Goal: Task Accomplishment & Management: Manage account settings

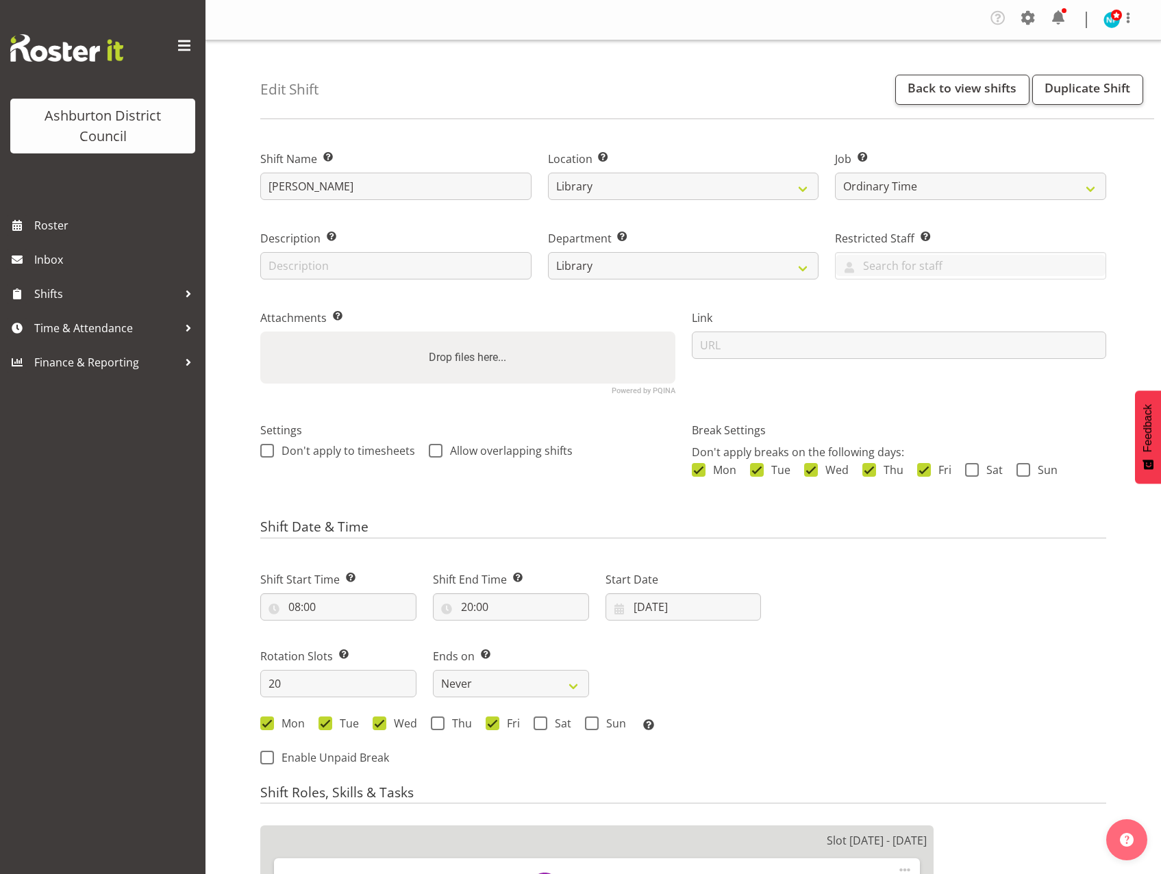
select select "1180"
select select "6995"
select select "824"
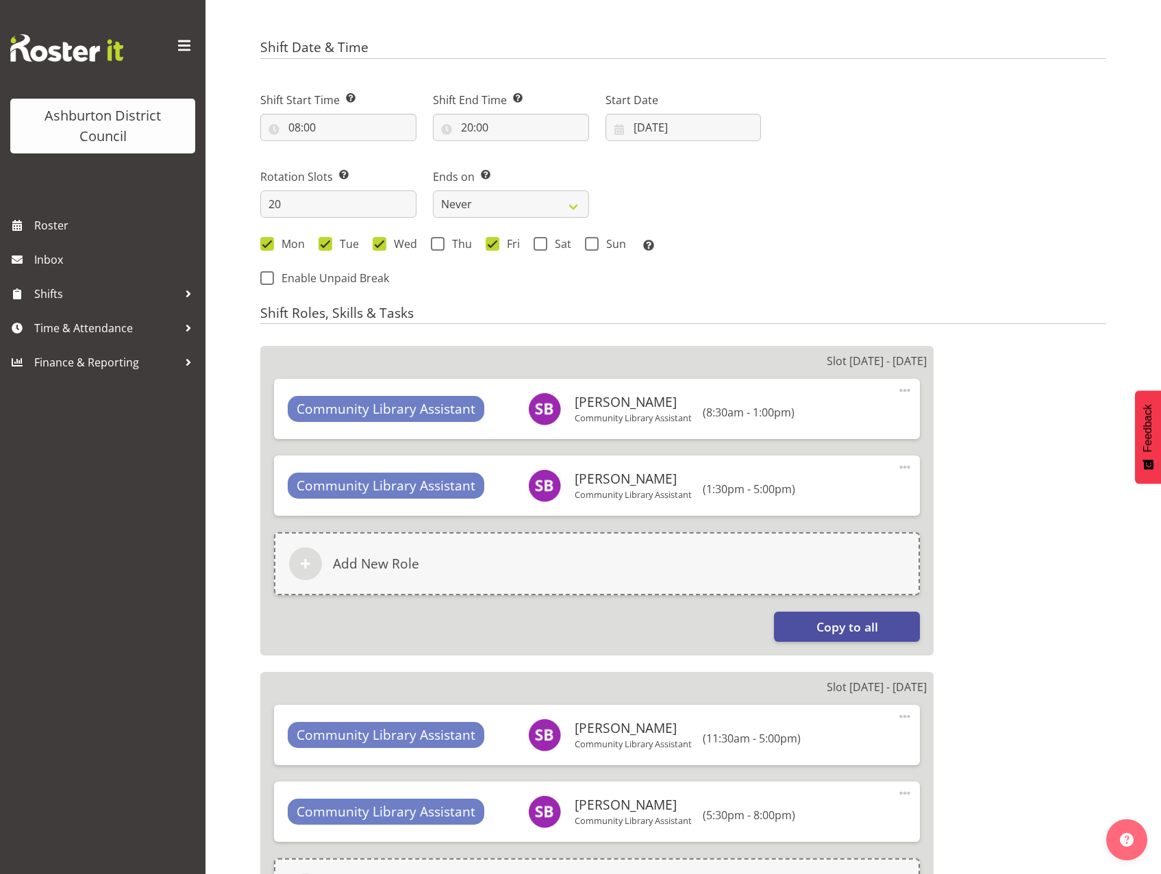
scroll to position [548, 0]
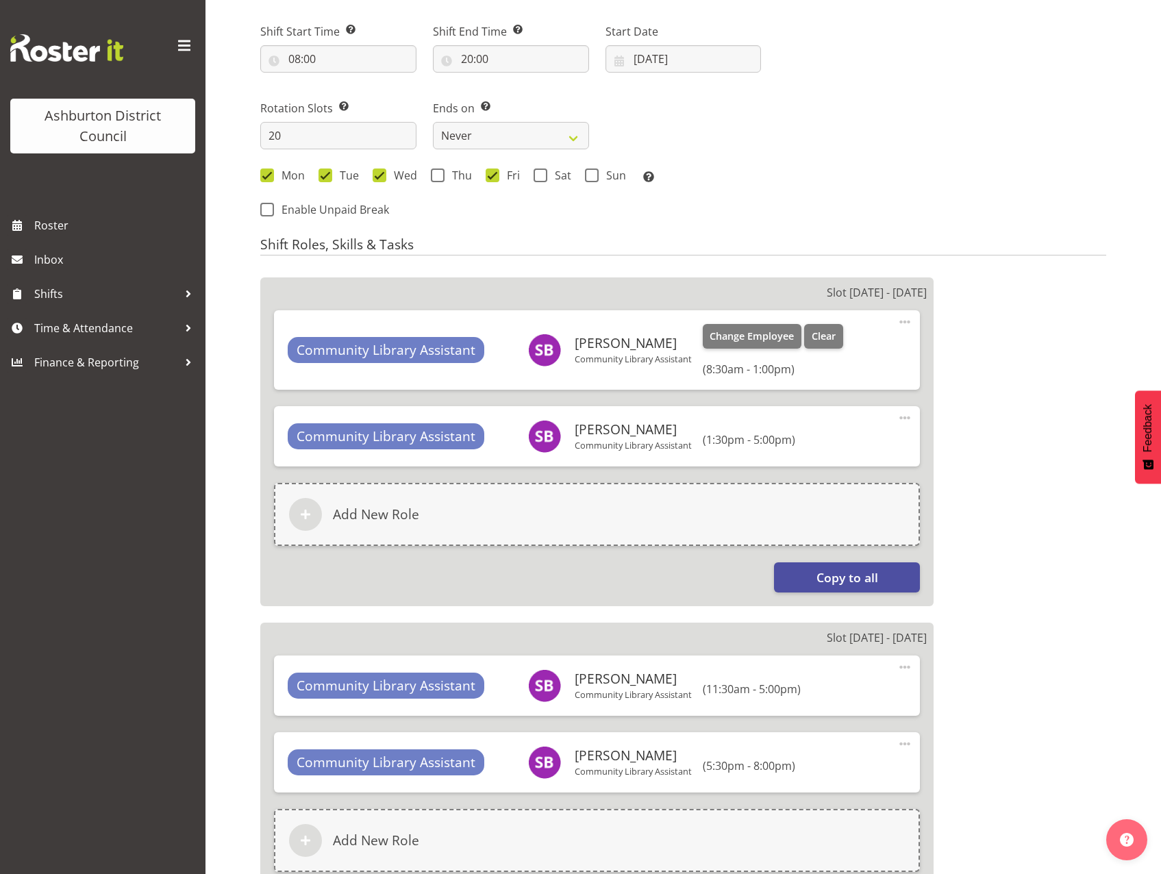
click at [907, 325] on span at bounding box center [905, 322] width 16 height 16
click at [837, 350] on link "Edit" at bounding box center [848, 355] width 132 height 25
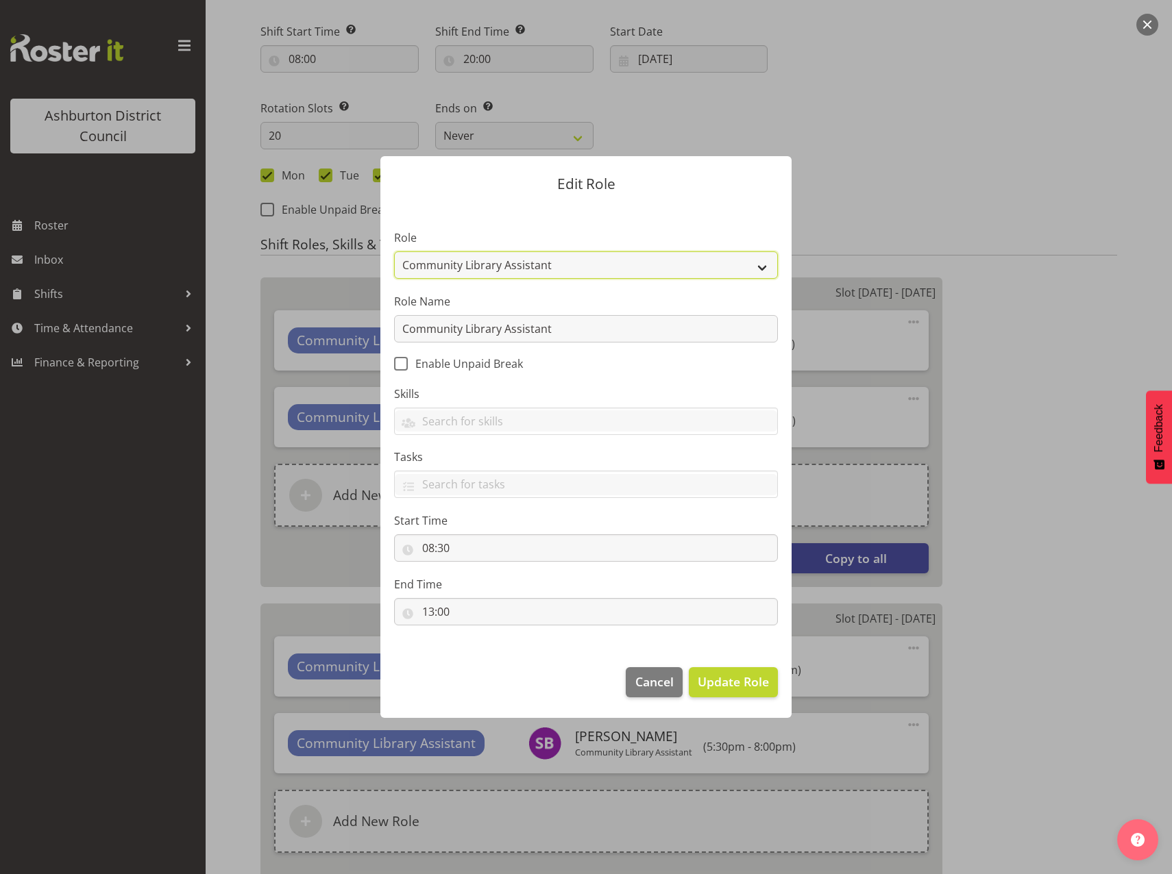
click at [764, 272] on select "AAGM Deputy Director AAGM Director Archivist Childrens Librarian Collections & …" at bounding box center [586, 264] width 384 height 27
select select "1345"
click at [394, 251] on select "AAGM Deputy Director AAGM Director Archivist Childrens Librarian Collections & …" at bounding box center [586, 264] width 384 height 27
drag, startPoint x: 580, startPoint y: 262, endPoint x: 380, endPoint y: 278, distance: 200.7
click at [380, 278] on section "Role AAGM Deputy Director AAGM Director Archivist Childrens Librarian Collectio…" at bounding box center [585, 429] width 411 height 448
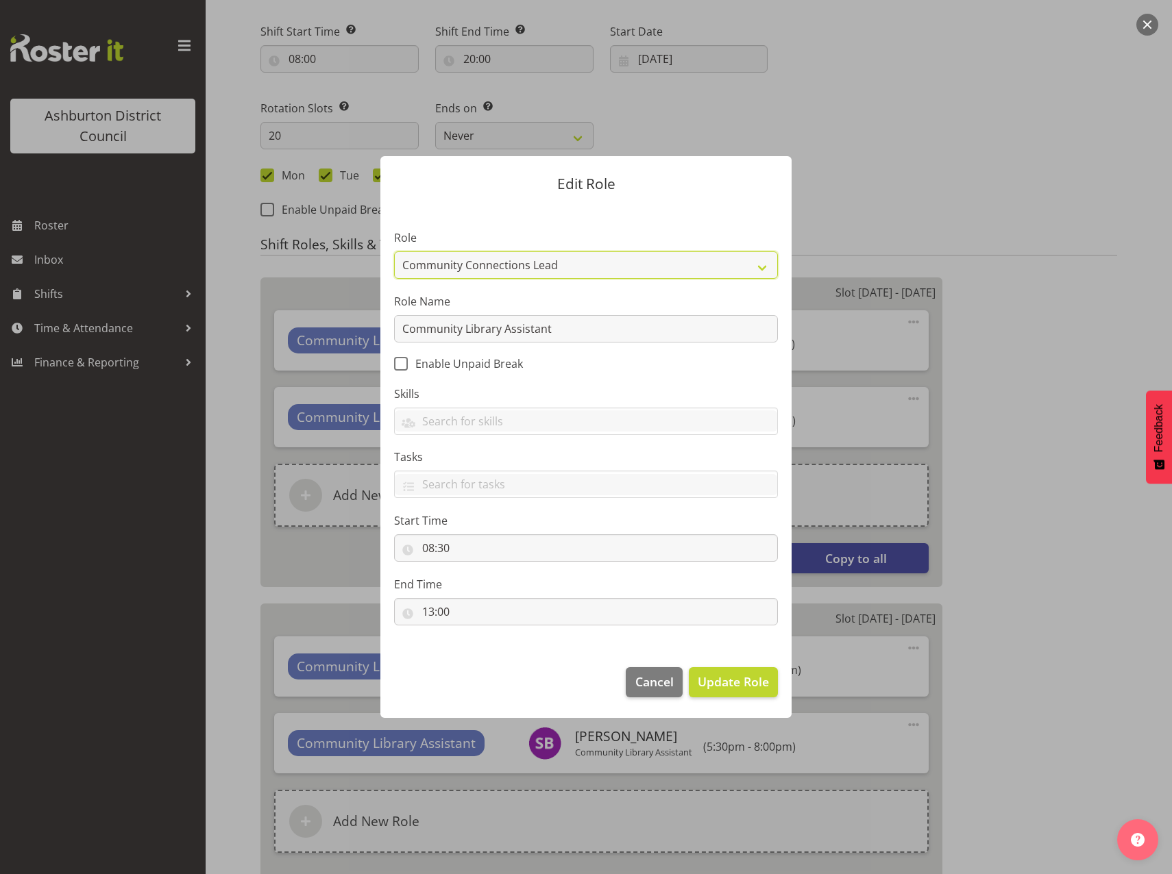
click at [394, 251] on select "AAGM Deputy Director AAGM Director Archivist Childrens Librarian Collections & …" at bounding box center [586, 264] width 384 height 27
drag, startPoint x: 577, startPoint y: 263, endPoint x: 397, endPoint y: 252, distance: 179.9
click at [397, 252] on select "AAGM Deputy Director AAGM Director Archivist Childrens Librarian Collections & …" at bounding box center [586, 264] width 384 height 27
click at [949, 188] on div at bounding box center [586, 437] width 1172 height 874
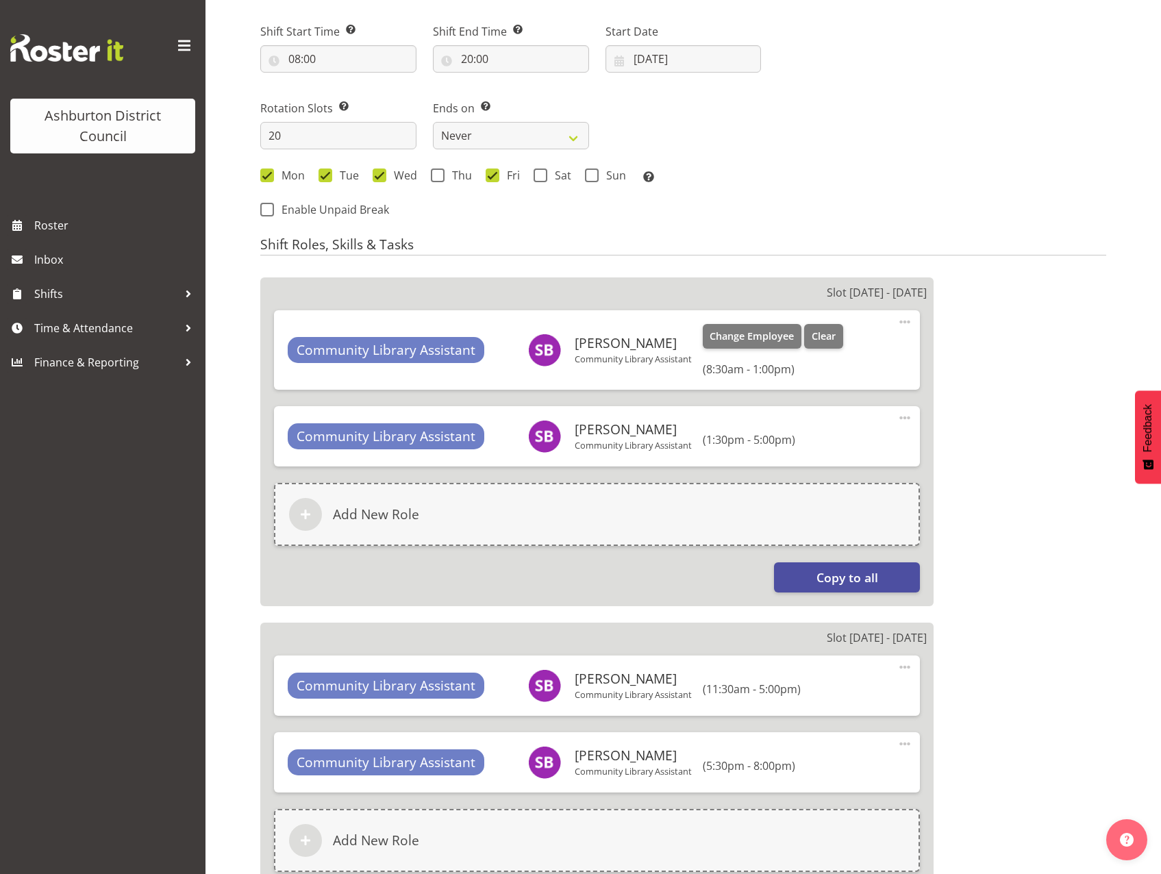
click at [903, 318] on span at bounding box center [905, 322] width 16 height 16
click at [849, 362] on link "Edit" at bounding box center [848, 355] width 132 height 25
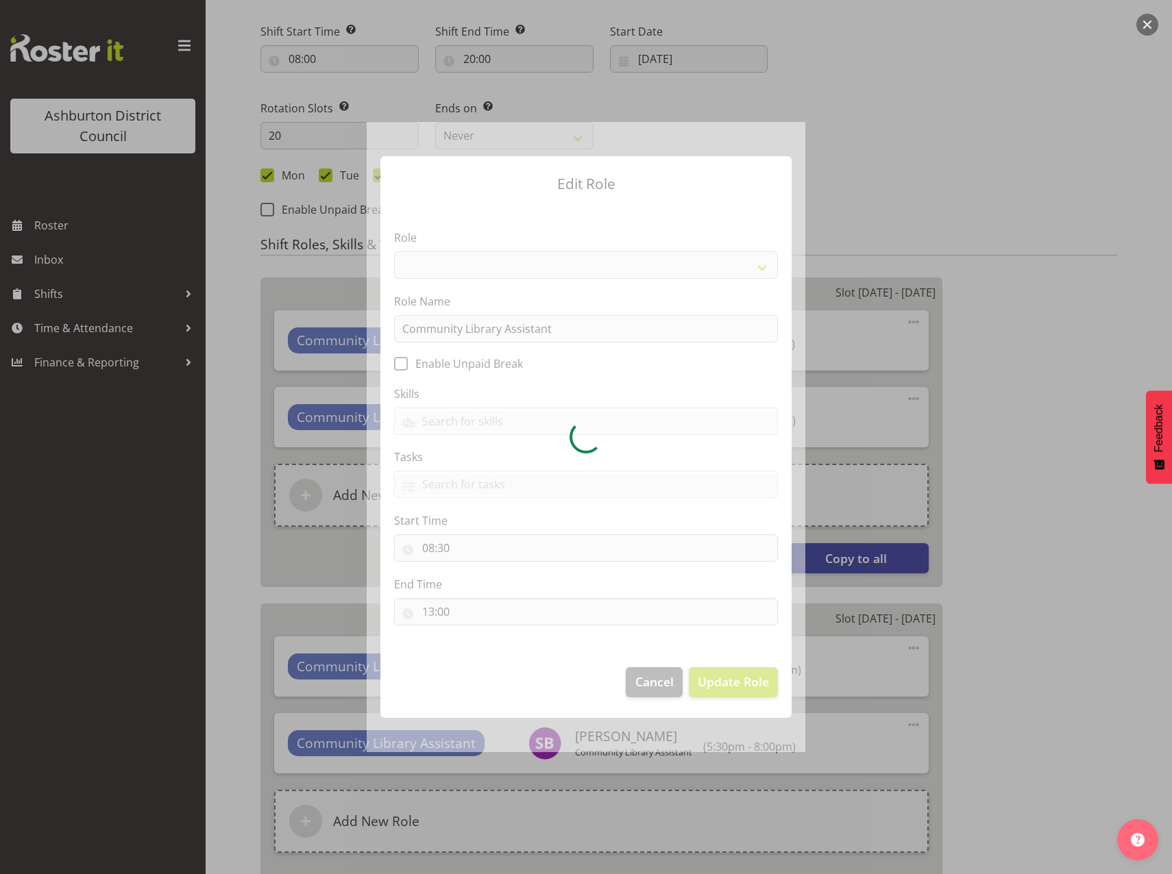
select select "1345"
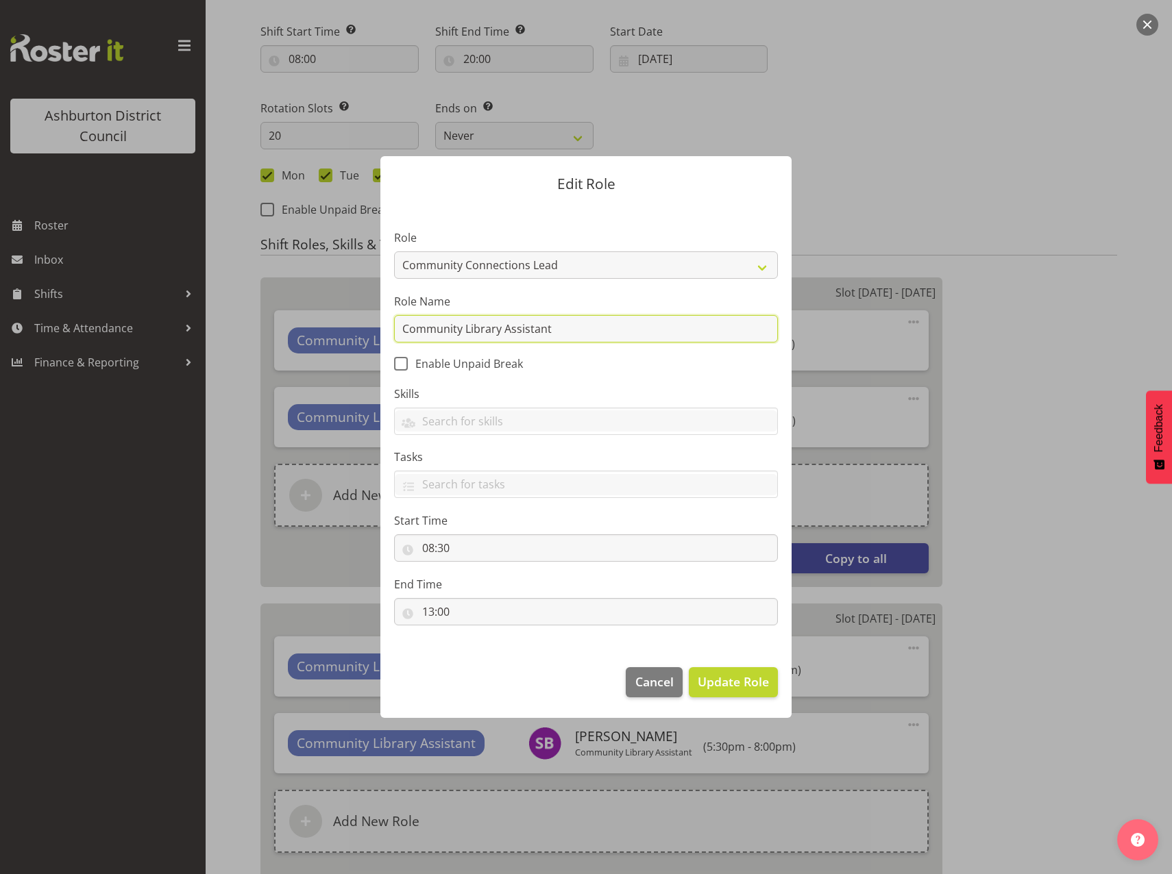
click at [628, 328] on input "Community Library Assistant" at bounding box center [586, 328] width 384 height 27
drag, startPoint x: 611, startPoint y: 328, endPoint x: 343, endPoint y: 329, distance: 268.6
click at [343, 329] on form "Edit Role Role AAGM Deputy Director AAGM Director Archivist Childrens Librarian…" at bounding box center [586, 437] width 658 height 630
type input "Community Connections Lead"
click at [744, 687] on span "Update Role" at bounding box center [733, 682] width 71 height 18
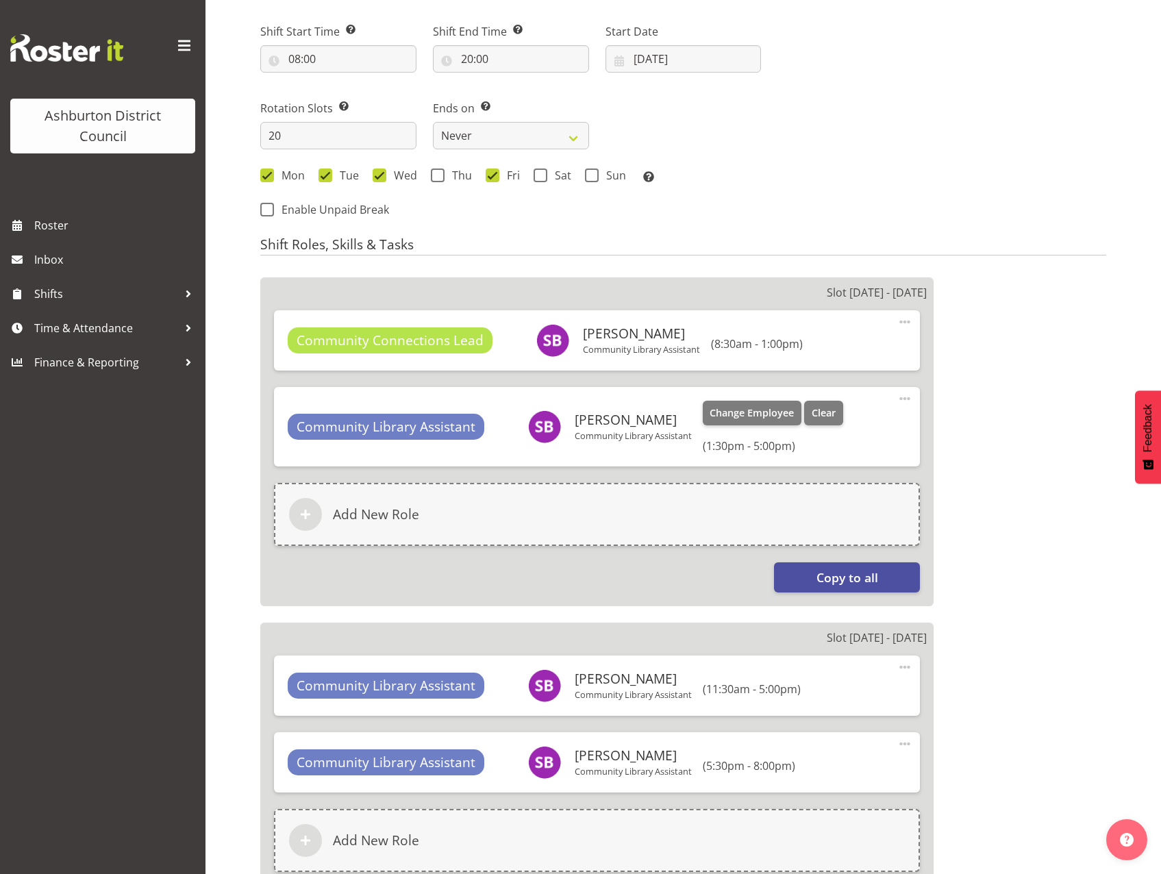
click at [900, 399] on span at bounding box center [905, 399] width 16 height 16
click at [856, 437] on link "Edit" at bounding box center [848, 431] width 132 height 25
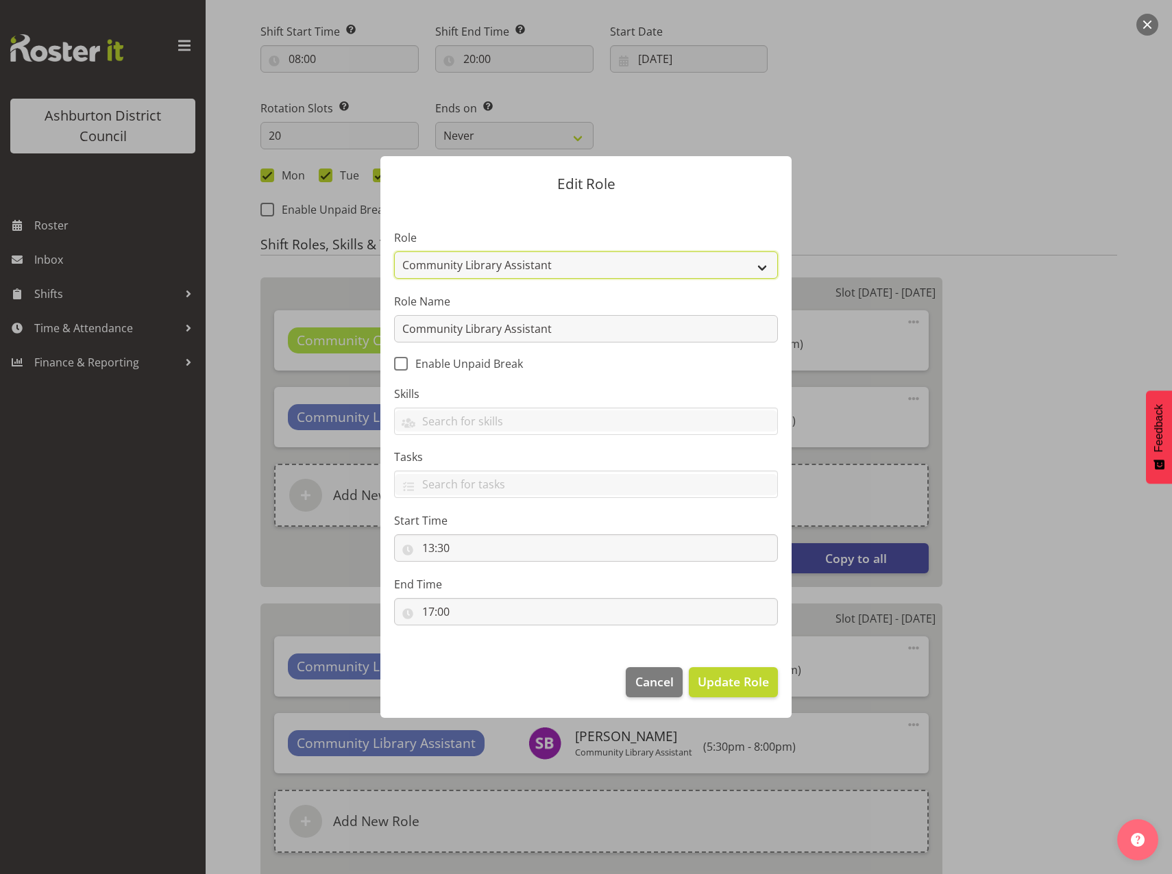
click at [761, 271] on select "AAGM Deputy Director AAGM Director Archivist Childrens Librarian Collections & …" at bounding box center [586, 264] width 384 height 27
select select "1345"
click at [394, 251] on select "AAGM Deputy Director AAGM Director Archivist Childrens Librarian Collections & …" at bounding box center [586, 264] width 384 height 27
drag, startPoint x: 643, startPoint y: 336, endPoint x: 307, endPoint y: 328, distance: 336.5
click at [307, 328] on form "Edit Role Role AAGM Deputy Director AAGM Director Archivist Childrens Librarian…" at bounding box center [586, 437] width 658 height 630
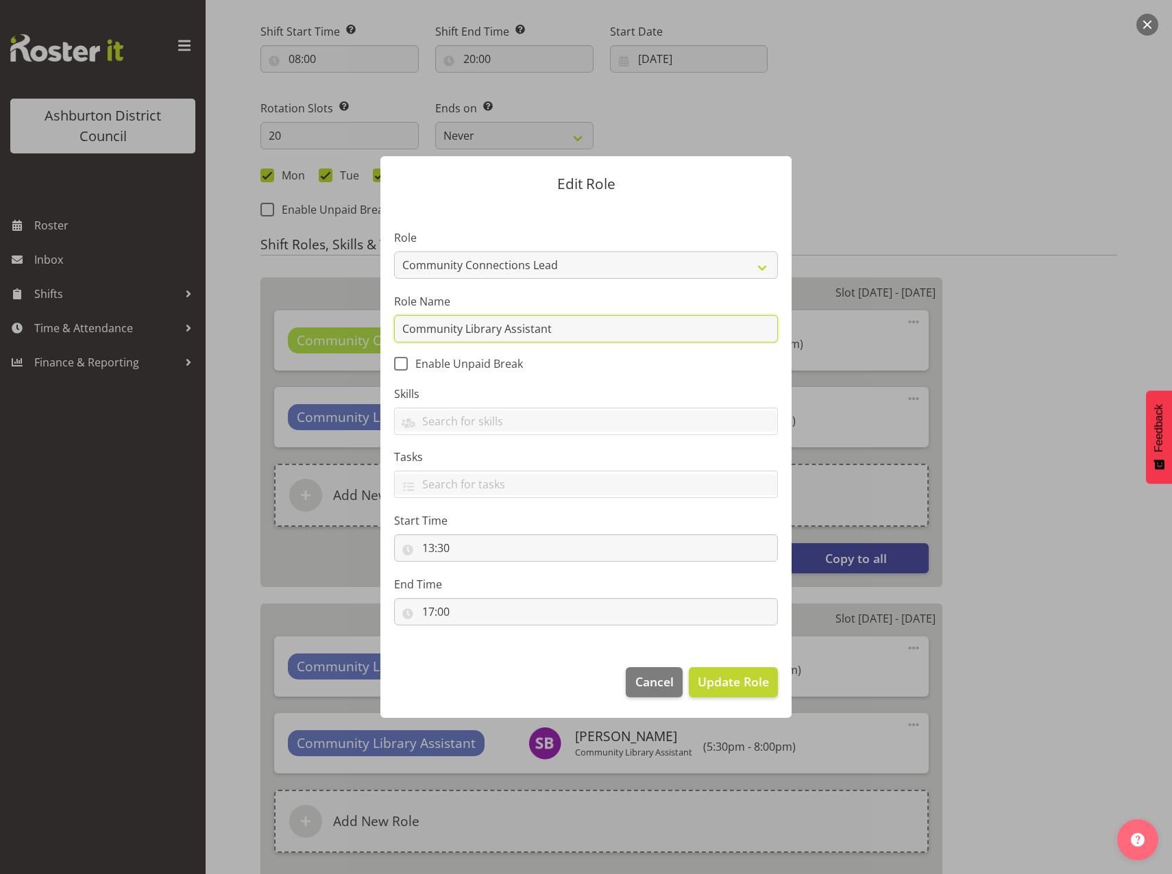
paste input "Connections Lead"
type input "Community Connections Lead"
click at [747, 682] on span "Update Role" at bounding box center [733, 682] width 71 height 18
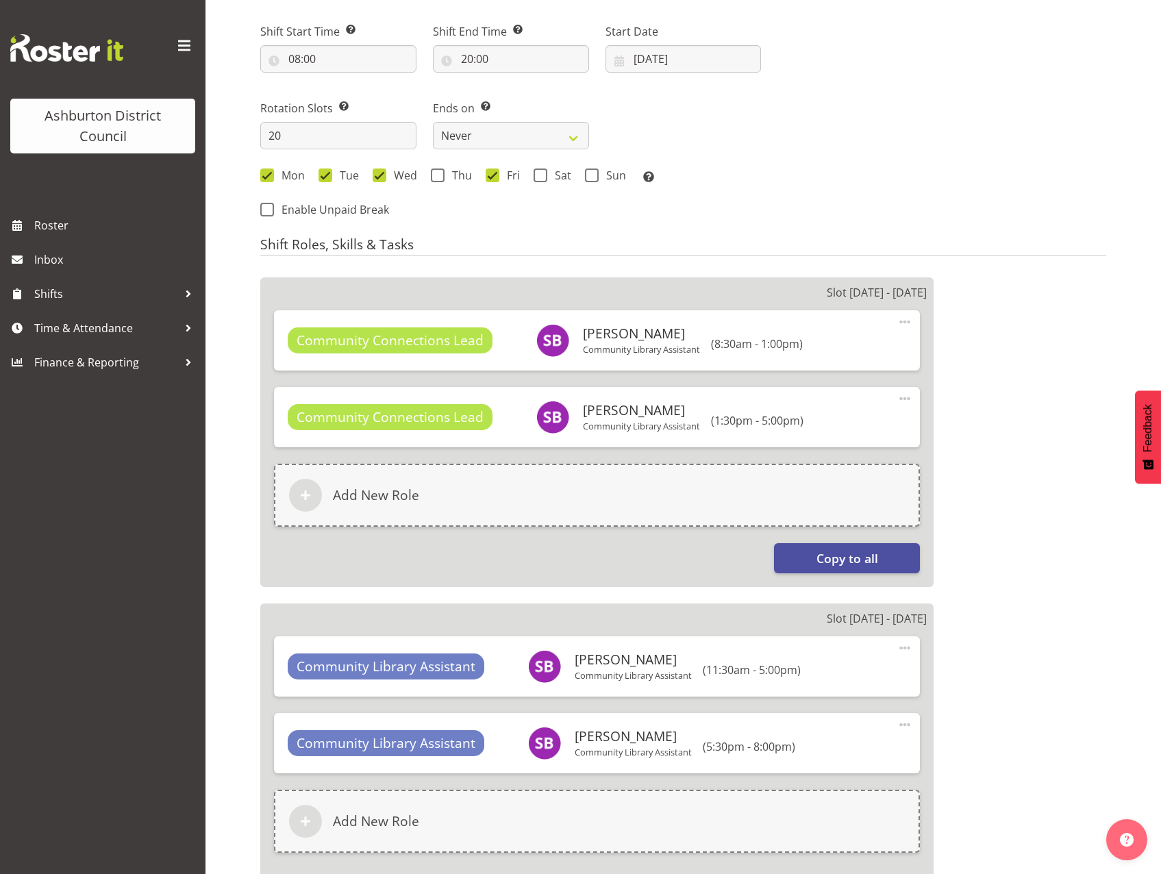
scroll to position [754, 0]
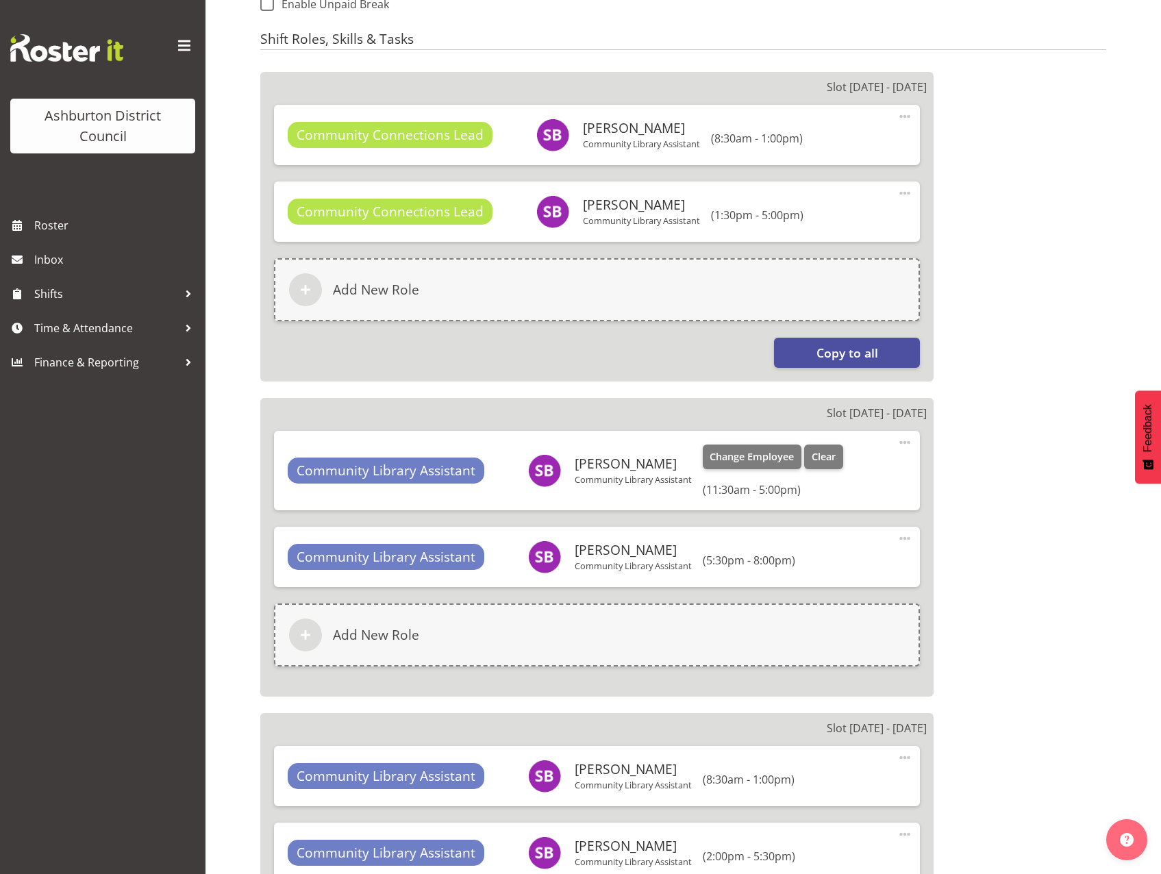
click at [907, 445] on span at bounding box center [905, 442] width 16 height 16
click at [863, 476] on link "Edit" at bounding box center [848, 475] width 132 height 25
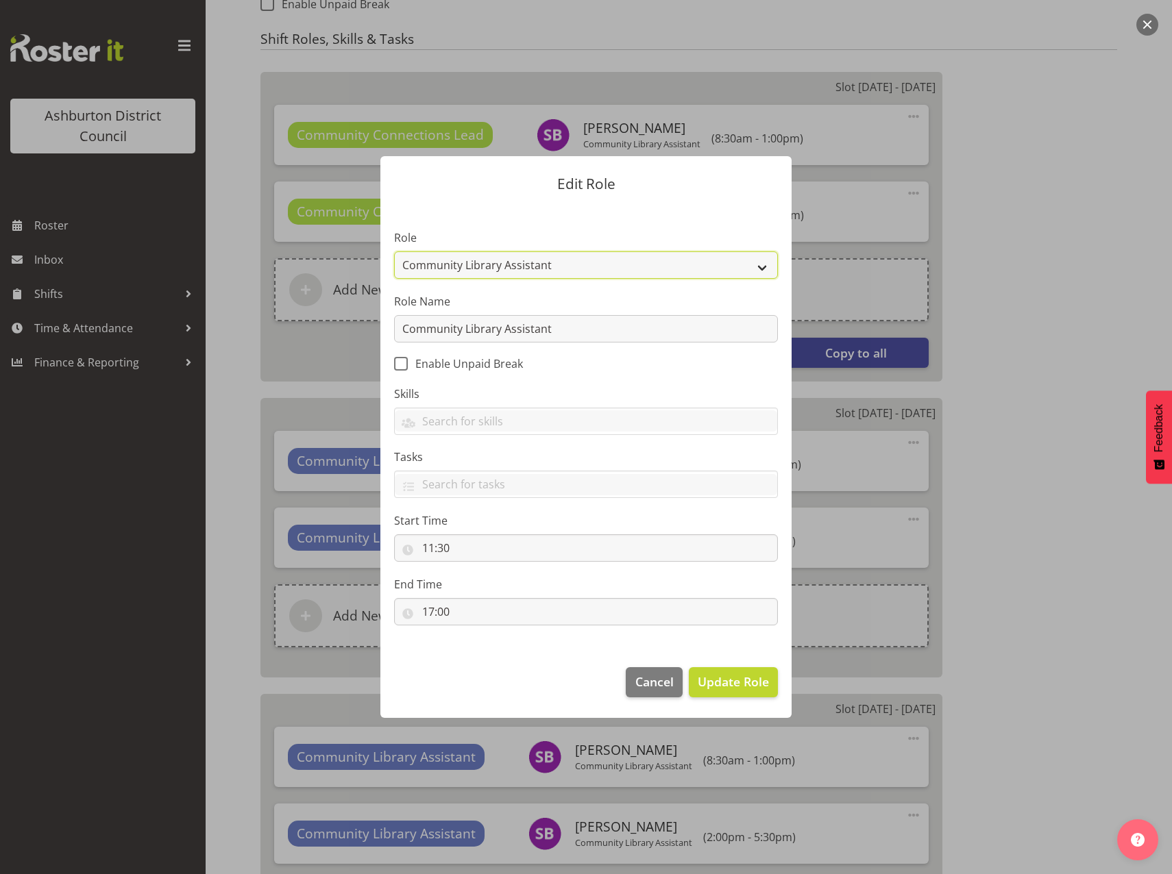
click at [761, 267] on select "AAGM Deputy Director AAGM Director Archivist Childrens Librarian Collections & …" at bounding box center [586, 264] width 384 height 27
select select "1345"
click at [394, 251] on select "AAGM Deputy Director AAGM Director Archivist Childrens Librarian Collections & …" at bounding box center [586, 264] width 384 height 27
drag, startPoint x: 559, startPoint y: 333, endPoint x: 362, endPoint y: 325, distance: 197.5
click at [362, 325] on form "Edit Role Role AAGM Deputy Director AAGM Director Archivist Childrens Librarian…" at bounding box center [586, 437] width 658 height 630
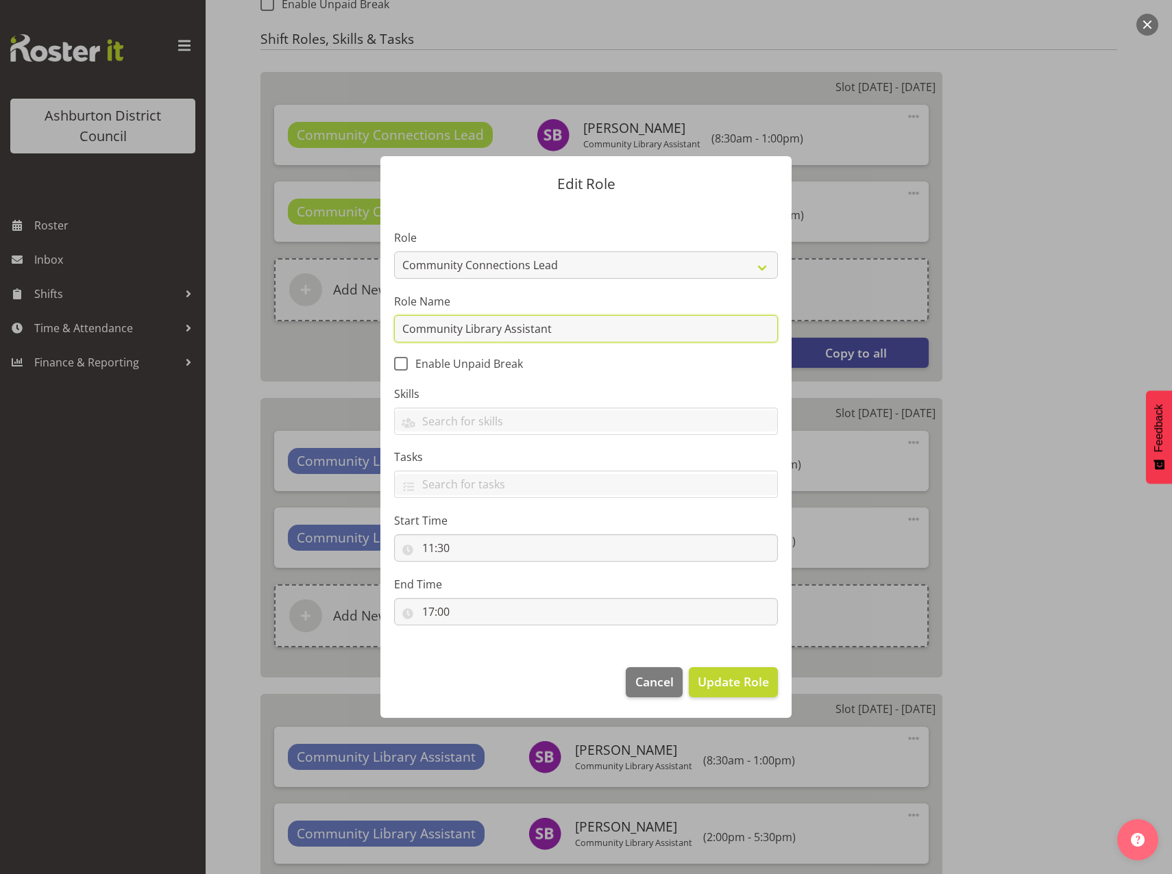
paste input "Connections Lead"
type input "Community Connections Lead"
click at [706, 682] on span "Update Role" at bounding box center [733, 682] width 71 height 18
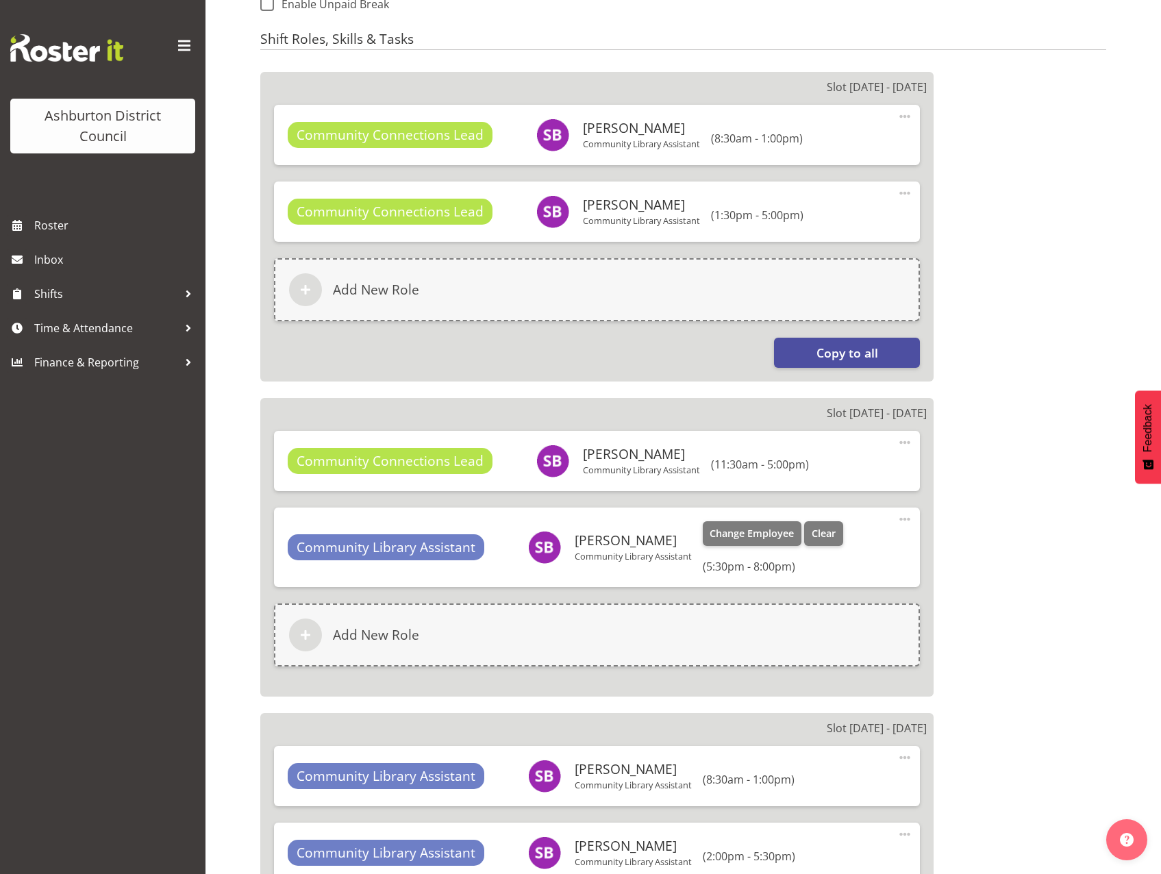
click at [903, 524] on span at bounding box center [905, 519] width 16 height 16
click at [887, 547] on link "Edit" at bounding box center [848, 552] width 132 height 25
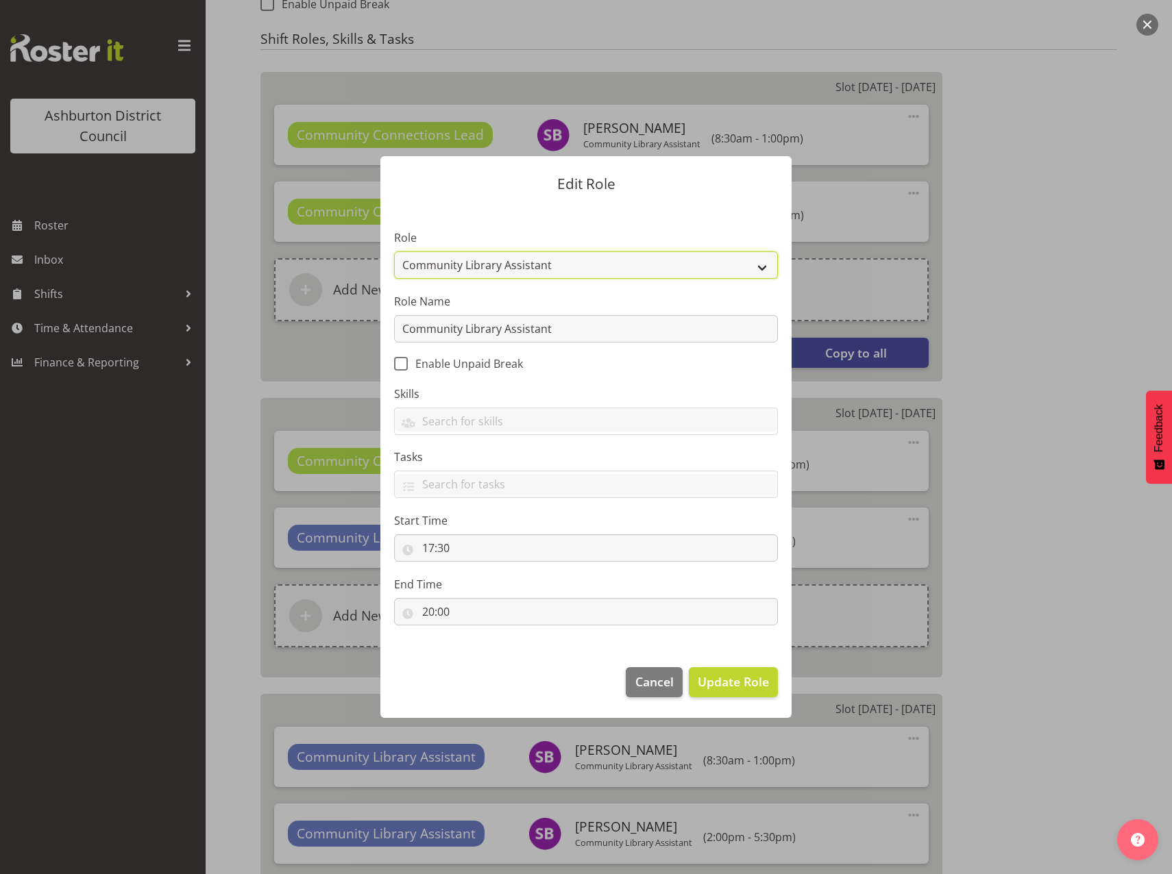
click at [760, 271] on select "AAGM Deputy Director AAGM Director Archivist Childrens Librarian Collections & …" at bounding box center [586, 264] width 384 height 27
select select "1345"
click at [394, 251] on select "AAGM Deputy Director AAGM Director Archivist Childrens Librarian Collections & …" at bounding box center [586, 264] width 384 height 27
drag, startPoint x: 583, startPoint y: 330, endPoint x: 372, endPoint y: 336, distance: 211.1
click at [373, 336] on div "Edit Role Role AAGM Deputy Director AAGM Director Archivist Childrens Librarian…" at bounding box center [586, 437] width 439 height 630
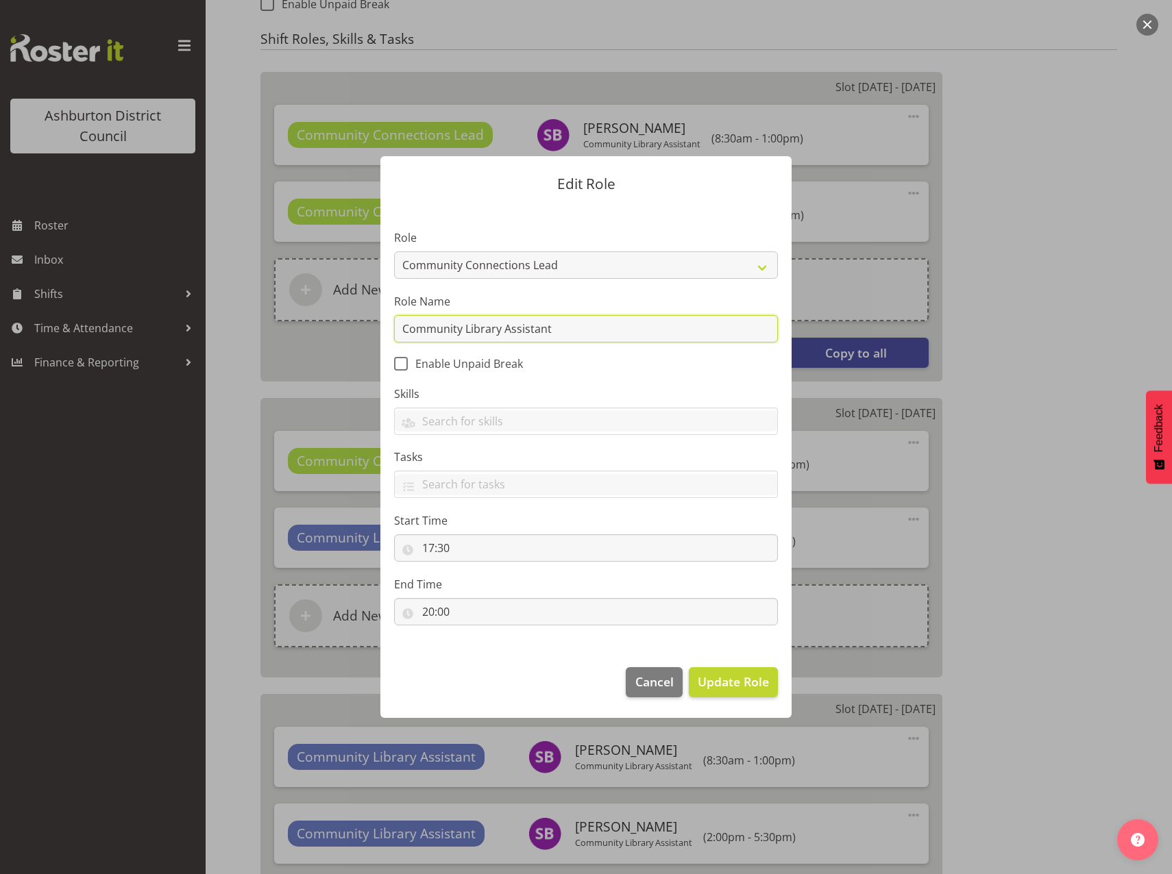
paste input "Connections Lead"
type input "Community Connections Lead"
click at [737, 689] on span "Update Role" at bounding box center [733, 682] width 71 height 18
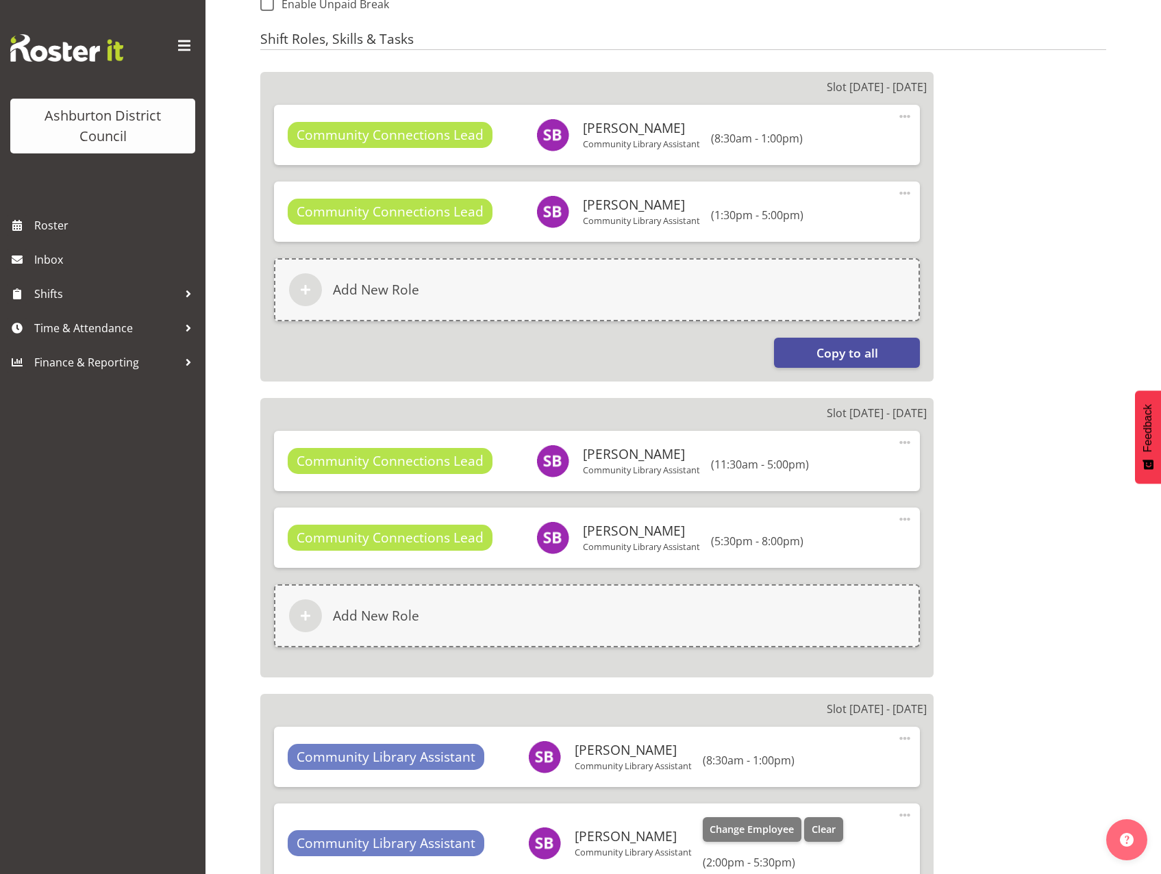
scroll to position [1028, 0]
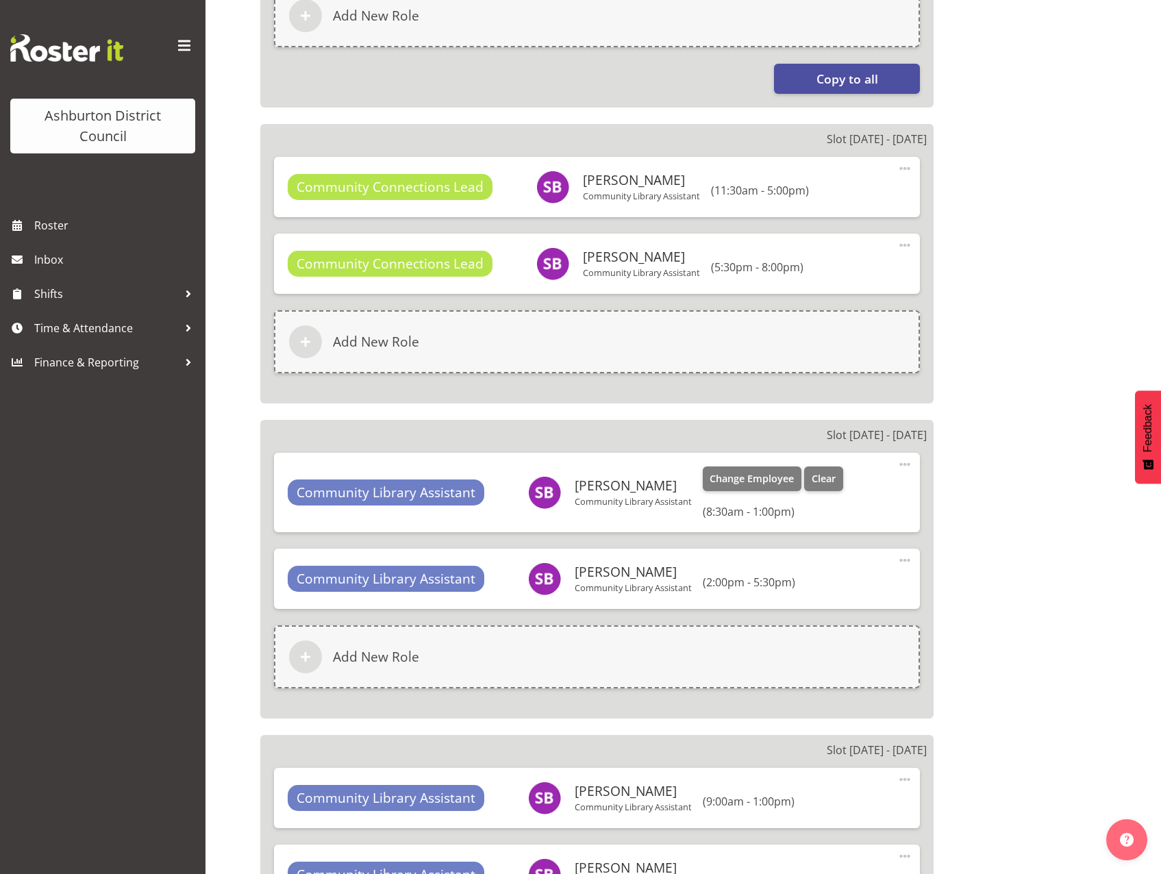
click at [902, 465] on span at bounding box center [905, 464] width 16 height 16
click at [854, 493] on link "Edit" at bounding box center [848, 497] width 132 height 25
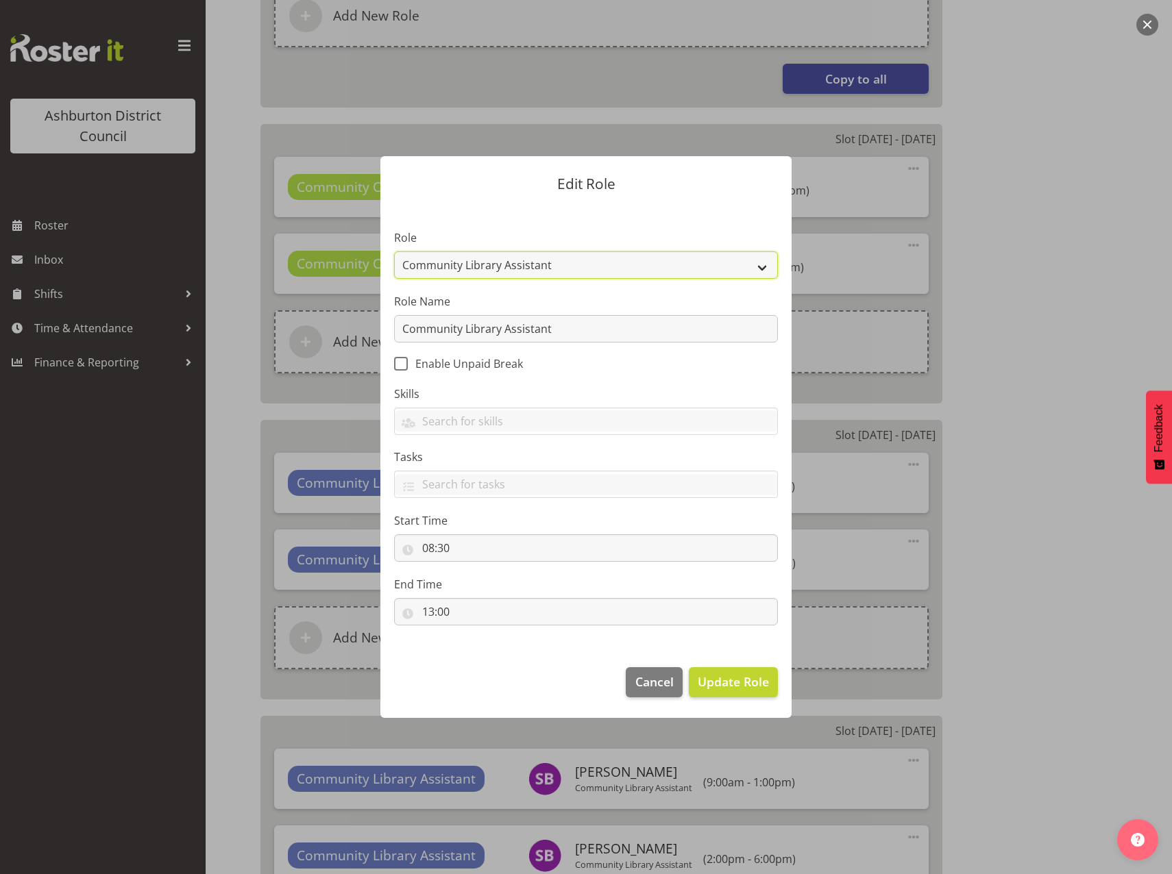
click at [763, 273] on select "AAGM Deputy Director AAGM Director Archivist Childrens Librarian Collections & …" at bounding box center [586, 264] width 384 height 27
select select "1345"
click at [394, 251] on select "AAGM Deputy Director AAGM Director Archivist Childrens Librarian Collections & …" at bounding box center [586, 264] width 384 height 27
drag, startPoint x: 588, startPoint y: 333, endPoint x: 223, endPoint y: 317, distance: 364.9
click at [223, 315] on div "Edit Role Role AAGM Deputy Director AAGM Director Archivist Childrens Librarian…" at bounding box center [586, 437] width 1172 height 874
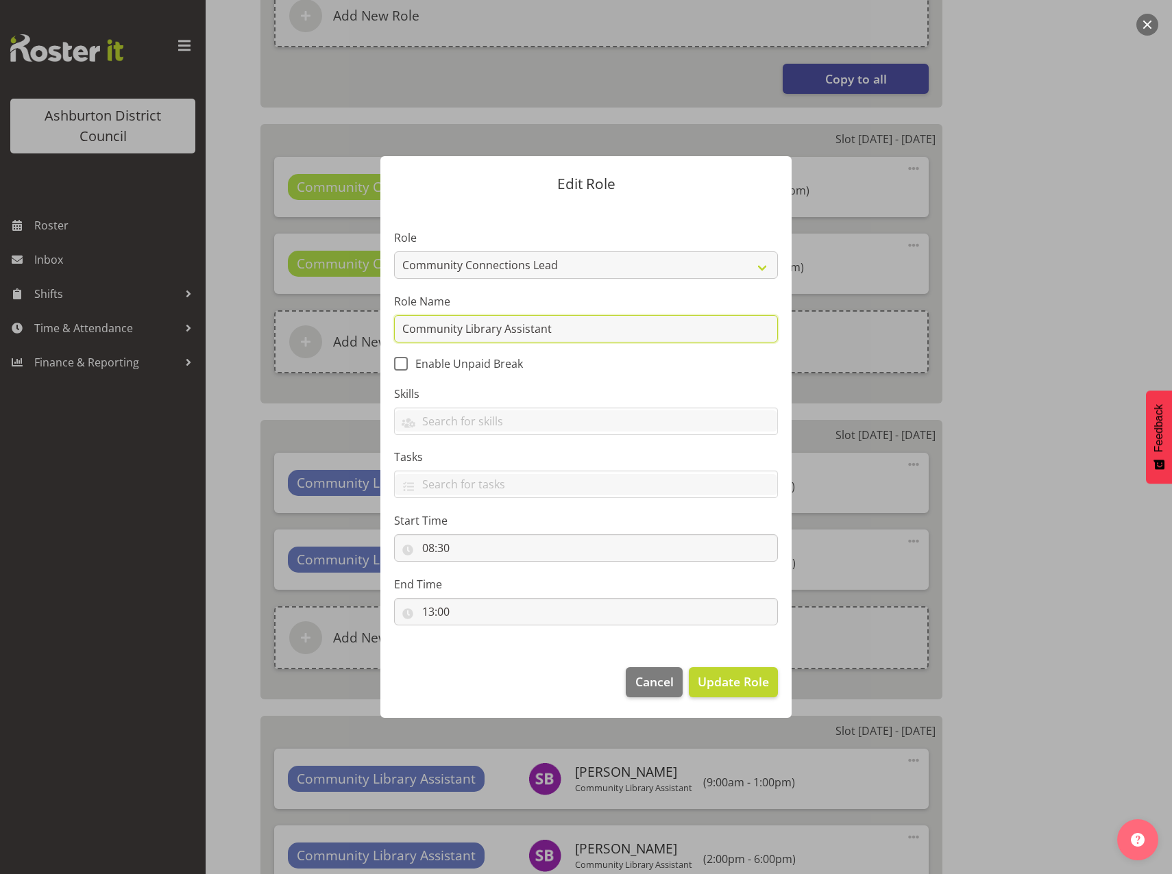
paste input "Connections Lead"
type input "Community Connections Lead"
click at [739, 684] on span "Update Role" at bounding box center [733, 682] width 71 height 18
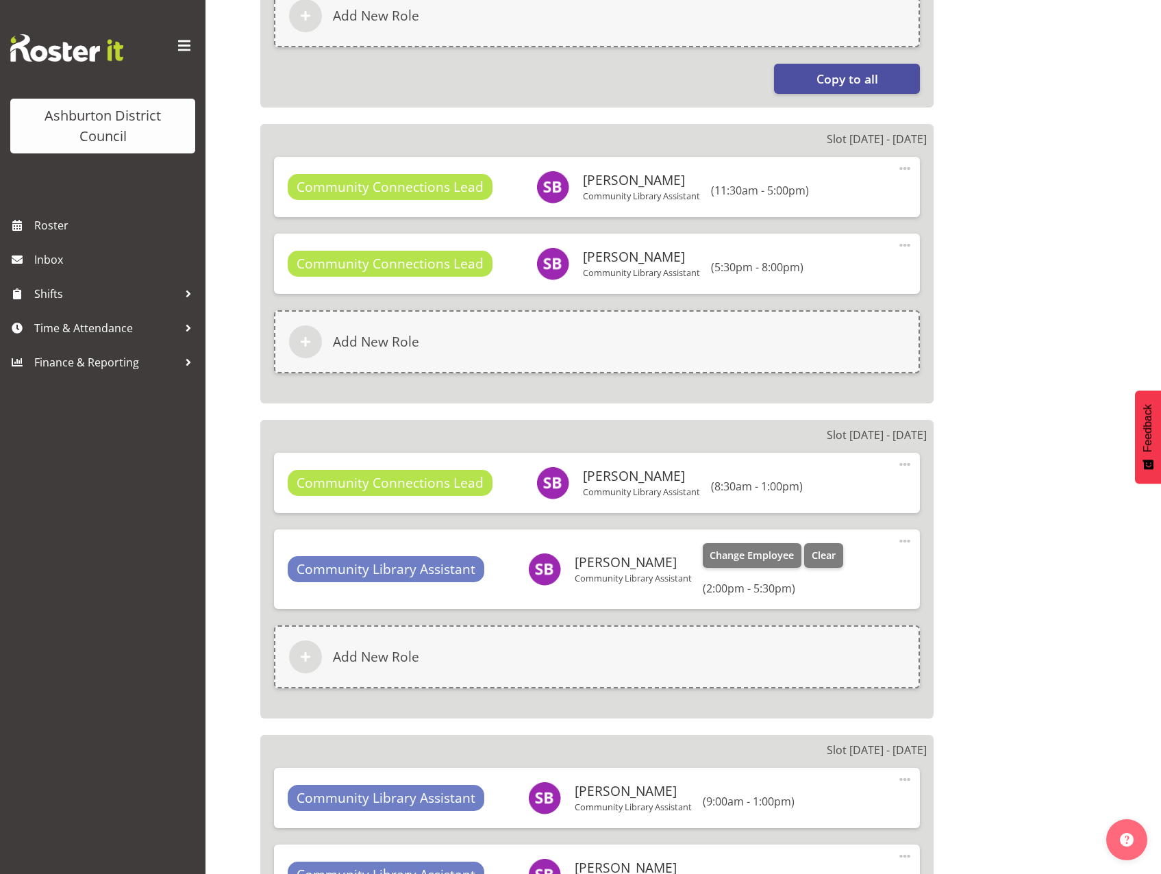
click at [903, 541] on span at bounding box center [905, 541] width 16 height 16
click at [824, 570] on link "Edit" at bounding box center [848, 574] width 132 height 25
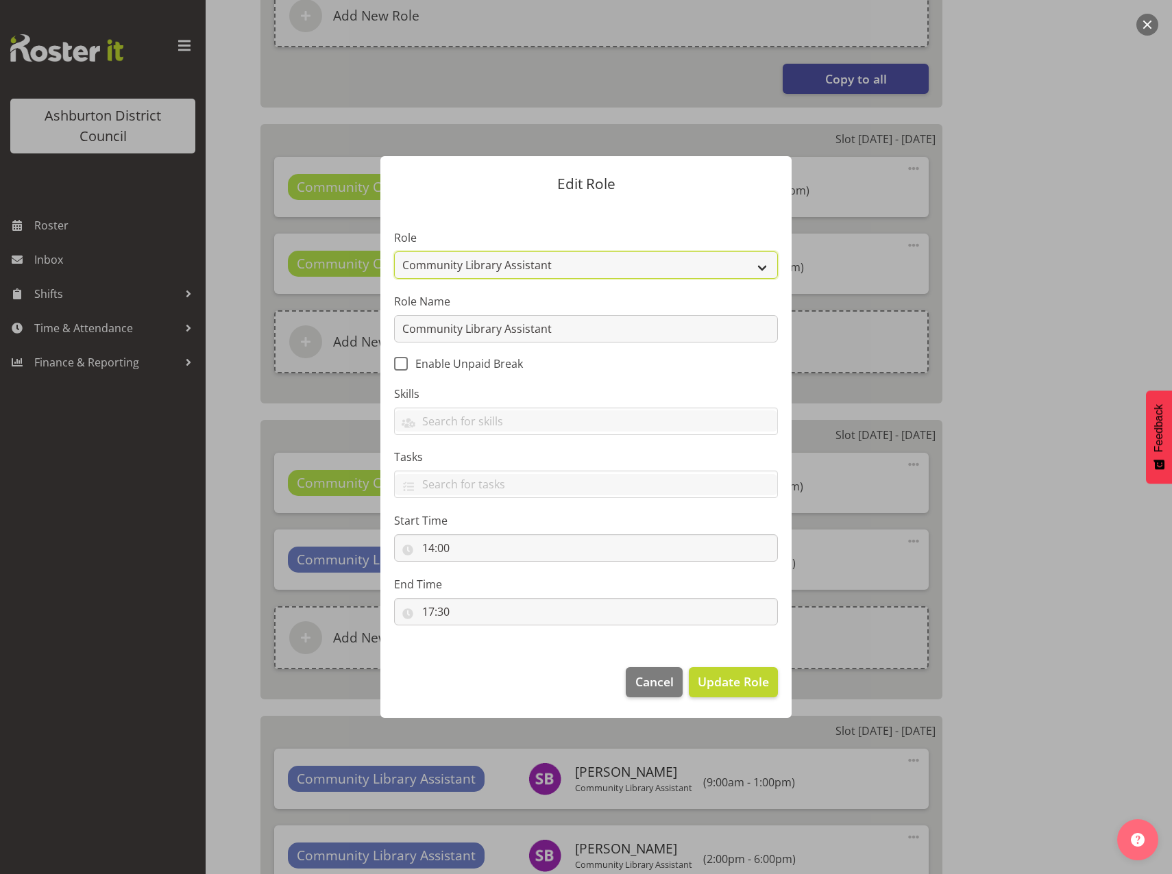
click at [757, 267] on select "AAGM Deputy Director AAGM Director Archivist Childrens Librarian Collections & …" at bounding box center [586, 264] width 384 height 27
select select "1345"
click at [394, 251] on select "AAGM Deputy Director AAGM Director Archivist Childrens Librarian Collections & …" at bounding box center [586, 264] width 384 height 27
drag, startPoint x: 560, startPoint y: 334, endPoint x: 253, endPoint y: 370, distance: 309.1
click at [253, 370] on div "Edit Role Role AAGM Deputy Director AAGM Director Archivist Childrens Librarian…" at bounding box center [586, 437] width 1172 height 874
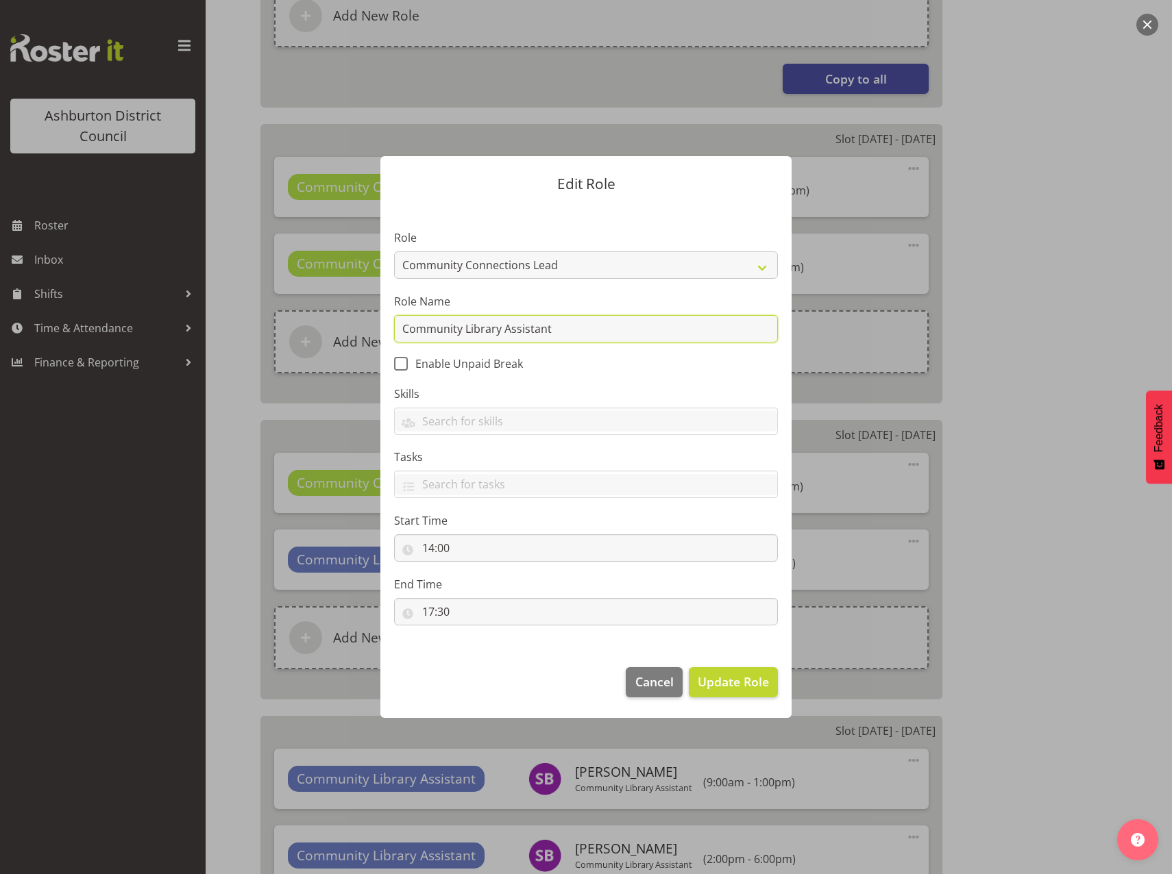
paste input "Connections Lead"
type input "Community Connections Lead"
click at [735, 687] on span "Update Role" at bounding box center [733, 682] width 71 height 18
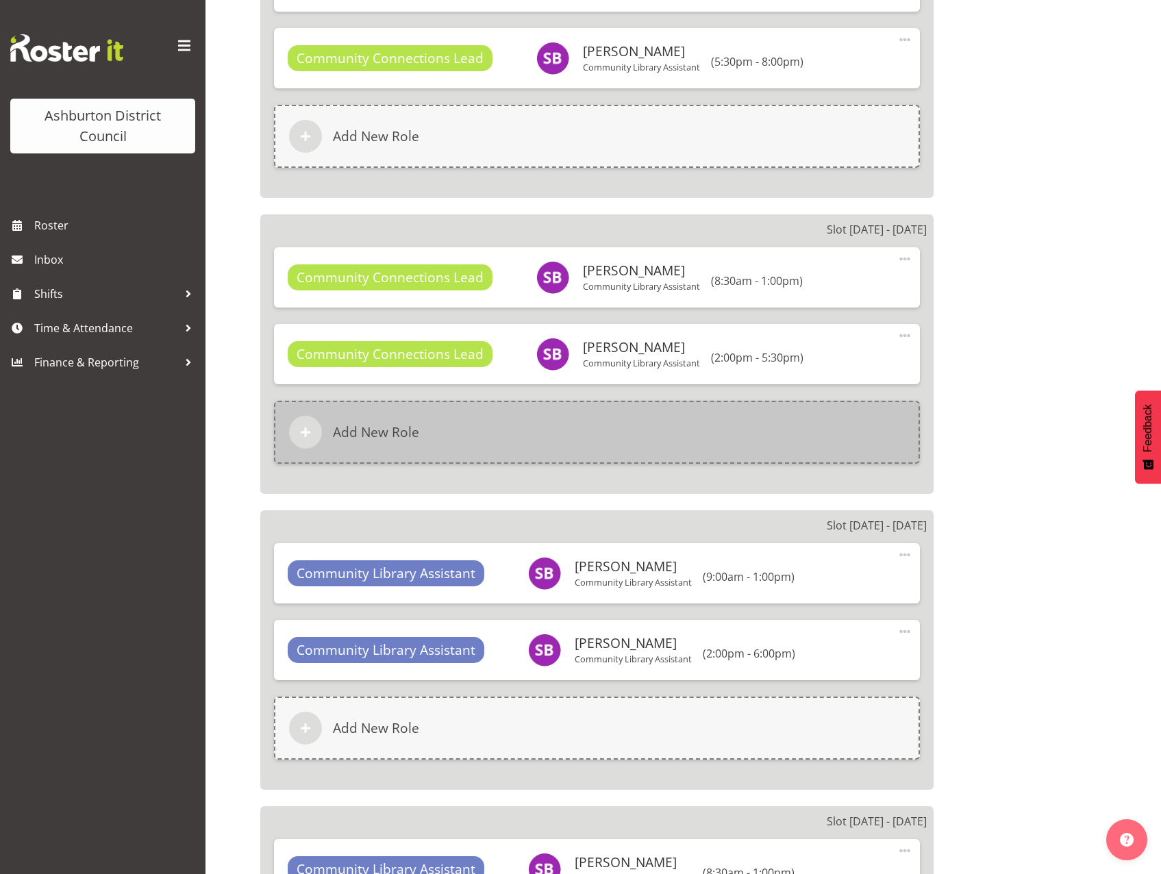
scroll to position [1370, 0]
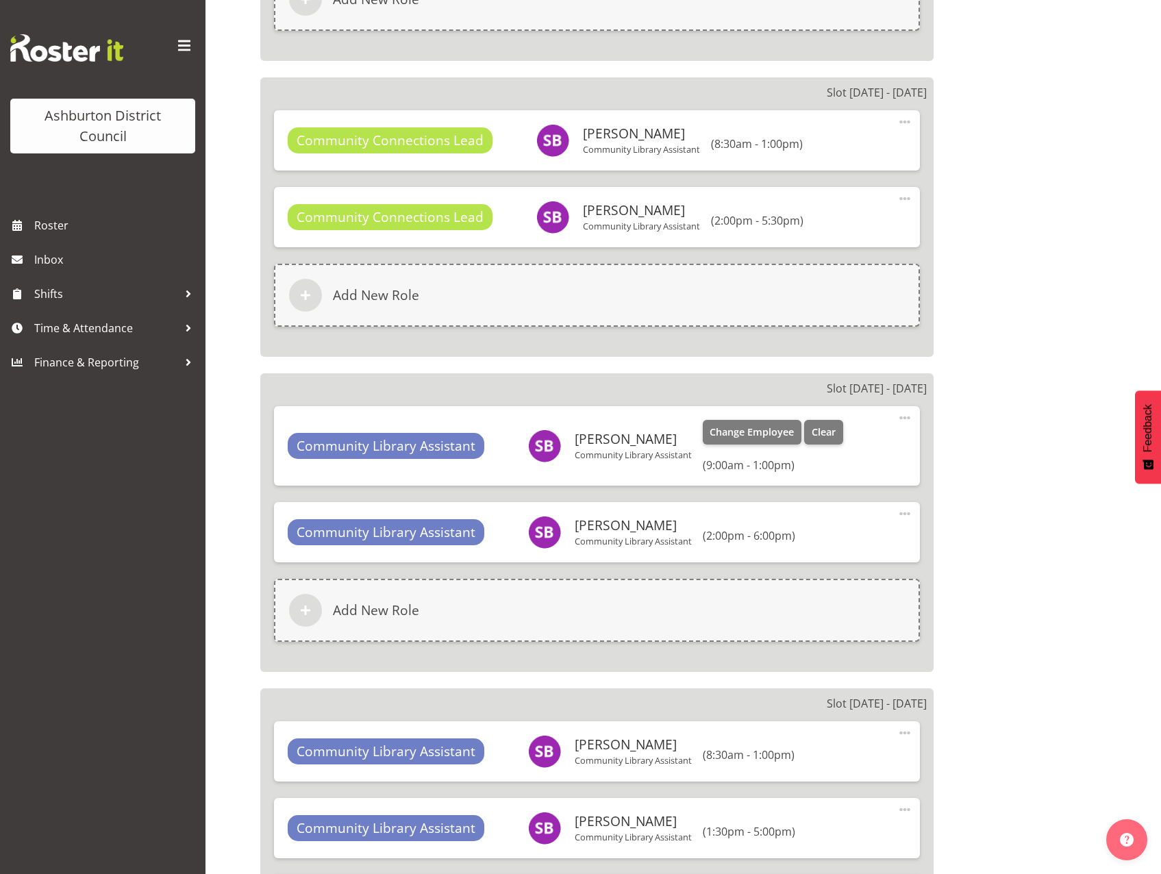
click at [900, 419] on span at bounding box center [905, 418] width 16 height 16
click at [826, 451] on link "Edit" at bounding box center [848, 451] width 132 height 25
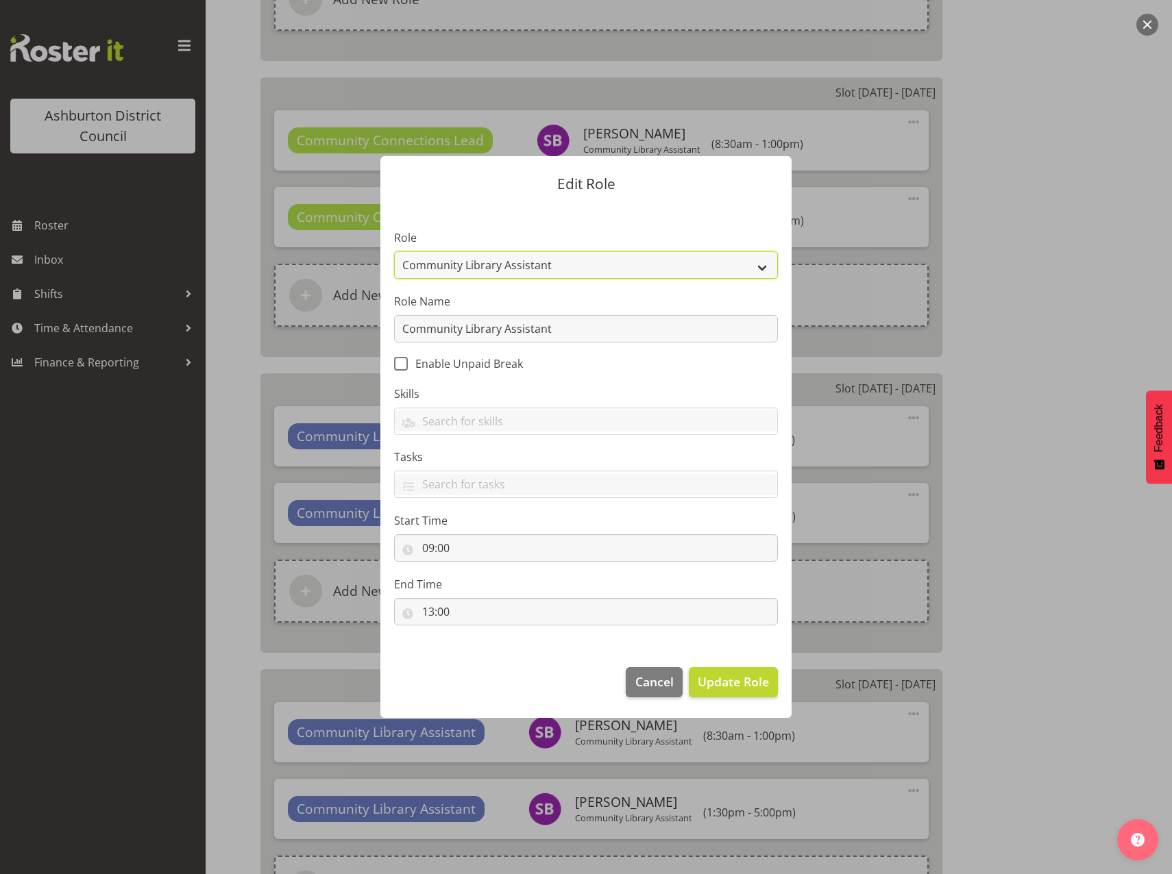
click at [766, 261] on select "AAGM Deputy Director AAGM Director Archivist Childrens Librarian Collections & …" at bounding box center [586, 264] width 384 height 27
select select "1345"
click at [394, 251] on select "AAGM Deputy Director AAGM Director Archivist Childrens Librarian Collections & …" at bounding box center [586, 264] width 384 height 27
drag, startPoint x: 612, startPoint y: 338, endPoint x: 141, endPoint y: 311, distance: 471.5
click at [134, 302] on div "Edit Role Role AAGM Deputy Director AAGM Director Archivist Childrens Librarian…" at bounding box center [586, 437] width 1172 height 874
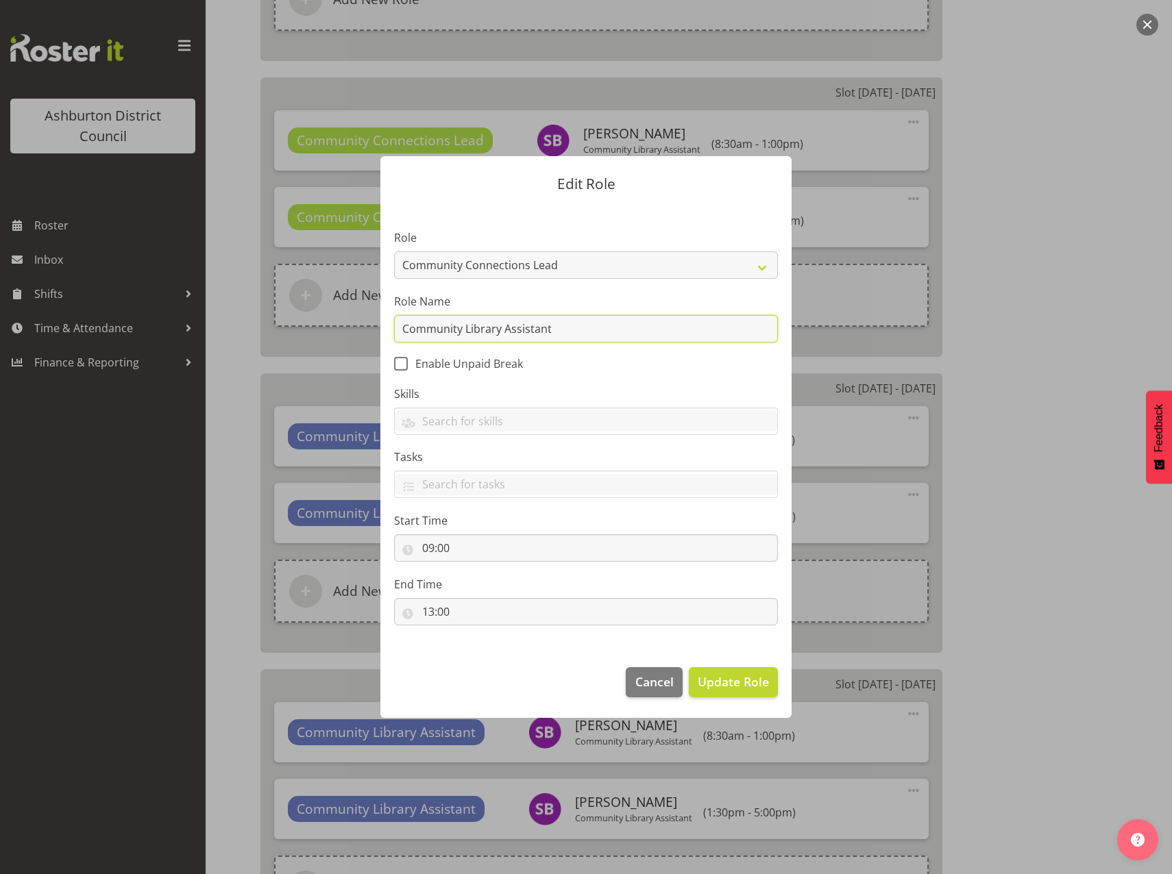
paste input "Connections Lead"
type input "Community Connections Lead"
click at [730, 678] on span "Update Role" at bounding box center [733, 682] width 71 height 18
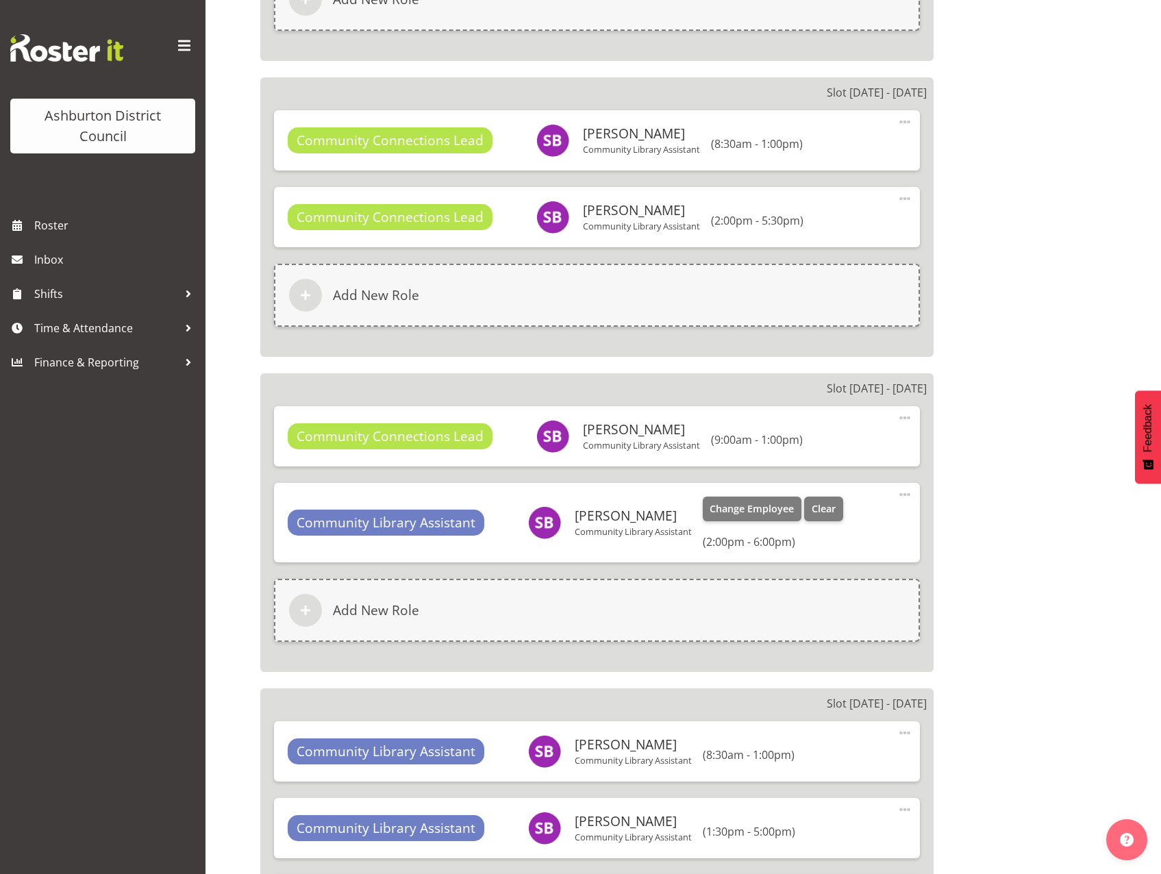
click at [907, 497] on span at bounding box center [905, 495] width 16 height 16
click at [859, 524] on link "Edit" at bounding box center [848, 527] width 132 height 25
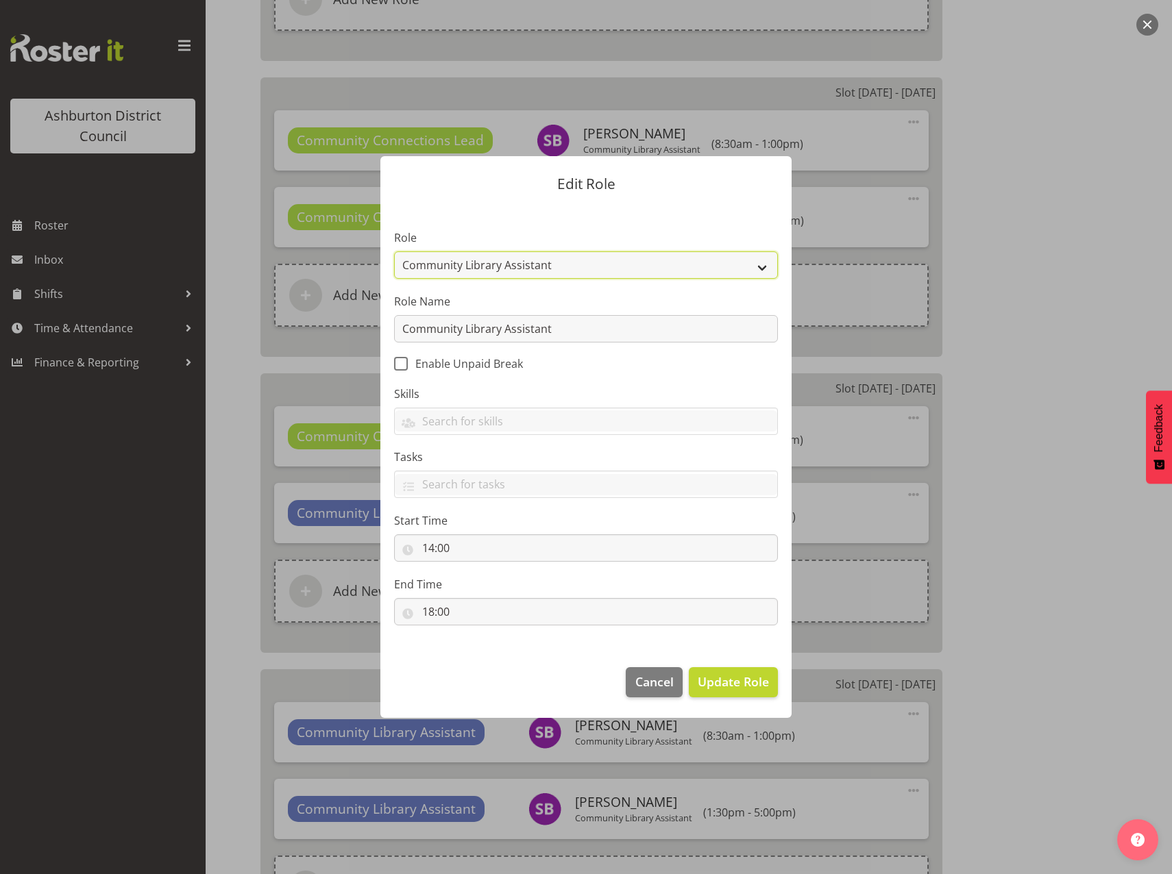
click at [764, 269] on select "AAGM Deputy Director AAGM Director Archivist Childrens Librarian Collections & …" at bounding box center [586, 264] width 384 height 27
select select "1345"
click at [394, 251] on select "AAGM Deputy Director AAGM Director Archivist Childrens Librarian Collections & …" at bounding box center [586, 264] width 384 height 27
click at [750, 330] on input "Community Library Assistant" at bounding box center [586, 328] width 384 height 27
drag, startPoint x: 605, startPoint y: 334, endPoint x: 262, endPoint y: 310, distance: 343.4
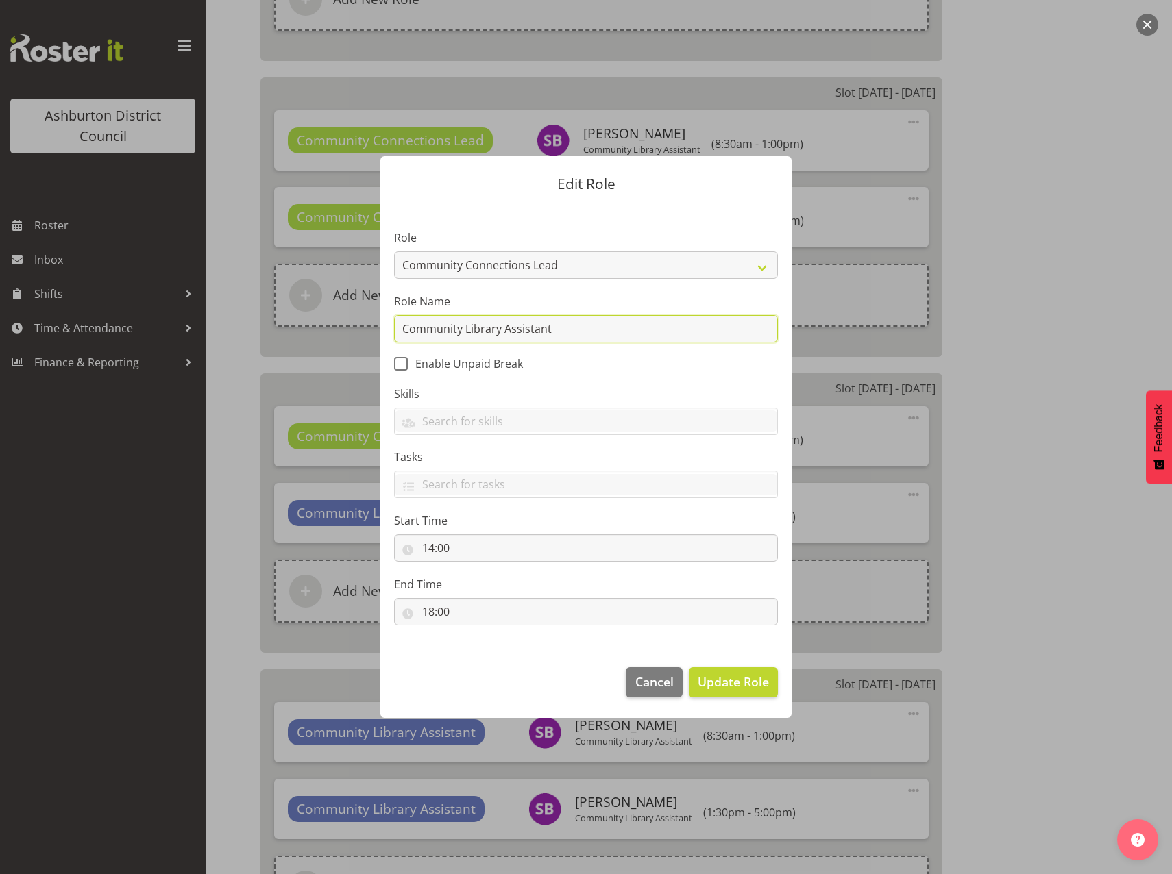
click at [262, 310] on form "Edit Role Role AAGM Deputy Director AAGM Director Archivist Childrens Librarian…" at bounding box center [586, 437] width 658 height 630
paste input "Connections Lead"
type input "Community Connections Lead"
click at [758, 688] on span "Update Role" at bounding box center [733, 682] width 71 height 18
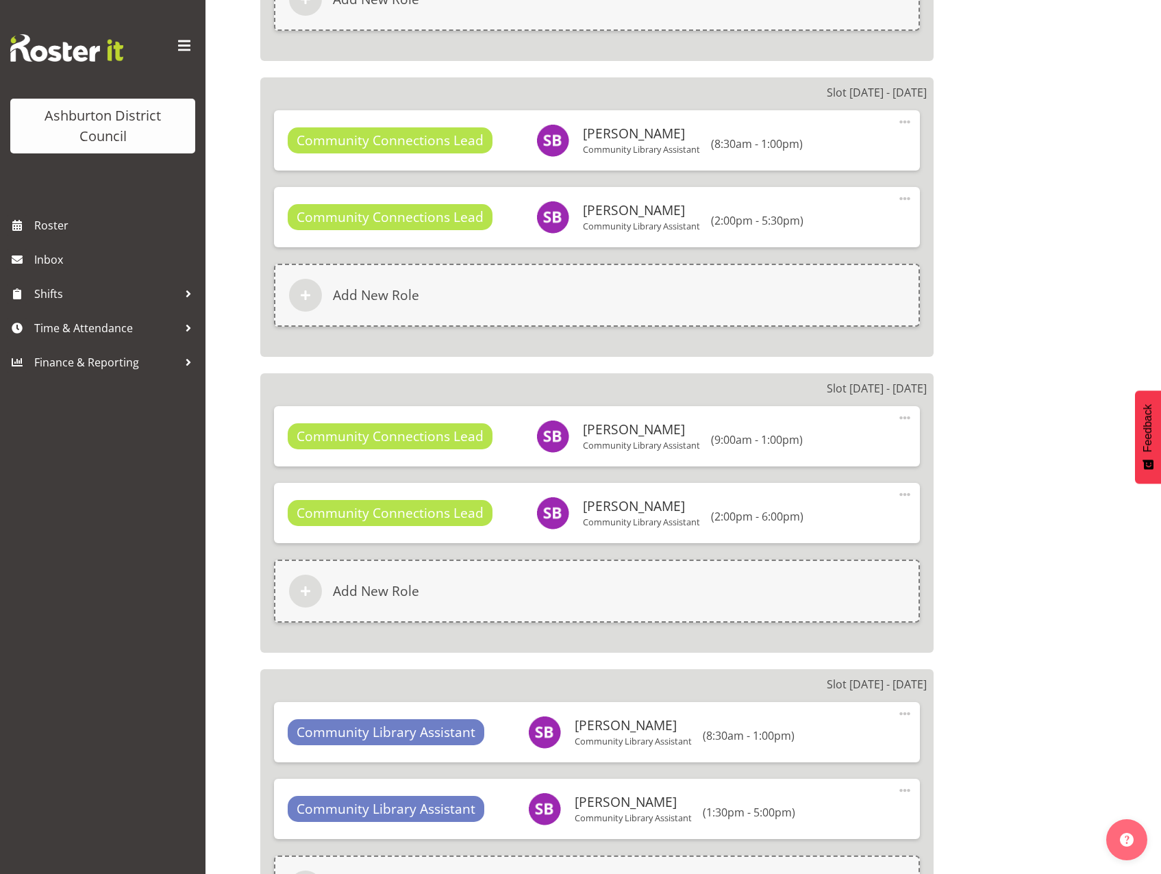
scroll to position [1576, 0]
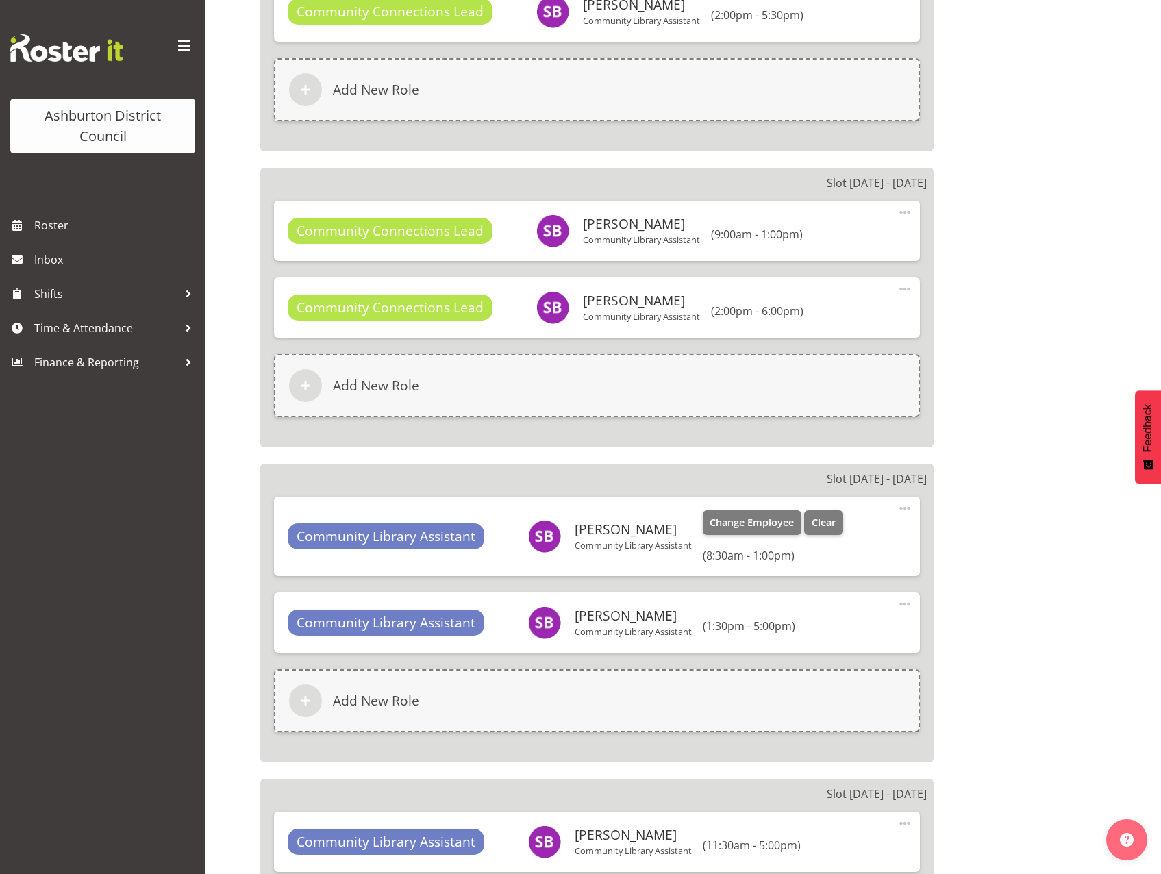
click at [903, 510] on span at bounding box center [905, 508] width 16 height 16
click at [818, 540] on link "Edit" at bounding box center [848, 541] width 132 height 25
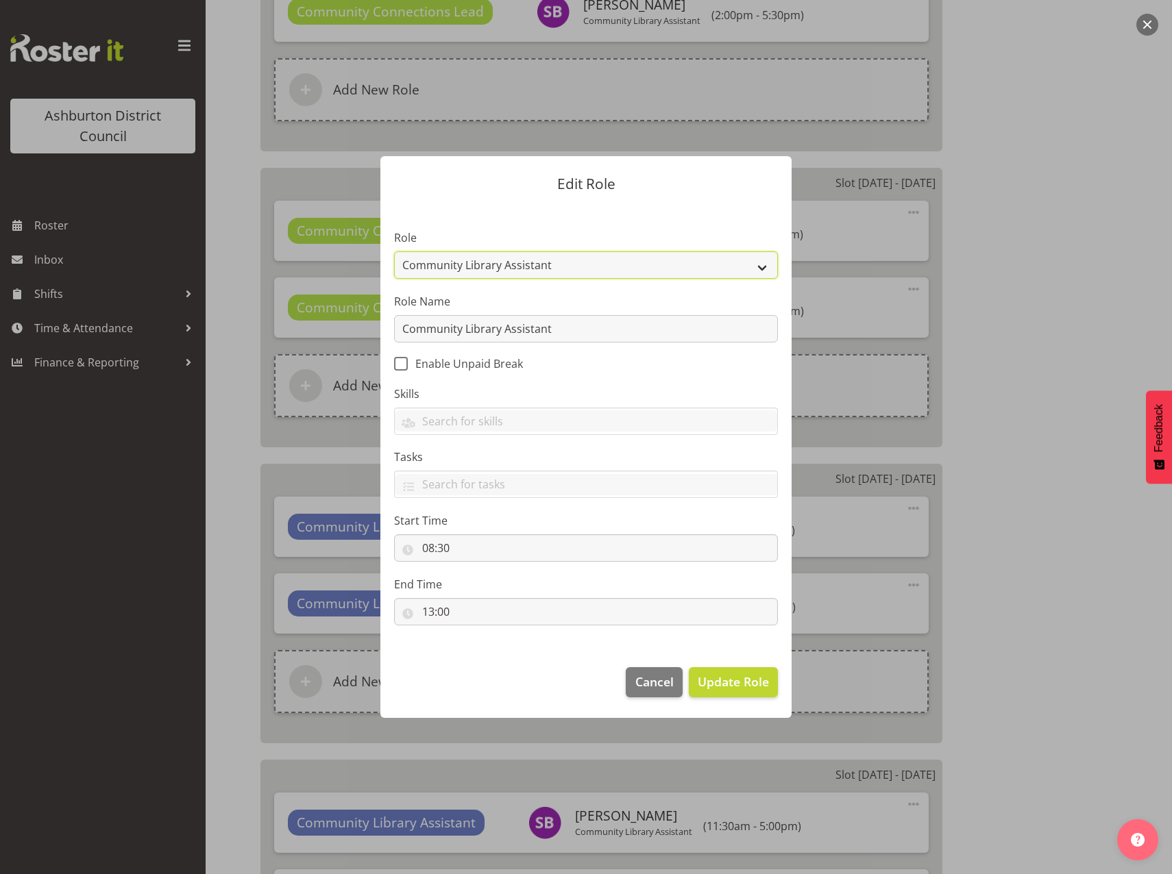
click at [755, 268] on select "AAGM Deputy Director AAGM Director Archivist Childrens Librarian Collections & …" at bounding box center [586, 264] width 384 height 27
select select "1345"
click at [394, 251] on select "AAGM Deputy Director AAGM Director Archivist Childrens Librarian Collections & …" at bounding box center [586, 264] width 384 height 27
drag, startPoint x: 593, startPoint y: 324, endPoint x: 315, endPoint y: 330, distance: 277.6
click at [315, 330] on form "Edit Role Role AAGM Deputy Director AAGM Director Archivist Childrens Librarian…" at bounding box center [586, 437] width 658 height 630
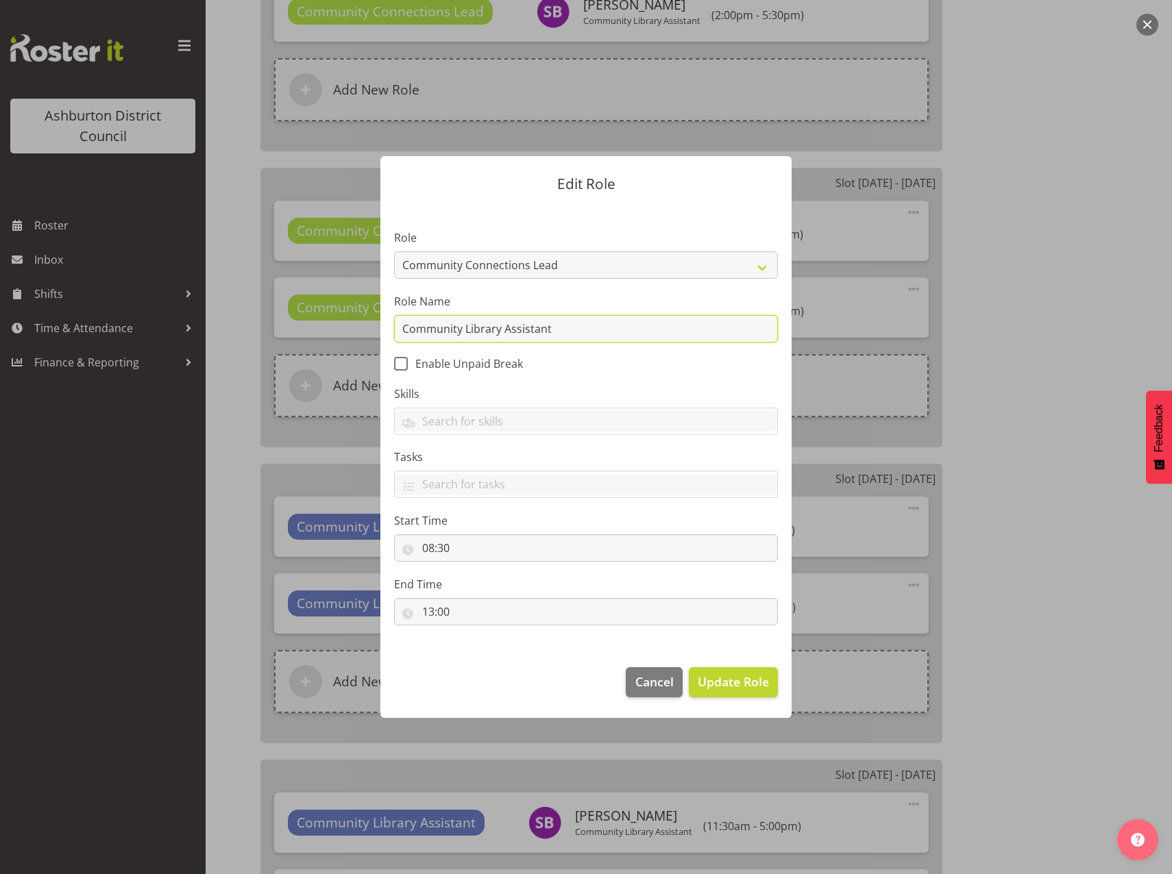
paste input "Connections Lead"
type input "Community Connections Lead"
click at [731, 690] on span "Update Role" at bounding box center [733, 682] width 71 height 18
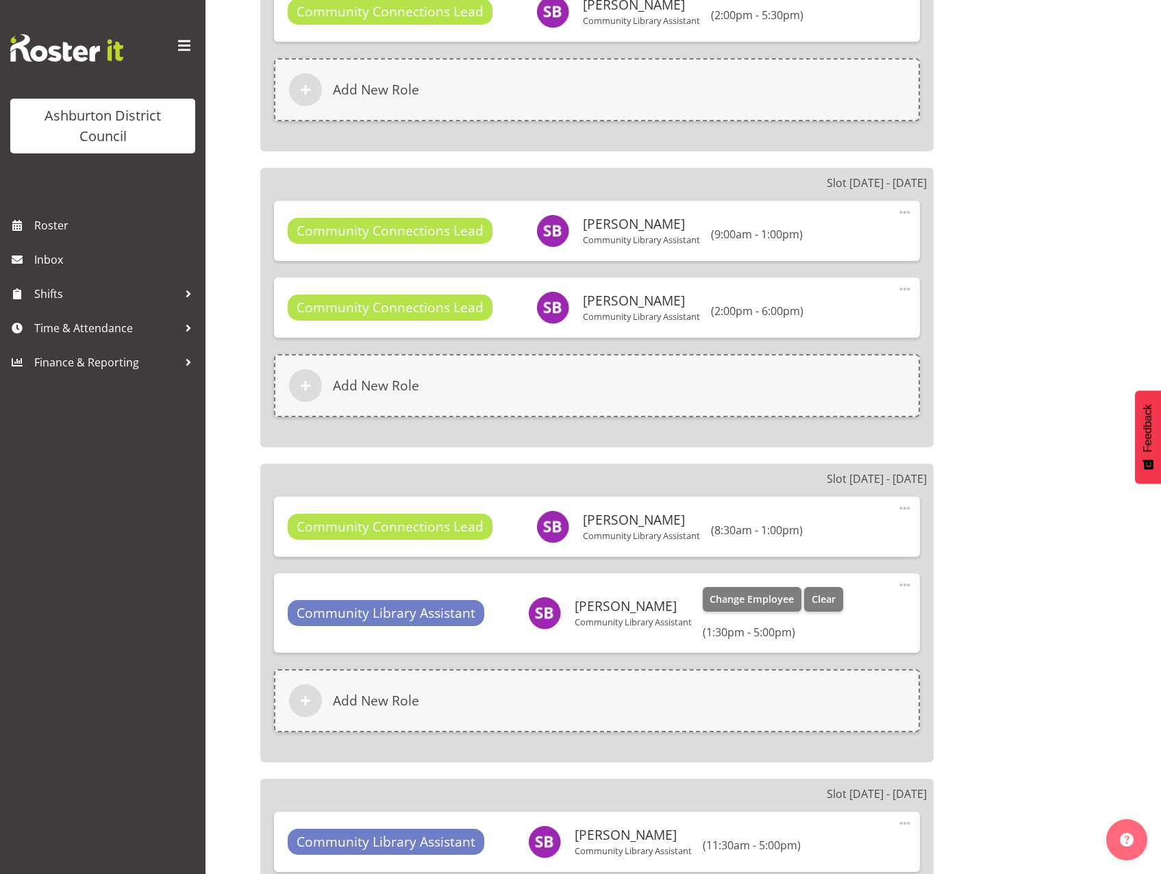
click at [913, 585] on span at bounding box center [905, 585] width 16 height 16
click at [852, 611] on link "Edit" at bounding box center [848, 618] width 132 height 25
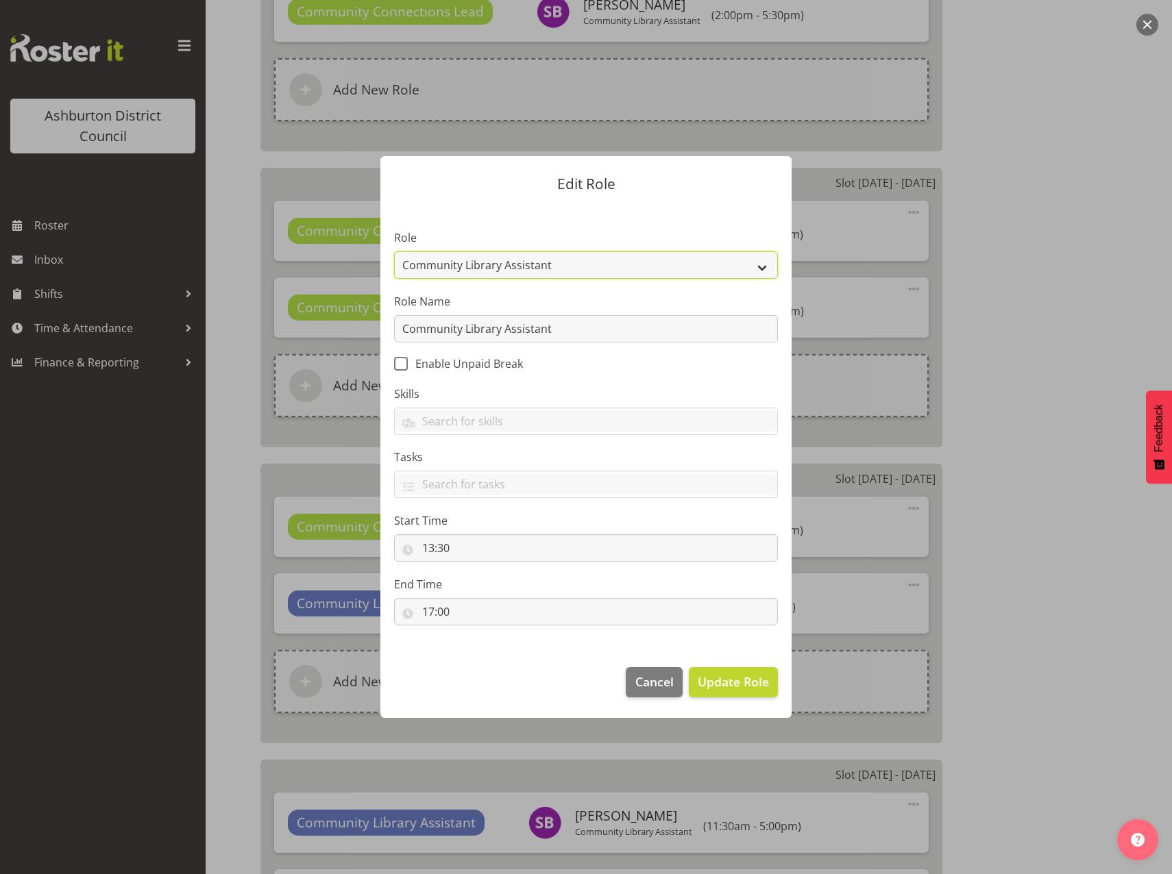
click at [756, 267] on select "AAGM Deputy Director AAGM Director Archivist Childrens Librarian Collections & …" at bounding box center [586, 264] width 384 height 27
select select "1345"
click at [394, 251] on select "AAGM Deputy Director AAGM Director Archivist Childrens Librarian Collections & …" at bounding box center [586, 264] width 384 height 27
drag, startPoint x: 567, startPoint y: 330, endPoint x: 196, endPoint y: 315, distance: 371.7
click at [196, 315] on div "Edit Role Role AAGM Deputy Director AAGM Director Archivist Childrens Librarian…" at bounding box center [586, 437] width 1172 height 874
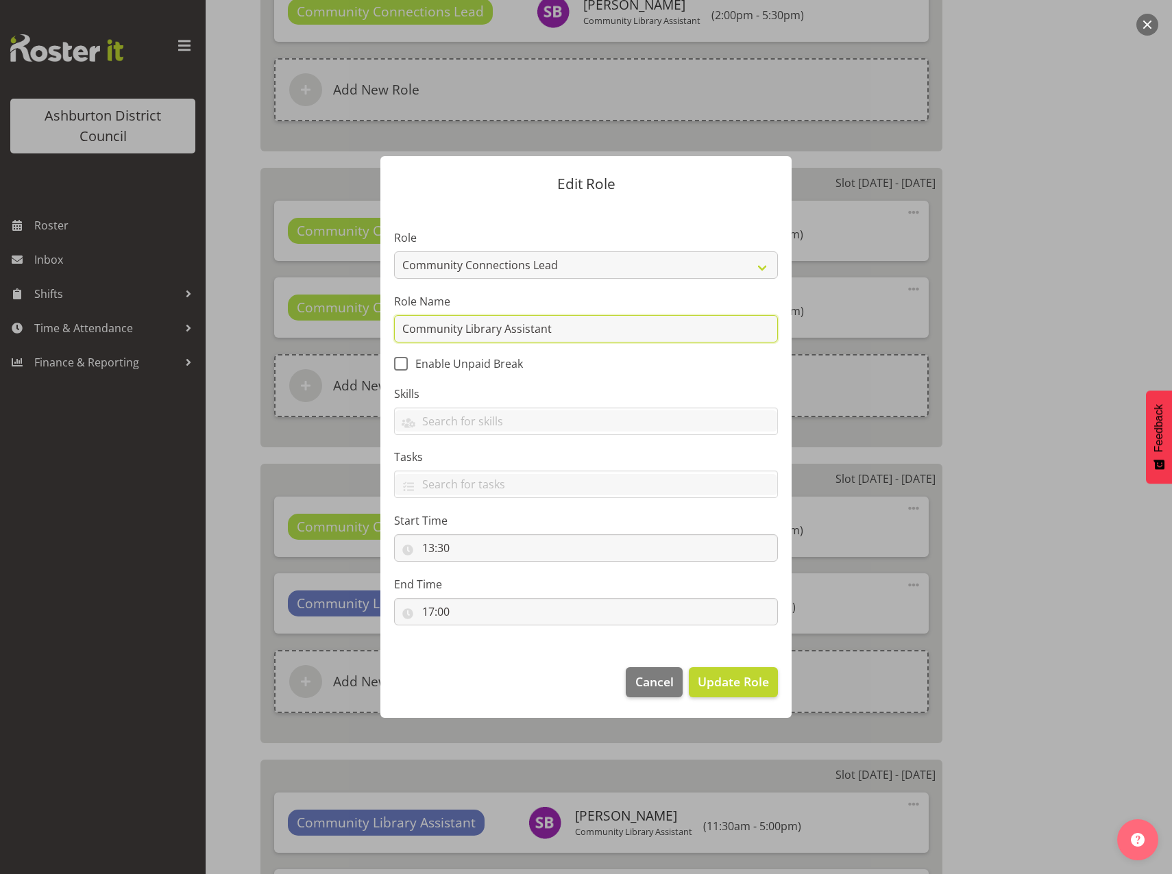
paste input "Connections Lead"
type input "Community Connections Lead"
click at [707, 685] on span "Update Role" at bounding box center [733, 682] width 71 height 18
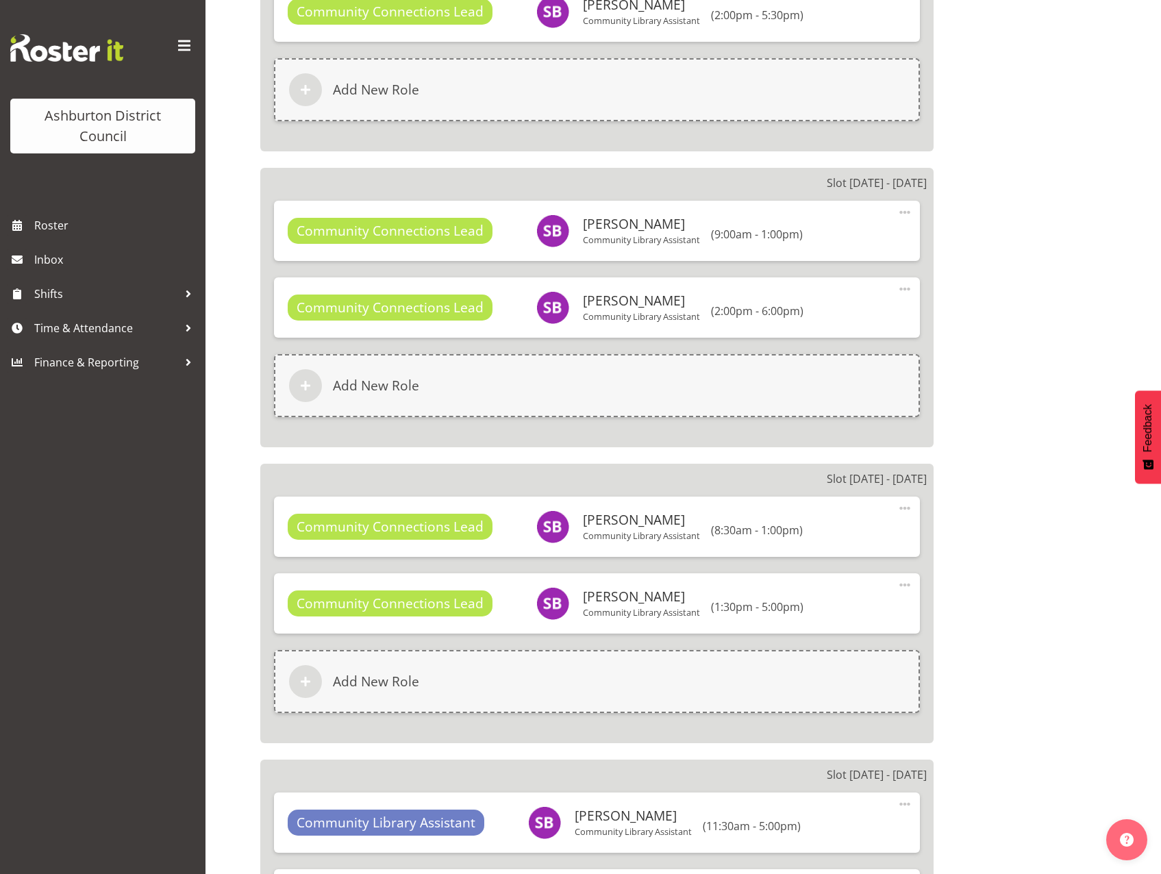
scroll to position [1782, 0]
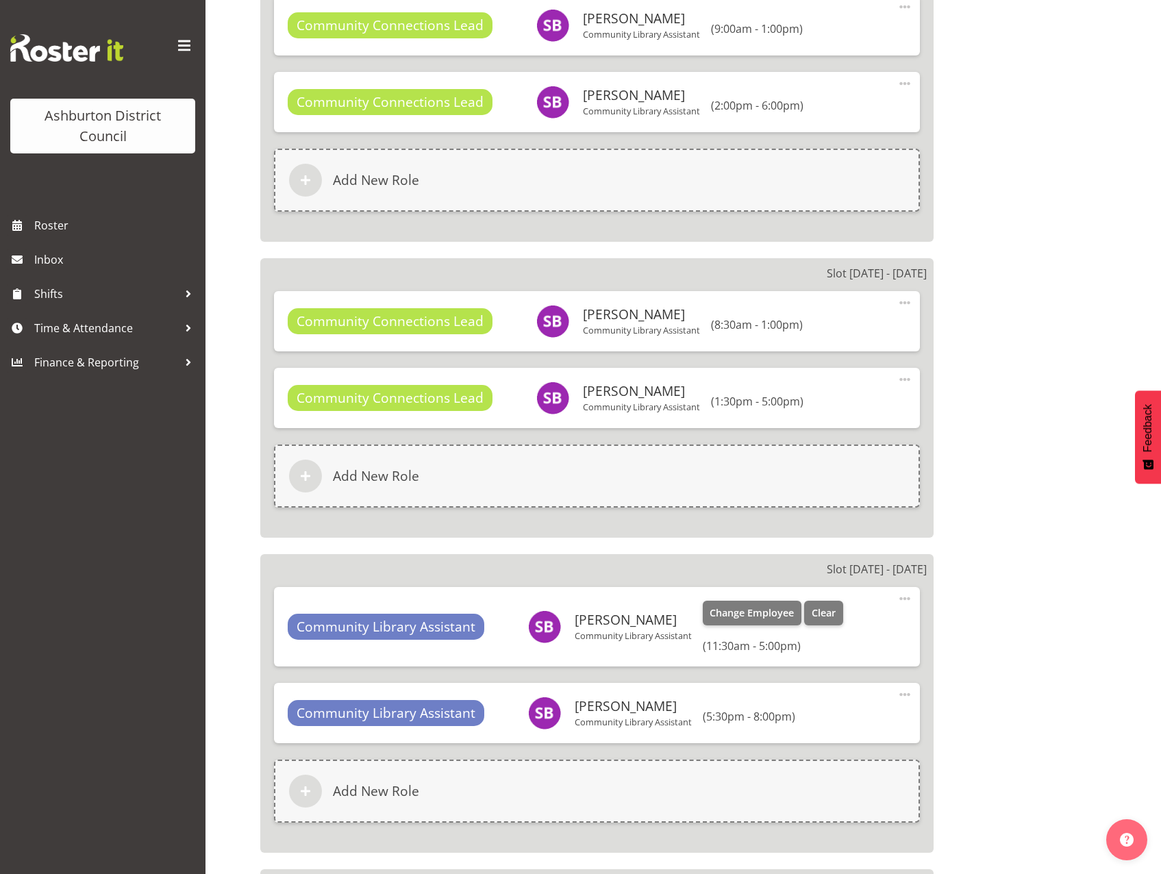
click at [904, 602] on span at bounding box center [905, 599] width 16 height 16
click at [873, 628] on link "Edit" at bounding box center [848, 631] width 132 height 25
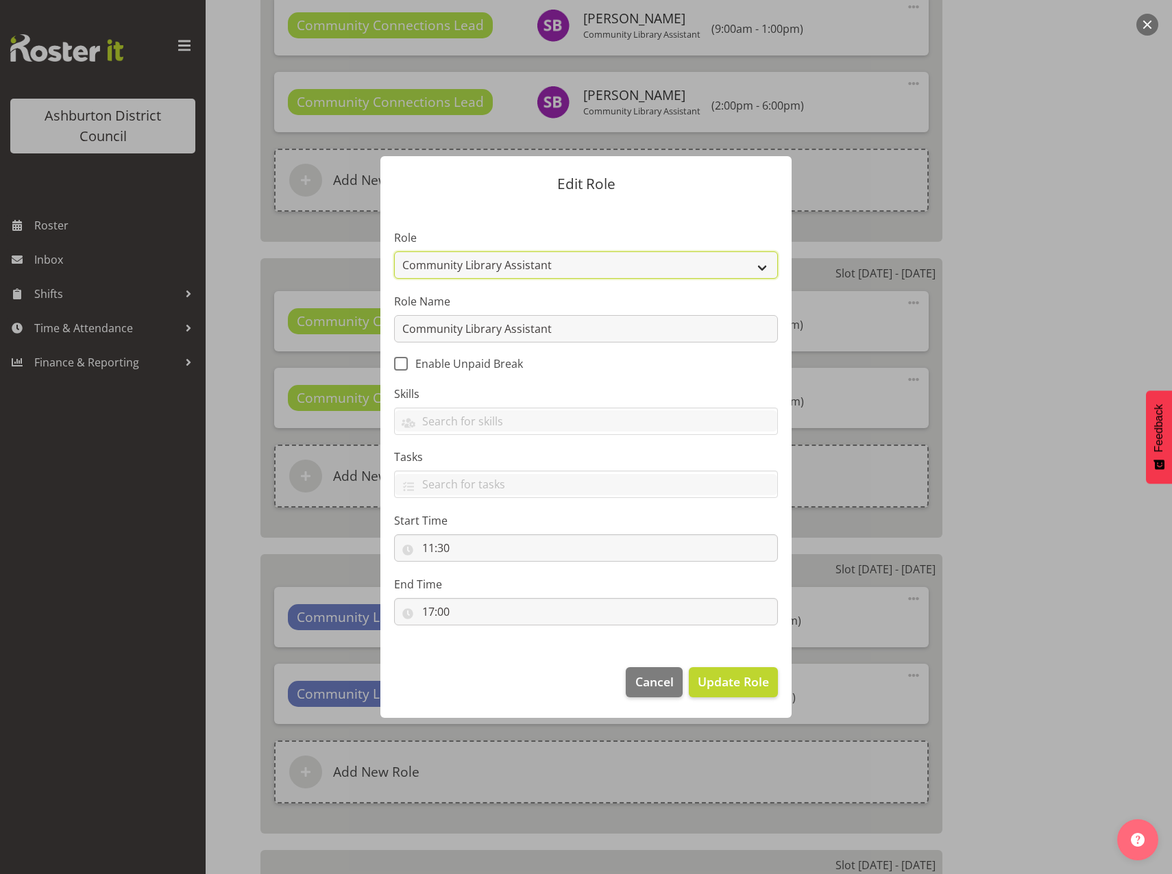
click at [764, 254] on select "AAGM Deputy Director AAGM Director Archivist Childrens Librarian Collections & …" at bounding box center [586, 264] width 384 height 27
select select "1345"
click at [394, 251] on select "AAGM Deputy Director AAGM Director Archivist Childrens Librarian Collections & …" at bounding box center [586, 264] width 384 height 27
drag, startPoint x: 765, startPoint y: 329, endPoint x: 305, endPoint y: 306, distance: 461.0
click at [305, 306] on form "Edit Role Role AAGM Deputy Director AAGM Director Archivist Childrens Librarian…" at bounding box center [586, 437] width 658 height 630
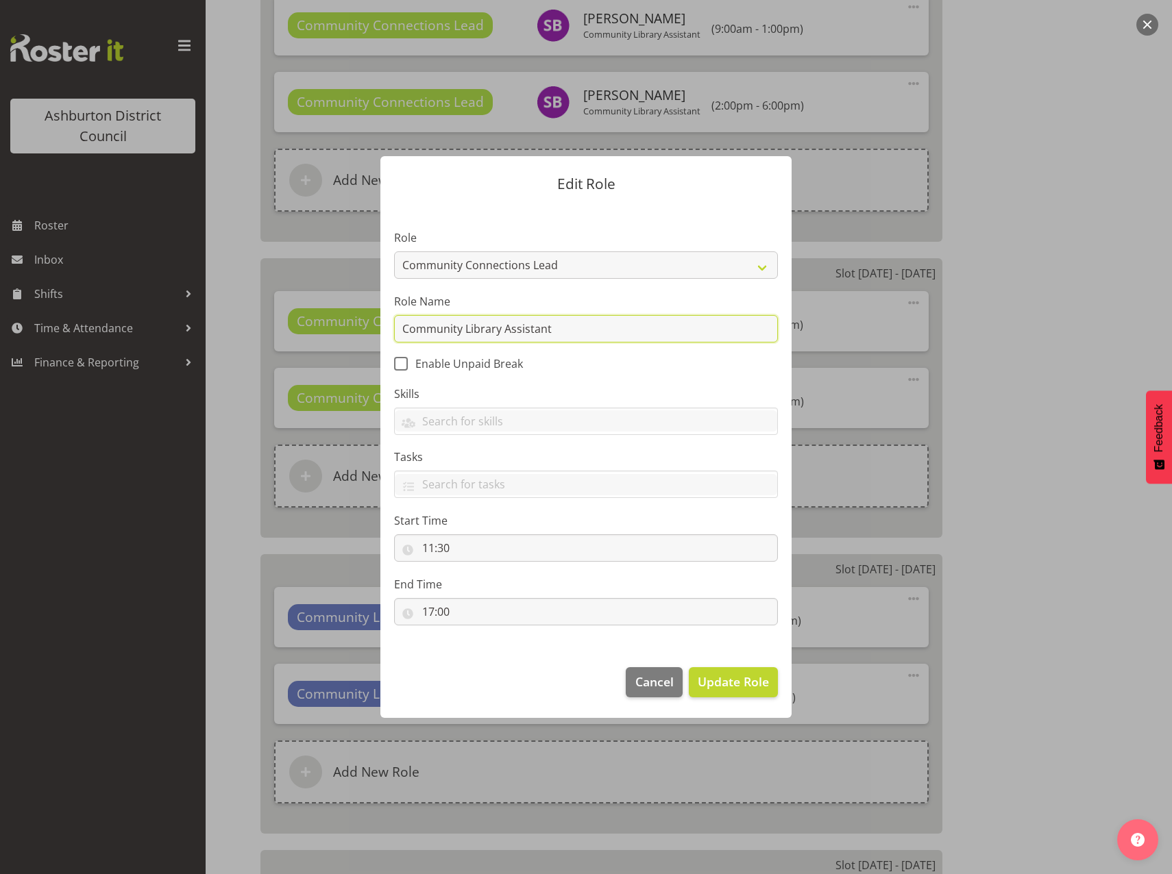
paste input "Connections Lead"
type input "Community Connections Lead"
click at [748, 688] on span "Update Role" at bounding box center [733, 682] width 71 height 18
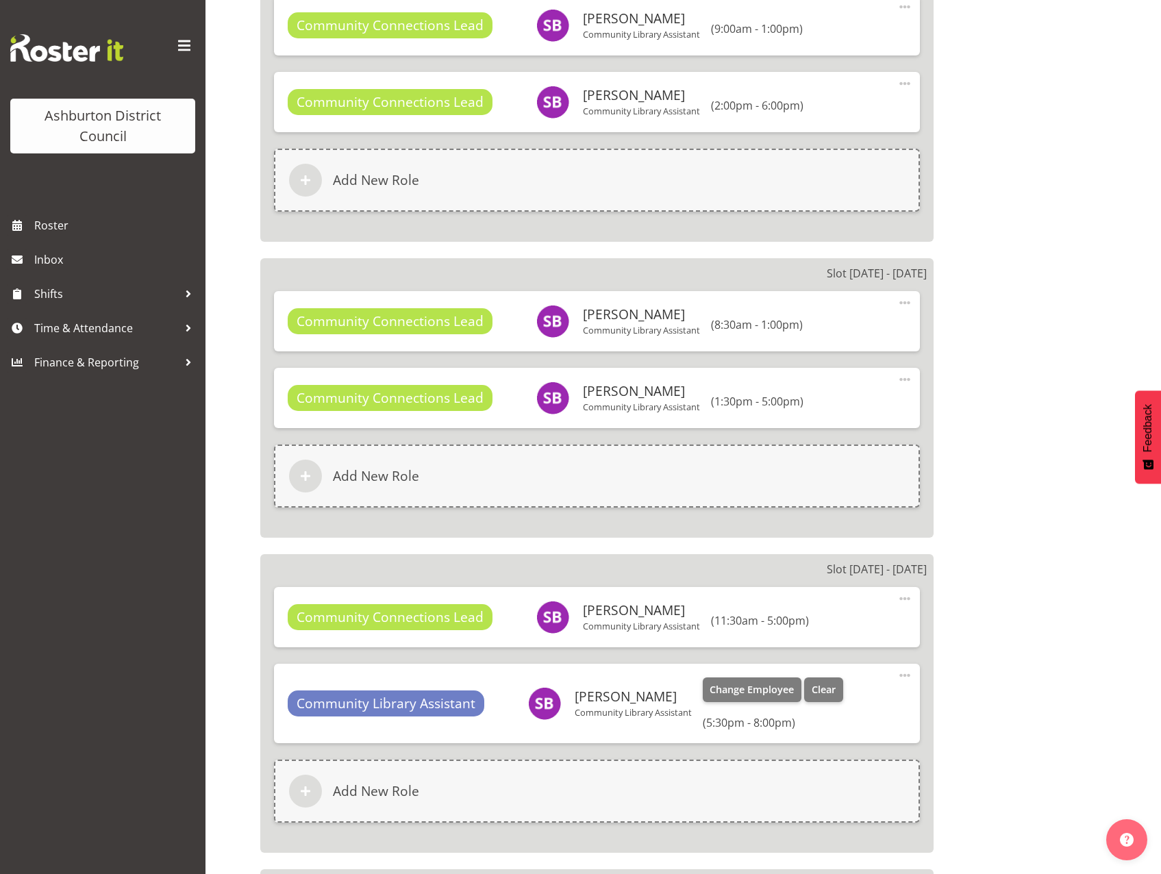
click at [906, 678] on span at bounding box center [905, 675] width 16 height 16
click at [824, 709] on link "Edit" at bounding box center [848, 708] width 132 height 25
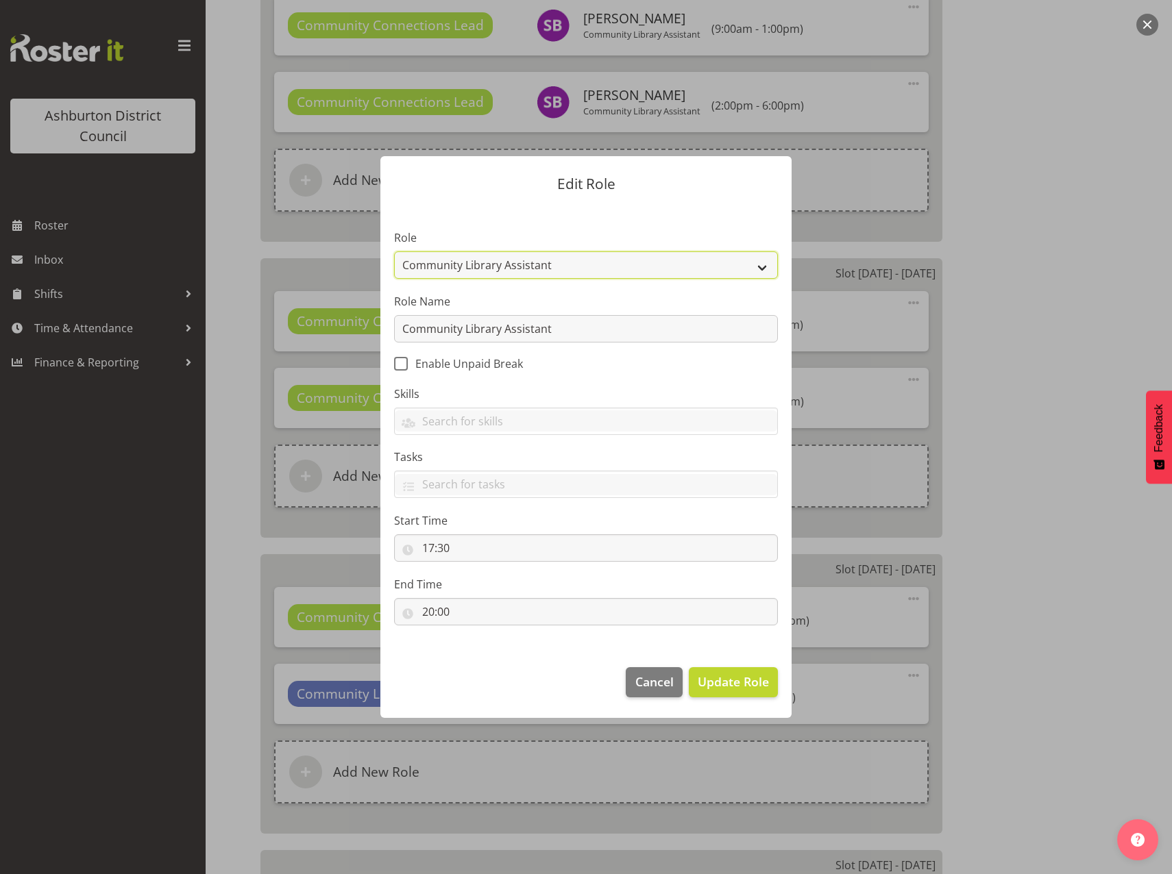
click at [741, 265] on select "AAGM Deputy Director AAGM Director Archivist Childrens Librarian Collections & …" at bounding box center [586, 264] width 384 height 27
select select "1345"
click at [394, 251] on select "AAGM Deputy Director AAGM Director Archivist Childrens Librarian Collections & …" at bounding box center [586, 264] width 384 height 27
drag, startPoint x: 574, startPoint y: 330, endPoint x: 347, endPoint y: 333, distance: 226.1
click at [347, 333] on form "Edit Role Role AAGM Deputy Director AAGM Director Archivist Childrens Librarian…" at bounding box center [586, 437] width 658 height 630
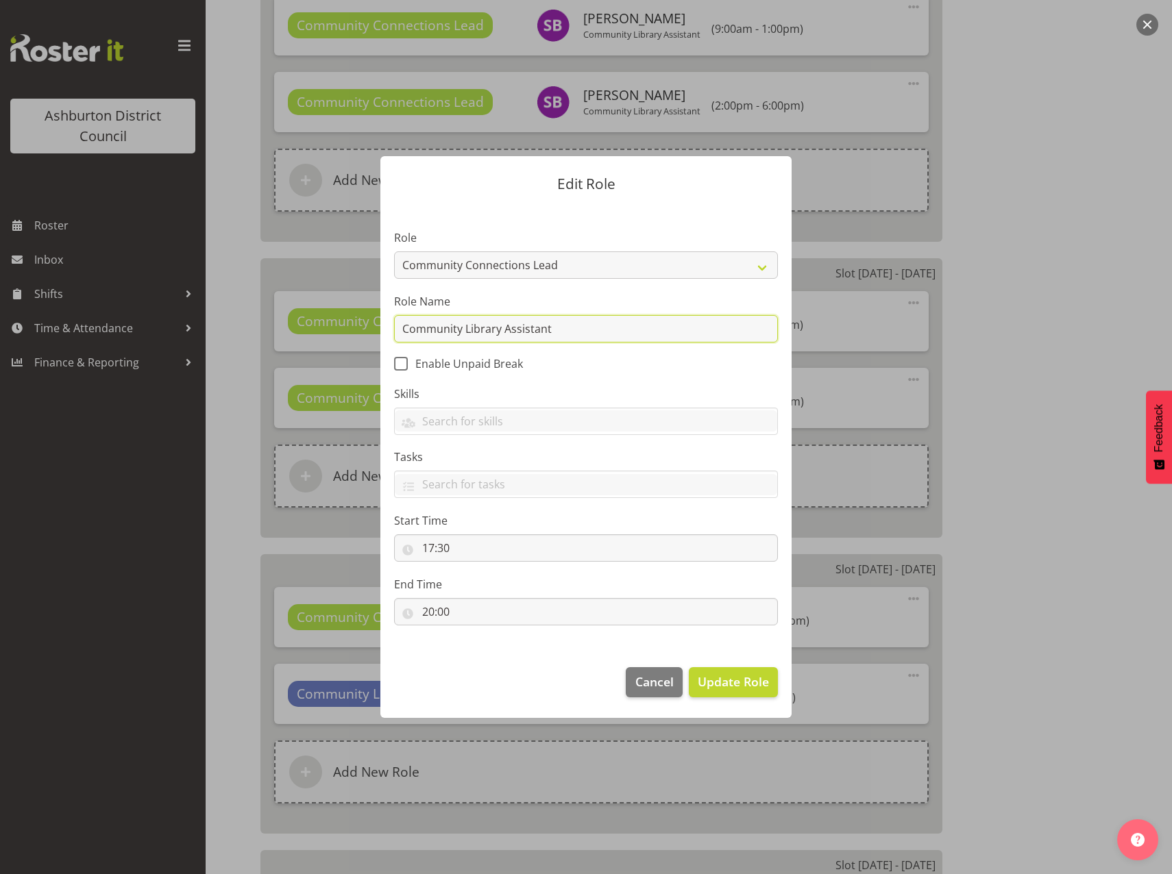
paste input "Connections Lead"
type input "Community Connections Lead"
click at [715, 682] on span "Update Role" at bounding box center [733, 682] width 71 height 18
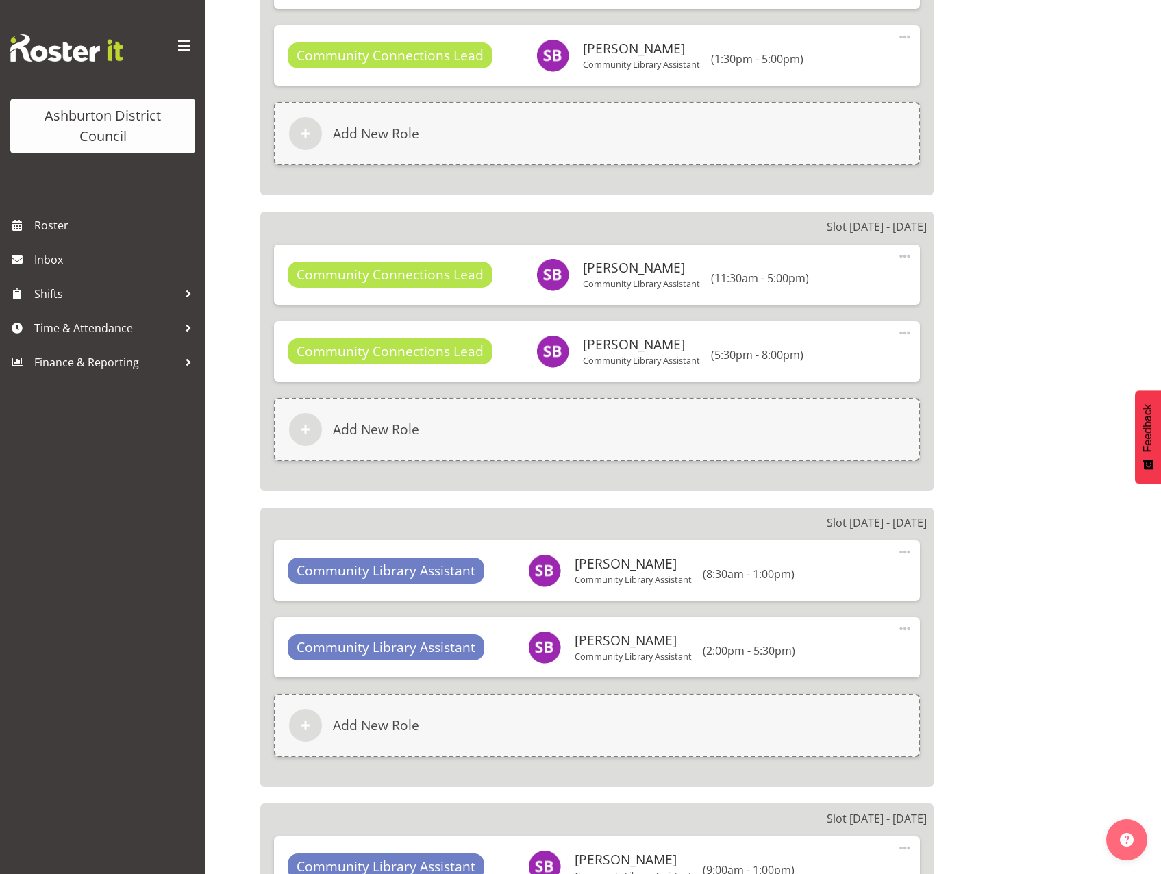
scroll to position [2193, 0]
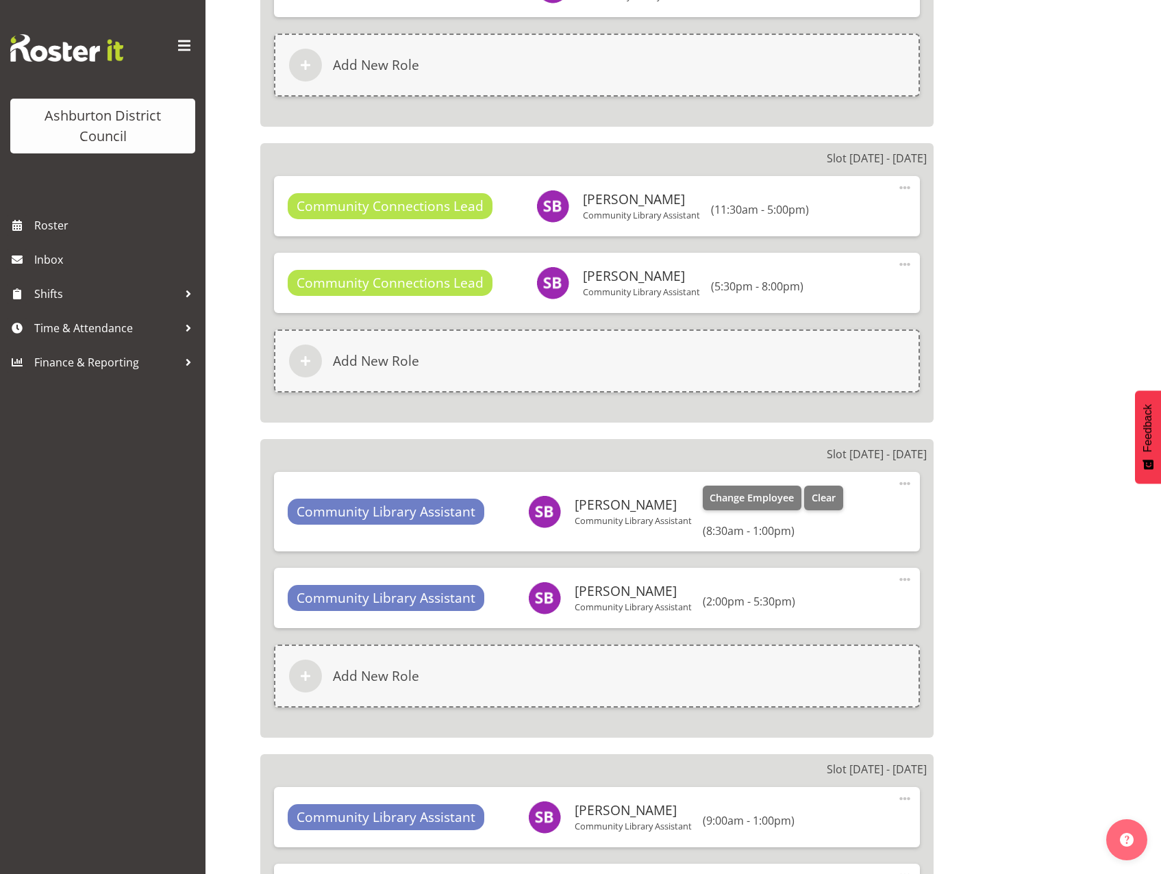
click at [904, 490] on span at bounding box center [905, 484] width 16 height 16
click at [872, 507] on link "Edit" at bounding box center [848, 516] width 132 height 25
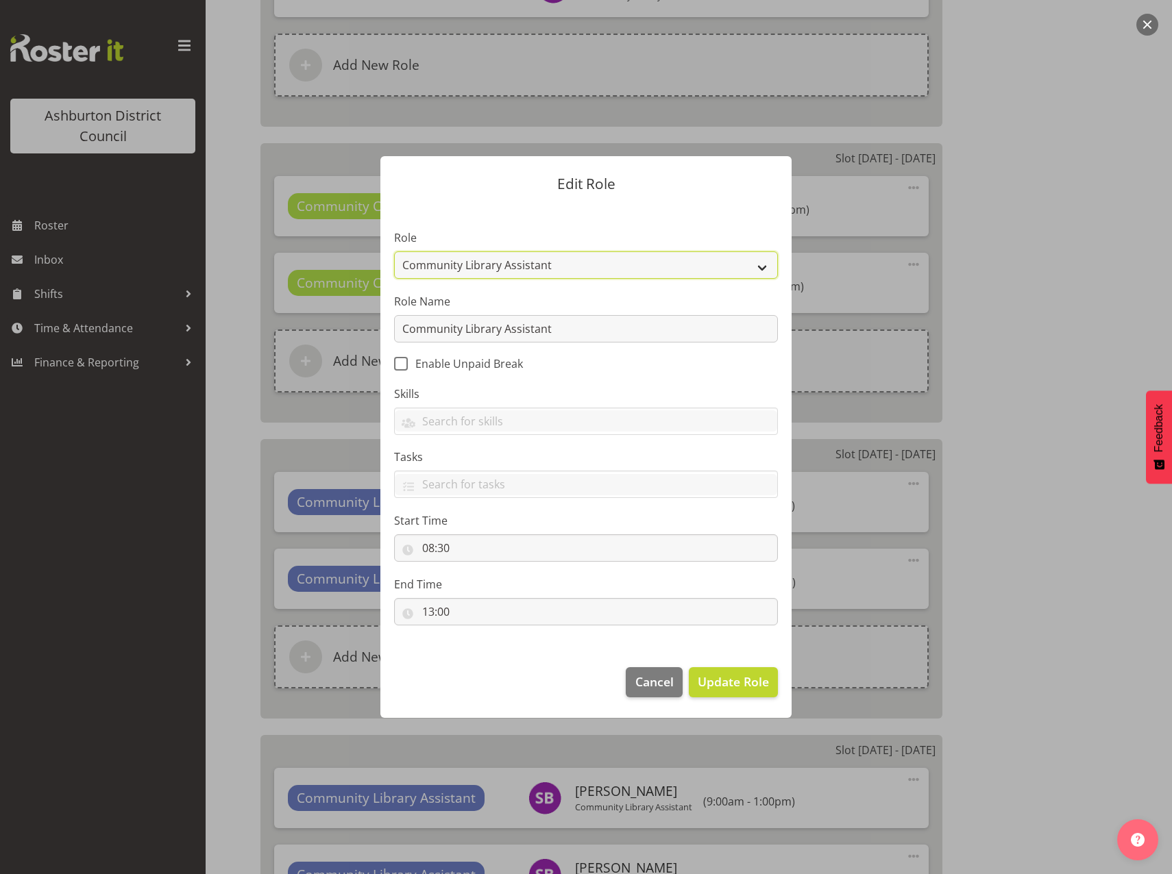
click at [765, 269] on select "AAGM Deputy Director AAGM Director Archivist Childrens Librarian Collections & …" at bounding box center [586, 264] width 384 height 27
select select "1345"
click at [394, 251] on select "AAGM Deputy Director AAGM Director Archivist Childrens Librarian Collections & …" at bounding box center [586, 264] width 384 height 27
drag, startPoint x: 607, startPoint y: 336, endPoint x: 384, endPoint y: 312, distance: 224.0
click at [384, 312] on section "Role AAGM Deputy Director AAGM Director Archivist Childrens Librarian Collectio…" at bounding box center [585, 429] width 411 height 448
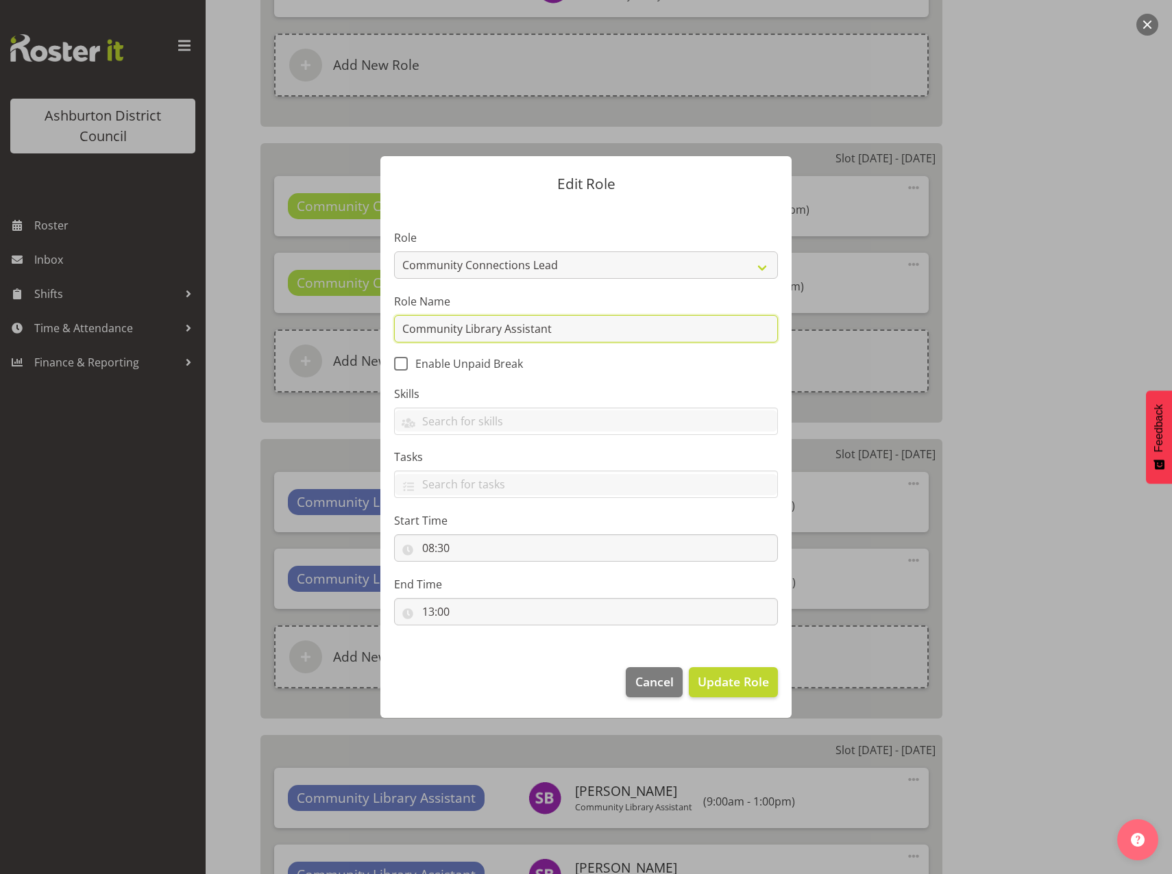
paste input "Connections Lead"
type input "Community Connections Lead"
click at [711, 683] on span "Update Role" at bounding box center [733, 682] width 71 height 18
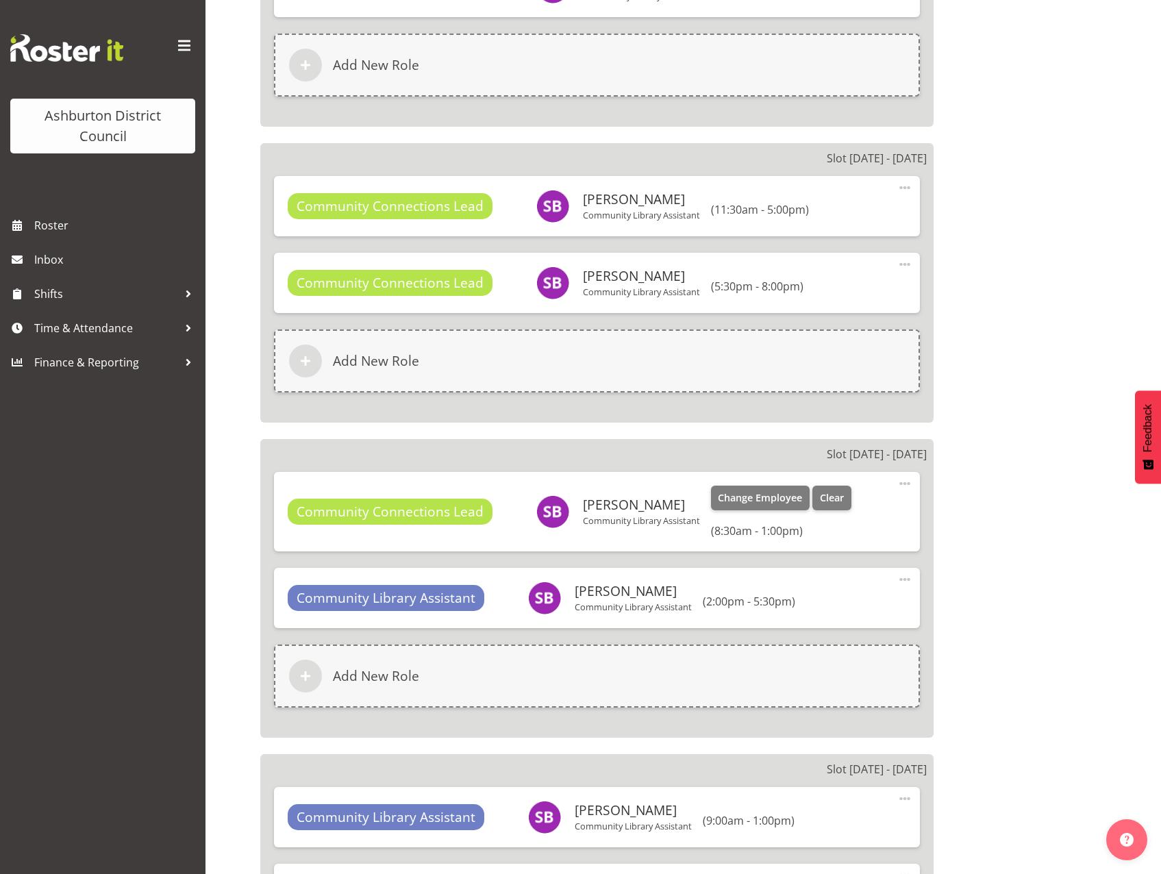
scroll to position [2330, 0]
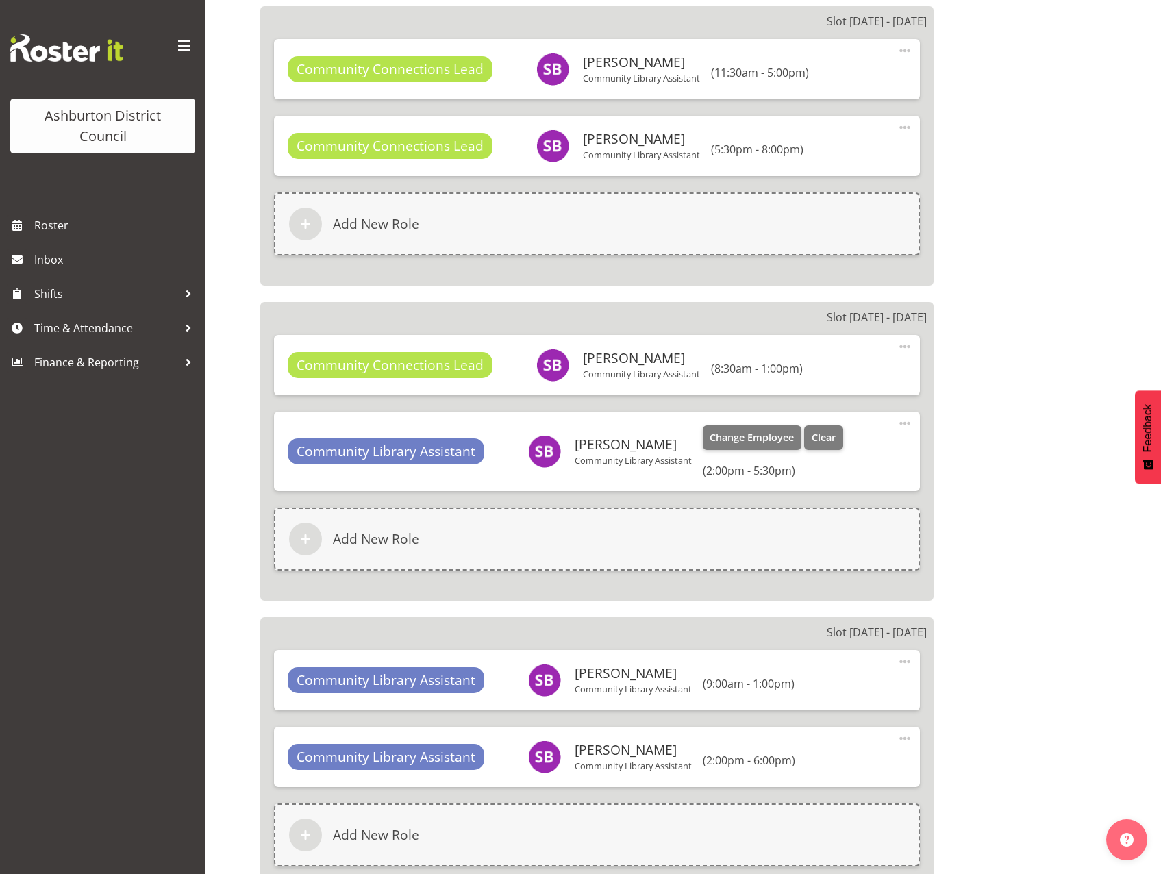
click at [903, 423] on span at bounding box center [905, 423] width 16 height 16
click at [848, 454] on link "Edit" at bounding box center [848, 456] width 132 height 25
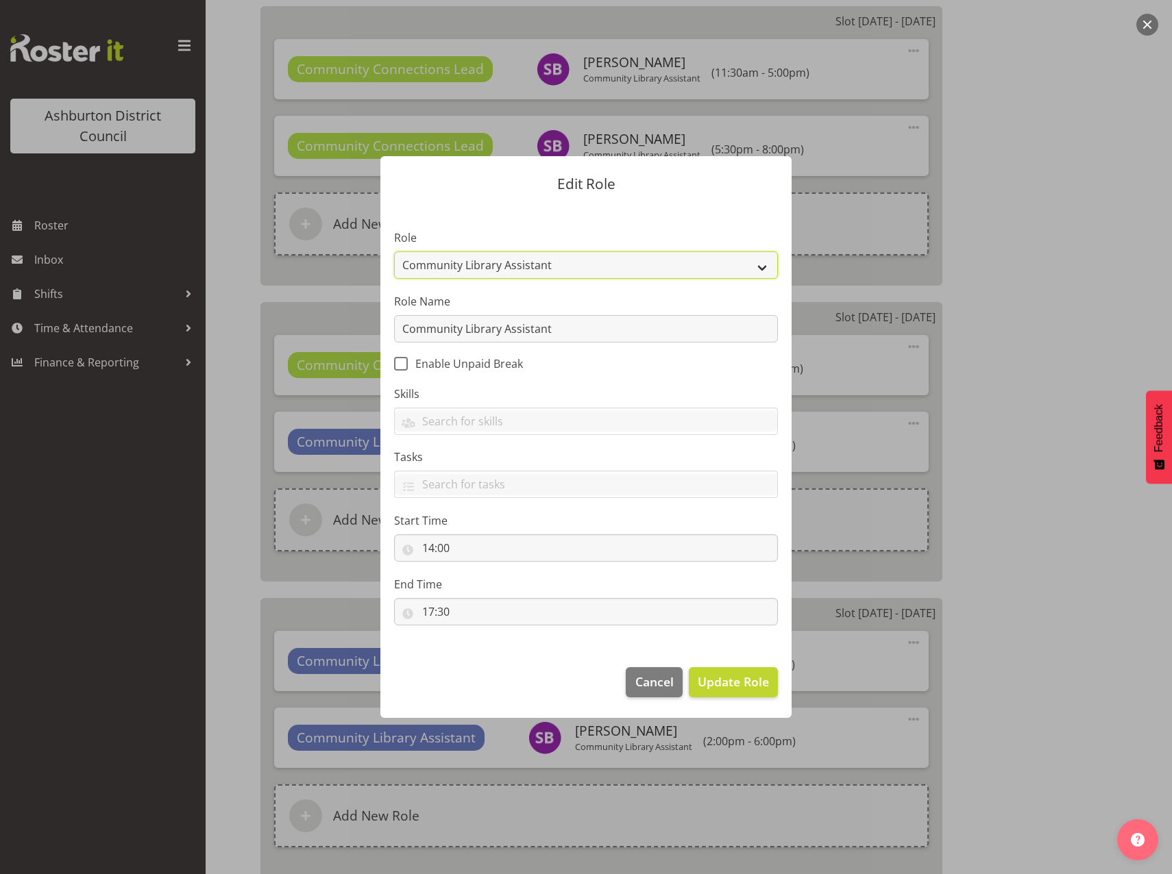
click at [753, 266] on select "AAGM Deputy Director AAGM Director Archivist Childrens Librarian Collections & …" at bounding box center [586, 264] width 384 height 27
select select "1345"
click at [394, 251] on select "AAGM Deputy Director AAGM Director Archivist Childrens Librarian Collections & …" at bounding box center [586, 264] width 384 height 27
drag, startPoint x: 571, startPoint y: 332, endPoint x: 361, endPoint y: 330, distance: 210.4
click at [361, 330] on form "Edit Role Role AAGM Deputy Director AAGM Director Archivist Childrens Librarian…" at bounding box center [586, 437] width 658 height 630
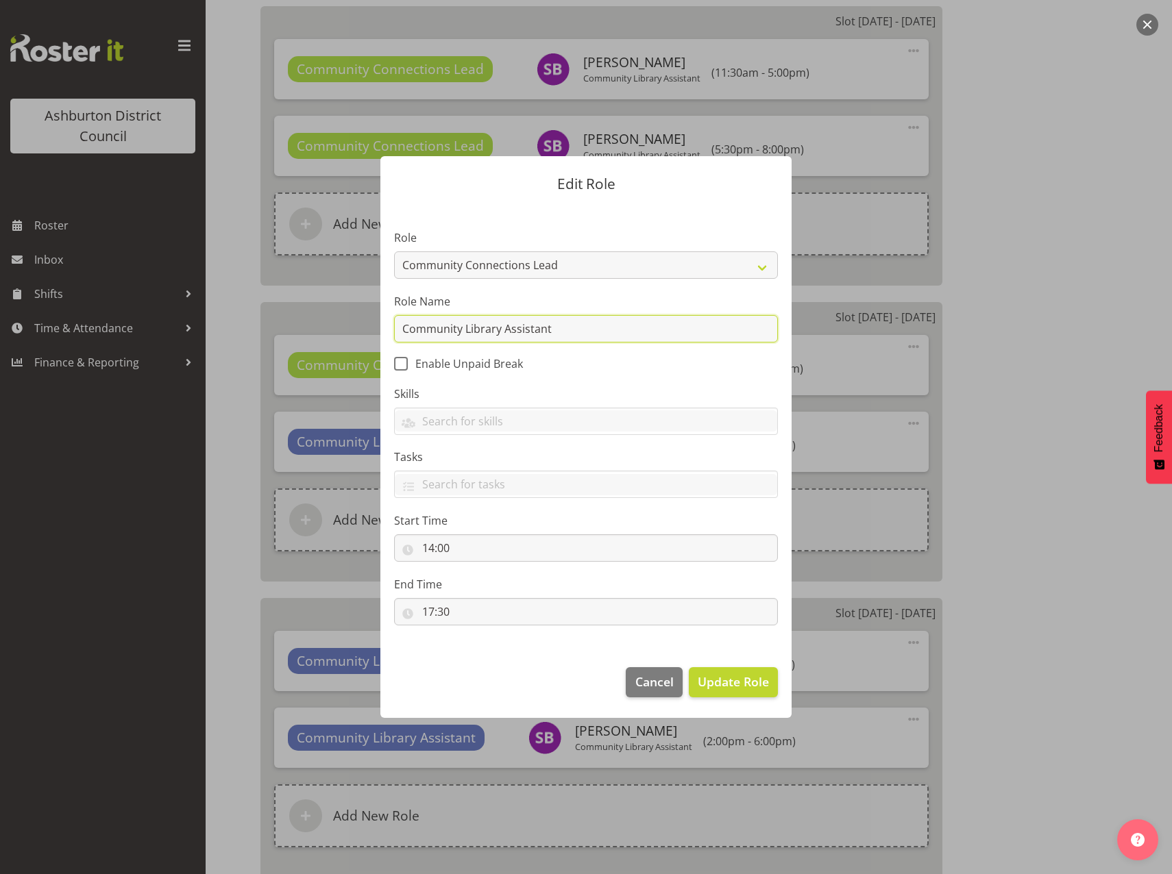
paste input "Connections Lead"
type input "Community Connections Lead"
click at [741, 691] on button "Update Role" at bounding box center [733, 682] width 89 height 30
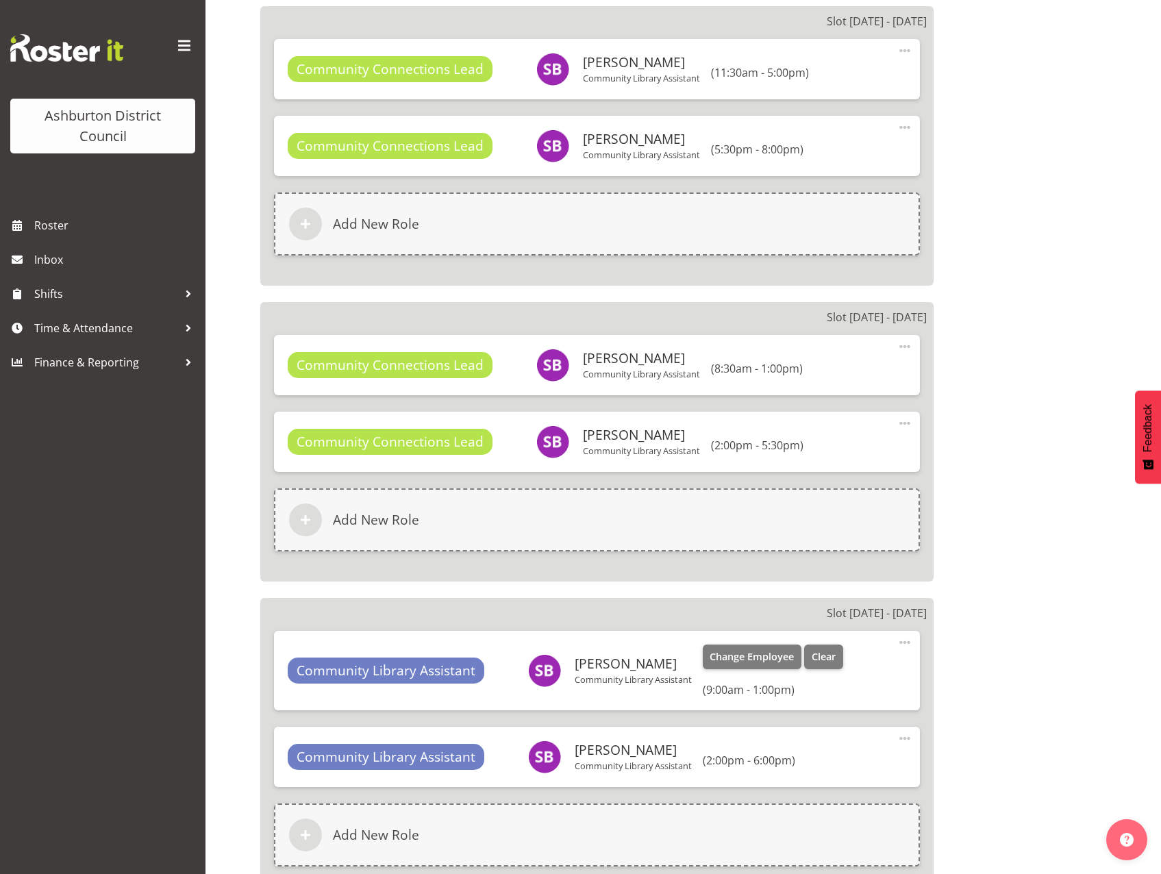
scroll to position [2535, 0]
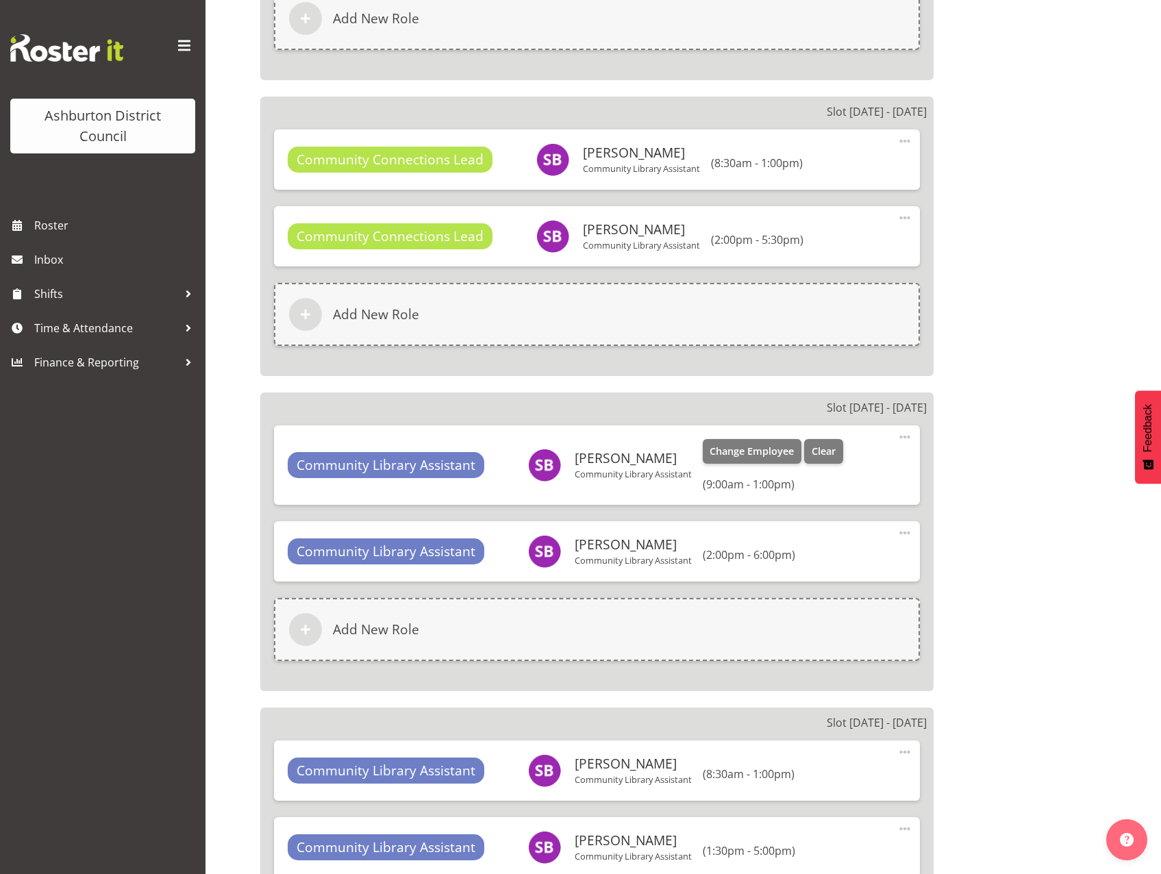
click at [906, 440] on span at bounding box center [905, 437] width 16 height 16
click at [861, 472] on link "Edit" at bounding box center [848, 470] width 132 height 25
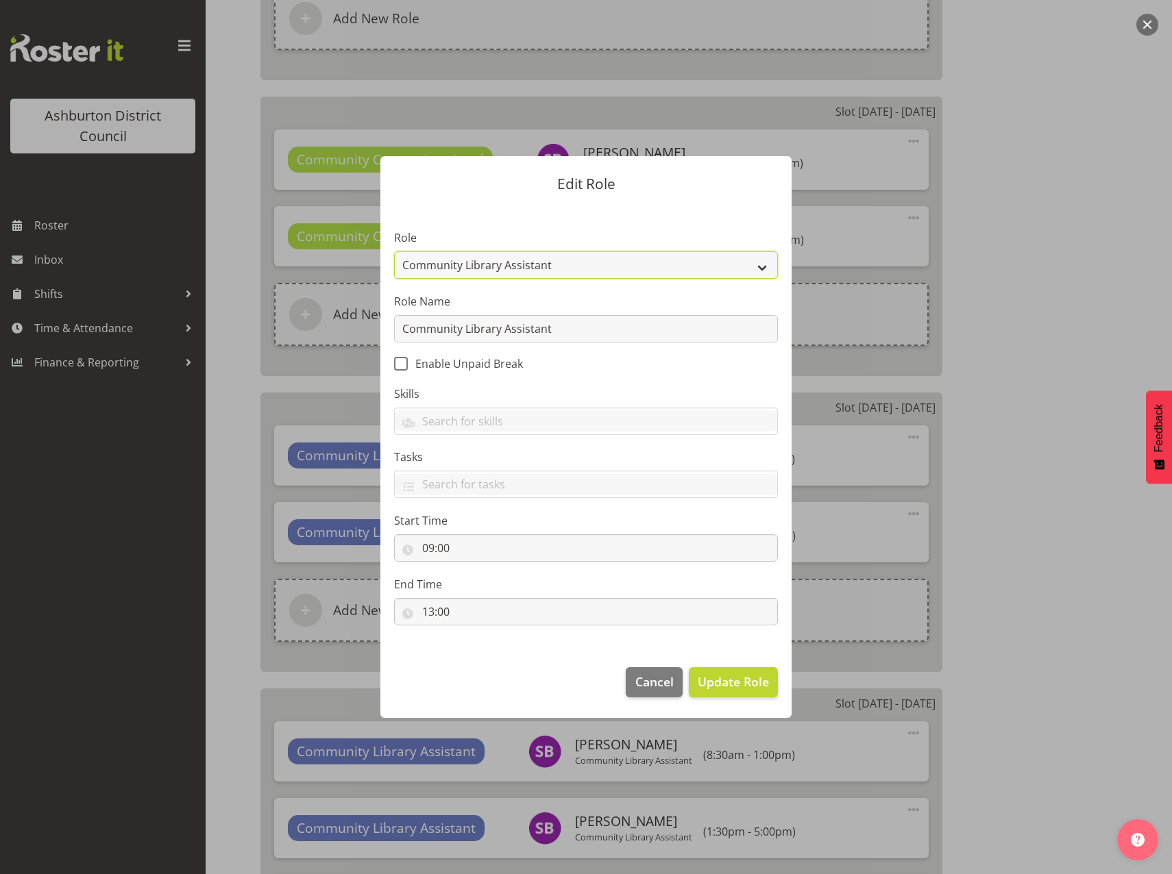
click at [763, 271] on select "AAGM Deputy Director AAGM Director Archivist Childrens Librarian Collections & …" at bounding box center [586, 264] width 384 height 27
select select "1345"
click at [394, 251] on select "AAGM Deputy Director AAGM Director Archivist Childrens Librarian Collections & …" at bounding box center [586, 264] width 384 height 27
drag, startPoint x: 578, startPoint y: 335, endPoint x: 286, endPoint y: 329, distance: 292.0
click at [288, 329] on form "Edit Role Role AAGM Deputy Director AAGM Director Archivist Childrens Librarian…" at bounding box center [586, 437] width 658 height 630
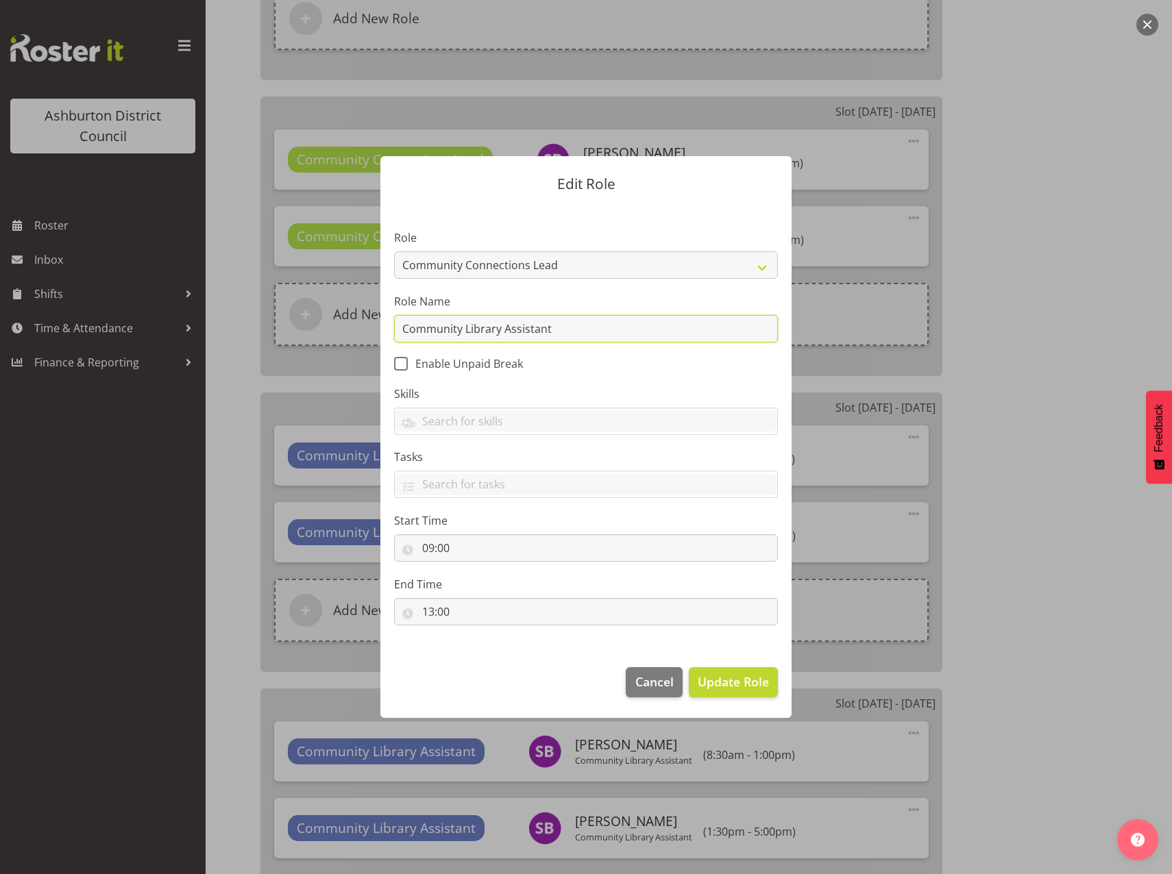
paste input "Connections Lead"
type input "Community Connections Lead"
click at [729, 669] on button "Update Role" at bounding box center [733, 682] width 89 height 30
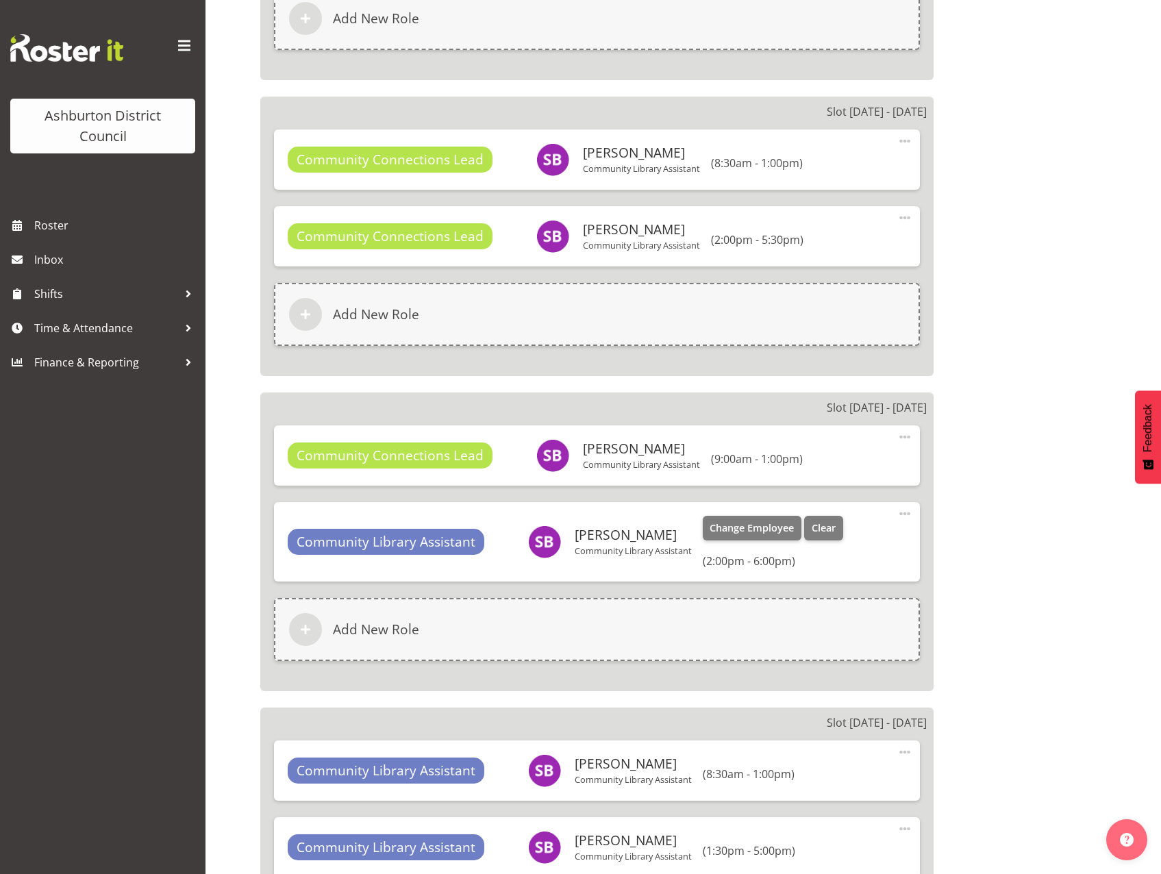
click at [902, 516] on span at bounding box center [905, 514] width 16 height 16
click at [833, 543] on link "Edit" at bounding box center [848, 546] width 132 height 25
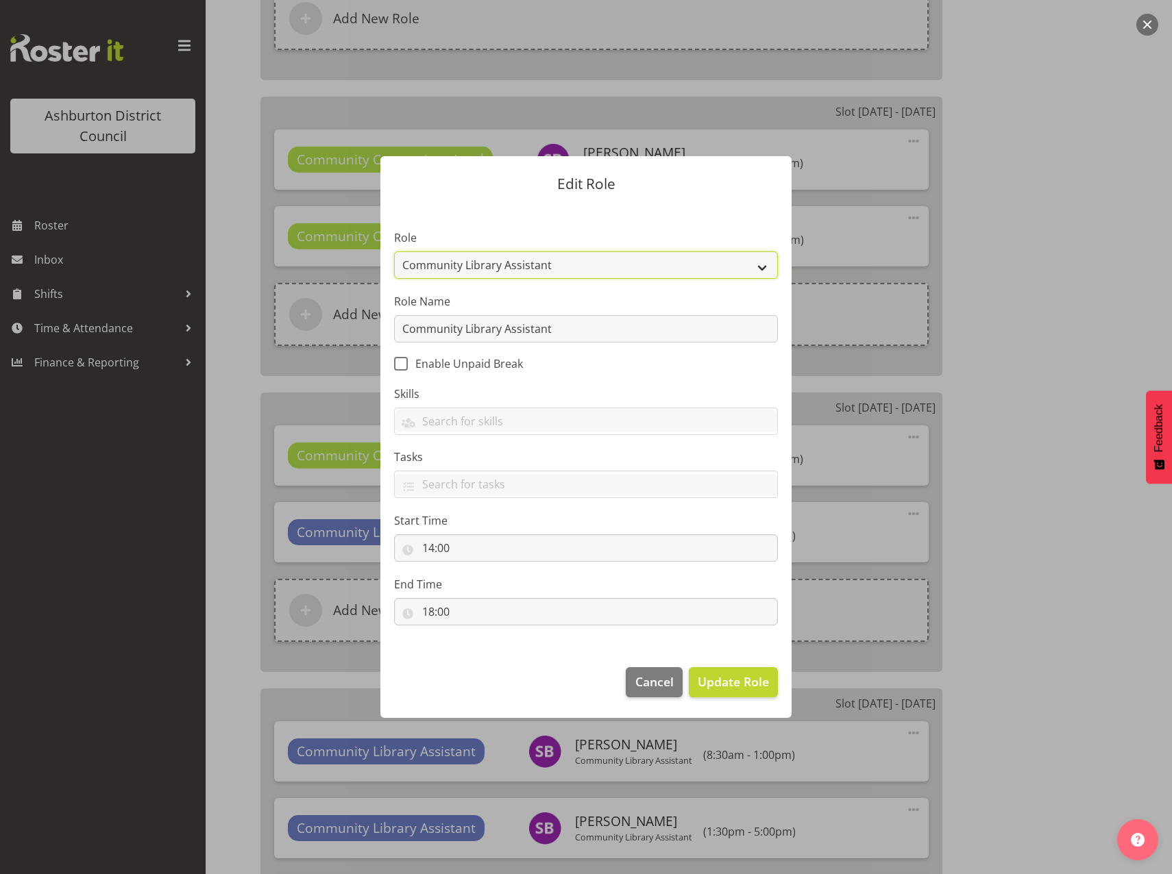
click at [761, 268] on select "AAGM Deputy Director AAGM Director Archivist Childrens Librarian Collections & …" at bounding box center [586, 264] width 384 height 27
select select "1345"
click at [394, 251] on select "AAGM Deputy Director AAGM Director Archivist Childrens Librarian Collections & …" at bounding box center [586, 264] width 384 height 27
drag, startPoint x: 574, startPoint y: 333, endPoint x: 288, endPoint y: 327, distance: 285.8
click at [288, 327] on form "Edit Role Role AAGM Deputy Director AAGM Director Archivist Childrens Librarian…" at bounding box center [586, 437] width 658 height 630
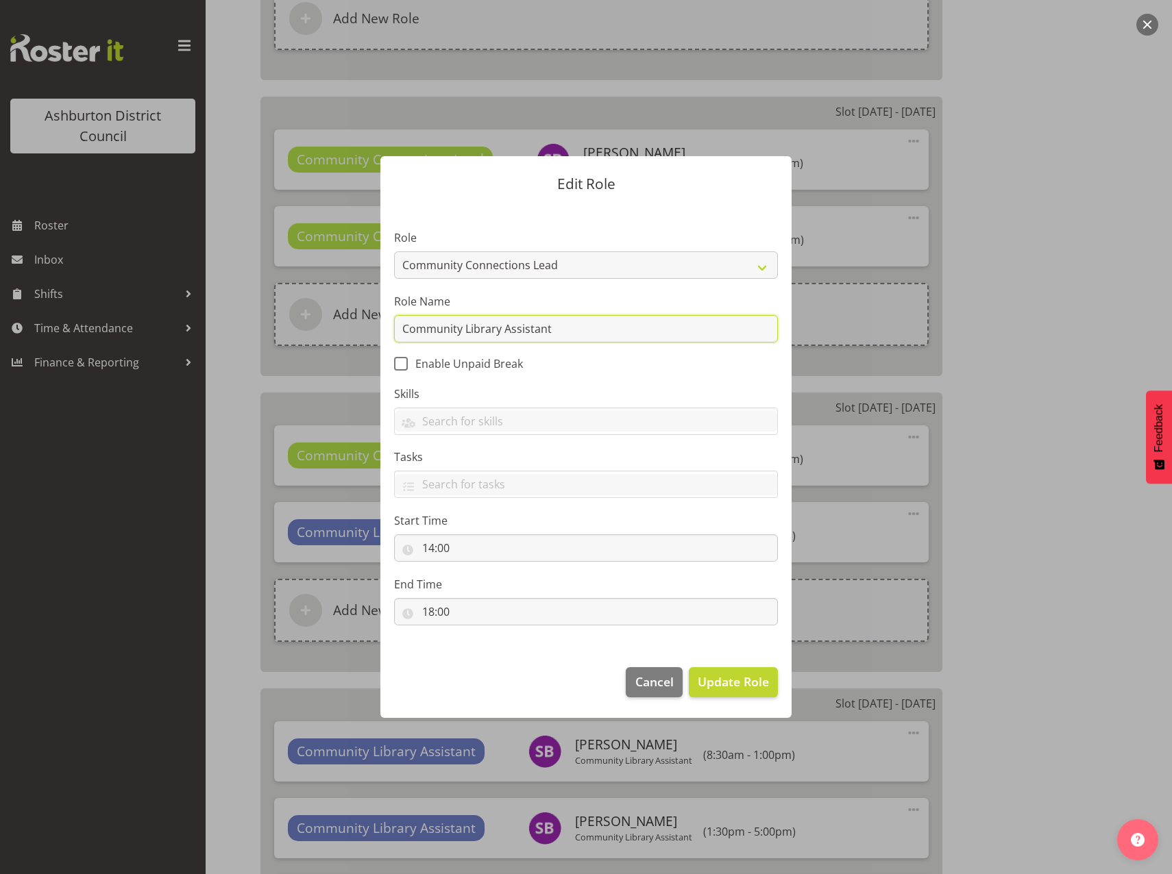
paste input "Connections Lead"
type input "Community Connections Lead"
click at [755, 683] on span "Update Role" at bounding box center [733, 682] width 71 height 18
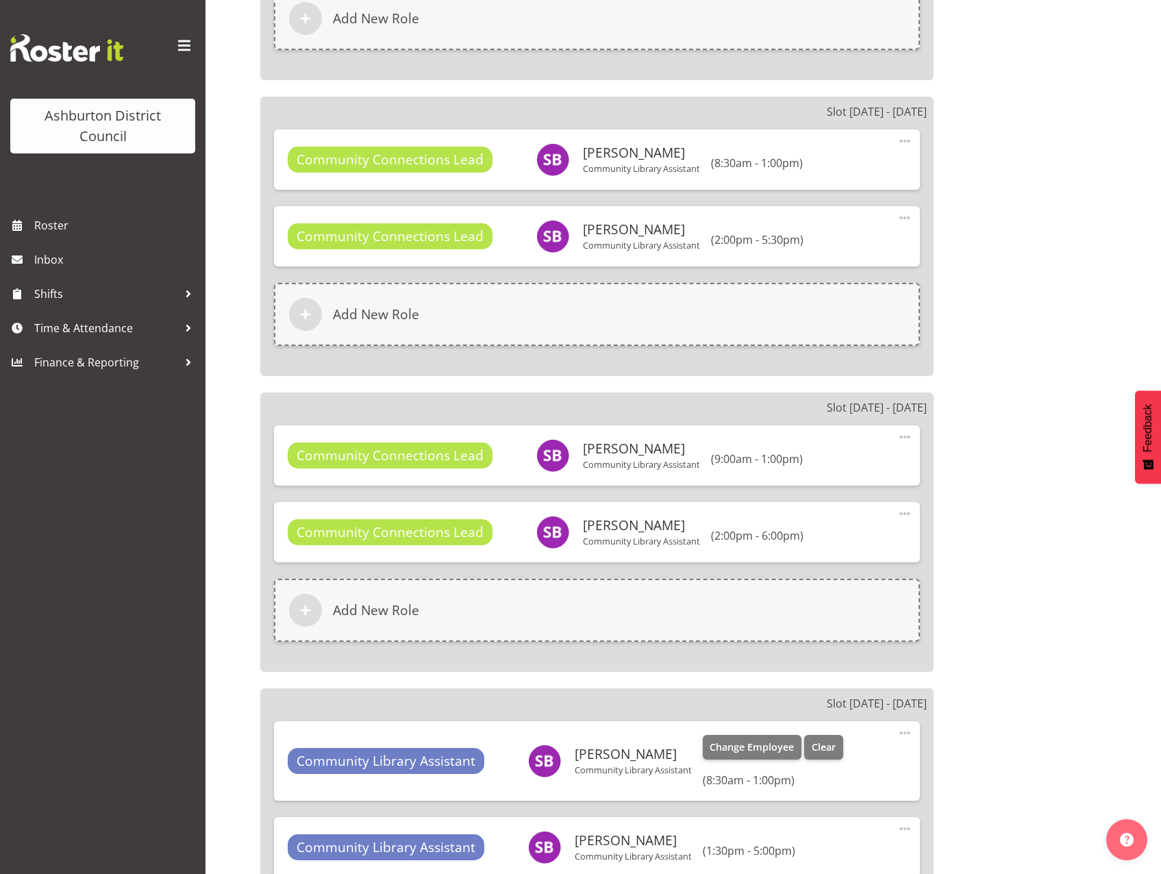
scroll to position [2809, 0]
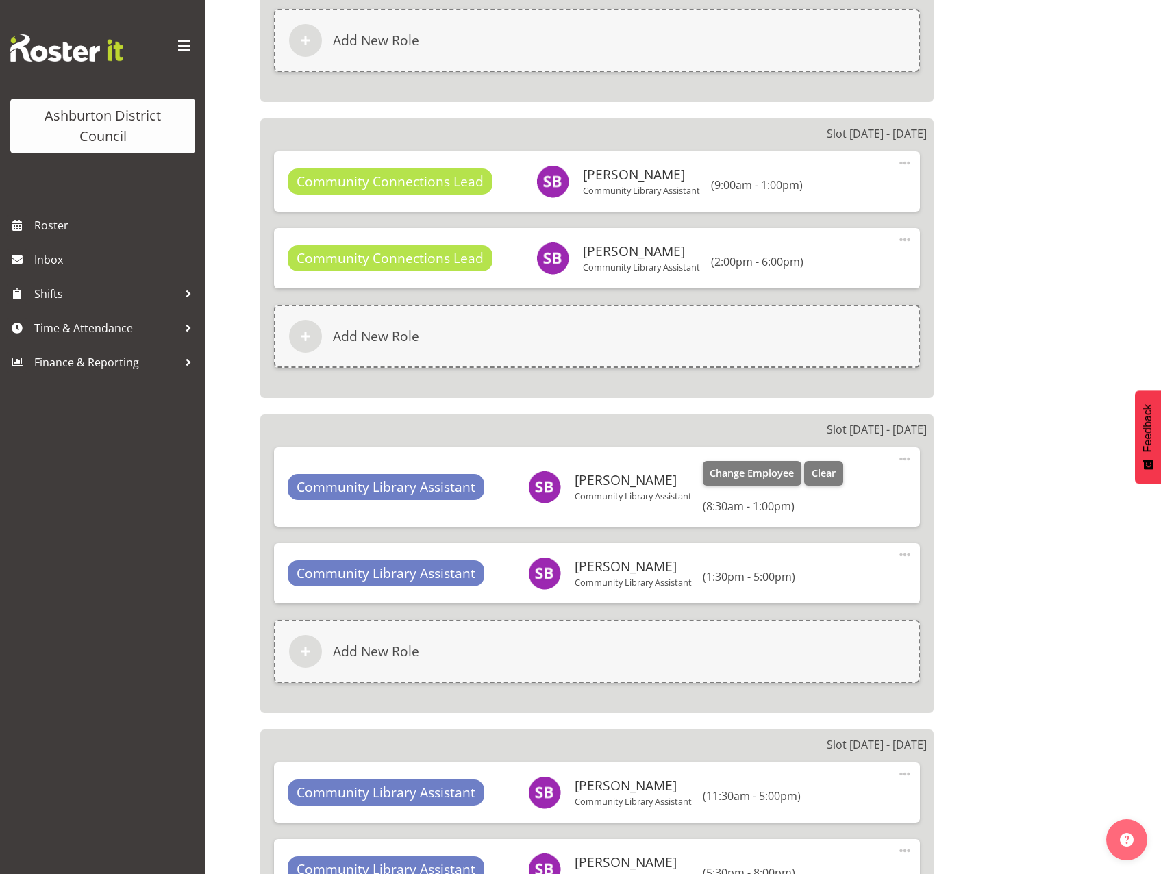
click at [904, 465] on span at bounding box center [905, 459] width 16 height 16
click at [861, 498] on link "Edit" at bounding box center [848, 492] width 132 height 25
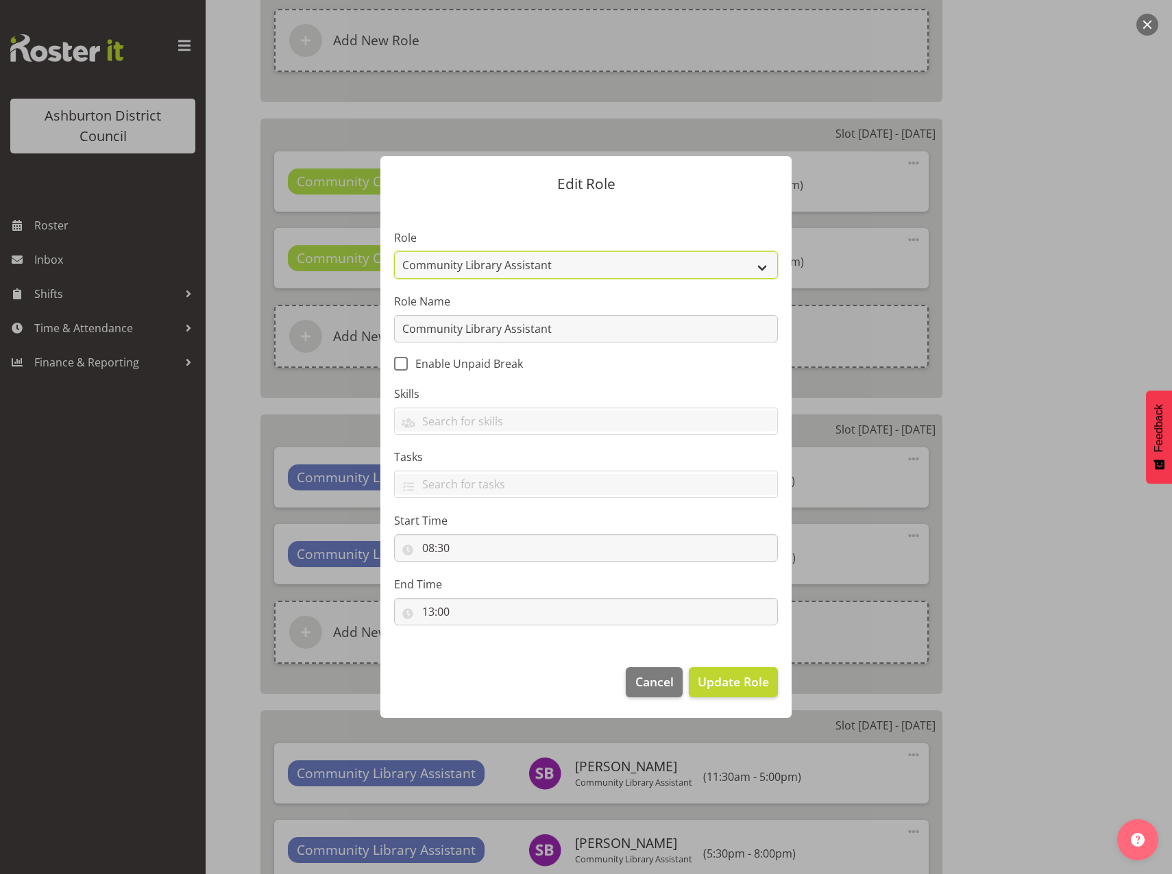
click at [750, 271] on select "AAGM Deputy Director AAGM Director Archivist Childrens Librarian Collections & …" at bounding box center [586, 264] width 384 height 27
select select "1345"
click at [394, 251] on select "AAGM Deputy Director AAGM Director Archivist Childrens Librarian Collections & …" at bounding box center [586, 264] width 384 height 27
drag, startPoint x: 569, startPoint y: 330, endPoint x: 297, endPoint y: 326, distance: 272.1
click at [297, 326] on form "Edit Role Role AAGM Deputy Director AAGM Director Archivist Childrens Librarian…" at bounding box center [586, 437] width 658 height 630
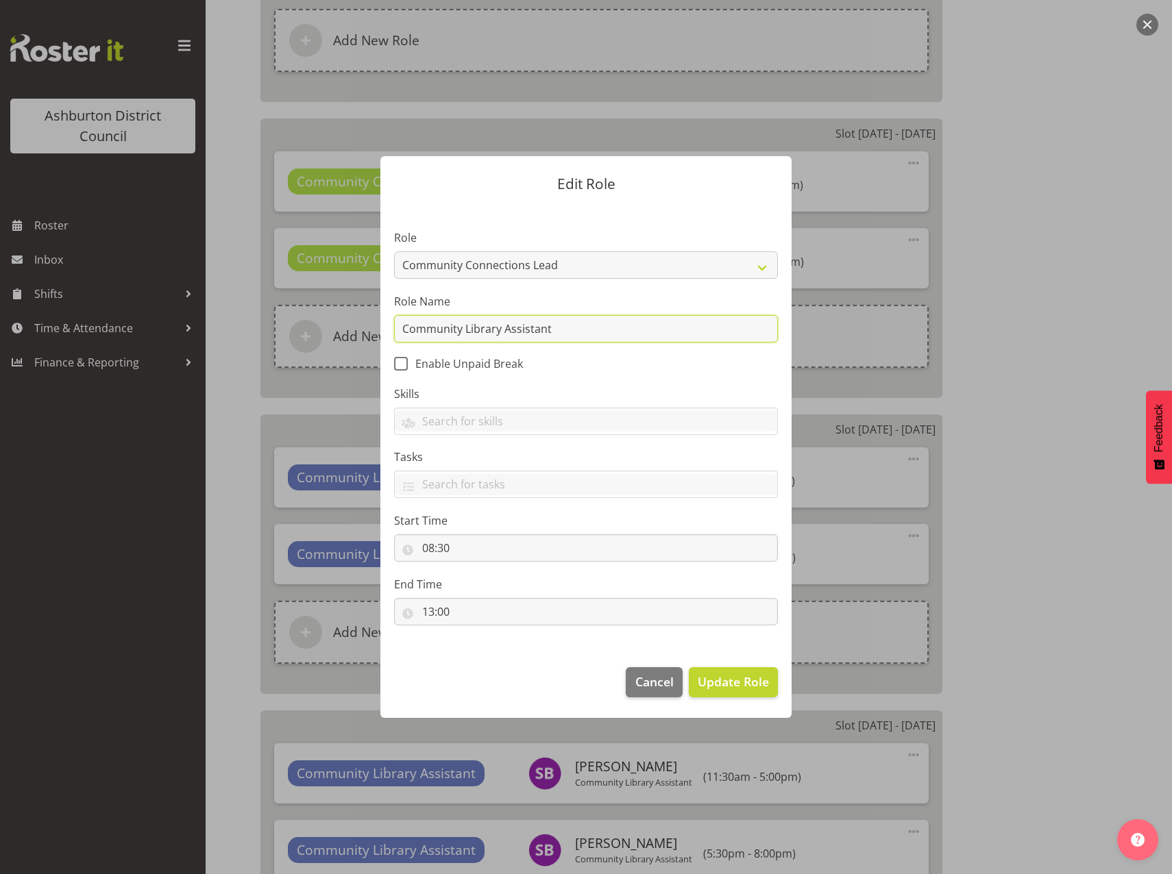
paste input "Connections Lead"
type input "Community Connections Lead"
click at [732, 678] on span "Update Role" at bounding box center [733, 682] width 71 height 18
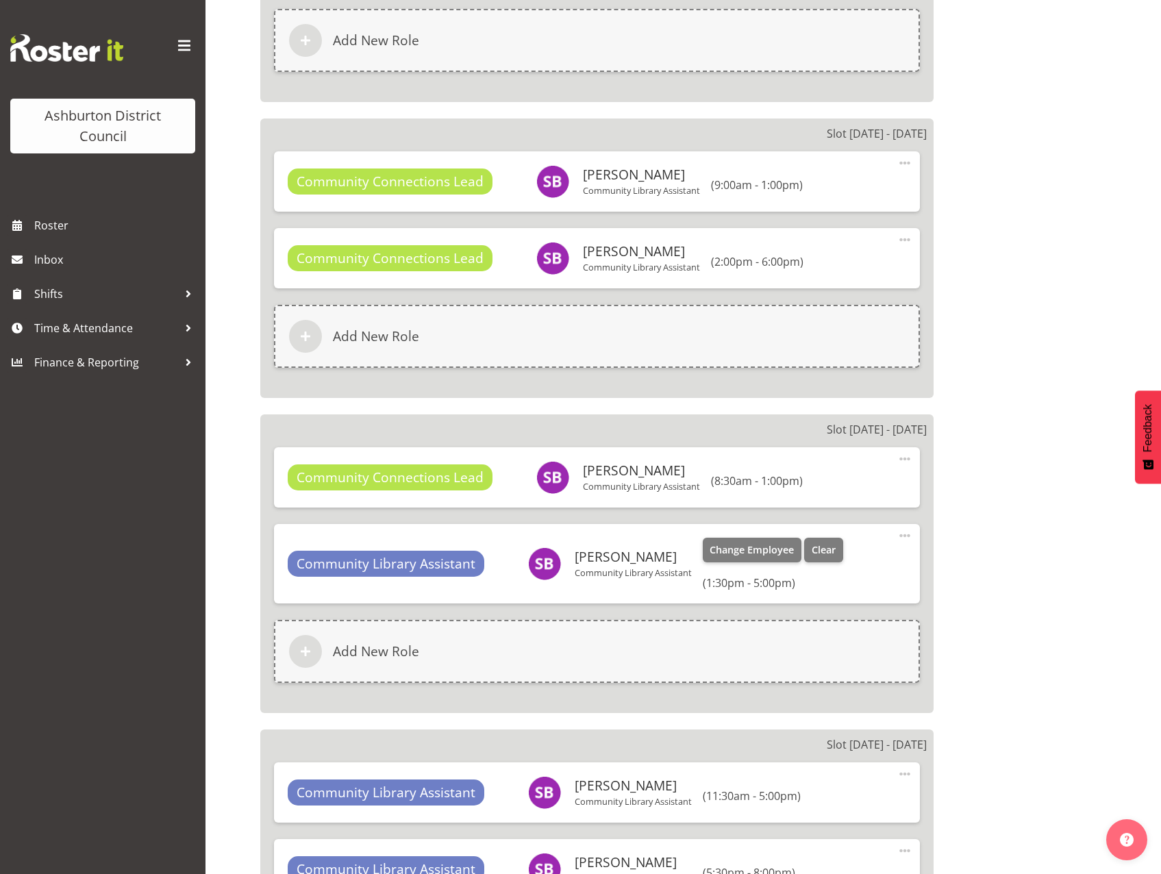
click at [899, 536] on span at bounding box center [905, 536] width 16 height 16
click at [848, 574] on link "Edit" at bounding box center [848, 568] width 132 height 25
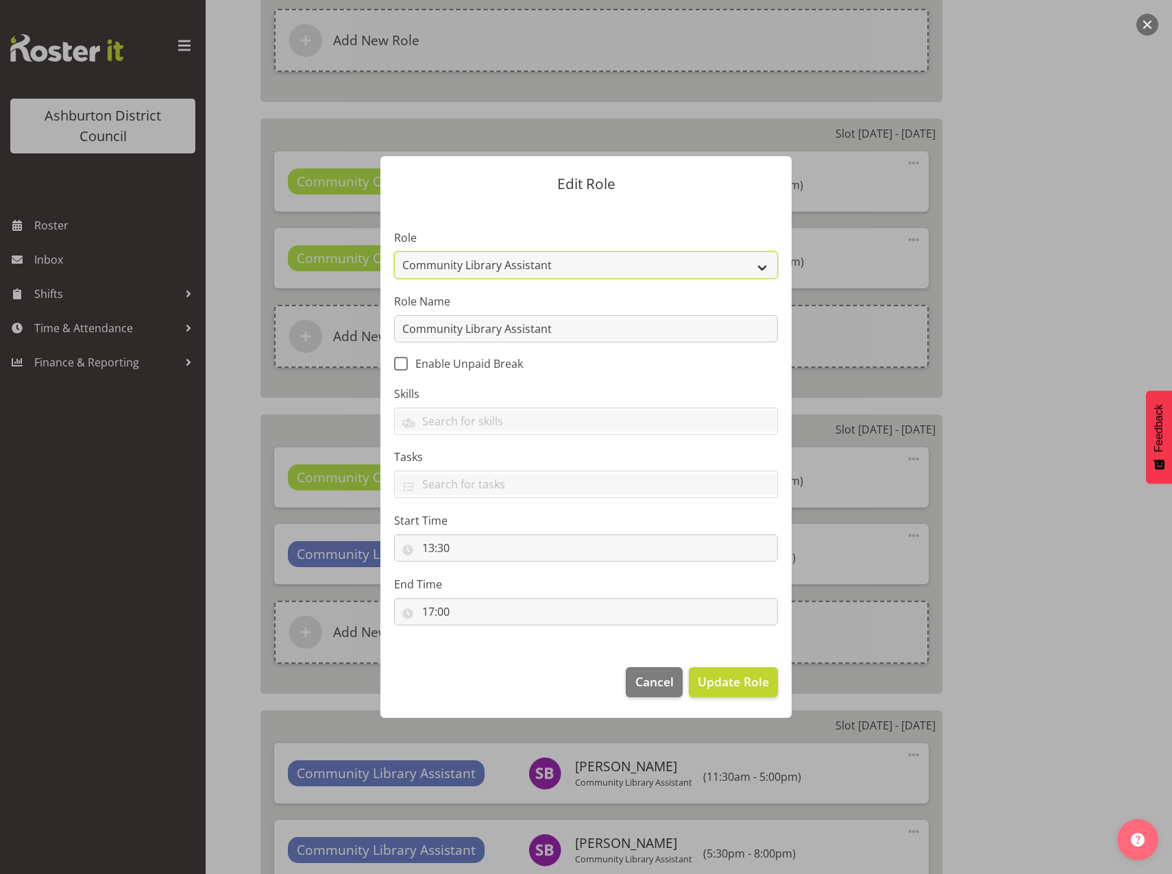
click at [764, 269] on select "AAGM Deputy Director AAGM Director Archivist Childrens Librarian Collections & …" at bounding box center [586, 264] width 384 height 27
select select "1345"
click at [394, 251] on select "AAGM Deputy Director AAGM Director Archivist Childrens Librarian Collections & …" at bounding box center [586, 264] width 384 height 27
drag, startPoint x: 569, startPoint y: 334, endPoint x: 288, endPoint y: 331, distance: 280.3
click at [288, 331] on form "Edit Role Role AAGM Deputy Director AAGM Director Archivist Childrens Librarian…" at bounding box center [586, 437] width 658 height 630
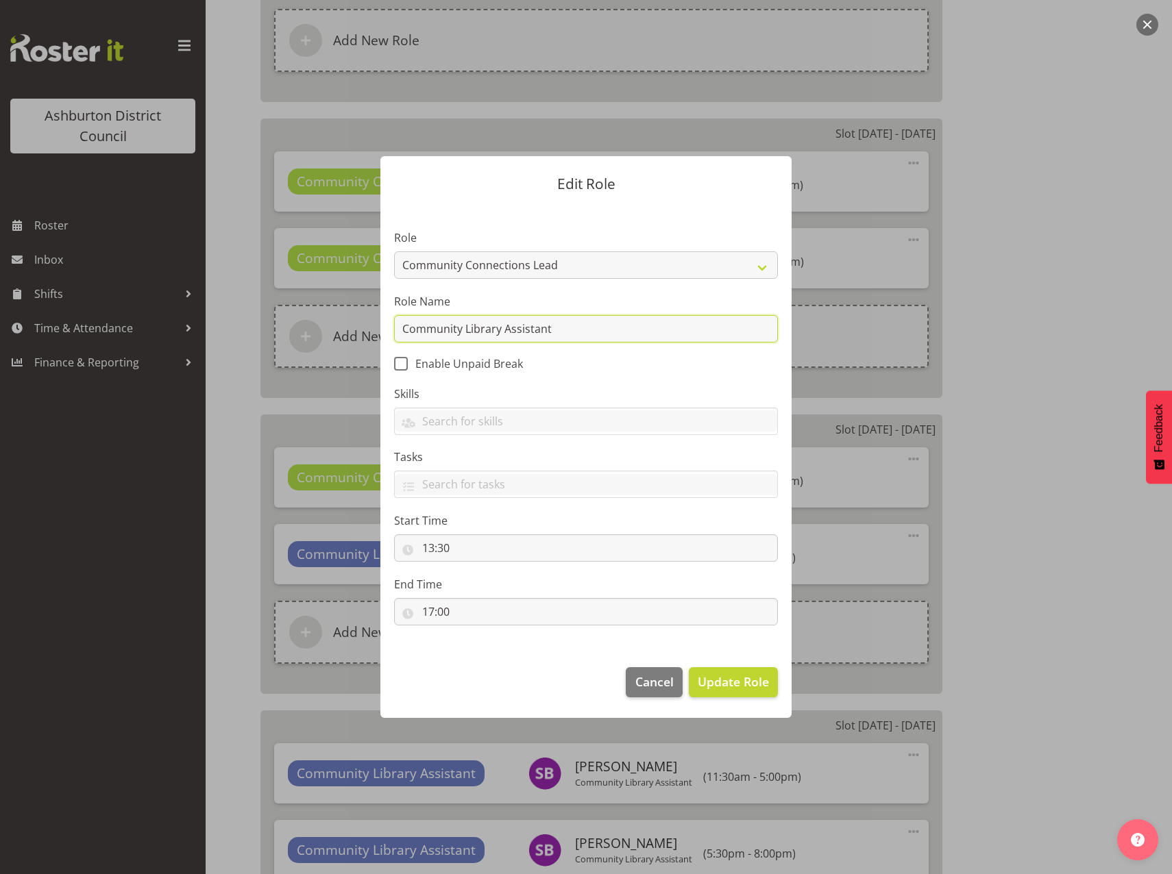
paste input "Connections Lead"
type input "Community Connections Lead"
click at [737, 682] on span "Update Role" at bounding box center [733, 682] width 71 height 18
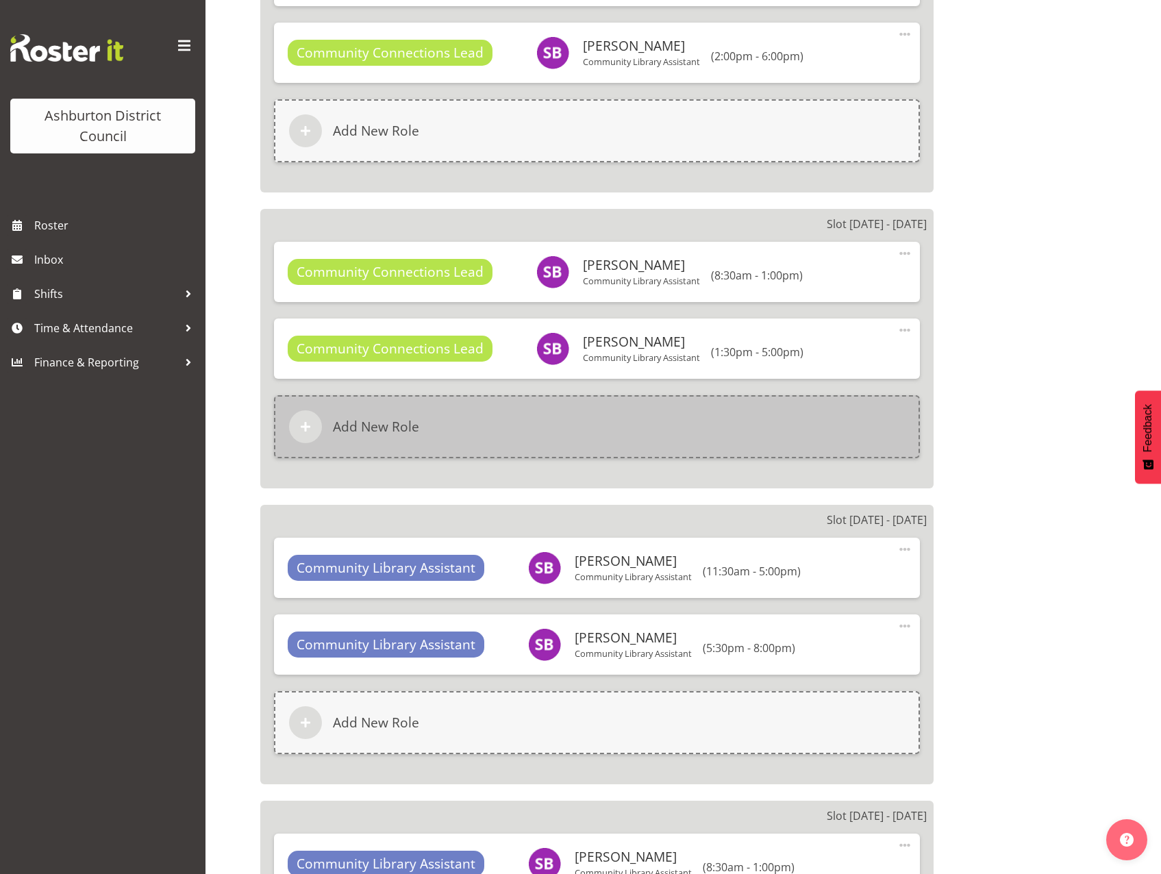
scroll to position [3083, 0]
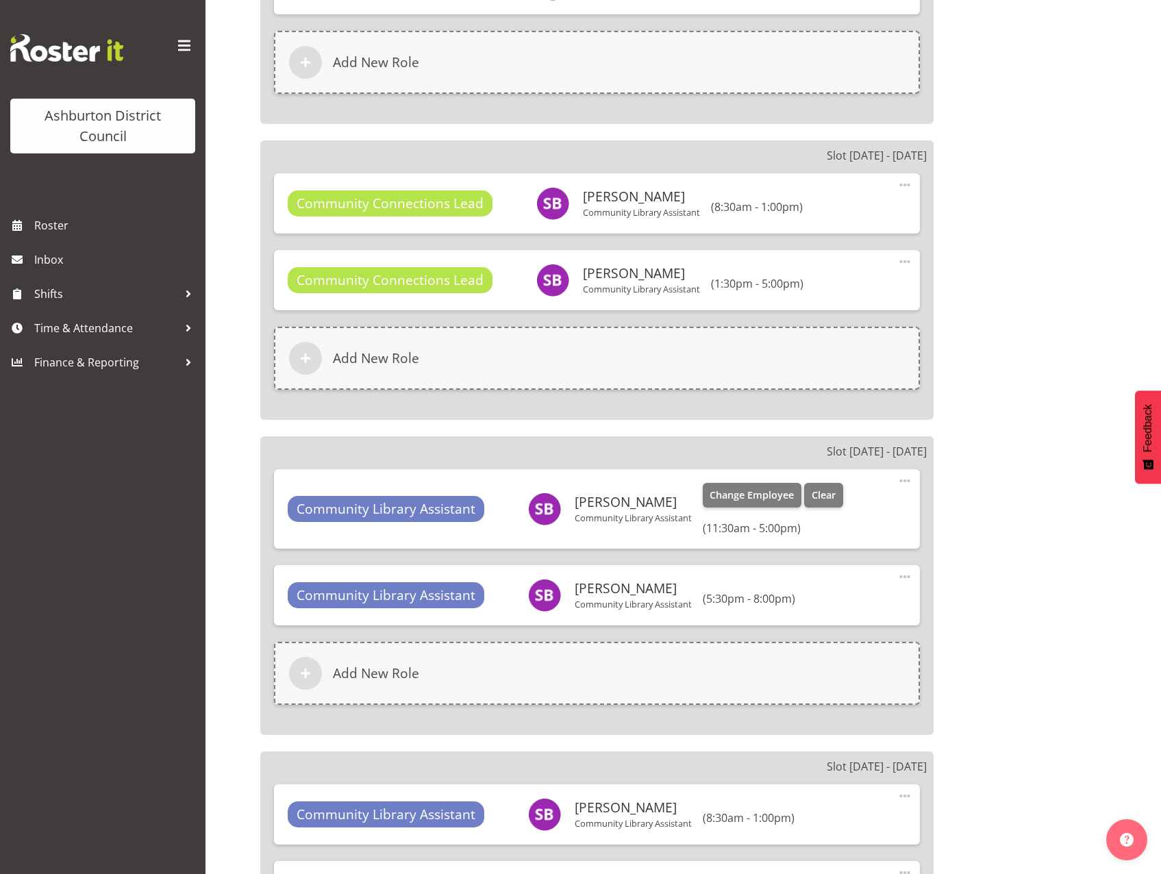
click at [904, 480] on span at bounding box center [905, 481] width 16 height 16
click at [824, 517] on link "Edit" at bounding box center [848, 514] width 132 height 25
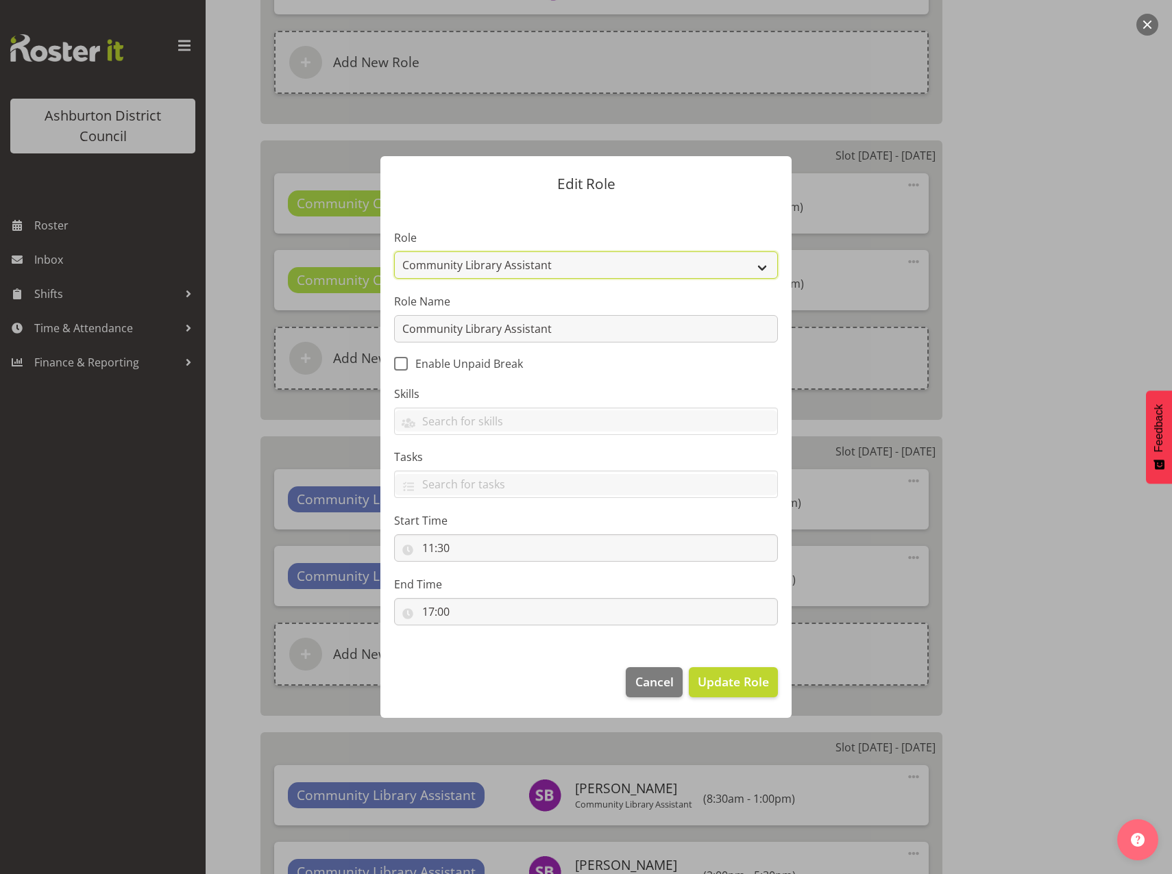
click at [749, 263] on select "AAGM Deputy Director AAGM Director Archivist Childrens Librarian Collections & …" at bounding box center [586, 264] width 384 height 27
select select "1345"
click at [394, 251] on select "AAGM Deputy Director AAGM Director Archivist Childrens Librarian Collections & …" at bounding box center [586, 264] width 384 height 27
drag, startPoint x: 565, startPoint y: 332, endPoint x: 304, endPoint y: 317, distance: 261.5
click at [304, 317] on form "Edit Role Role AAGM Deputy Director AAGM Director Archivist Childrens Librarian…" at bounding box center [586, 437] width 658 height 630
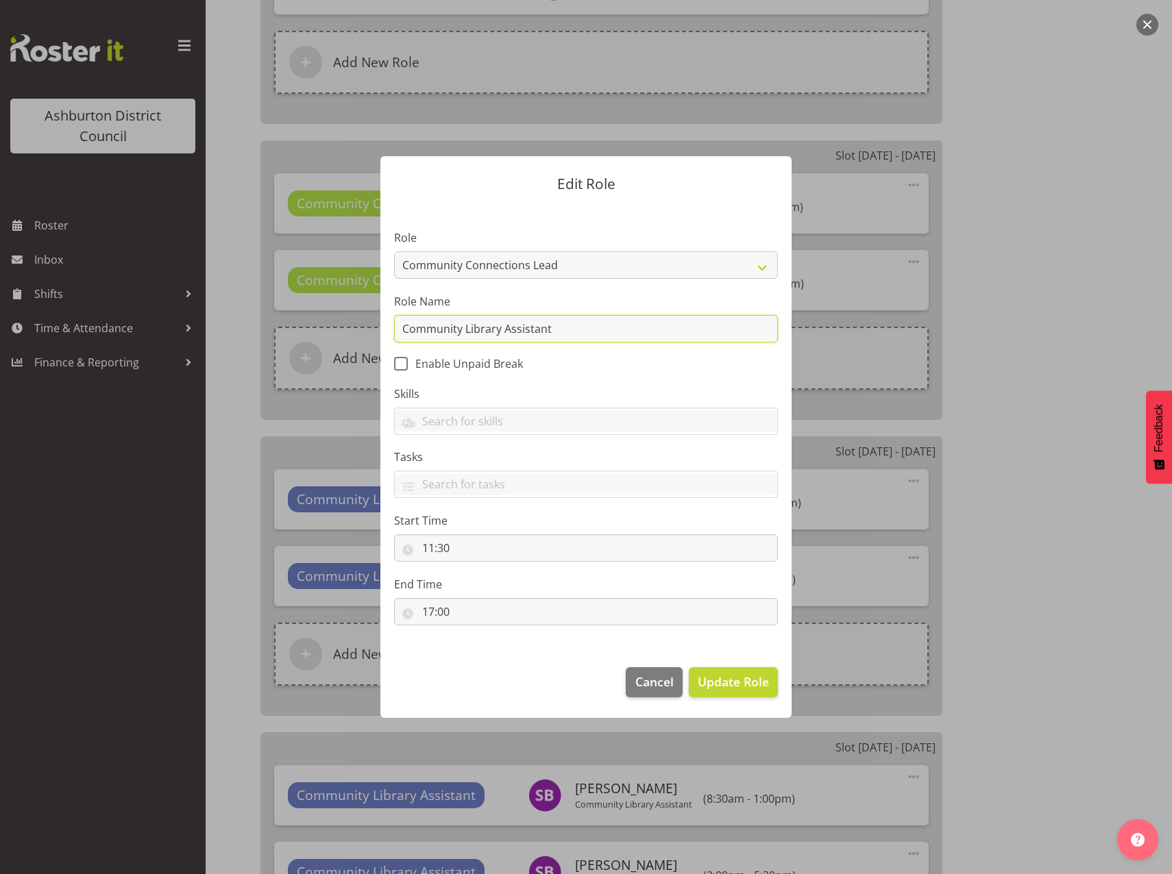
paste input "Connections Lead"
type input "Community Connections Lead"
click at [743, 687] on span "Update Role" at bounding box center [733, 682] width 71 height 18
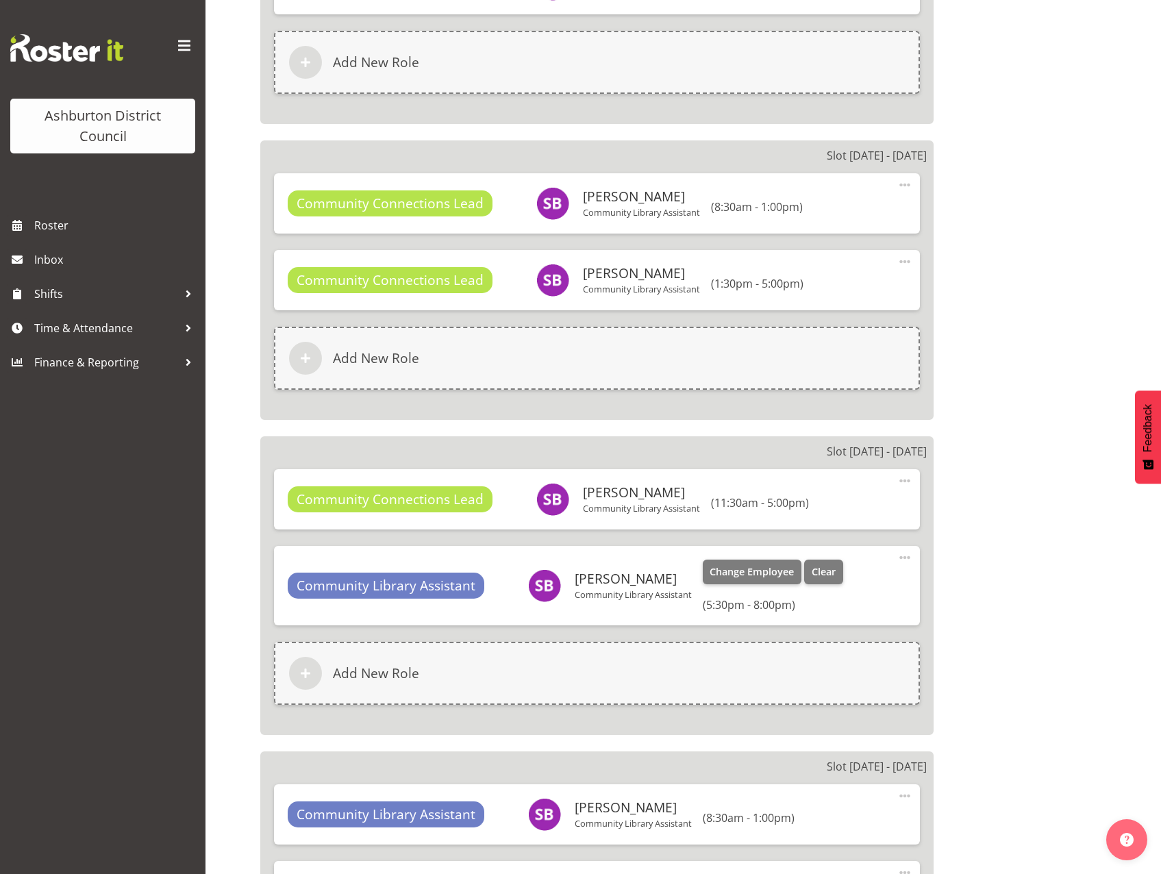
click at [902, 558] on span at bounding box center [905, 558] width 16 height 16
click at [847, 587] on link "Edit" at bounding box center [848, 590] width 132 height 25
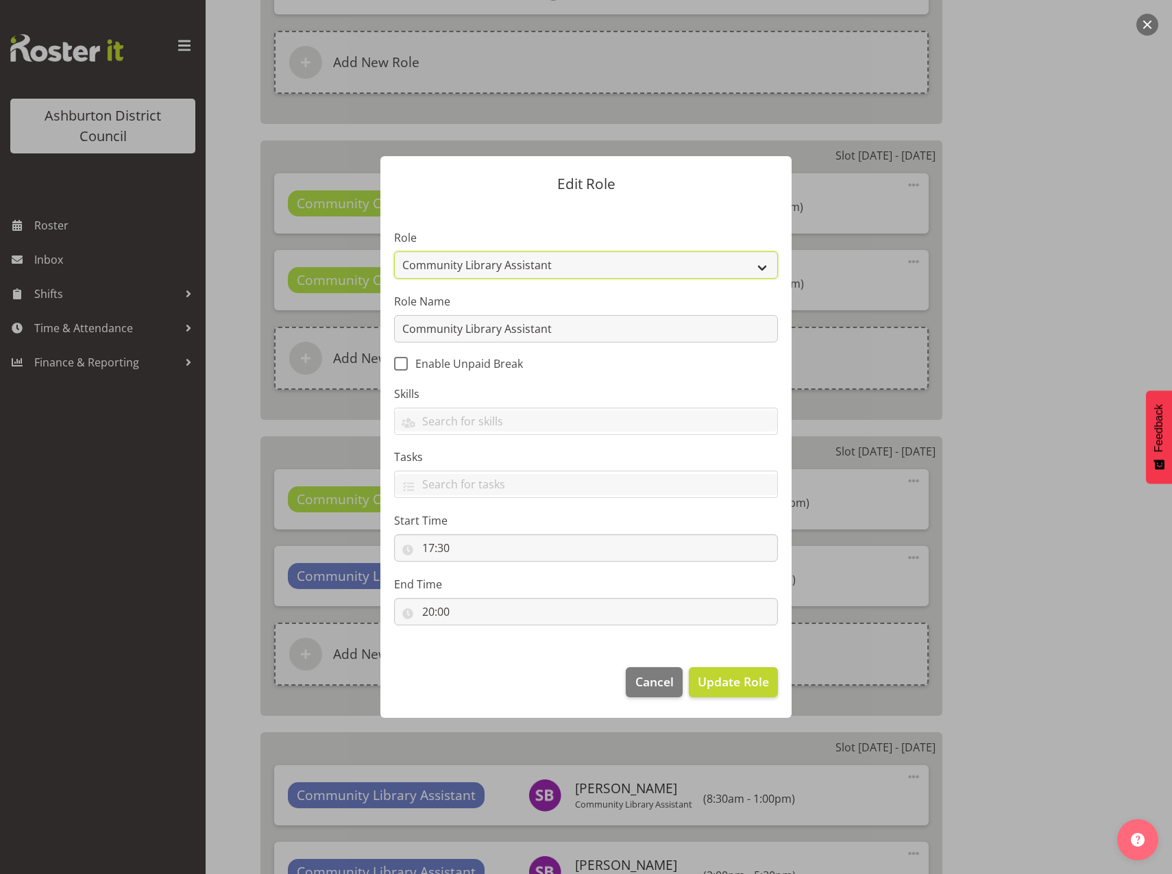
click at [768, 265] on select "AAGM Deputy Director AAGM Director Archivist Childrens Librarian Collections & …" at bounding box center [586, 264] width 384 height 27
select select "1345"
click at [394, 251] on select "AAGM Deputy Director AAGM Director Archivist Childrens Librarian Collections & …" at bounding box center [586, 264] width 384 height 27
drag, startPoint x: 631, startPoint y: 334, endPoint x: 337, endPoint y: 332, distance: 294.0
click at [337, 332] on form "Edit Role Role AAGM Deputy Director AAGM Director Archivist Childrens Librarian…" at bounding box center [586, 437] width 658 height 630
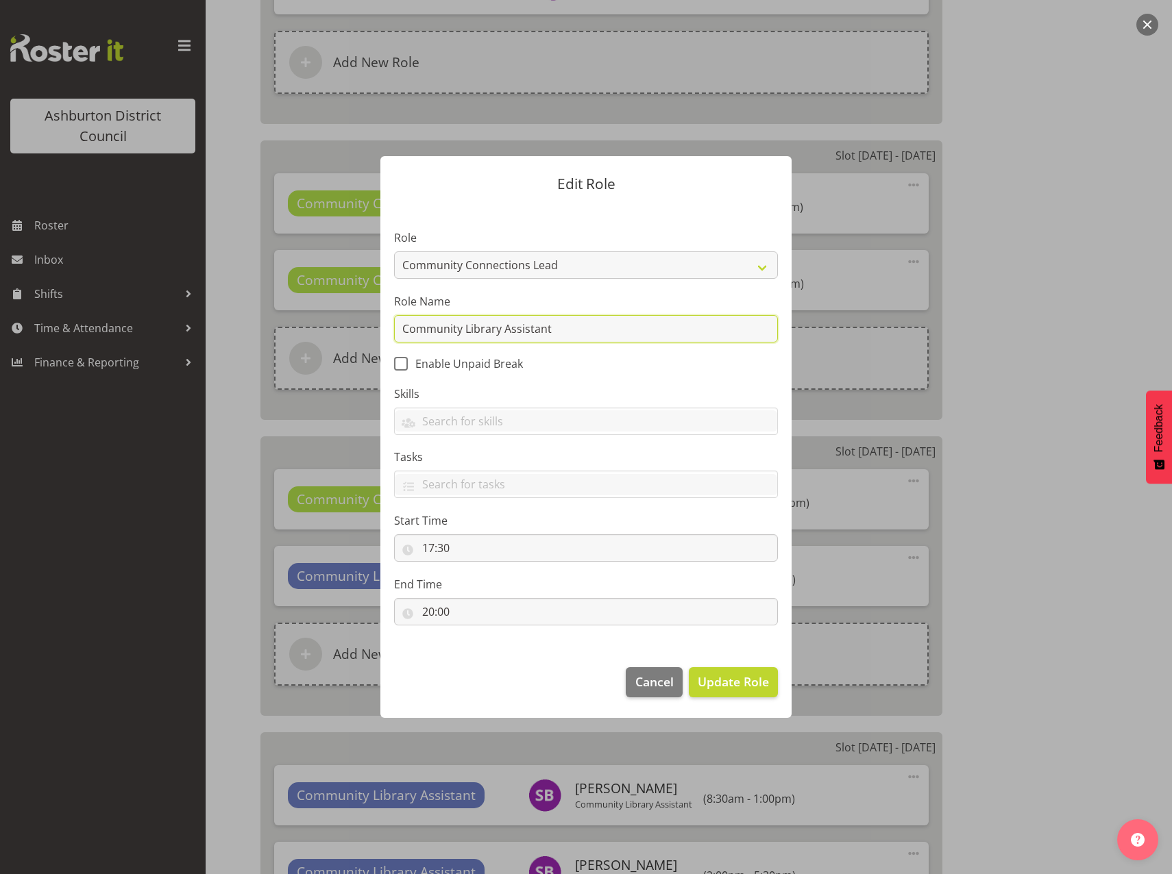
paste input "Connections Lead"
type input "Community Connections Lead"
click at [750, 687] on span "Update Role" at bounding box center [733, 682] width 71 height 18
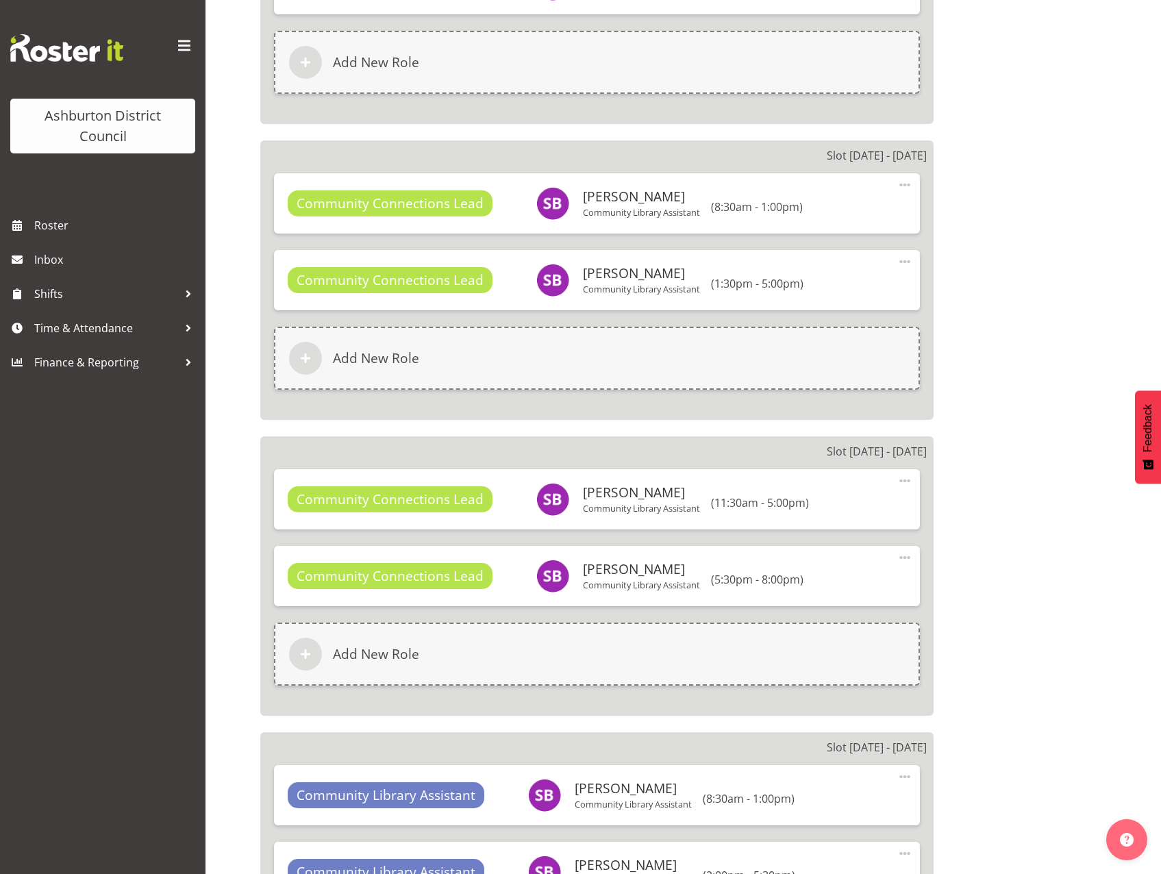
scroll to position [3289, 0]
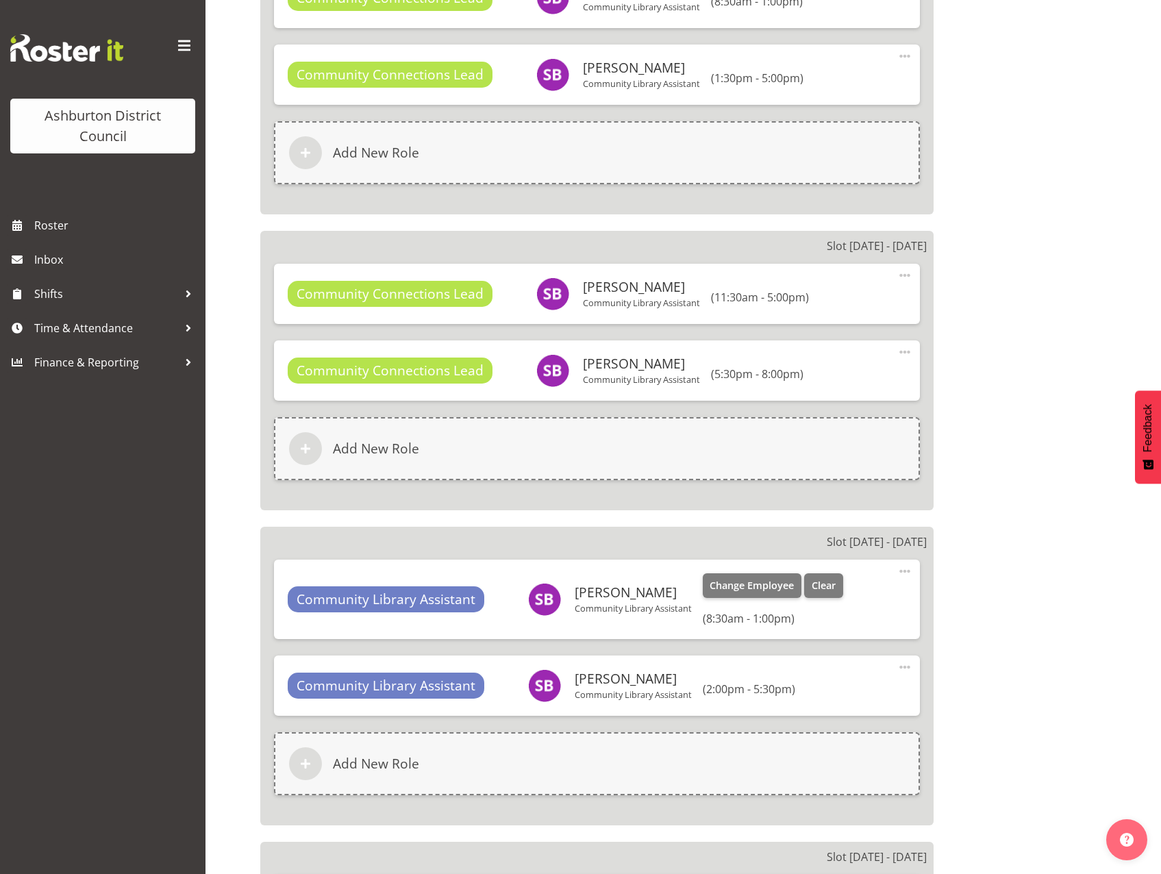
click at [902, 571] on span at bounding box center [905, 571] width 16 height 16
click at [824, 606] on link "Edit" at bounding box center [848, 604] width 132 height 25
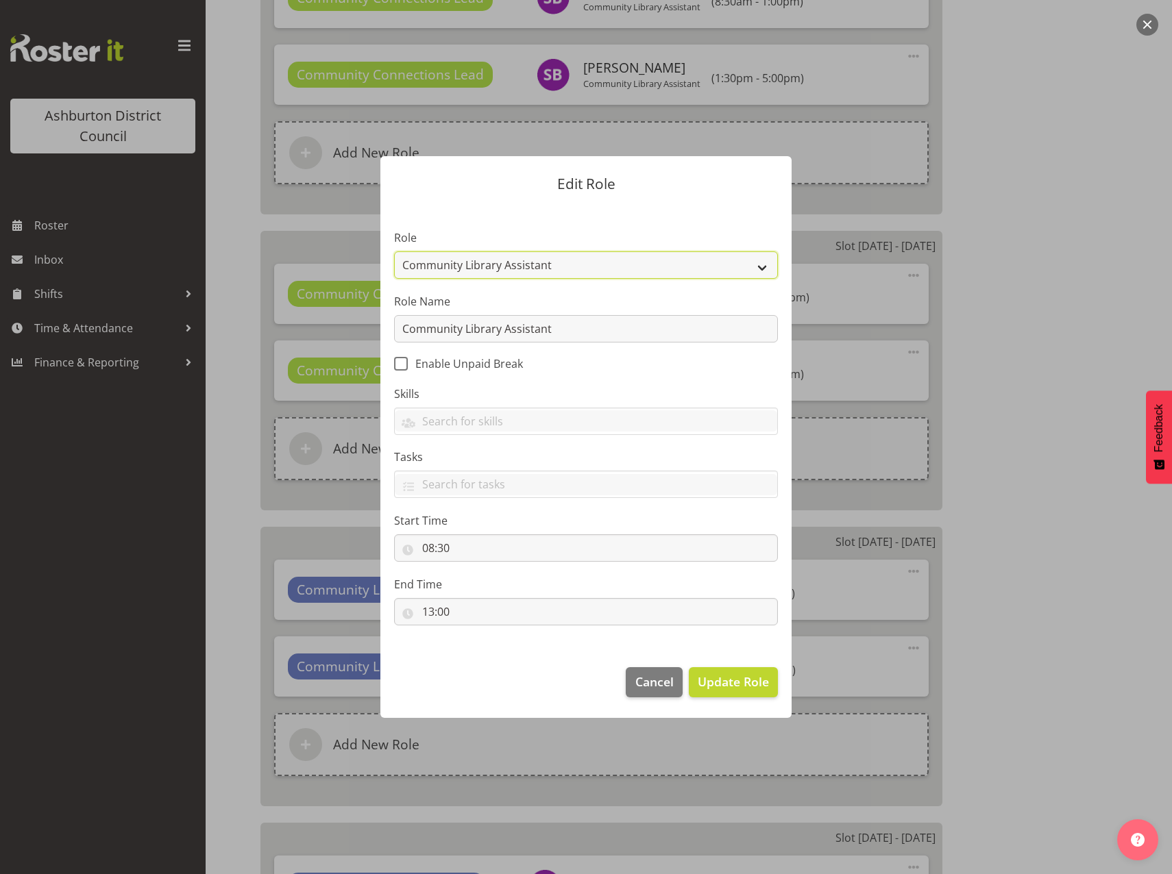
click at [762, 265] on select "AAGM Deputy Director AAGM Director Archivist Childrens Librarian Collections & …" at bounding box center [586, 264] width 384 height 27
select select "1345"
click at [394, 251] on select "AAGM Deputy Director AAGM Director Archivist Childrens Librarian Collections & …" at bounding box center [586, 264] width 384 height 27
drag, startPoint x: 564, startPoint y: 332, endPoint x: 325, endPoint y: 321, distance: 238.7
click at [325, 321] on form "Edit Role Role AAGM Deputy Director AAGM Director Archivist Childrens Librarian…" at bounding box center [586, 437] width 658 height 630
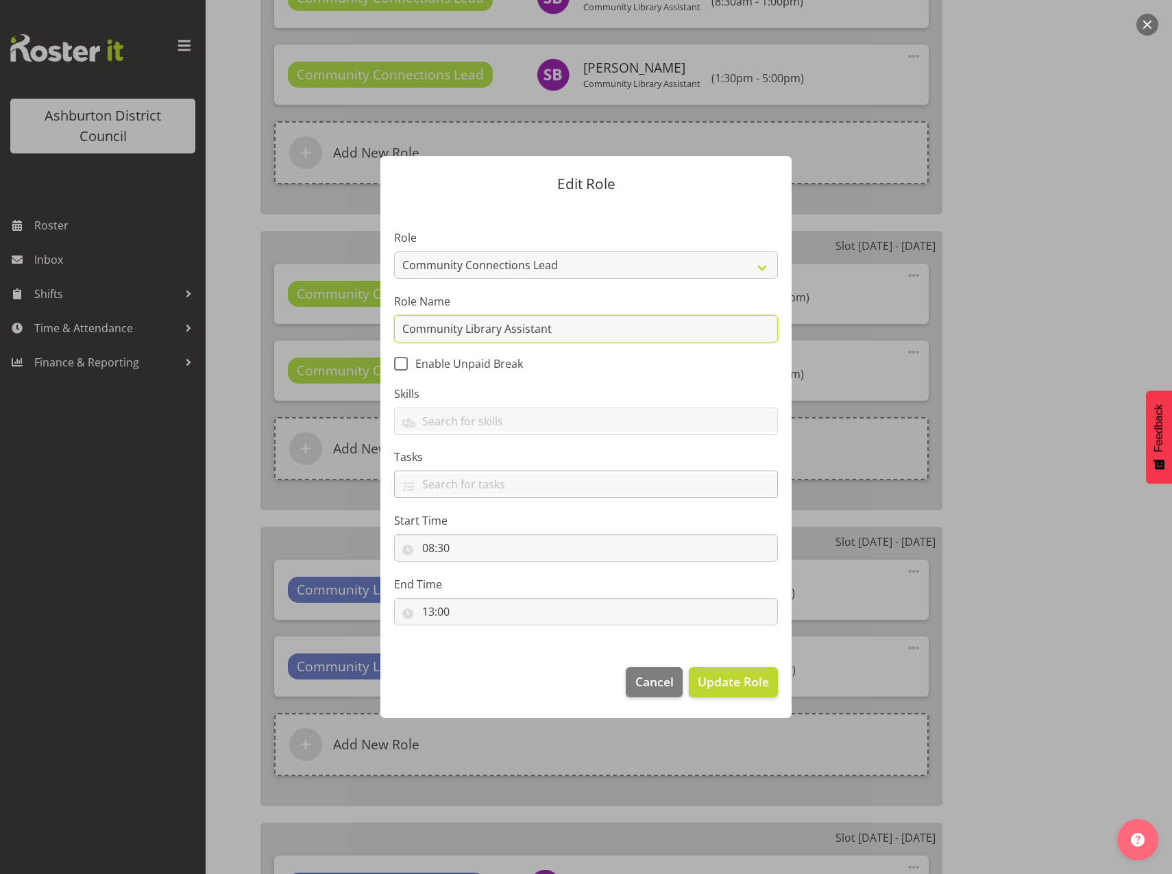
paste input "Connections Lead"
type input "Community Connections Lead"
click at [704, 683] on span "Update Role" at bounding box center [733, 682] width 71 height 18
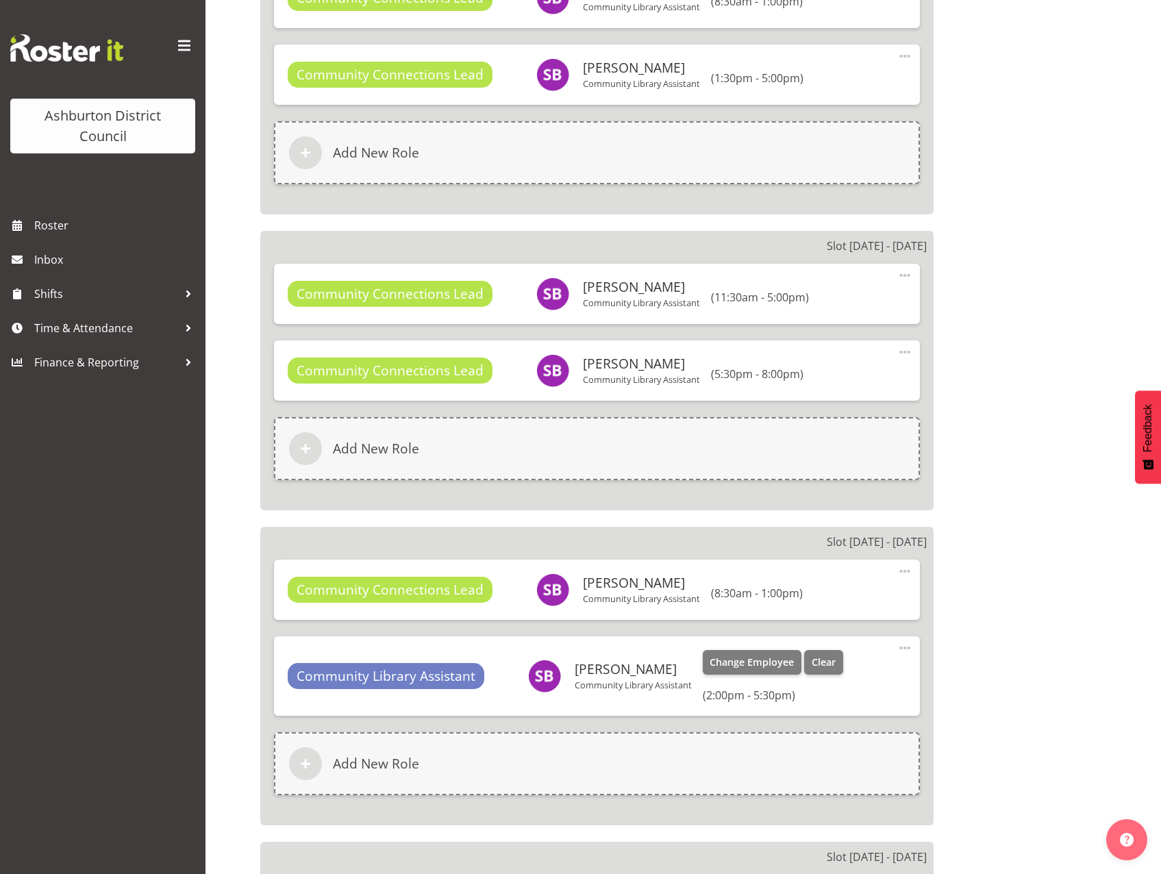
click at [898, 648] on span at bounding box center [905, 648] width 16 height 16
click at [865, 676] on link "Edit" at bounding box center [848, 681] width 132 height 25
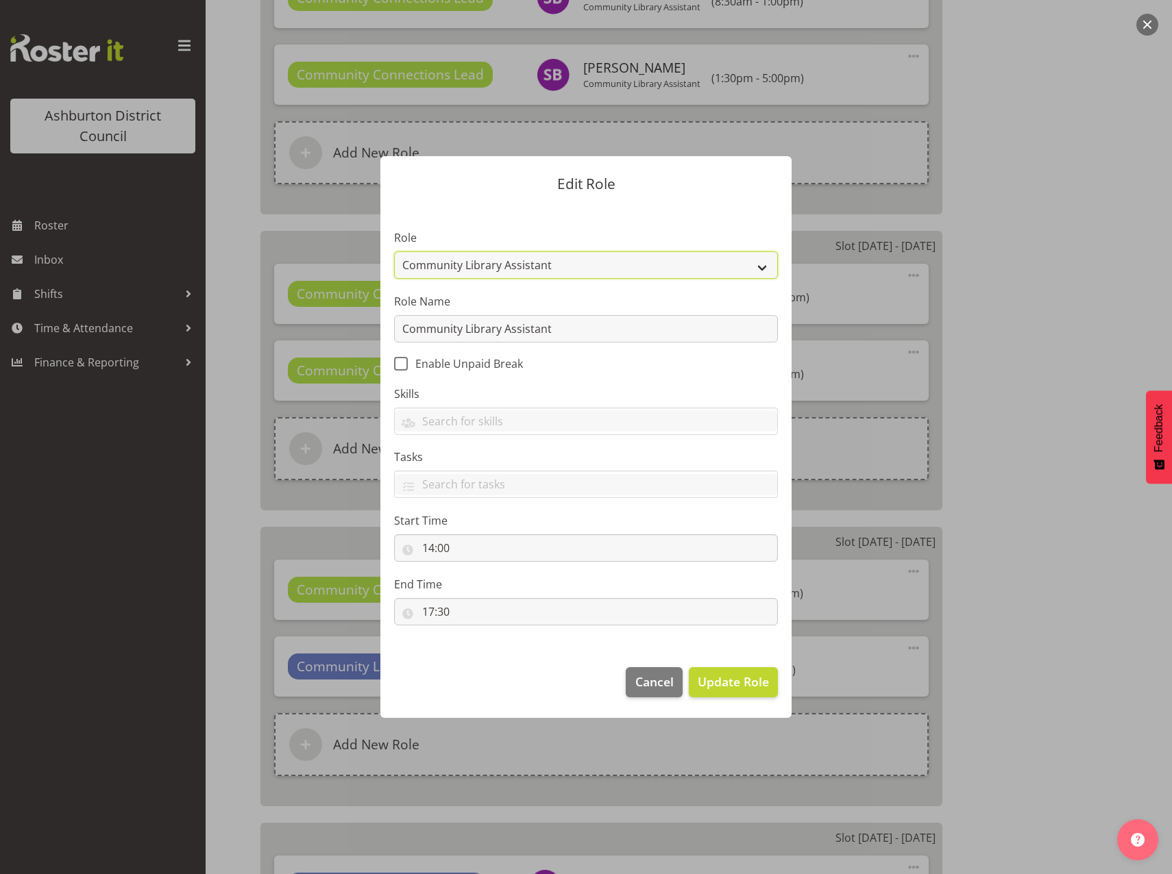
click at [759, 266] on select "AAGM Deputy Director AAGM Director Archivist Childrens Librarian Collections & …" at bounding box center [586, 264] width 384 height 27
select select "1345"
click at [394, 251] on select "AAGM Deputy Director AAGM Director Archivist Childrens Librarian Collections & …" at bounding box center [586, 264] width 384 height 27
drag, startPoint x: 571, startPoint y: 330, endPoint x: 269, endPoint y: 319, distance: 302.4
click at [269, 319] on form "Edit Role Role AAGM Deputy Director AAGM Director Archivist Childrens Librarian…" at bounding box center [586, 437] width 658 height 630
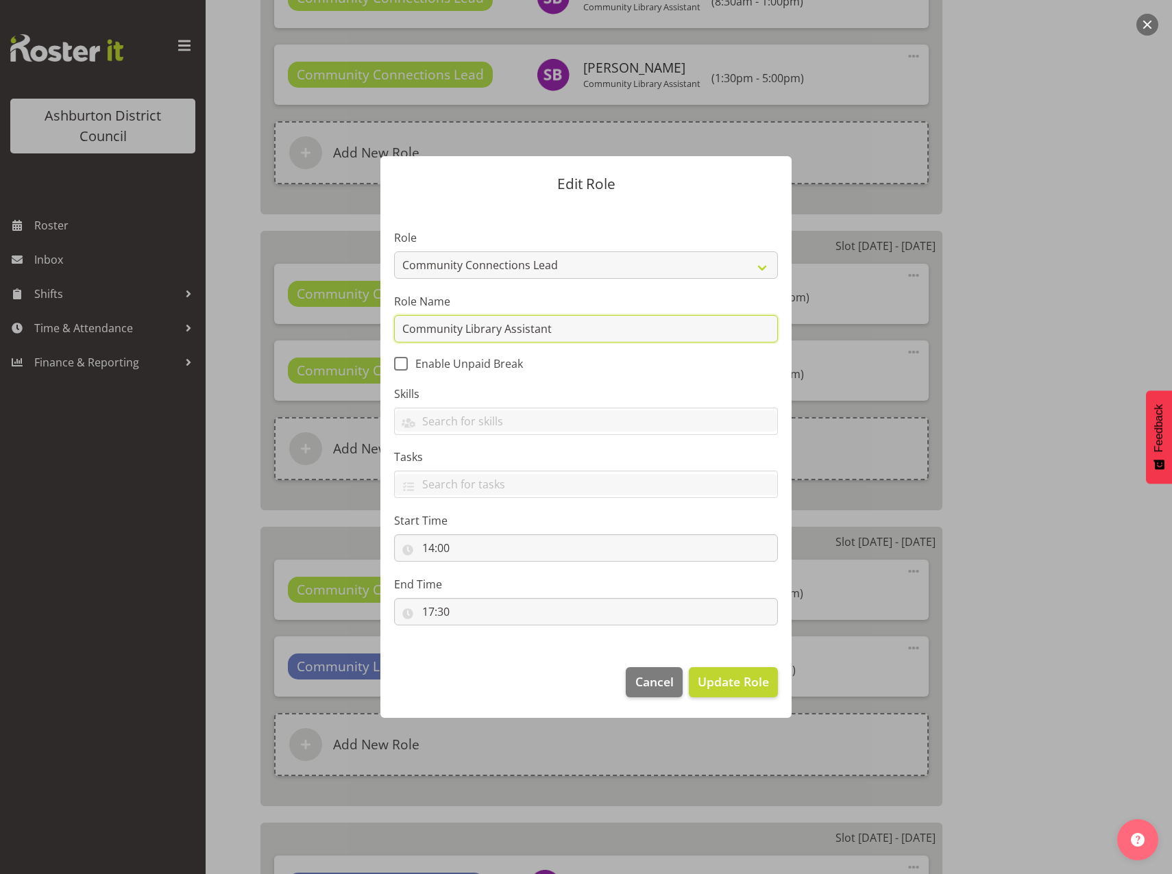
paste input "Connections Lead"
type input "Community Connections Lead"
click at [733, 685] on span "Update Role" at bounding box center [733, 682] width 71 height 18
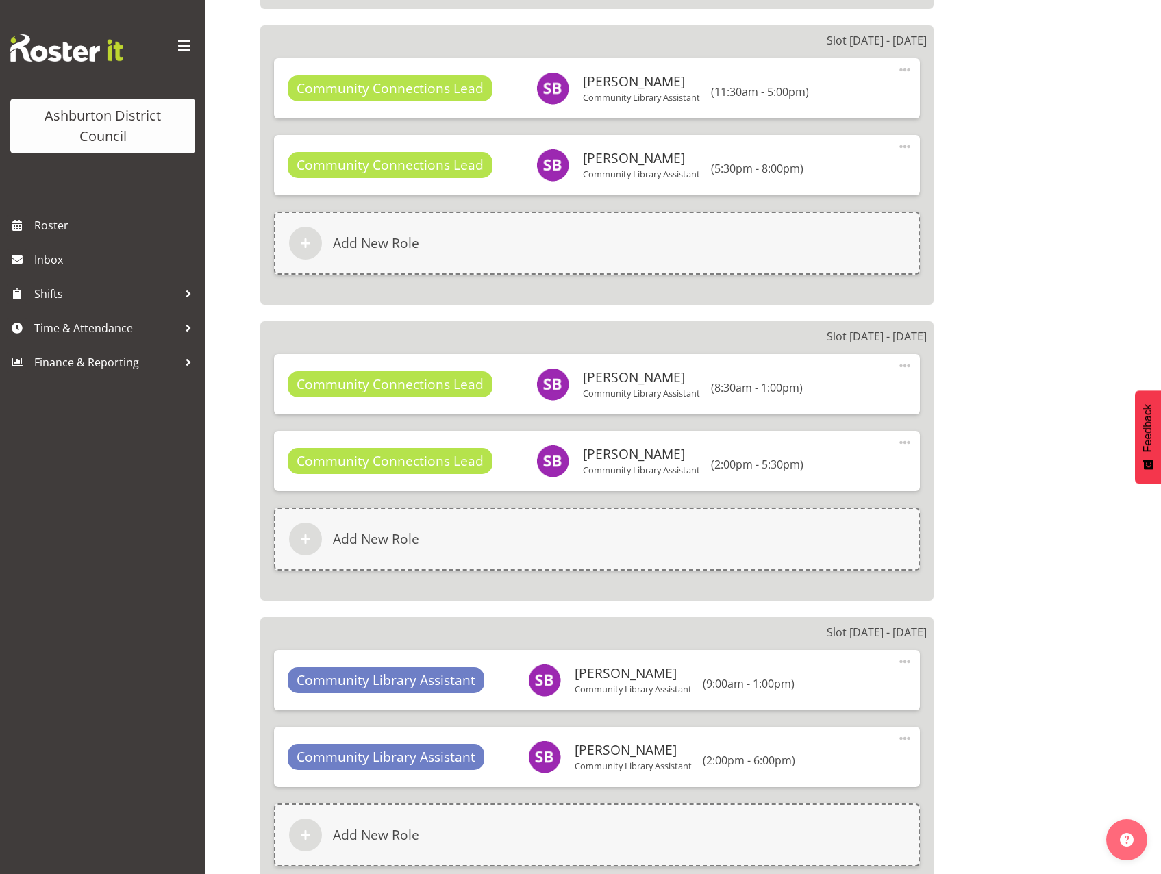
scroll to position [3563, 0]
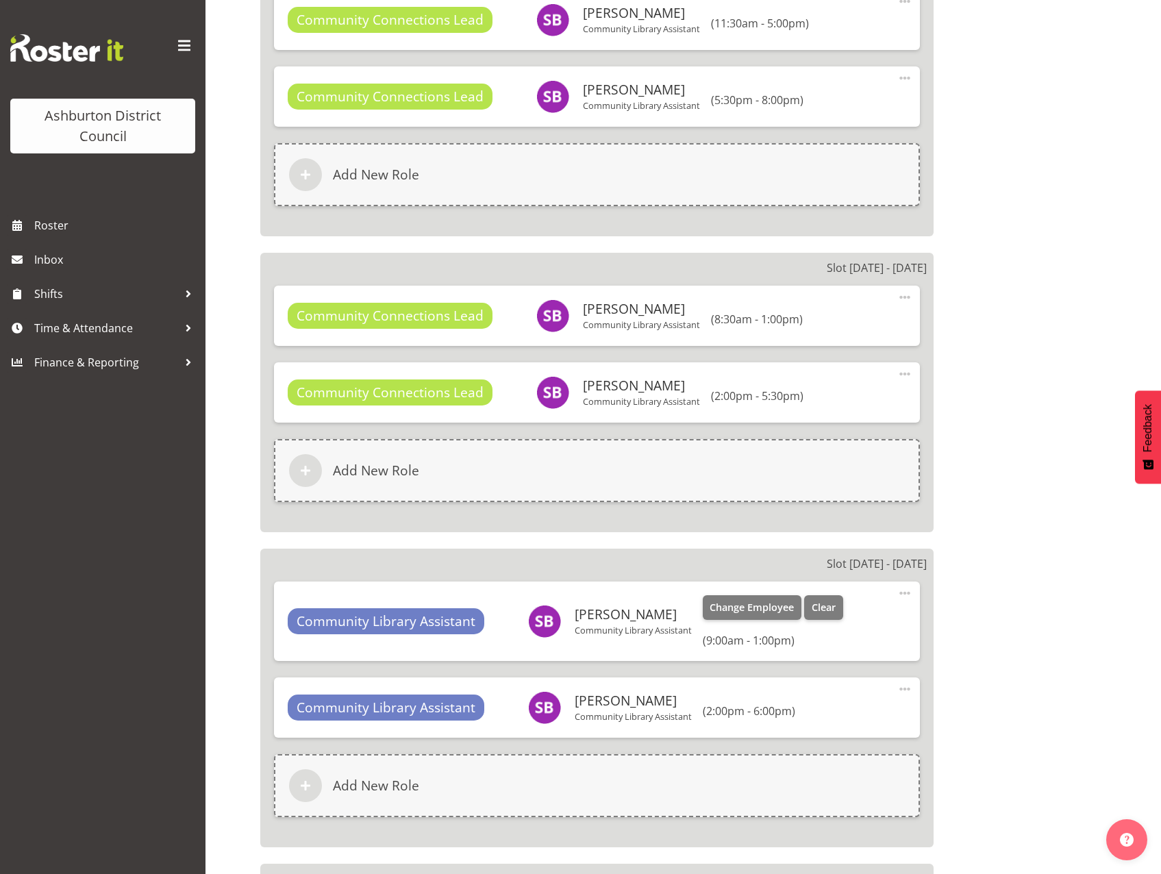
click at [898, 592] on span at bounding box center [905, 593] width 16 height 16
click at [837, 624] on link "Edit" at bounding box center [848, 626] width 132 height 25
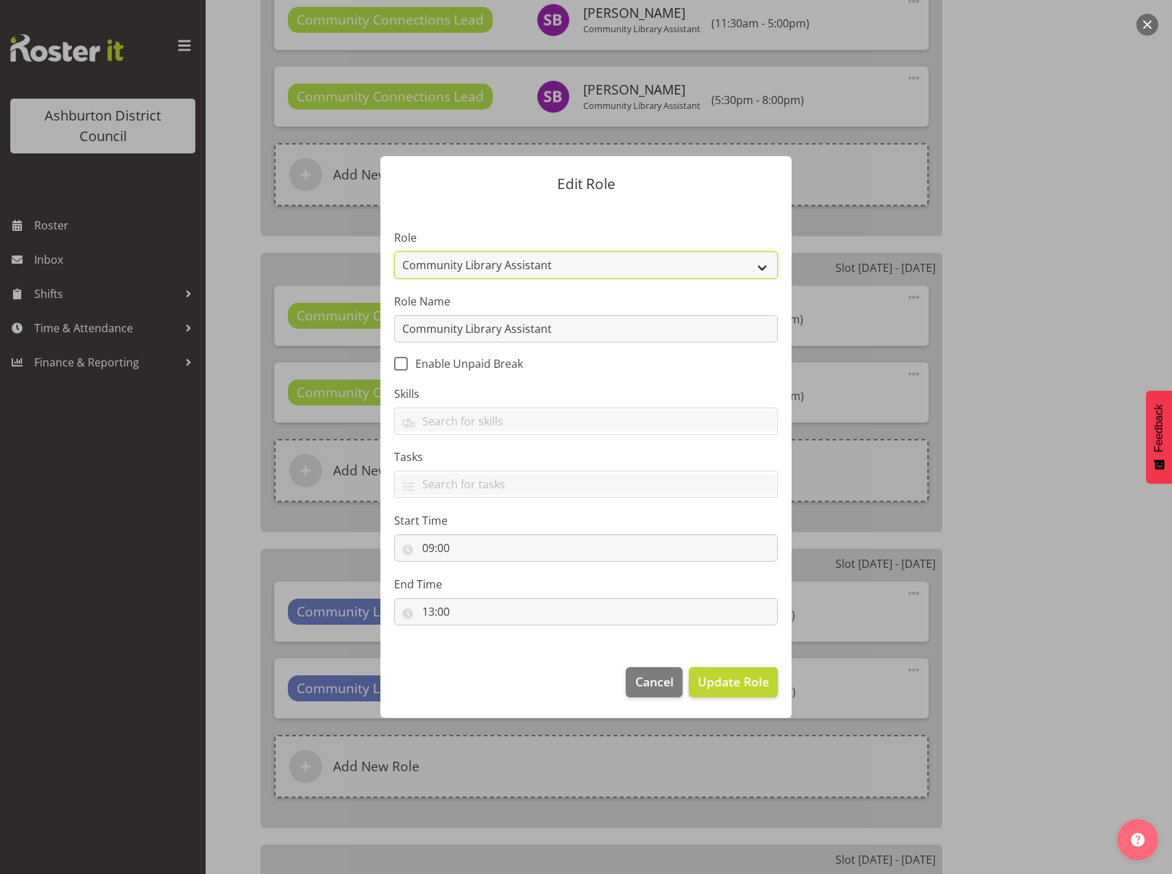
click at [761, 264] on select "AAGM Deputy Director AAGM Director Archivist Childrens Librarian Collections & …" at bounding box center [586, 264] width 384 height 27
select select "1345"
click at [394, 251] on select "AAGM Deputy Director AAGM Director Archivist Childrens Librarian Collections & …" at bounding box center [586, 264] width 384 height 27
drag, startPoint x: 587, startPoint y: 331, endPoint x: 295, endPoint y: 328, distance: 292.6
click at [295, 328] on form "Edit Role Role AAGM Deputy Director AAGM Director Archivist Childrens Librarian…" at bounding box center [586, 437] width 658 height 630
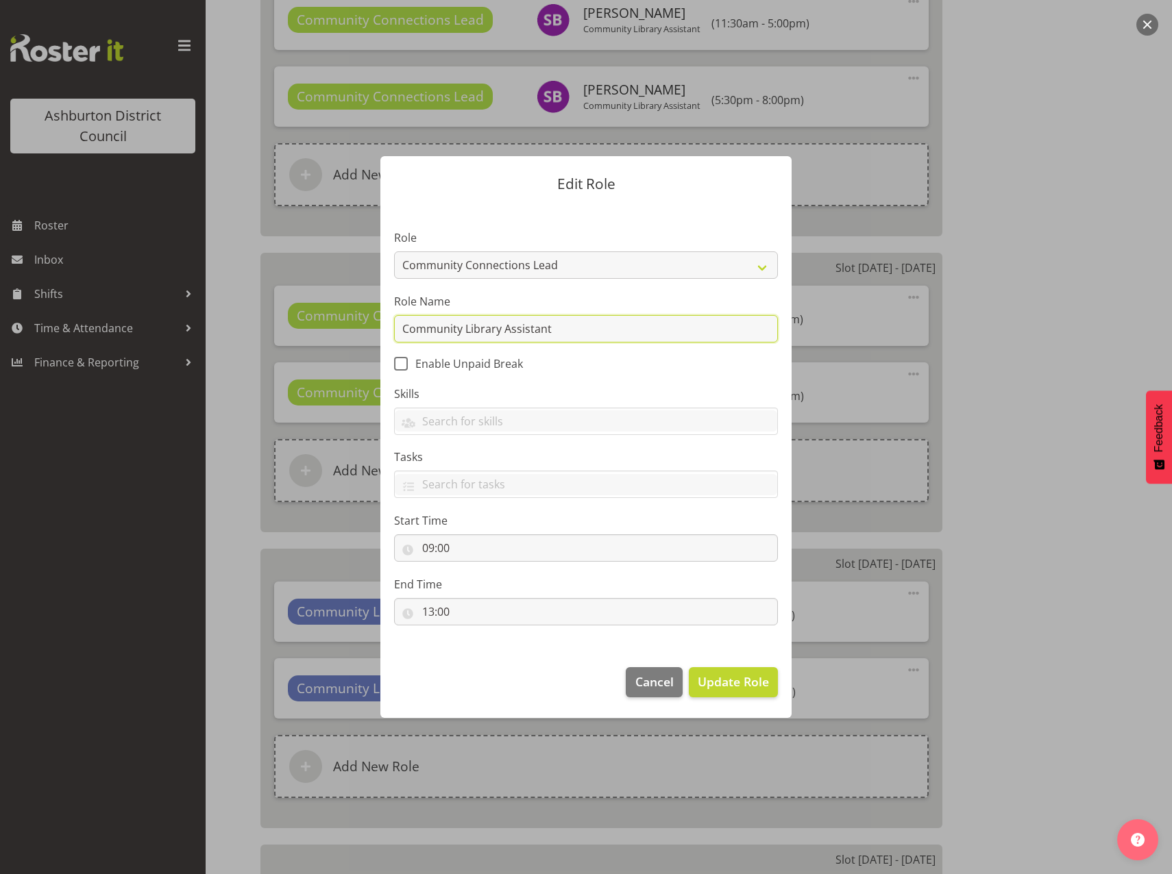
paste input "Connections Lead"
type input "Community Connections Lead"
click at [735, 682] on span "Update Role" at bounding box center [733, 682] width 71 height 18
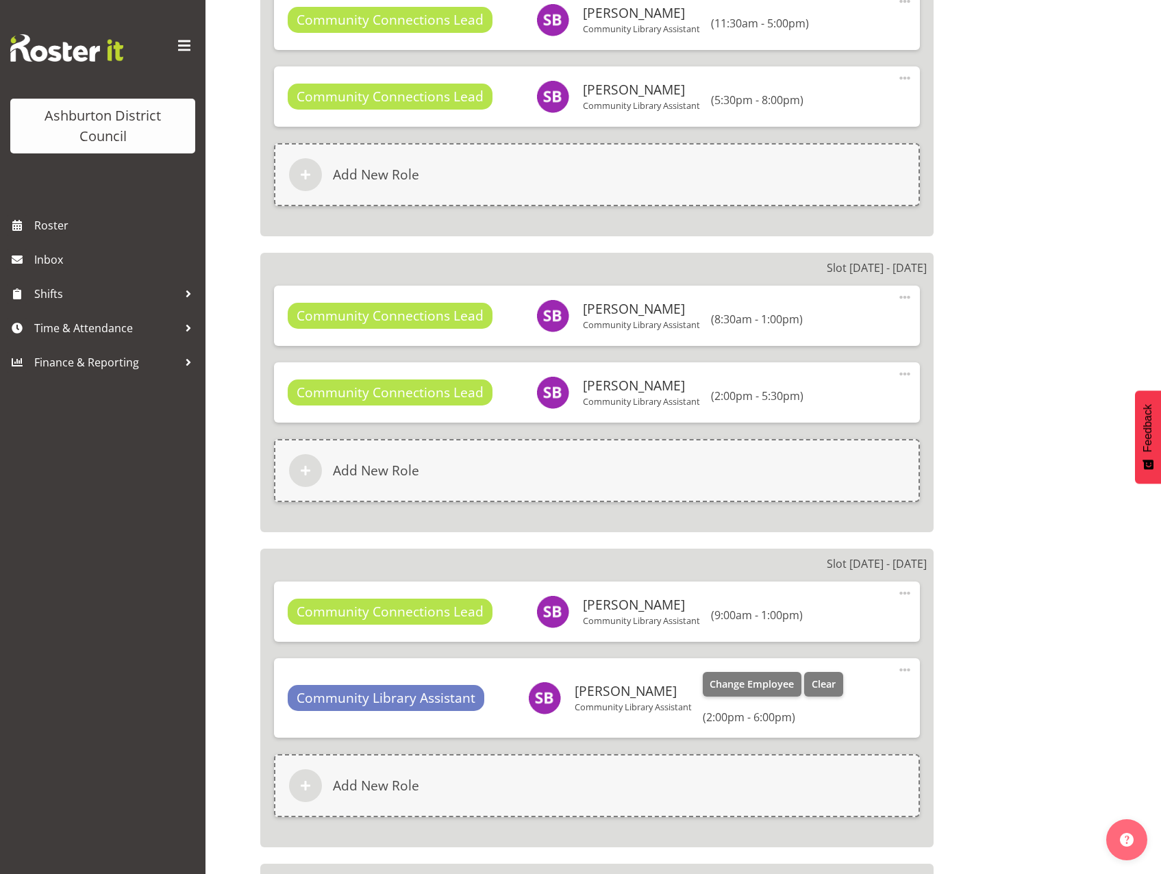
click at [904, 672] on span at bounding box center [905, 670] width 16 height 16
click at [860, 710] on link "Edit" at bounding box center [848, 703] width 132 height 25
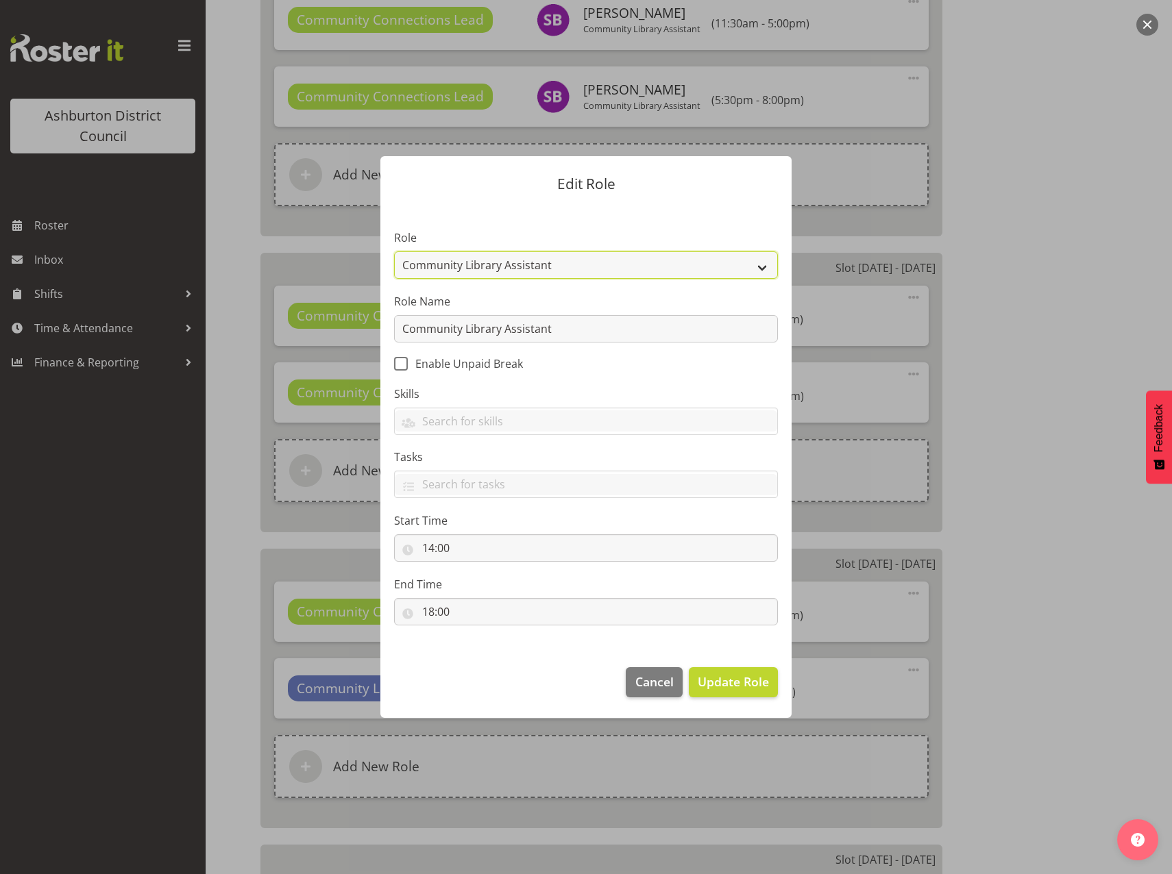
click at [761, 271] on select "AAGM Deputy Director AAGM Director Archivist Childrens Librarian Collections & …" at bounding box center [586, 264] width 384 height 27
select select "1345"
click at [394, 251] on select "AAGM Deputy Director AAGM Director Archivist Childrens Librarian Collections & …" at bounding box center [586, 264] width 384 height 27
drag, startPoint x: 574, startPoint y: 327, endPoint x: 317, endPoint y: 323, distance: 257.0
click at [317, 323] on form "Edit Role Role AAGM Deputy Director AAGM Director Archivist Childrens Librarian…" at bounding box center [586, 437] width 658 height 630
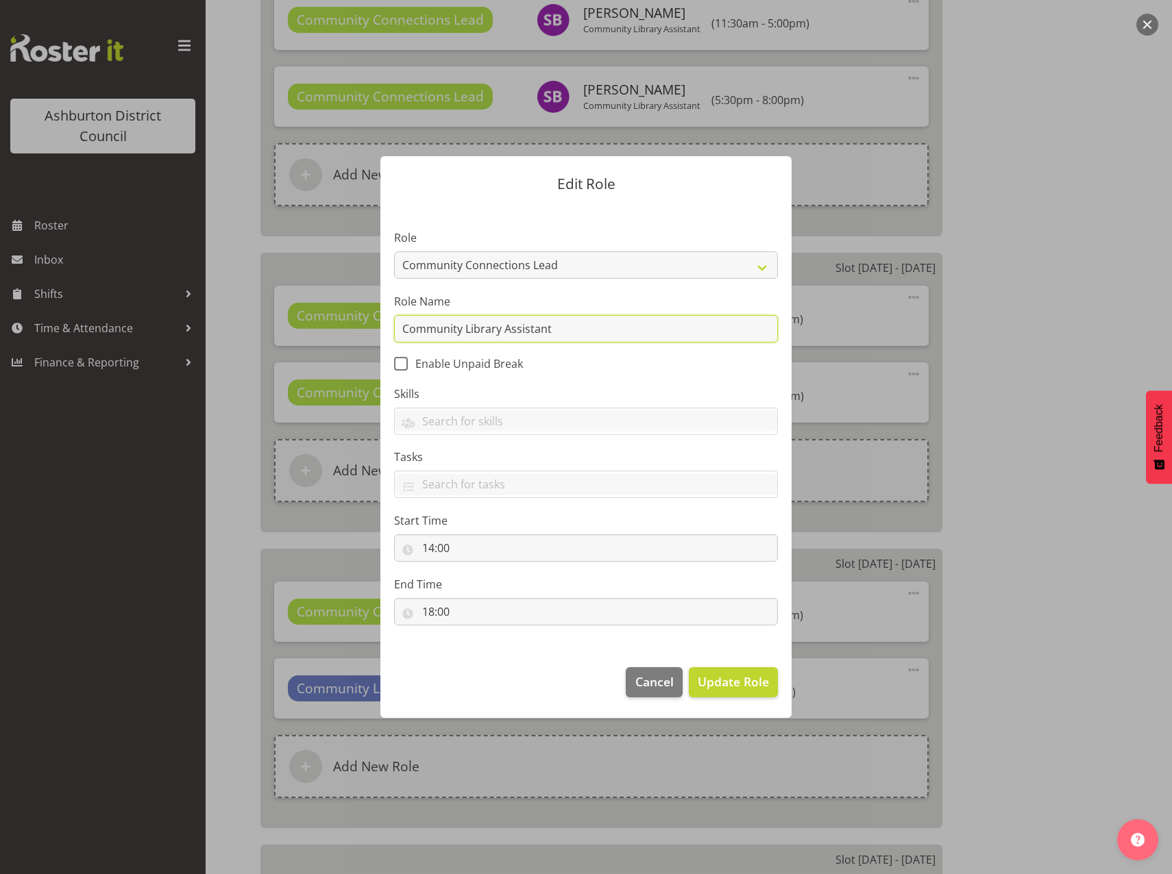
paste input "Connections Lead"
type input "Community Connections Lead"
click at [750, 682] on span "Update Role" at bounding box center [733, 682] width 71 height 18
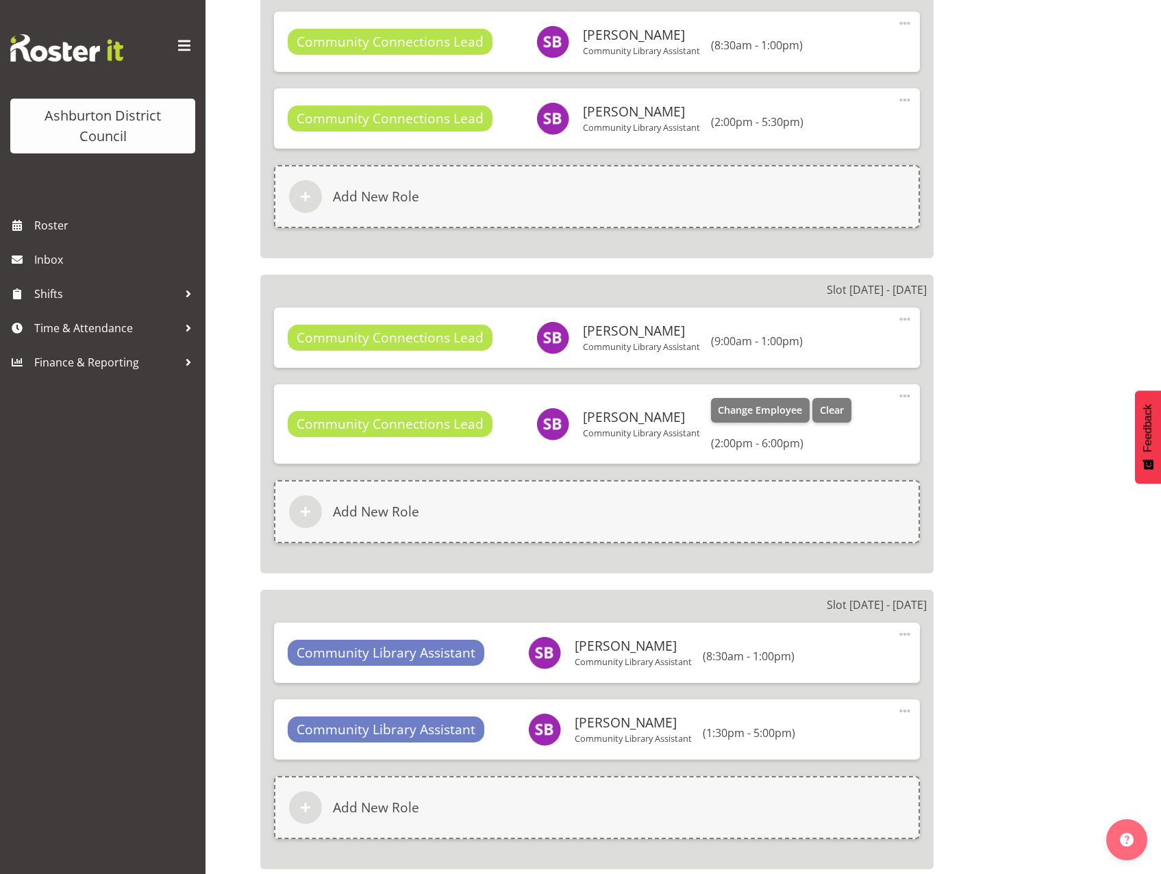
scroll to position [4043, 0]
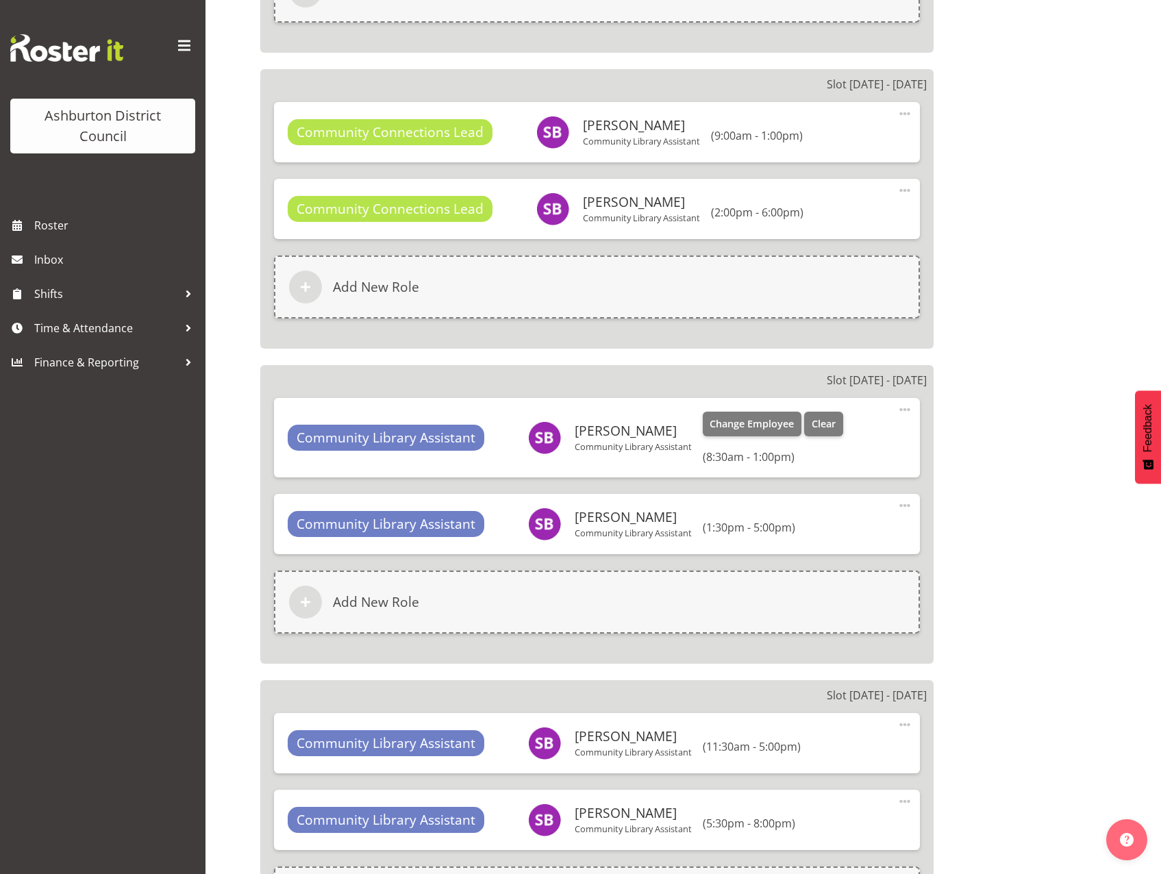
click at [907, 409] on span at bounding box center [905, 410] width 16 height 16
click at [841, 445] on link "Edit" at bounding box center [848, 442] width 132 height 25
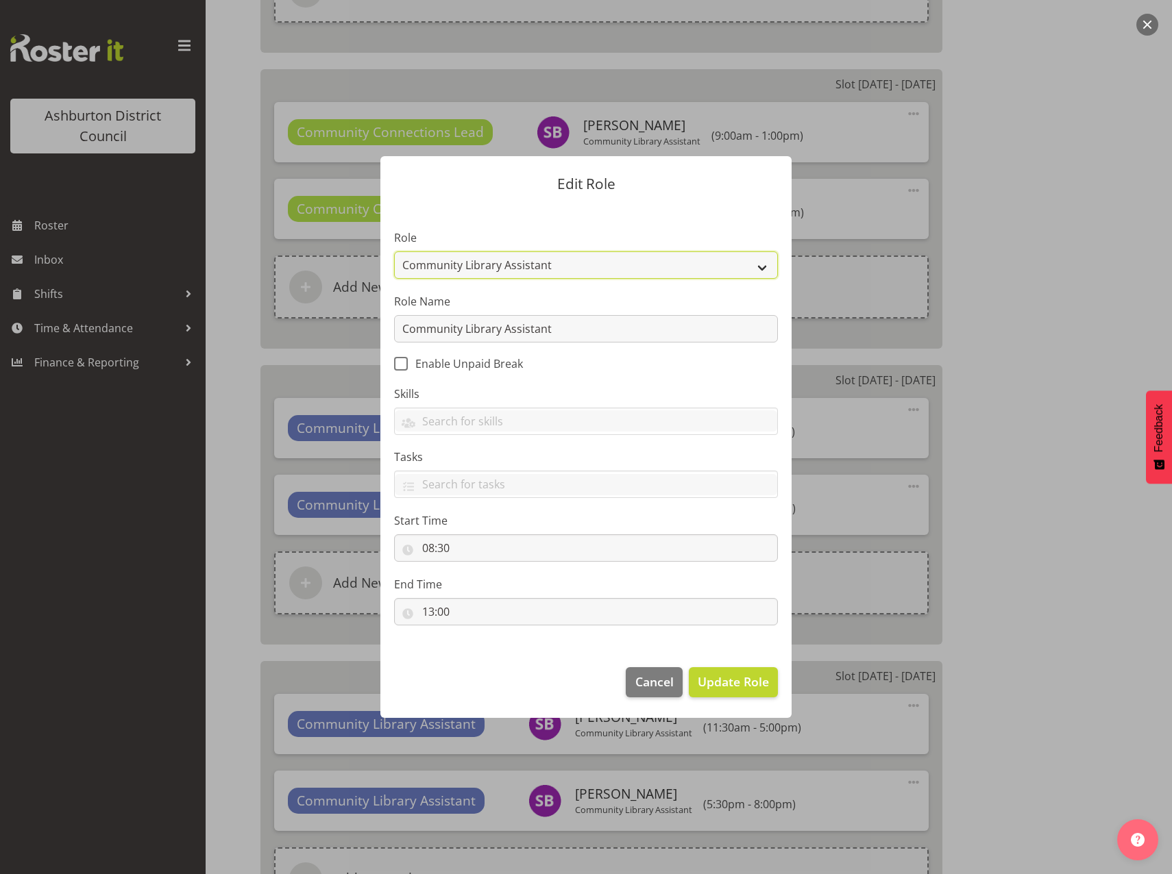
click at [761, 257] on select "AAGM Deputy Director AAGM Director Archivist Childrens Librarian Collections & …" at bounding box center [586, 264] width 384 height 27
select select "1345"
click at [394, 251] on select "AAGM Deputy Director AAGM Director Archivist Childrens Librarian Collections & …" at bounding box center [586, 264] width 384 height 27
drag, startPoint x: 558, startPoint y: 330, endPoint x: 282, endPoint y: 321, distance: 276.3
click at [282, 321] on form "Edit Role Role AAGM Deputy Director AAGM Director Archivist Childrens Librarian…" at bounding box center [586, 437] width 658 height 630
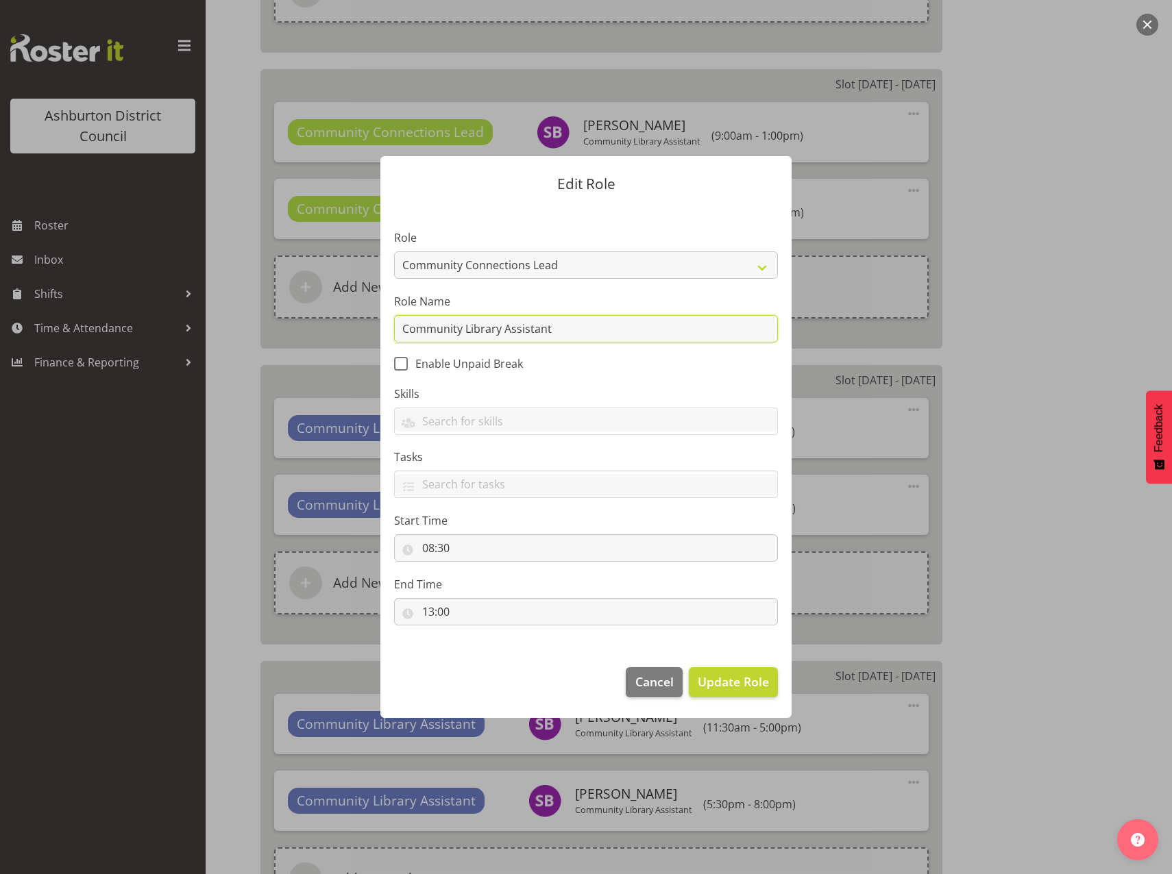
paste input "Connections Lead"
type input "Community Connections Lead"
click at [715, 686] on span "Update Role" at bounding box center [733, 682] width 71 height 18
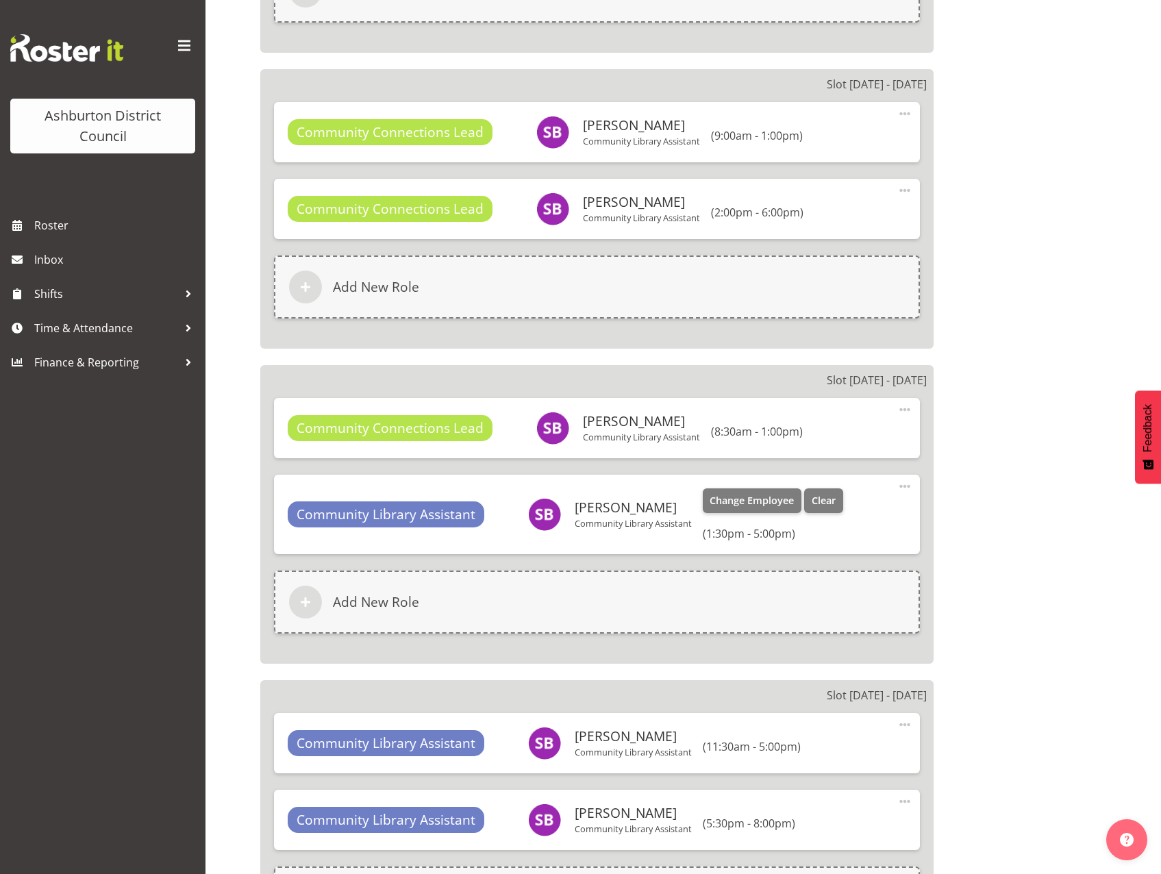
click at [909, 489] on span at bounding box center [905, 486] width 16 height 16
click at [857, 526] on link "Edit" at bounding box center [848, 519] width 132 height 25
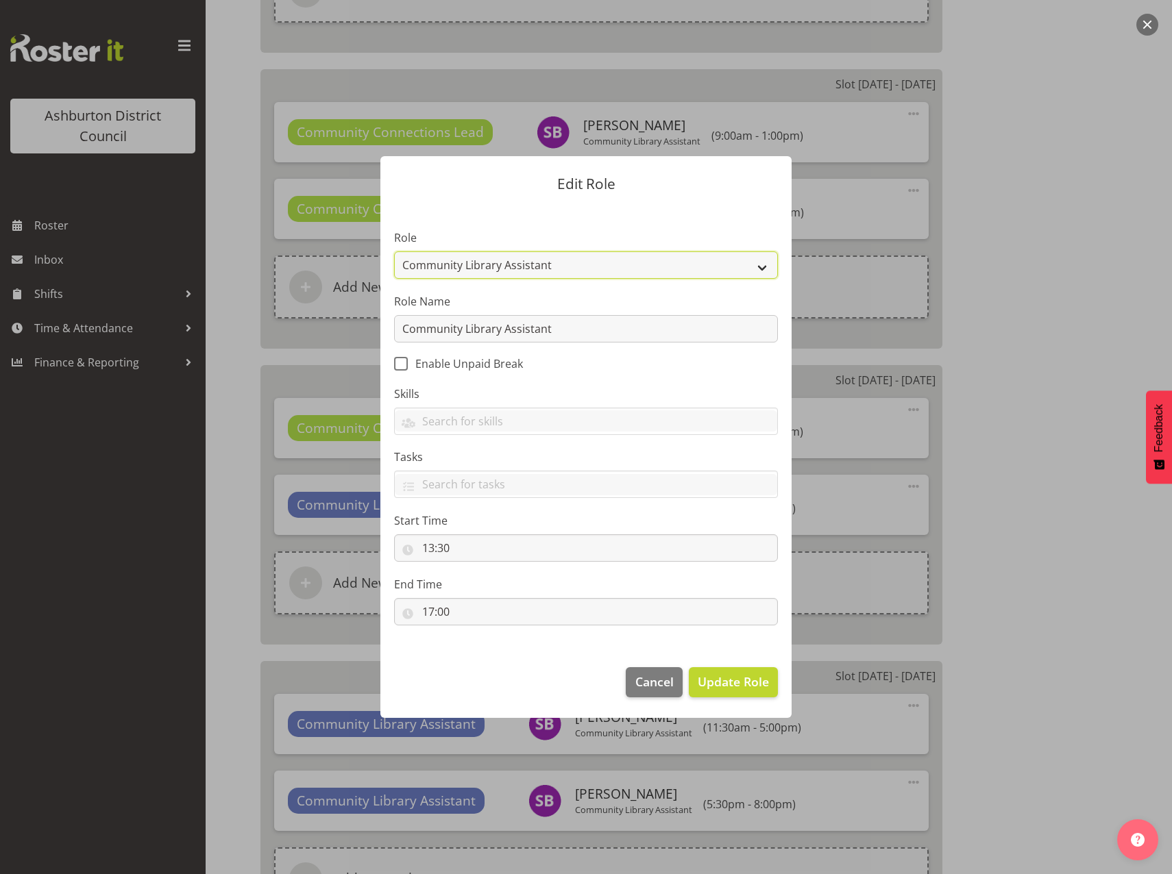
click at [760, 271] on select "AAGM Deputy Director AAGM Director Archivist Childrens Librarian Collections & …" at bounding box center [586, 264] width 384 height 27
select select "1345"
click at [394, 251] on select "AAGM Deputy Director AAGM Director Archivist Childrens Librarian Collections & …" at bounding box center [586, 264] width 384 height 27
drag, startPoint x: 574, startPoint y: 324, endPoint x: 207, endPoint y: 293, distance: 368.6
click at [208, 293] on div "Edit Role Role AAGM Deputy Director AAGM Director Archivist Childrens Librarian…" at bounding box center [586, 437] width 1172 height 874
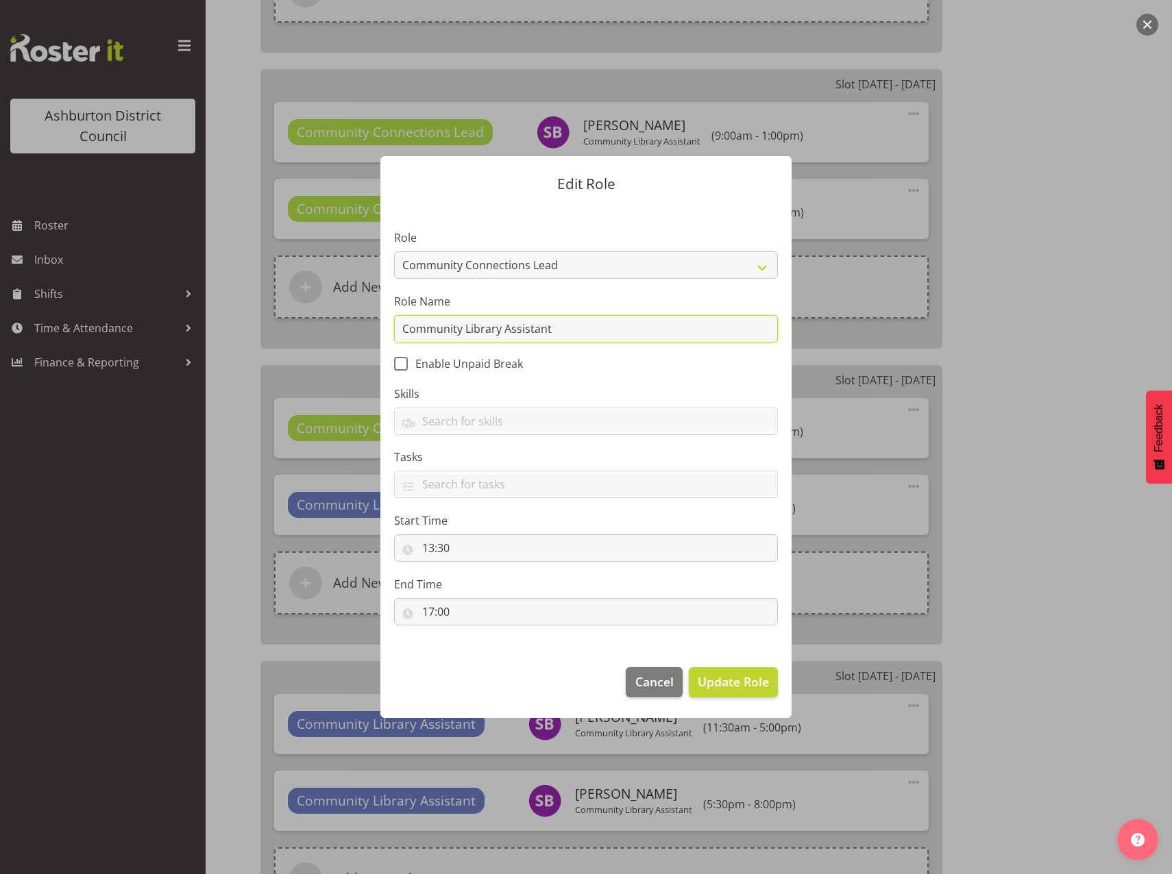
paste input "Connections Lead"
type input "Community Connections Lead"
click at [754, 696] on button "Update Role" at bounding box center [733, 682] width 89 height 30
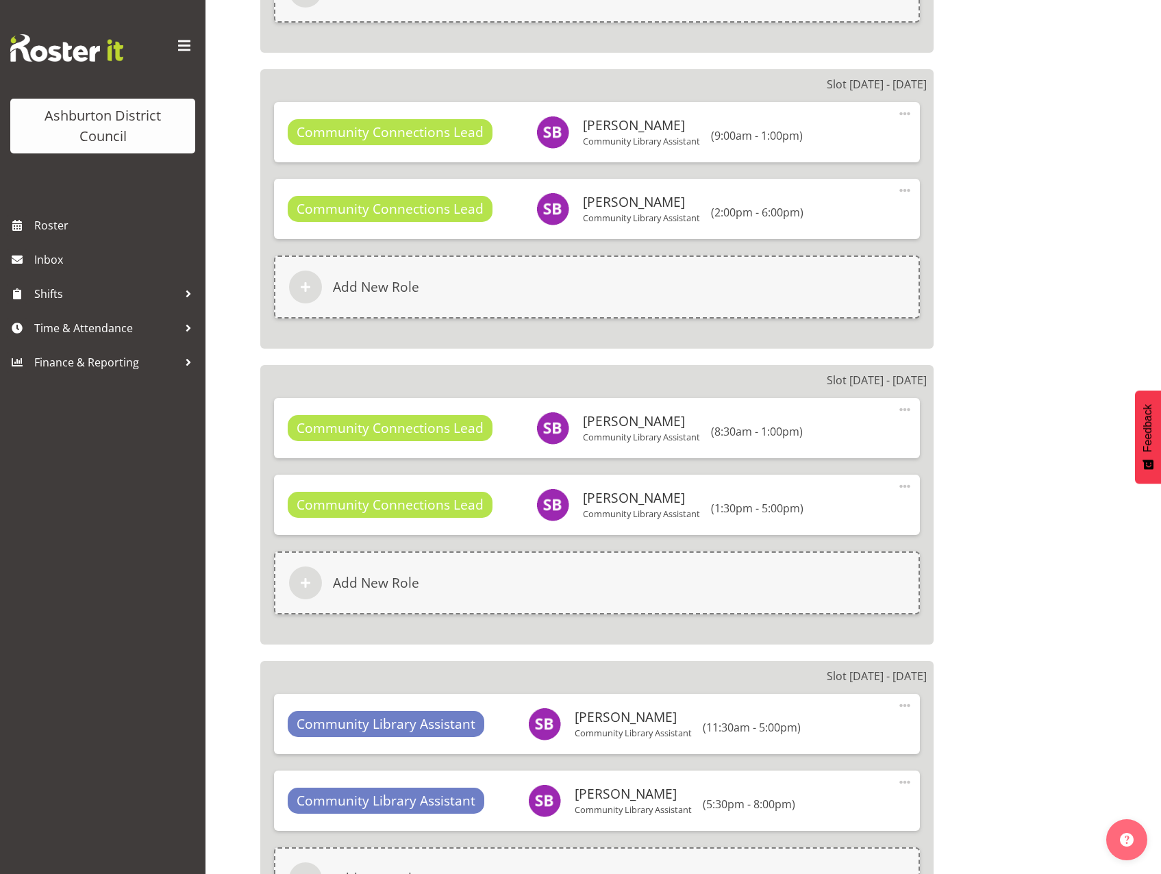
scroll to position [4317, 0]
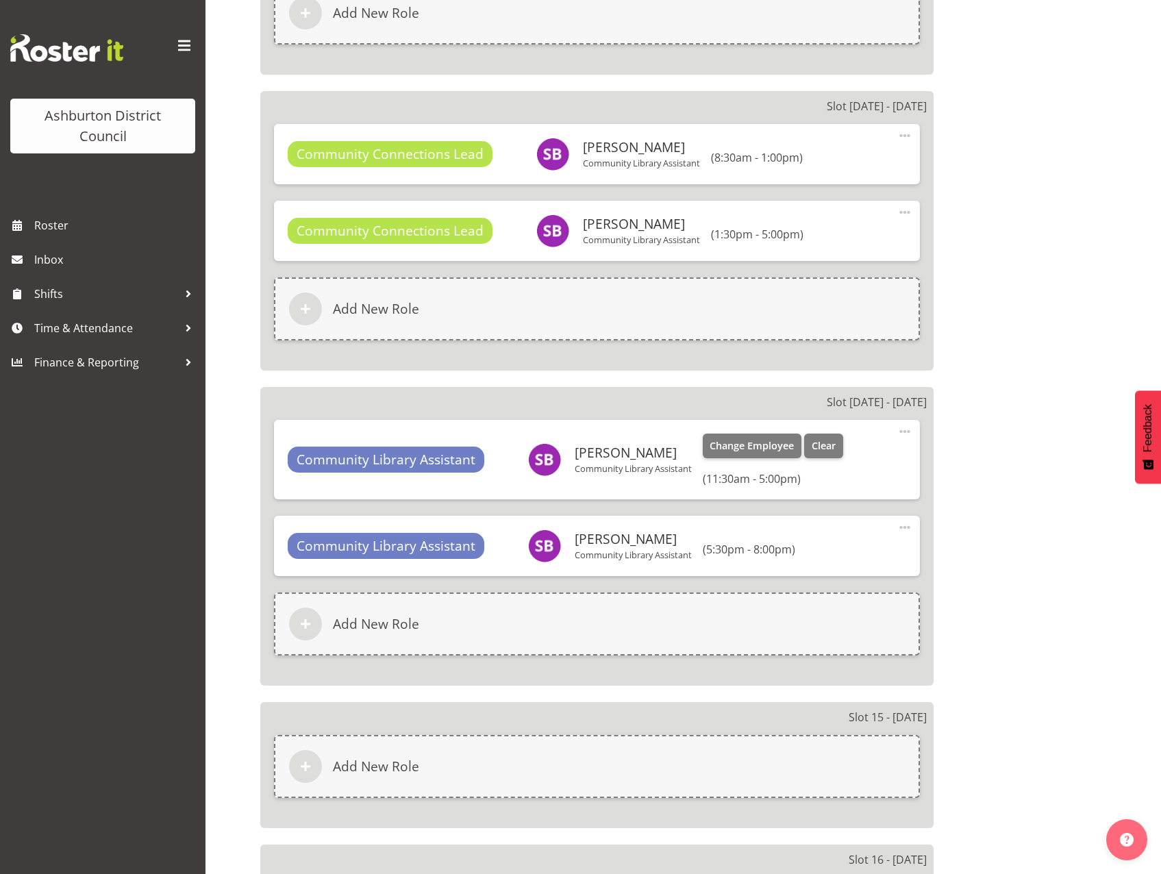
click at [913, 432] on span at bounding box center [905, 431] width 16 height 16
click at [850, 466] on link "Edit" at bounding box center [848, 464] width 132 height 25
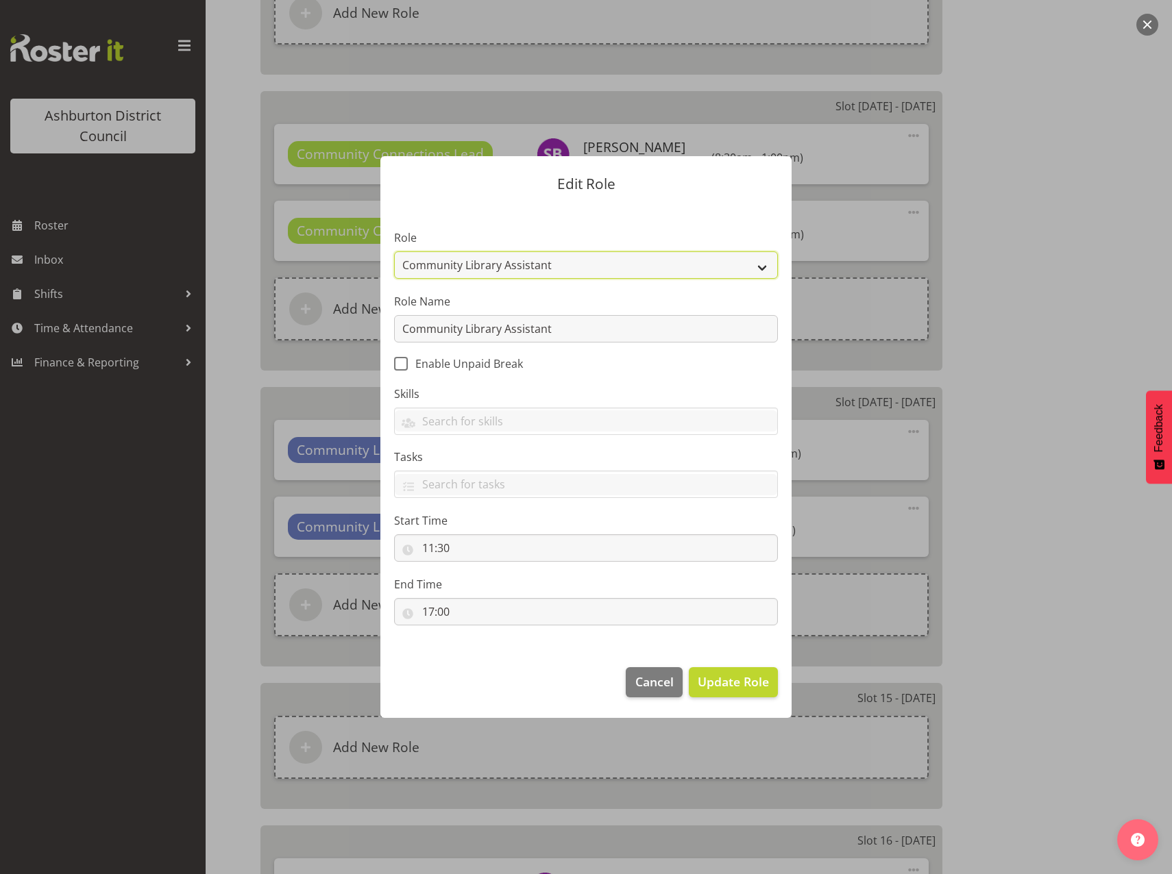
click at [763, 269] on select "AAGM Deputy Director AAGM Director Archivist Childrens Librarian Collections & …" at bounding box center [586, 264] width 384 height 27
select select "1345"
click at [394, 251] on select "AAGM Deputy Director AAGM Director Archivist Childrens Librarian Collections & …" at bounding box center [586, 264] width 384 height 27
drag, startPoint x: 606, startPoint y: 338, endPoint x: 262, endPoint y: 341, distance: 344.0
click at [262, 341] on form "Edit Role Role AAGM Deputy Director AAGM Director Archivist Childrens Librarian…" at bounding box center [586, 437] width 658 height 630
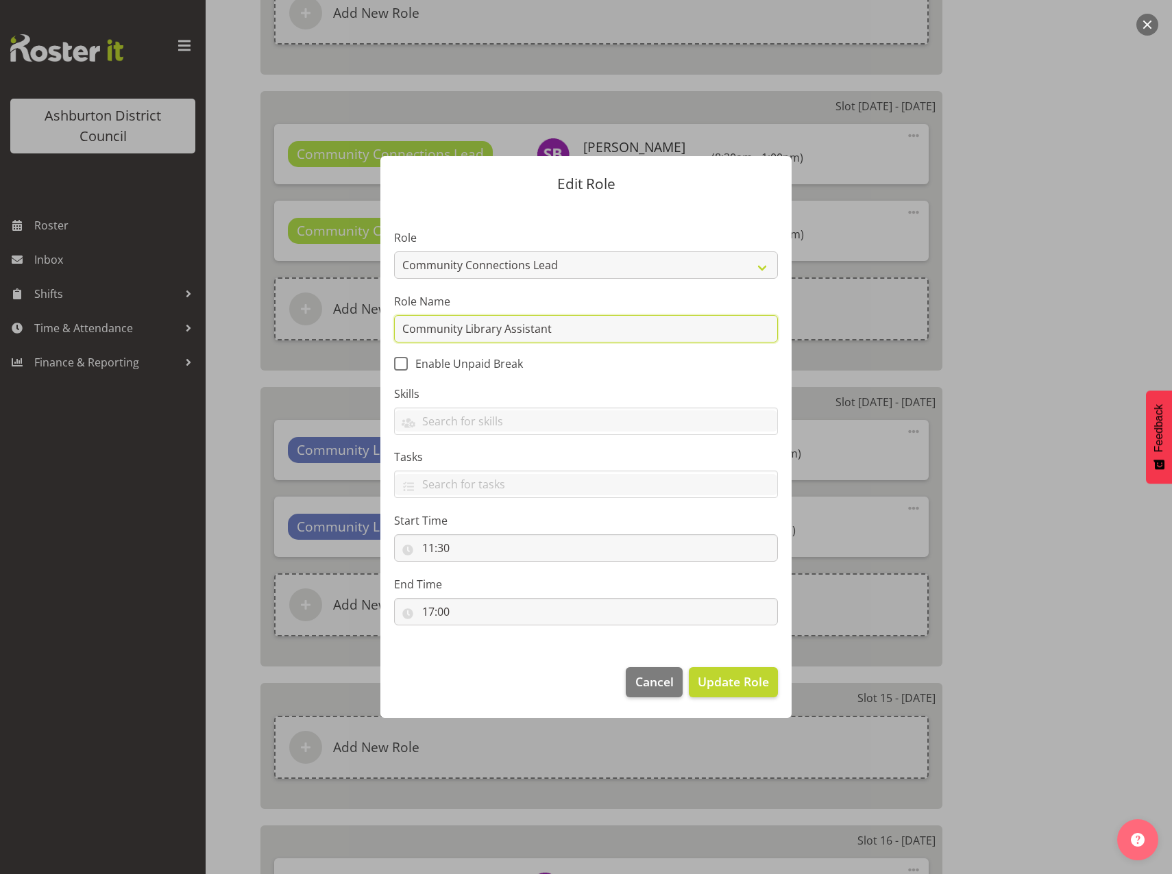
paste input "Connections Lead"
type input "Community Connections Lead"
click at [755, 680] on span "Update Role" at bounding box center [733, 682] width 71 height 18
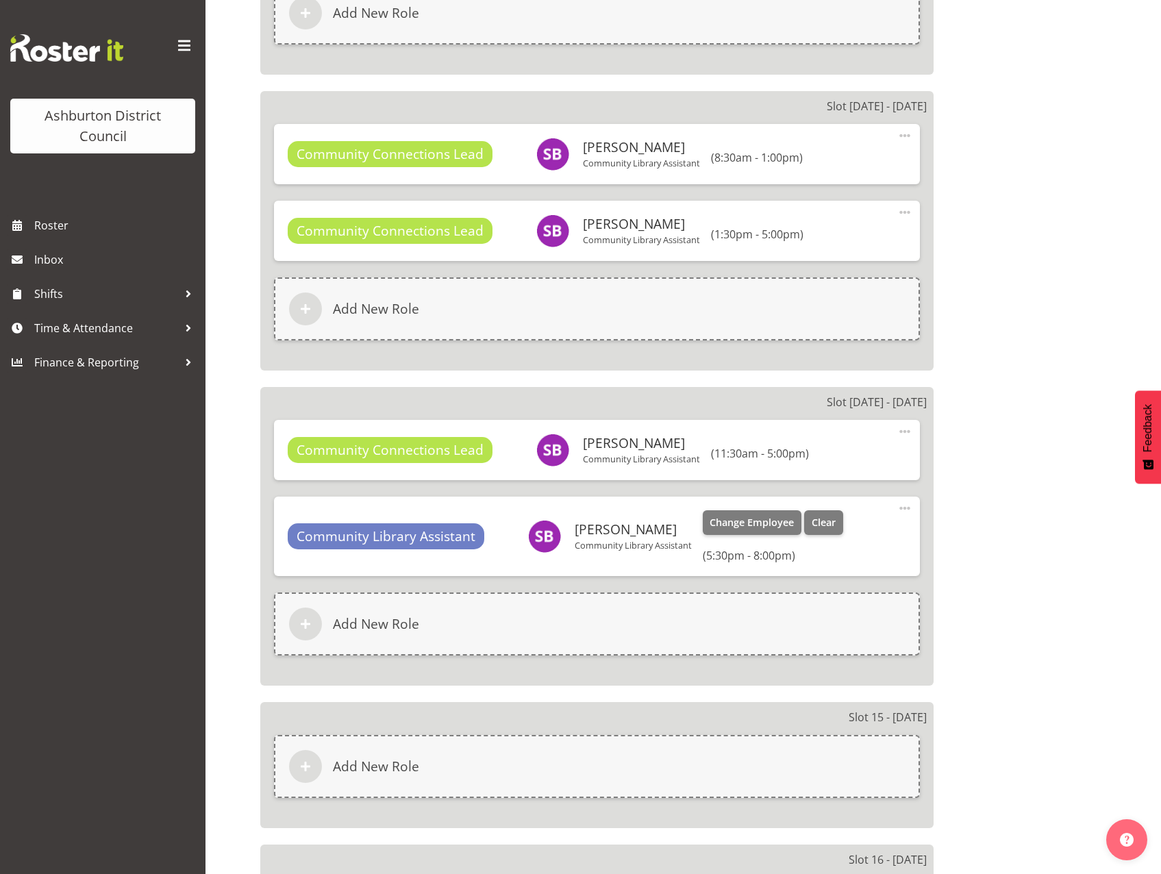
click at [900, 509] on span at bounding box center [905, 508] width 16 height 16
click at [836, 539] on link "Edit" at bounding box center [848, 541] width 132 height 25
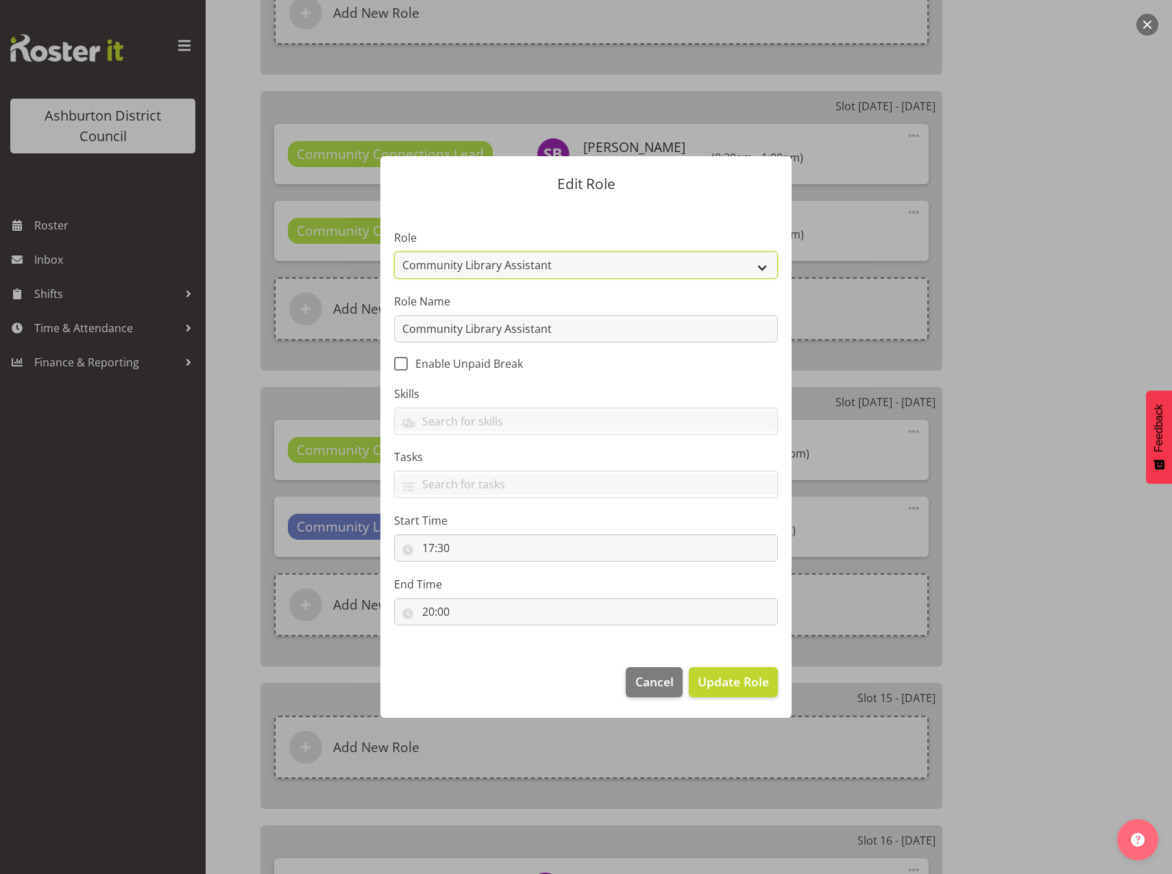
click at [761, 268] on select "AAGM Deputy Director AAGM Director Archivist Childrens Librarian Collections & …" at bounding box center [586, 264] width 384 height 27
select select "1345"
click at [394, 251] on select "AAGM Deputy Director AAGM Director Archivist Childrens Librarian Collections & …" at bounding box center [586, 264] width 384 height 27
drag, startPoint x: 615, startPoint y: 328, endPoint x: 299, endPoint y: 335, distance: 316.0
click at [299, 335] on form "Edit Role Role AAGM Deputy Director AAGM Director Archivist Childrens Librarian…" at bounding box center [586, 437] width 658 height 630
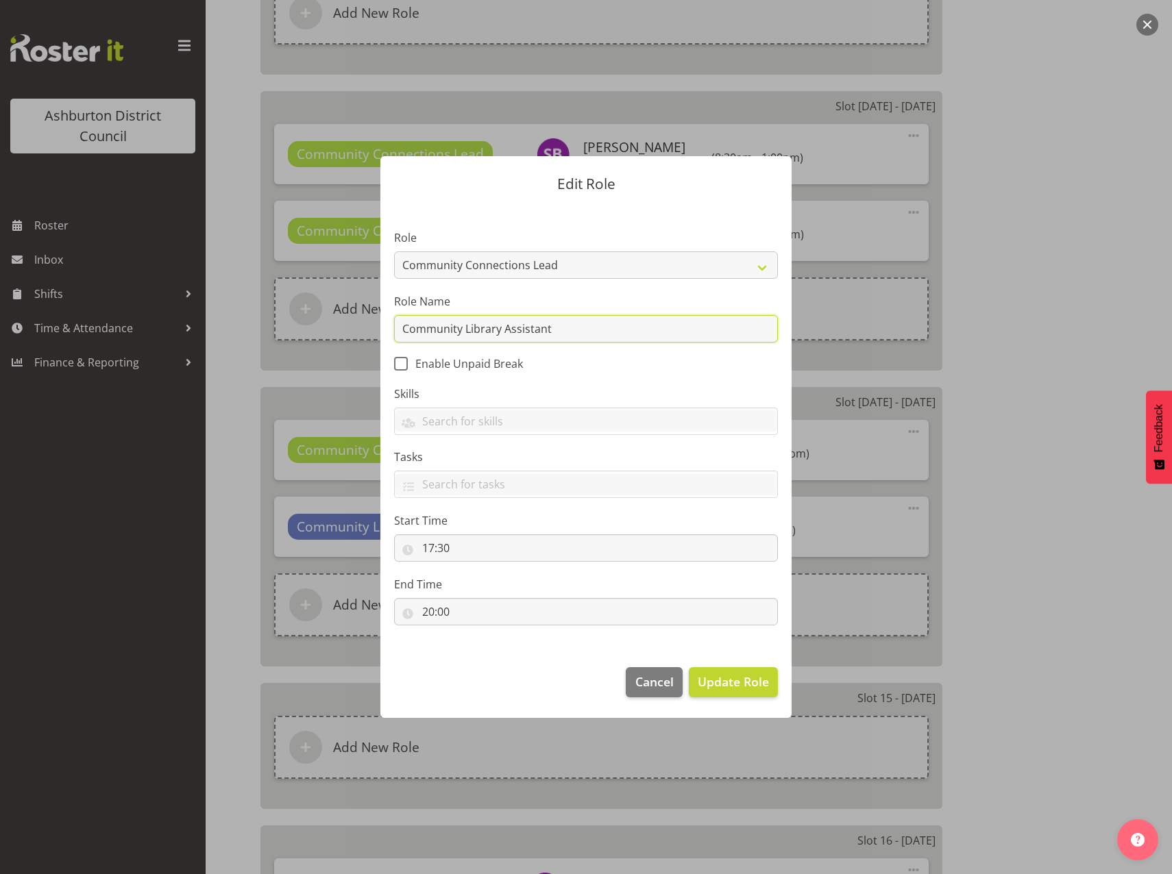
paste input "Connections Lead"
type input "Community Connections Lead"
click at [755, 695] on button "Update Role" at bounding box center [733, 682] width 89 height 30
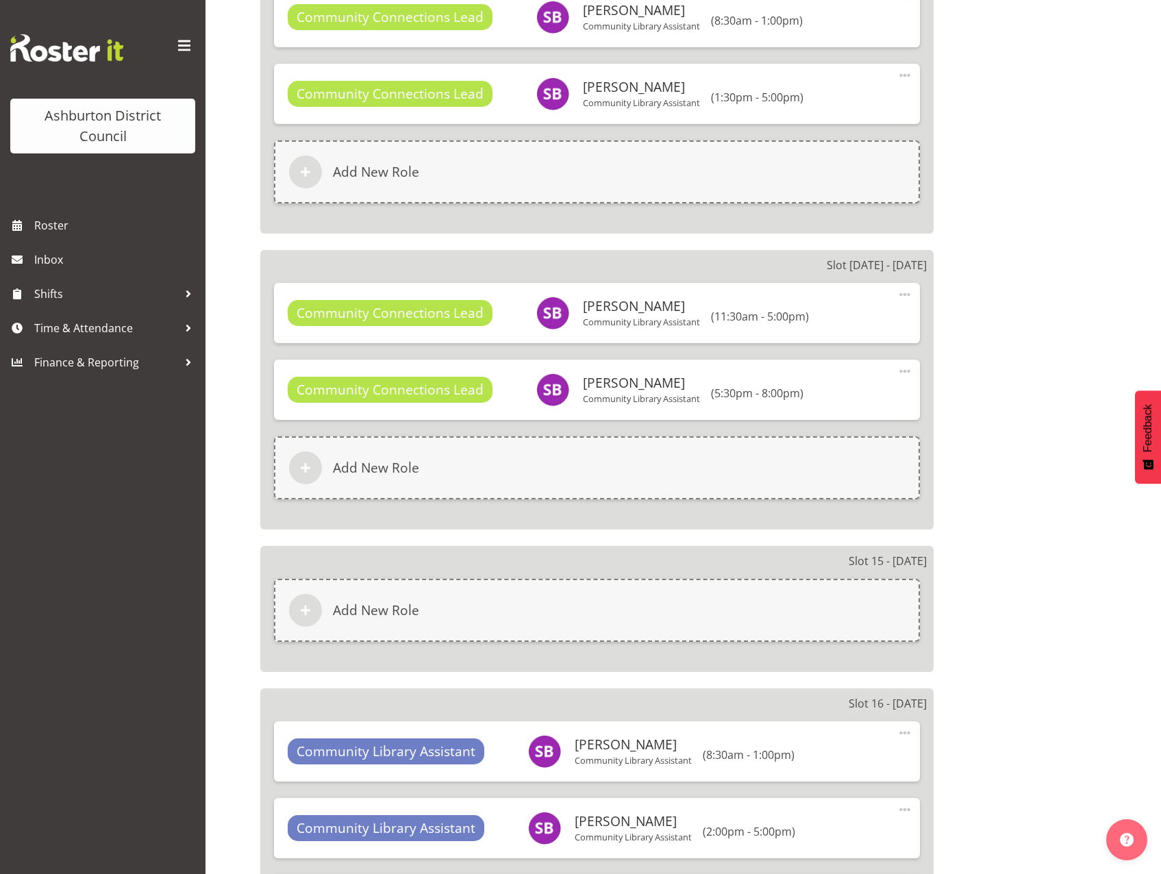
scroll to position [4591, 0]
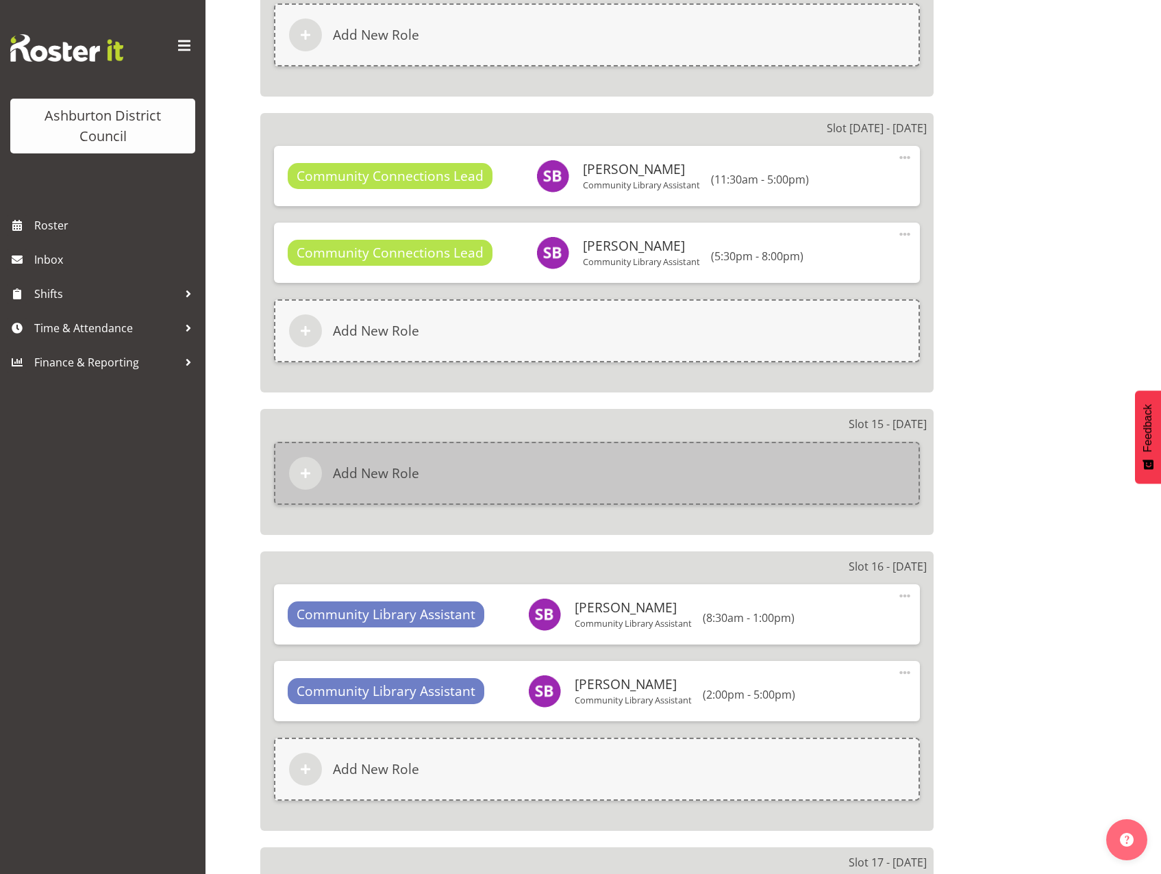
click at [371, 478] on h6 "Add New Role" at bounding box center [376, 473] width 86 height 16
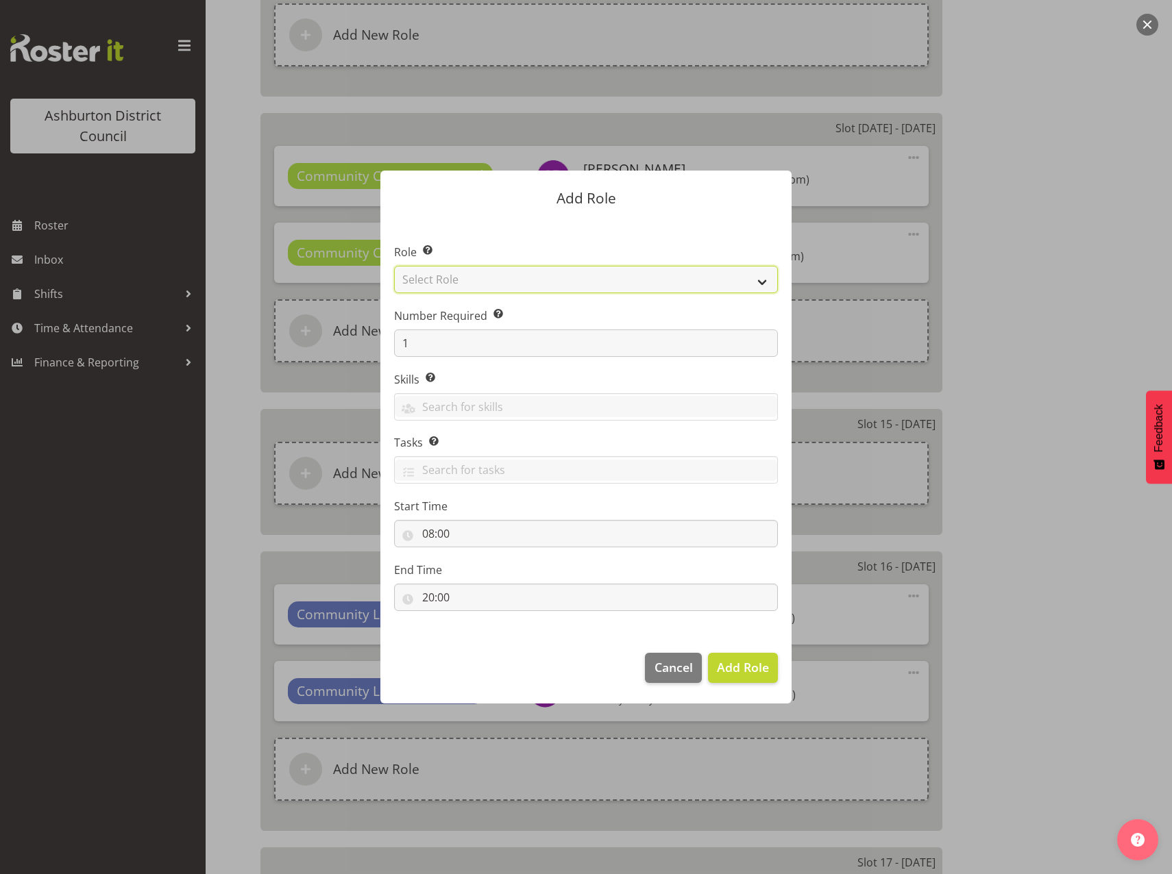
click at [761, 275] on select "Select Role AAGM Deputy Director AAGM Director Archivist Childrens Librarian Co…" at bounding box center [586, 279] width 384 height 27
select select "1345"
click at [394, 266] on select "Select Role AAGM Deputy Director AAGM Director Archivist Childrens Librarian Co…" at bounding box center [586, 279] width 384 height 27
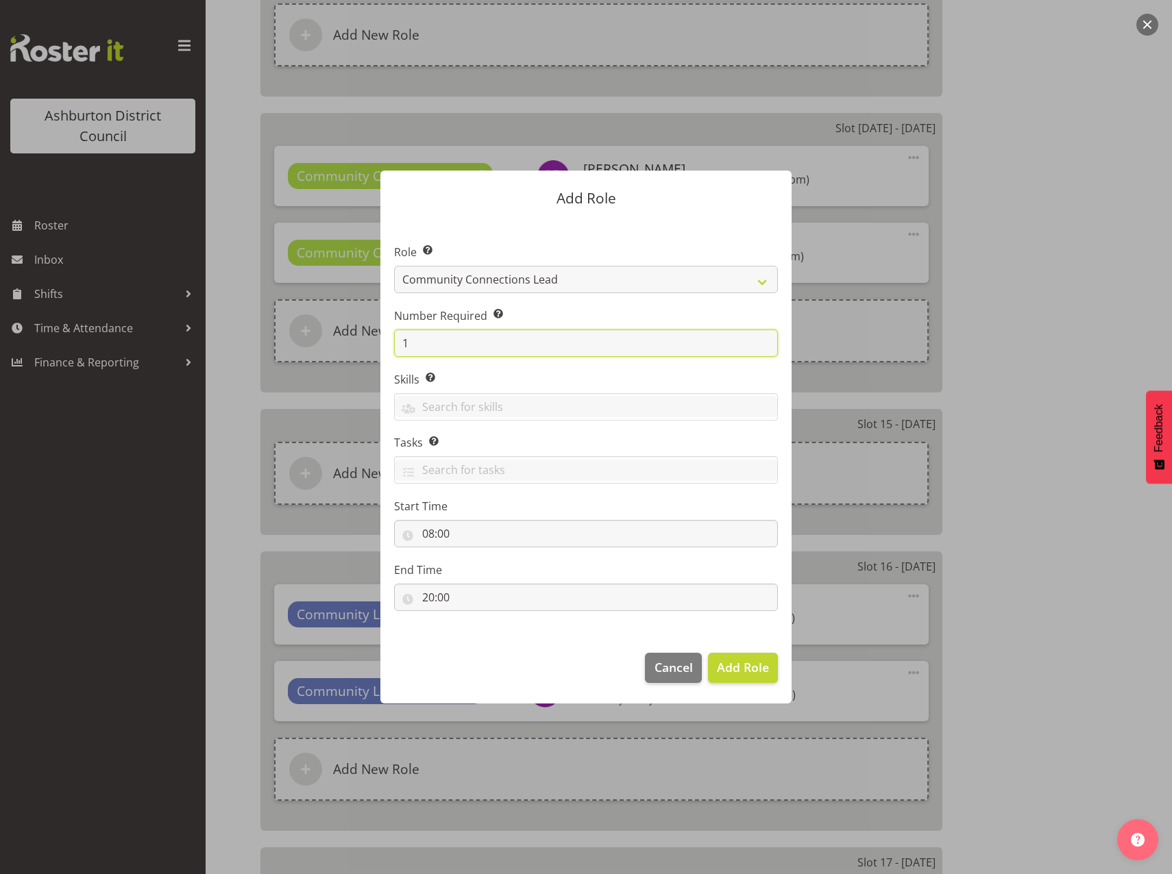
drag, startPoint x: 528, startPoint y: 341, endPoint x: 421, endPoint y: 334, distance: 107.1
click at [421, 334] on input "1" at bounding box center [586, 343] width 384 height 27
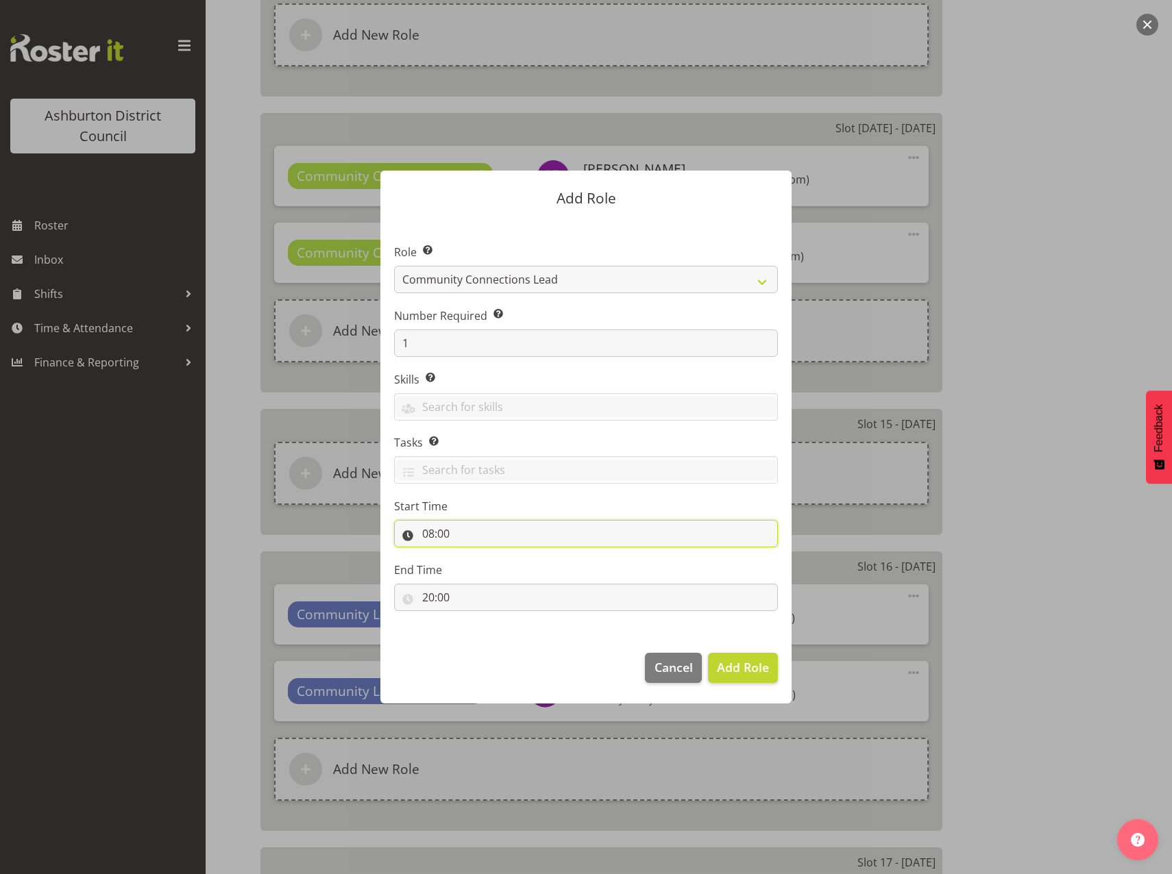
click at [426, 534] on input "08:00" at bounding box center [586, 533] width 384 height 27
click at [482, 569] on select "00 01 02 03 04 05 06 07 08 09 10 11 12 13 14 15 16 17 18 19 20 21 22 23" at bounding box center [487, 569] width 31 height 27
select select "9"
click at [472, 556] on select "00 01 02 03 04 05 06 07 08 09 10 11 12 13 14 15 16 17 18 19 20 21 22 23" at bounding box center [487, 569] width 31 height 27
type input "09:00"
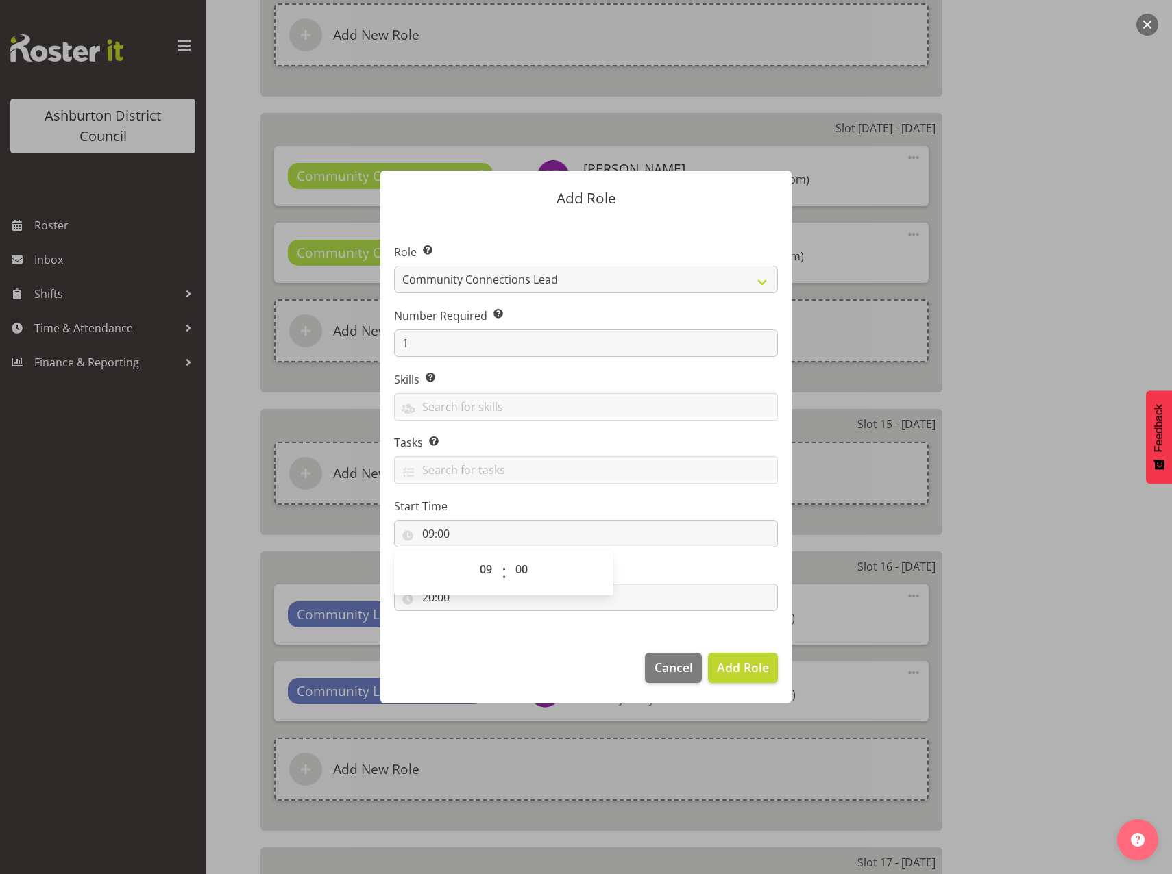
click at [501, 658] on footer "Cancel Add Role" at bounding box center [585, 671] width 411 height 64
click at [424, 597] on input "20:00" at bounding box center [586, 597] width 384 height 27
click at [483, 631] on select "00 01 02 03 04 05 06 07 08 09 10 11 12 13 14 15 16 17 18 19 20 21 22 23" at bounding box center [487, 632] width 31 height 27
click at [428, 533] on input "09:00" at bounding box center [586, 533] width 384 height 27
click at [483, 569] on select "00 01 02 03 04 05 06 07 08 09 10 11 12 13 14 15 16 17 18 19 20 21 22 23" at bounding box center [487, 569] width 31 height 27
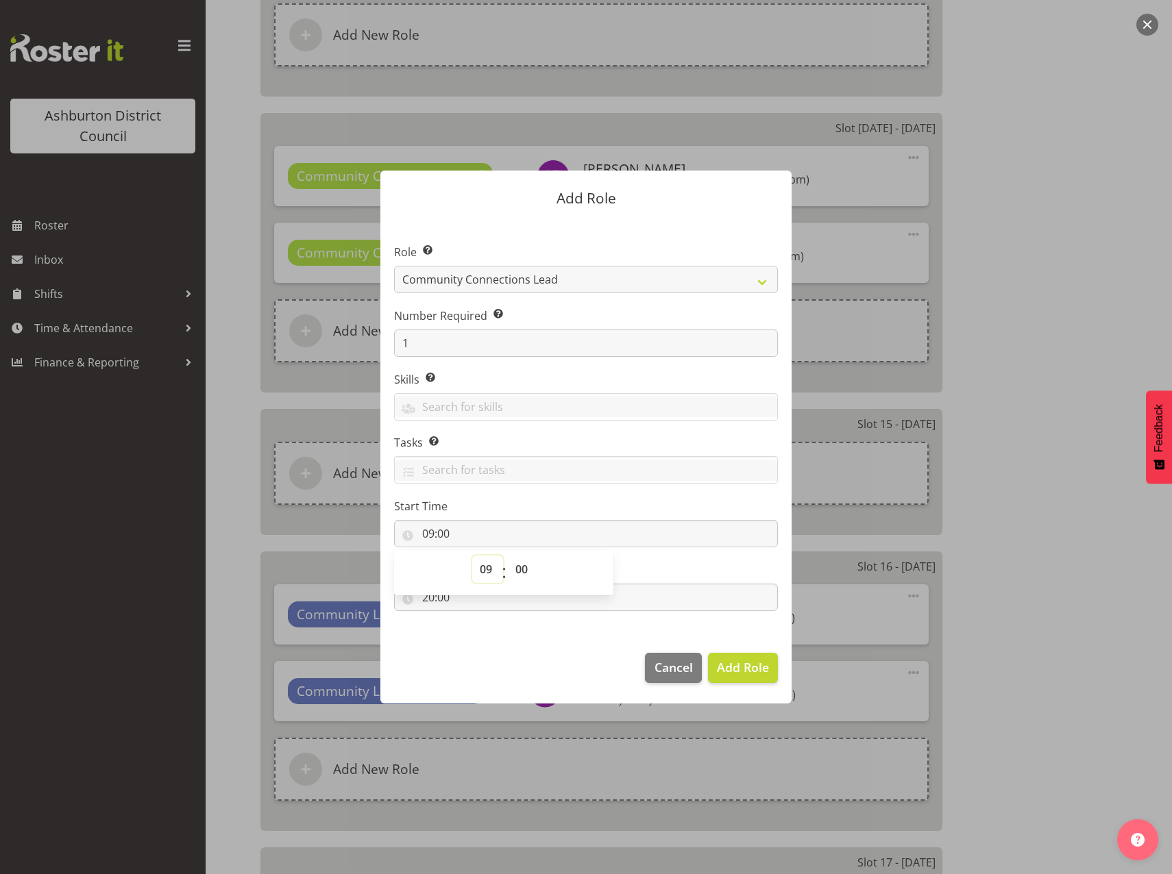
select select "8"
click at [472, 556] on select "00 01 02 03 04 05 06 07 08 09 10 11 12 13 14 15 16 17 18 19 20 21 22 23" at bounding box center [487, 569] width 31 height 27
type input "08:00"
click at [528, 566] on select "00 01 02 03 04 05 06 07 08 09 10 11 12 13 14 15 16 17 18 19 20 21 22 23 24 25 2…" at bounding box center [523, 569] width 31 height 27
select select "30"
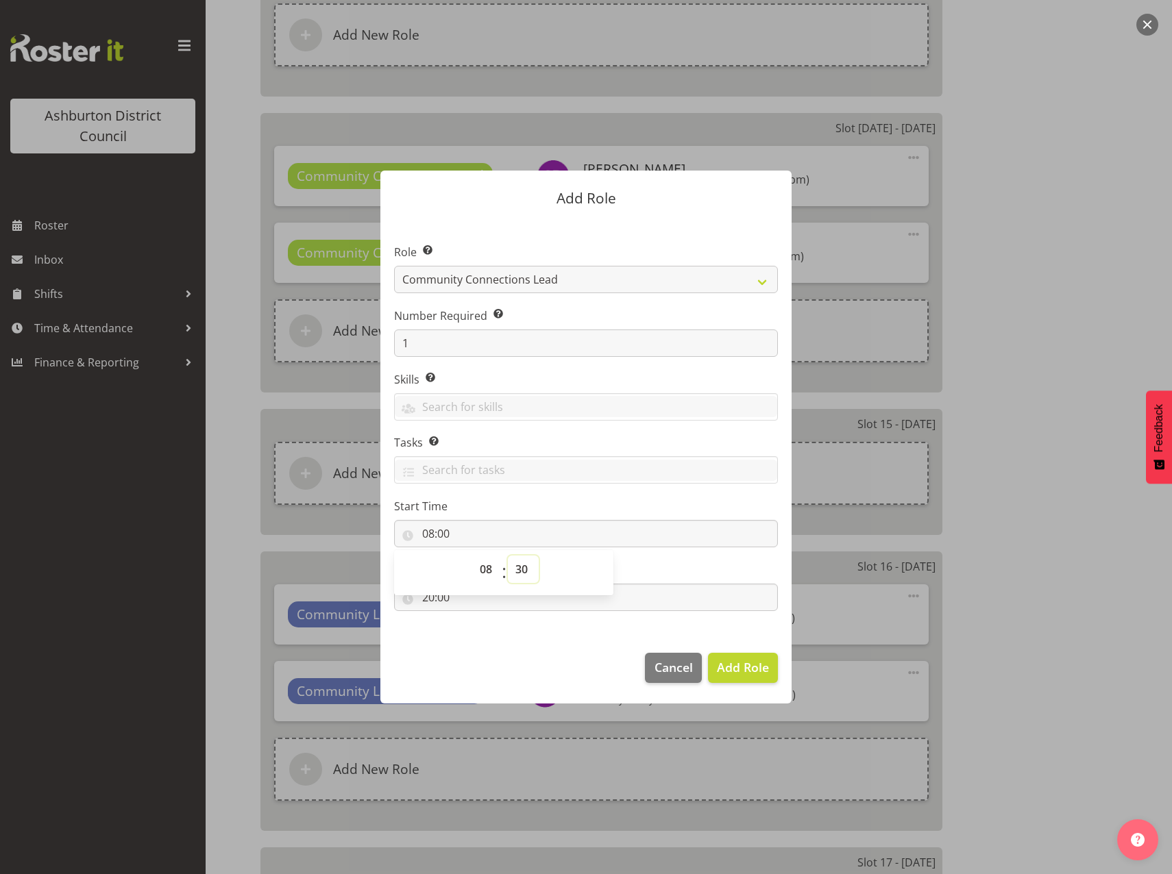
click at [508, 556] on select "00 01 02 03 04 05 06 07 08 09 10 11 12 13 14 15 16 17 18 19 20 21 22 23 24 25 2…" at bounding box center [523, 569] width 31 height 27
type input "08:30"
click at [484, 669] on footer "Cancel Add Role" at bounding box center [585, 671] width 411 height 64
click at [428, 598] on input "20:00" at bounding box center [586, 597] width 384 height 27
click at [490, 638] on select "00 01 02 03 04 05 06 07 08 09 10 11 12 13 14 15 16 17 18 19 20 21 22 23" at bounding box center [487, 632] width 31 height 27
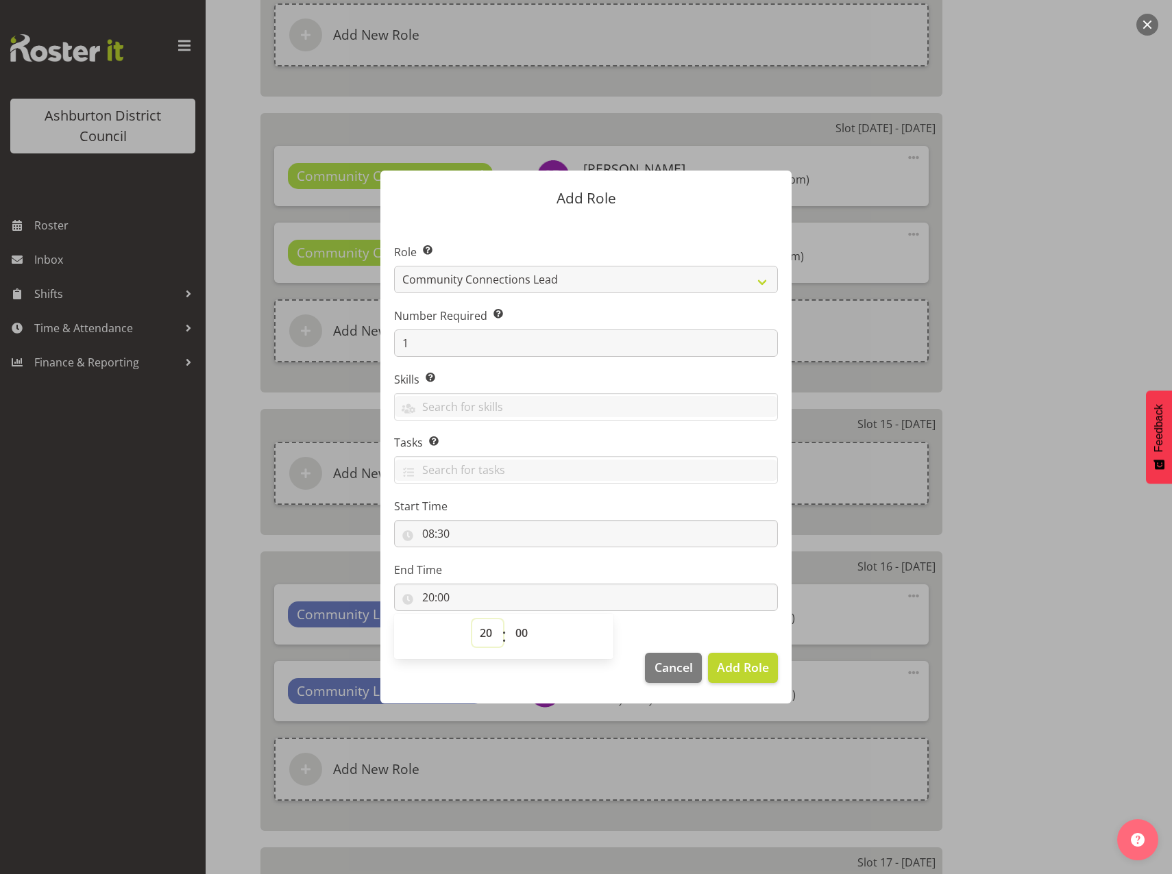
select select "13"
click at [472, 619] on select "00 01 02 03 04 05 06 07 08 09 10 11 12 13 14 15 16 17 18 19 20 21 22 23" at bounding box center [487, 632] width 31 height 27
type input "13:00"
click at [730, 670] on span "Add Role" at bounding box center [743, 667] width 52 height 16
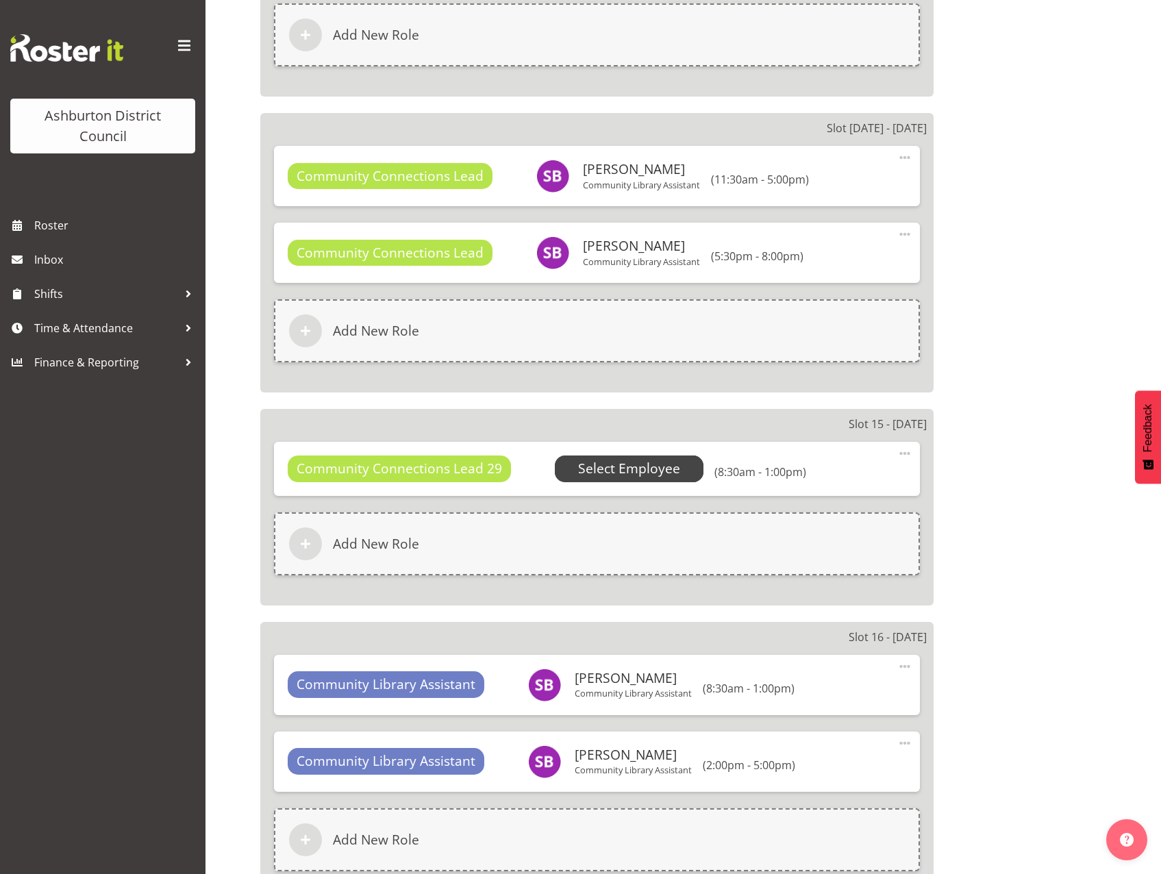
click at [621, 470] on span "Select Employee" at bounding box center [629, 469] width 102 height 20
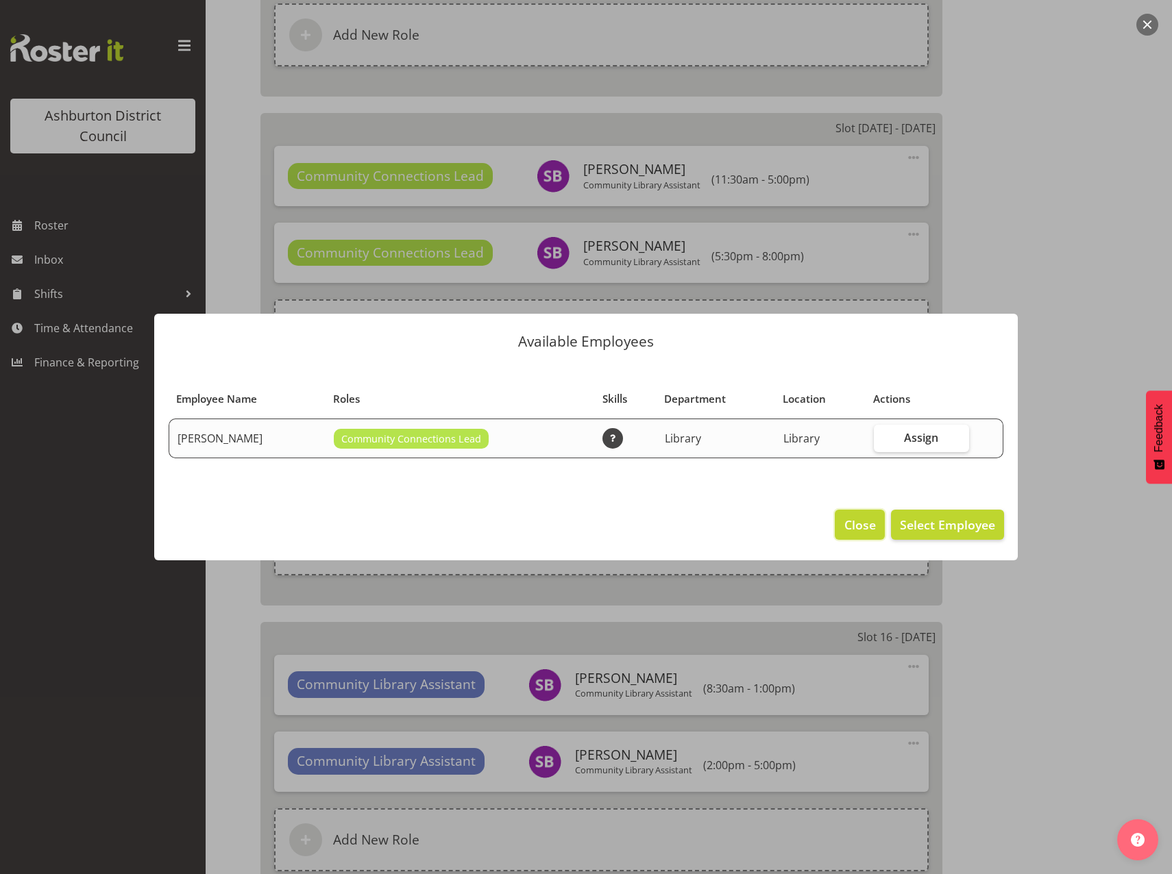
click at [848, 530] on span "Close" at bounding box center [860, 525] width 32 height 18
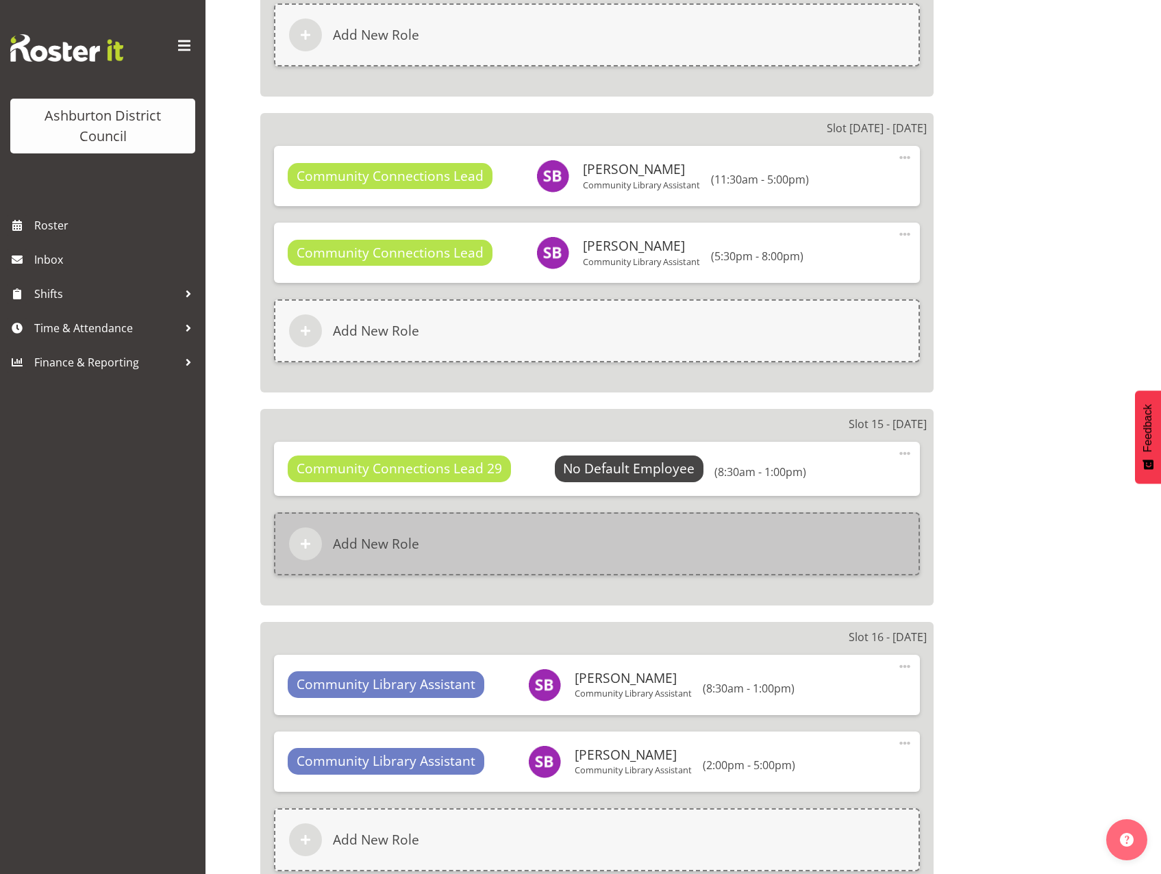
click at [377, 544] on h6 "Add New Role" at bounding box center [376, 544] width 86 height 16
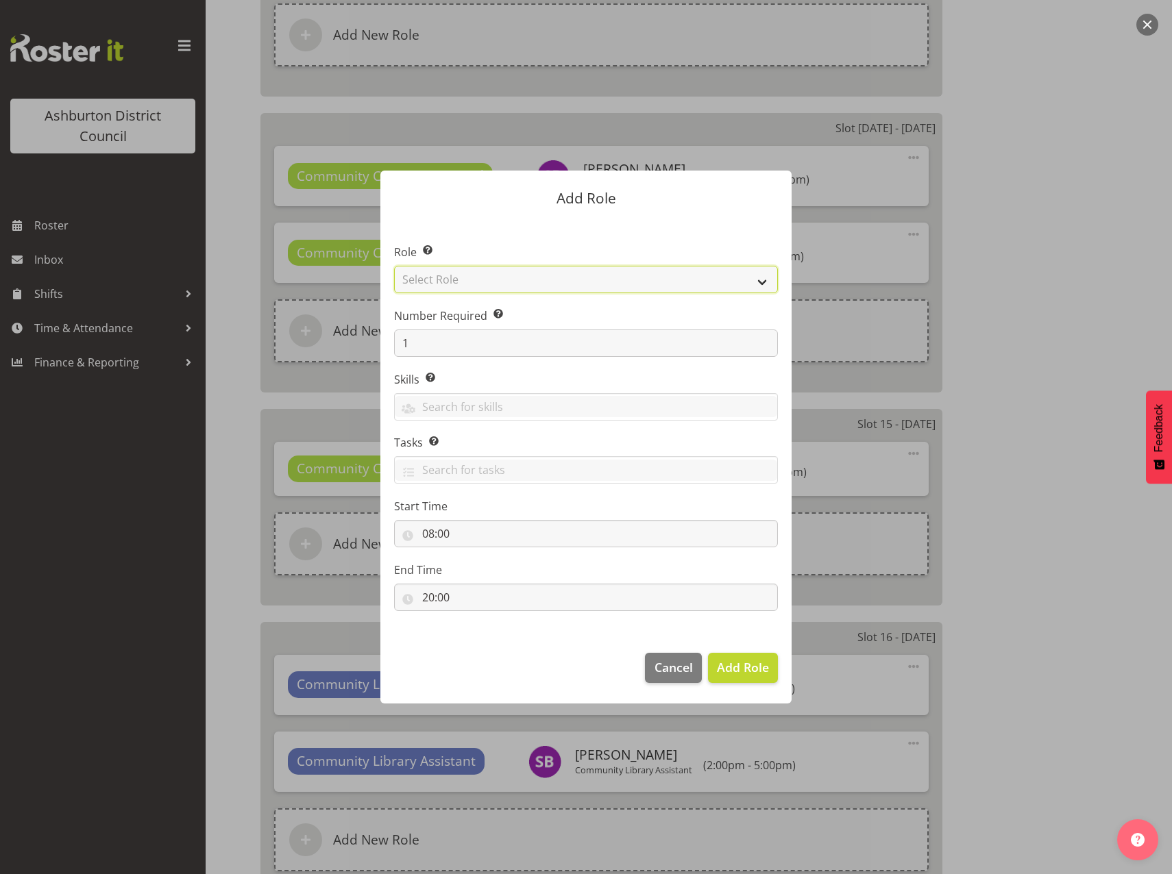
click at [755, 282] on select "Select Role AAGM Deputy Director AAGM Director Archivist Childrens Librarian Co…" at bounding box center [586, 279] width 384 height 27
select select "1345"
click at [394, 266] on select "Select Role AAGM Deputy Director AAGM Director Archivist Childrens Librarian Co…" at bounding box center [586, 279] width 384 height 27
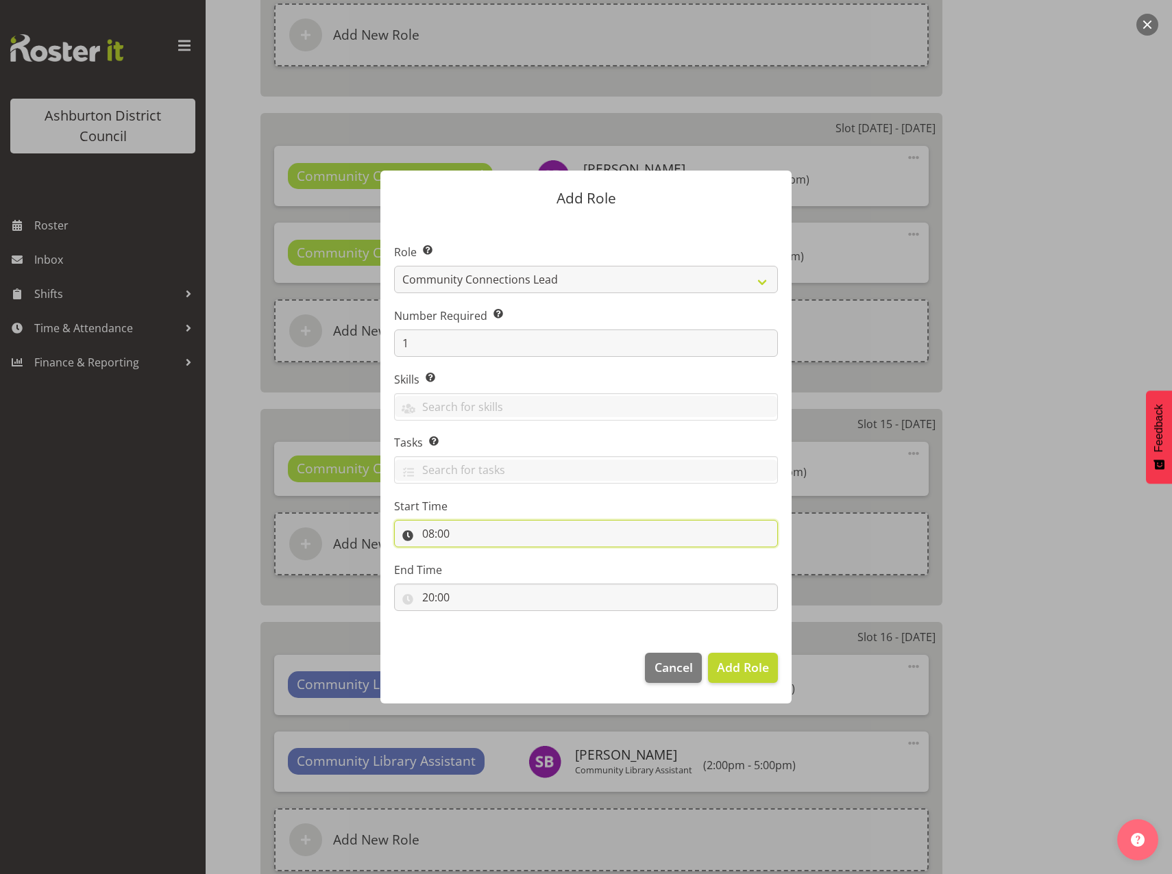
click at [428, 537] on input "08:00" at bounding box center [586, 533] width 384 height 27
click at [486, 573] on select "00 01 02 03 04 05 06 07 08 09 10 11 12 13 14 15 16 17 18 19 20 21 22 23" at bounding box center [487, 569] width 31 height 27
select select "14"
click at [472, 556] on select "00 01 02 03 04 05 06 07 08 09 10 11 12 13 14 15 16 17 18 19 20 21 22 23" at bounding box center [487, 569] width 31 height 27
type input "14:00"
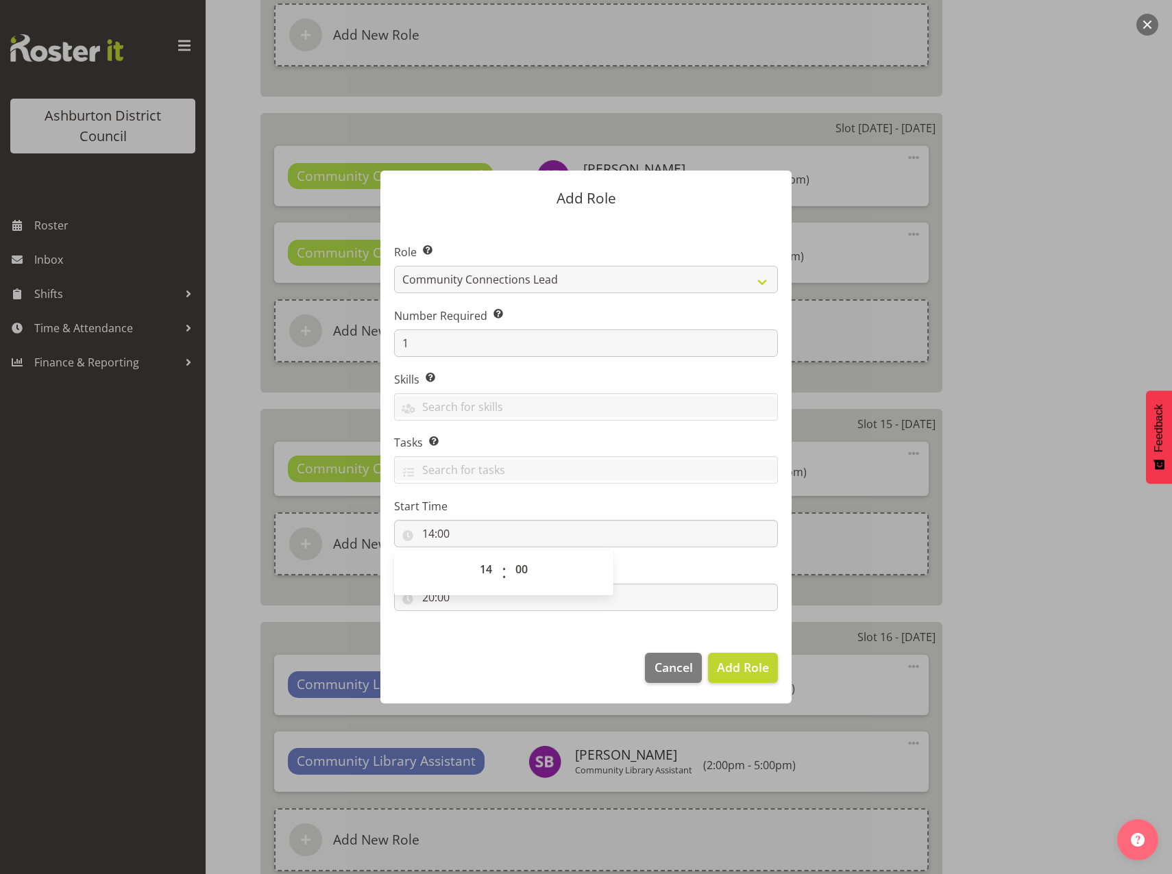
click at [493, 640] on footer "Cancel Add Role" at bounding box center [585, 671] width 411 height 64
click at [428, 598] on input "20:00" at bounding box center [586, 597] width 384 height 27
click at [489, 628] on select "00 01 02 03 04 05 06 07 08 09 10 11 12 13 14 15 16 17 18 19 20 21 22 23" at bounding box center [487, 632] width 31 height 27
select select "17"
click at [472, 619] on select "00 01 02 03 04 05 06 07 08 09 10 11 12 13 14 15 16 17 18 19 20 21 22 23" at bounding box center [487, 632] width 31 height 27
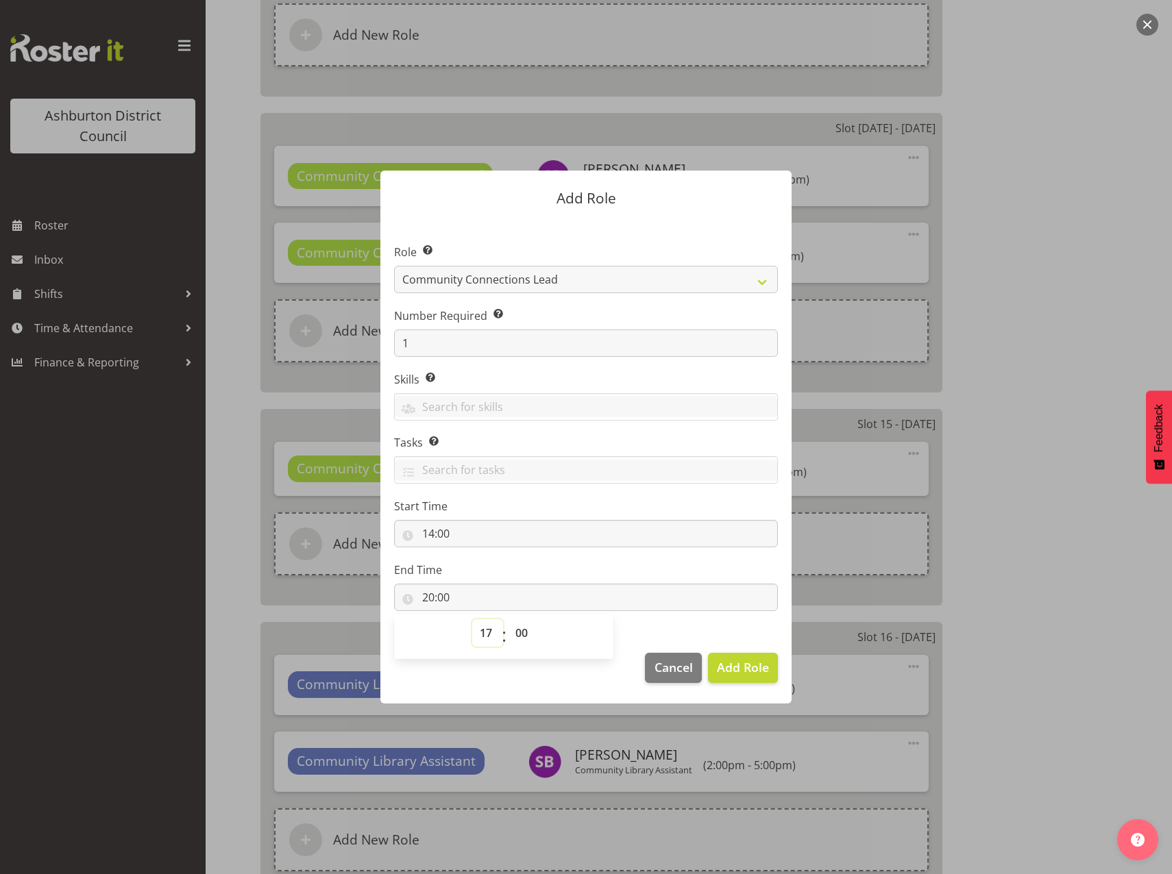
type input "17:00"
click at [524, 629] on select "00 01 02 03 04 05 06 07 08 09 10 11 12 13 14 15 16 17 18 19 20 21 22 23 24 25 2…" at bounding box center [523, 632] width 31 height 27
select select "30"
click at [508, 619] on select "00 01 02 03 04 05 06 07 08 09 10 11 12 13 14 15 16 17 18 19 20 21 22 23 24 25 2…" at bounding box center [523, 632] width 31 height 27
type input "17:30"
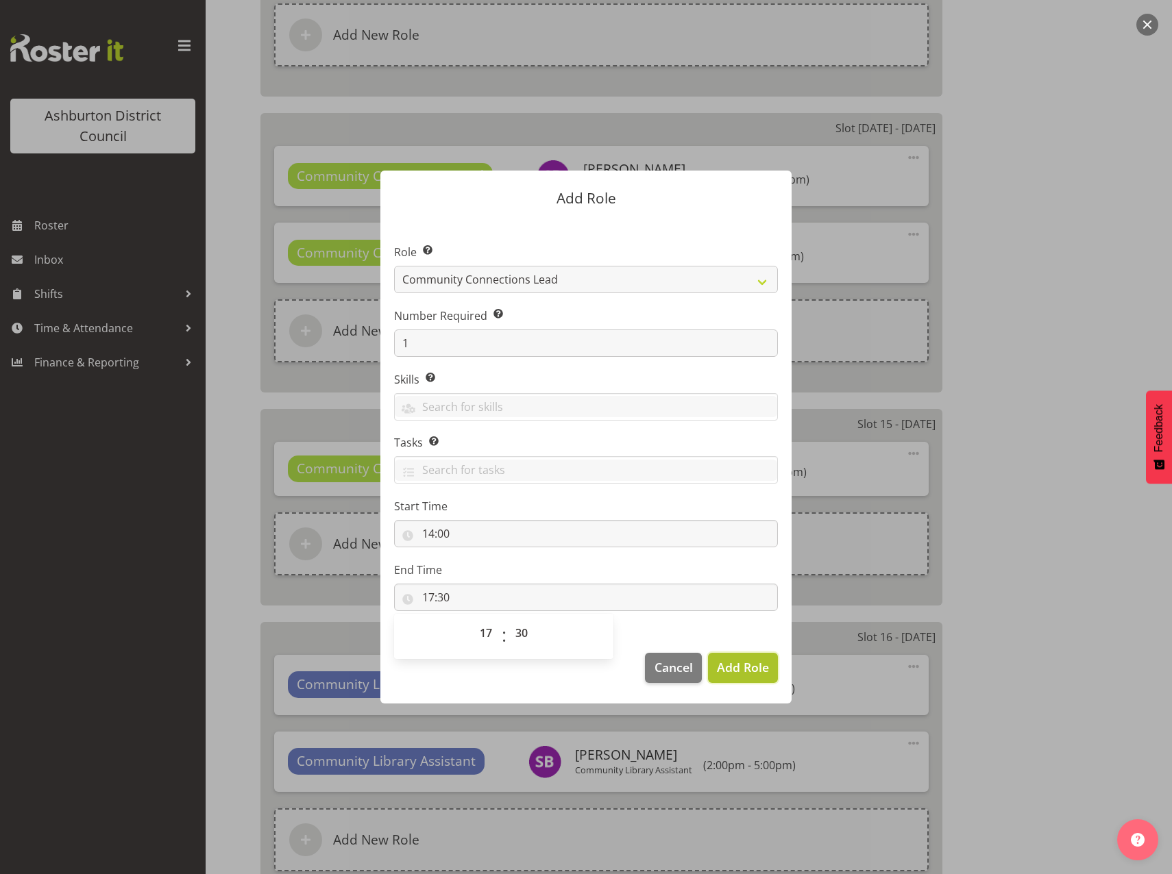
click at [737, 670] on span "Add Role" at bounding box center [743, 667] width 52 height 16
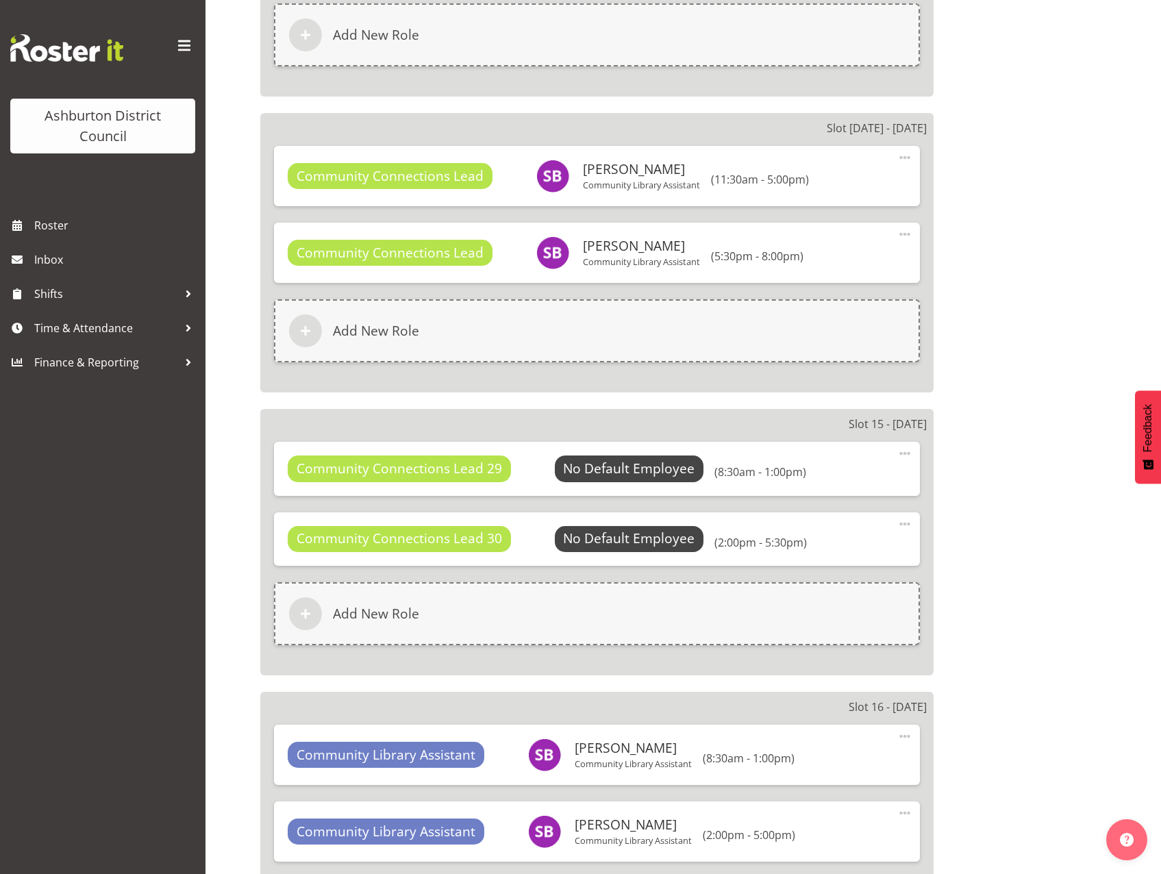
scroll to position [4797, 0]
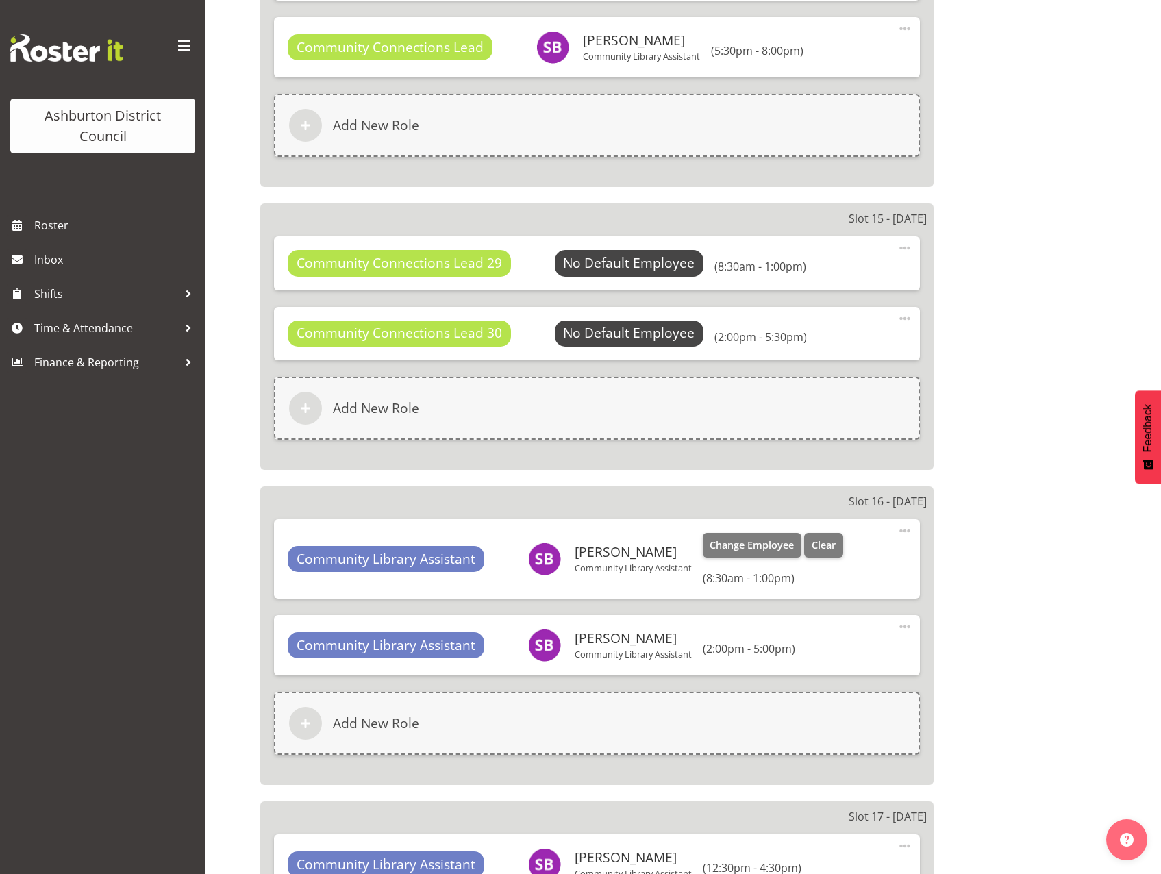
click at [909, 529] on span at bounding box center [905, 531] width 16 height 16
click at [823, 558] on link "Edit" at bounding box center [848, 564] width 132 height 25
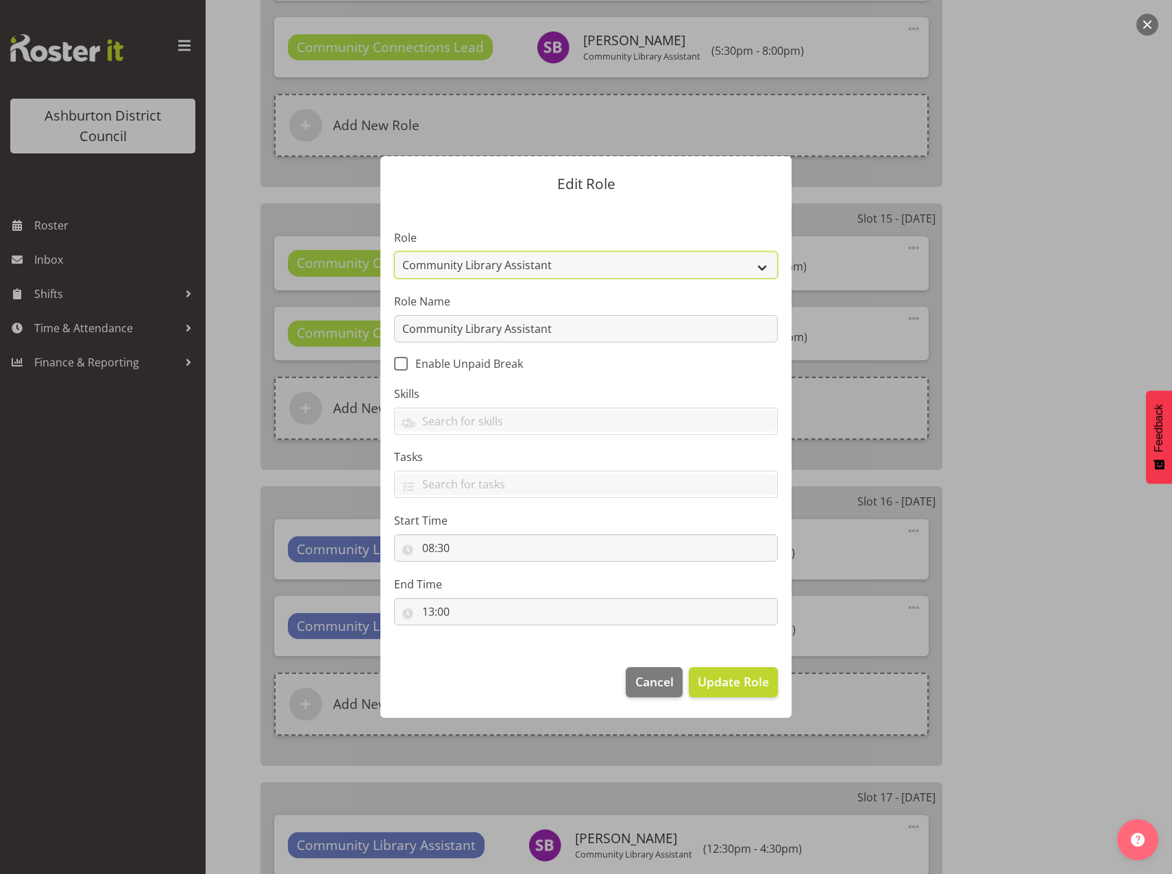
click at [754, 267] on select "AAGM Deputy Director AAGM Director Archivist Childrens Librarian Collections & …" at bounding box center [586, 264] width 384 height 27
select select "1345"
click at [394, 251] on select "AAGM Deputy Director AAGM Director Archivist Childrens Librarian Collections & …" at bounding box center [586, 264] width 384 height 27
drag, startPoint x: 589, startPoint y: 336, endPoint x: 362, endPoint y: 326, distance: 227.0
click at [362, 326] on form "Edit Role Role AAGM Deputy Director AAGM Director Archivist Childrens Librarian…" at bounding box center [586, 437] width 658 height 630
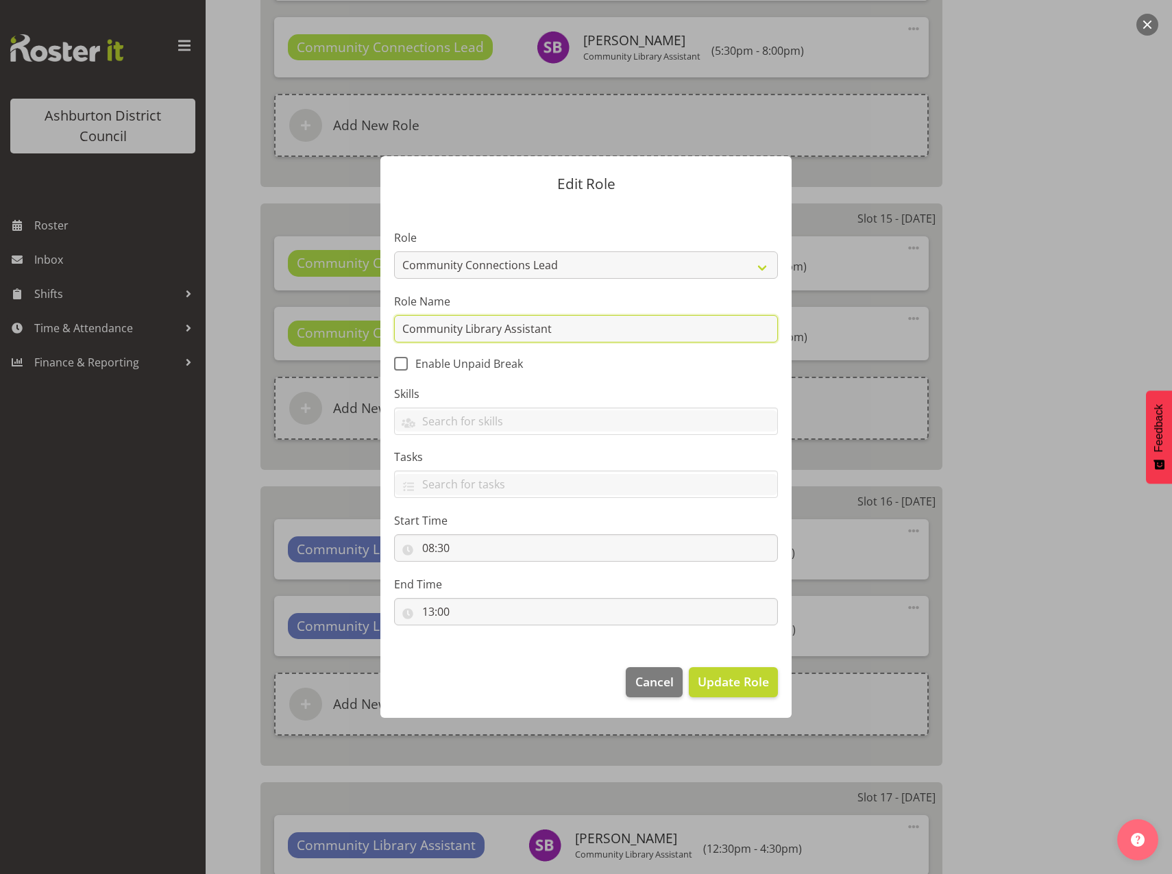
paste input "Connections Lead"
type input "Community Connections Lead"
click at [429, 551] on input "08:30" at bounding box center [586, 547] width 384 height 27
click at [489, 584] on select "00 01 02 03 04 05 06 07 08 09 10 11 12 13 14 15 16 17 18 19 20 21 22 23" at bounding box center [487, 583] width 31 height 27
select select "9"
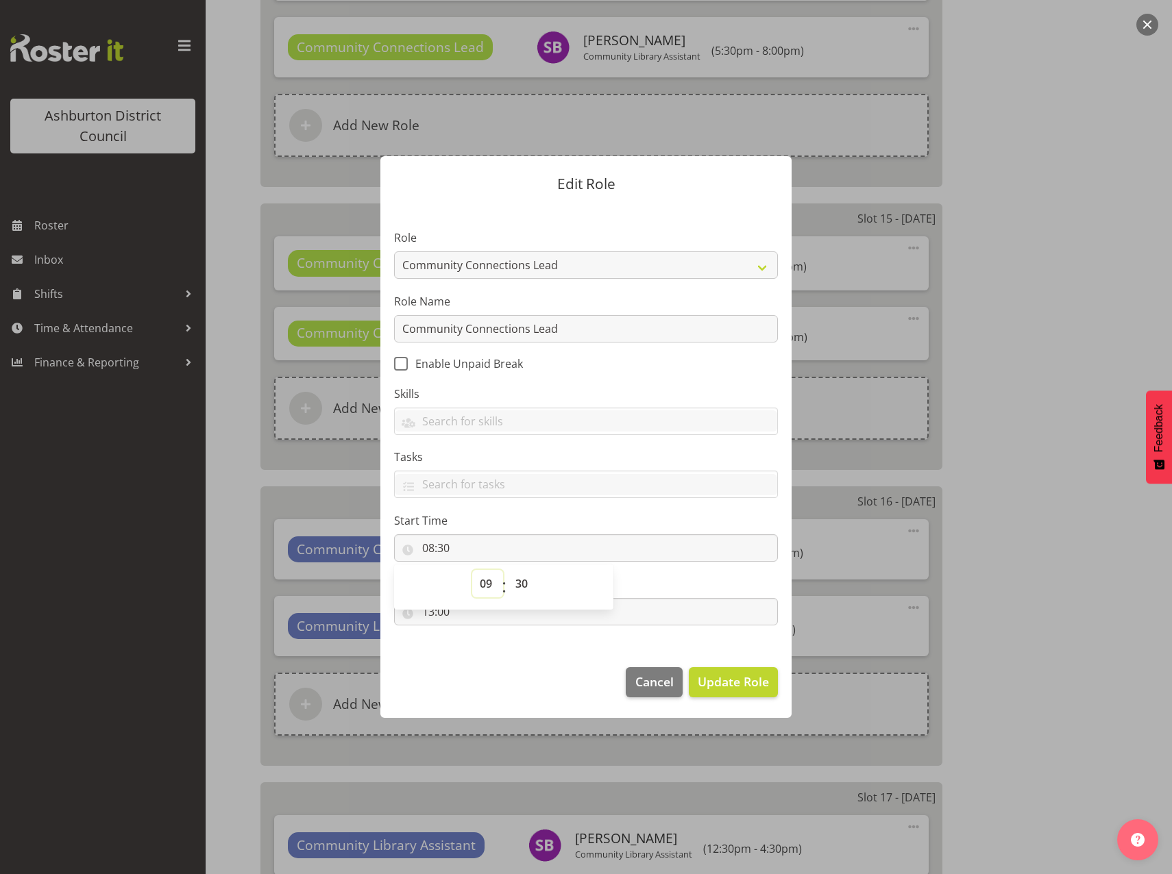
click at [472, 570] on select "00 01 02 03 04 05 06 07 08 09 10 11 12 13 14 15 16 17 18 19 20 21 22 23" at bounding box center [487, 583] width 31 height 27
type input "09:30"
click at [517, 588] on select "00 01 02 03 04 05 06 07 08 09 10 11 12 13 14 15 16 17 18 19 20 21 22 23 24 25 2…" at bounding box center [523, 583] width 31 height 27
select select "0"
click at [508, 570] on select "00 01 02 03 04 05 06 07 08 09 10 11 12 13 14 15 16 17 18 19 20 21 22 23 24 25 2…" at bounding box center [523, 583] width 31 height 27
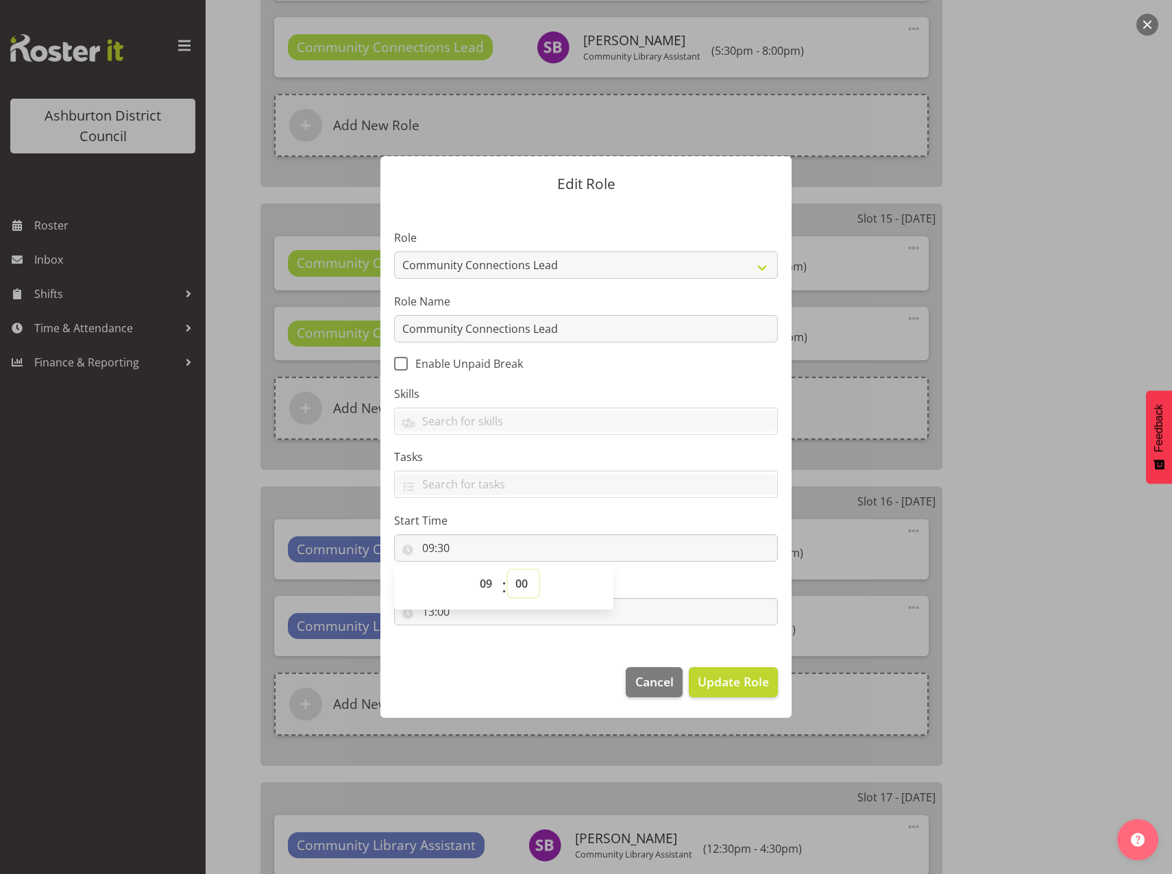
type input "09:00"
click at [517, 649] on section "Role AAGM Deputy Director AAGM Director Archivist Childrens Librarian Collectio…" at bounding box center [585, 429] width 411 height 448
click at [724, 686] on span "Update Role" at bounding box center [733, 682] width 71 height 18
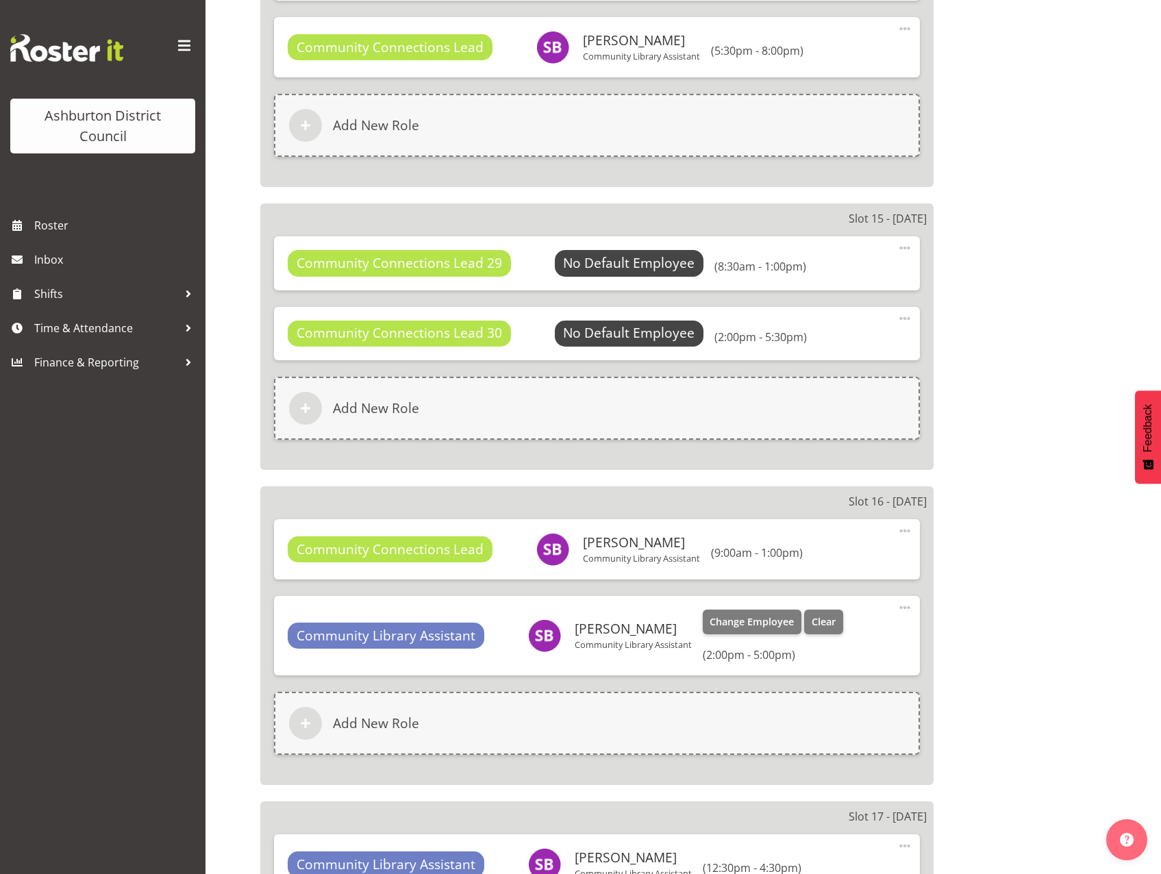
click at [906, 608] on span at bounding box center [905, 608] width 16 height 16
click at [831, 637] on link "Edit" at bounding box center [848, 640] width 132 height 25
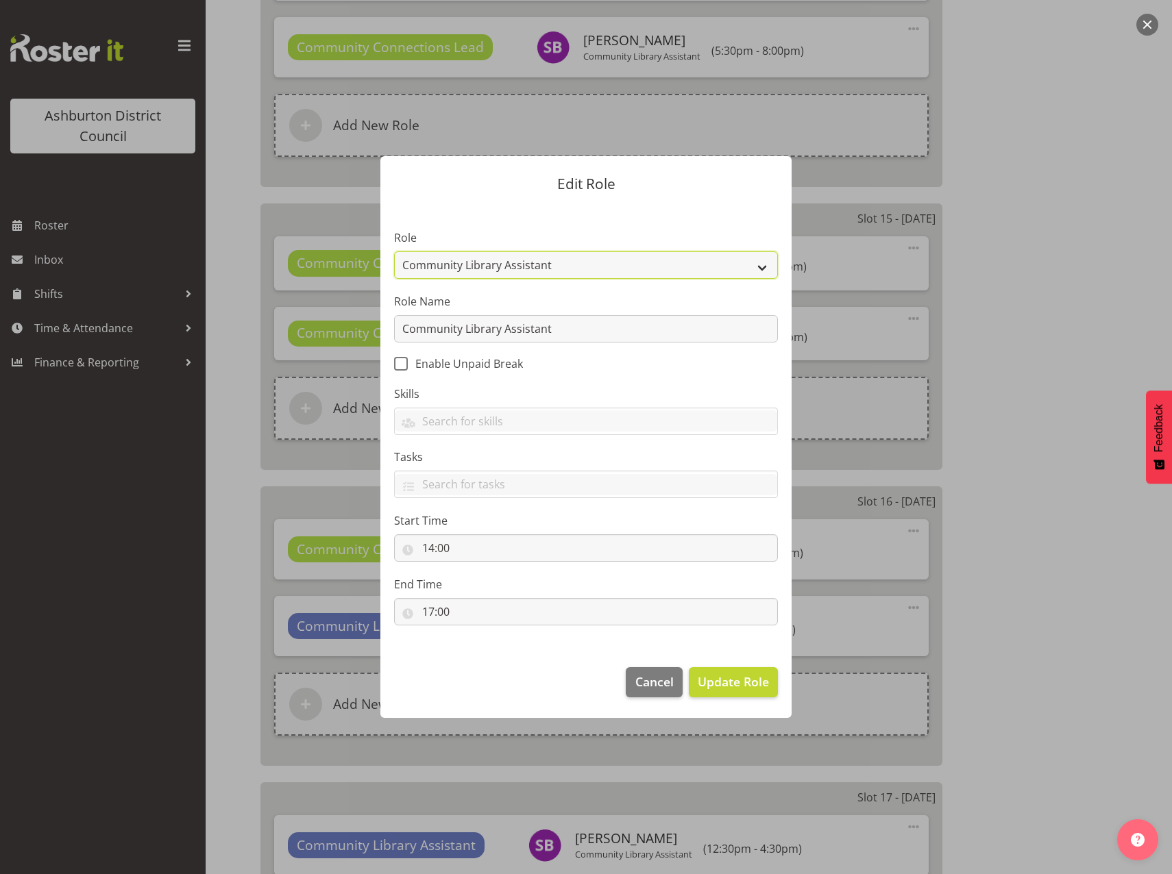
click at [765, 265] on select "AAGM Deputy Director AAGM Director Archivist Childrens Librarian Collections & …" at bounding box center [586, 264] width 384 height 27
select select "1345"
click at [394, 251] on select "AAGM Deputy Director AAGM Director Archivist Childrens Librarian Collections & …" at bounding box center [586, 264] width 384 height 27
drag, startPoint x: 572, startPoint y: 327, endPoint x: 274, endPoint y: 319, distance: 298.2
click at [274, 319] on form "Edit Role Role AAGM Deputy Director AAGM Director Archivist Childrens Librarian…" at bounding box center [586, 437] width 658 height 630
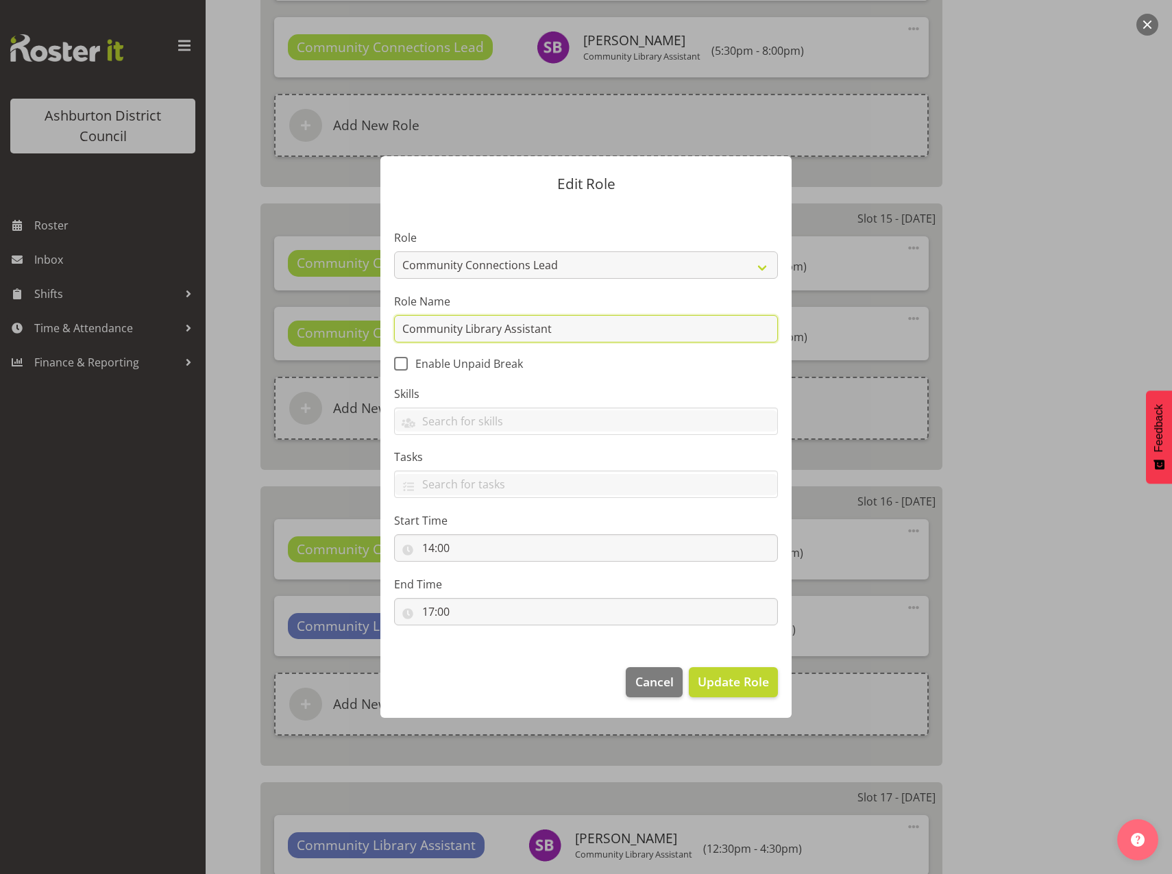
paste input "Connections Lead"
type input "Community Connections Lead"
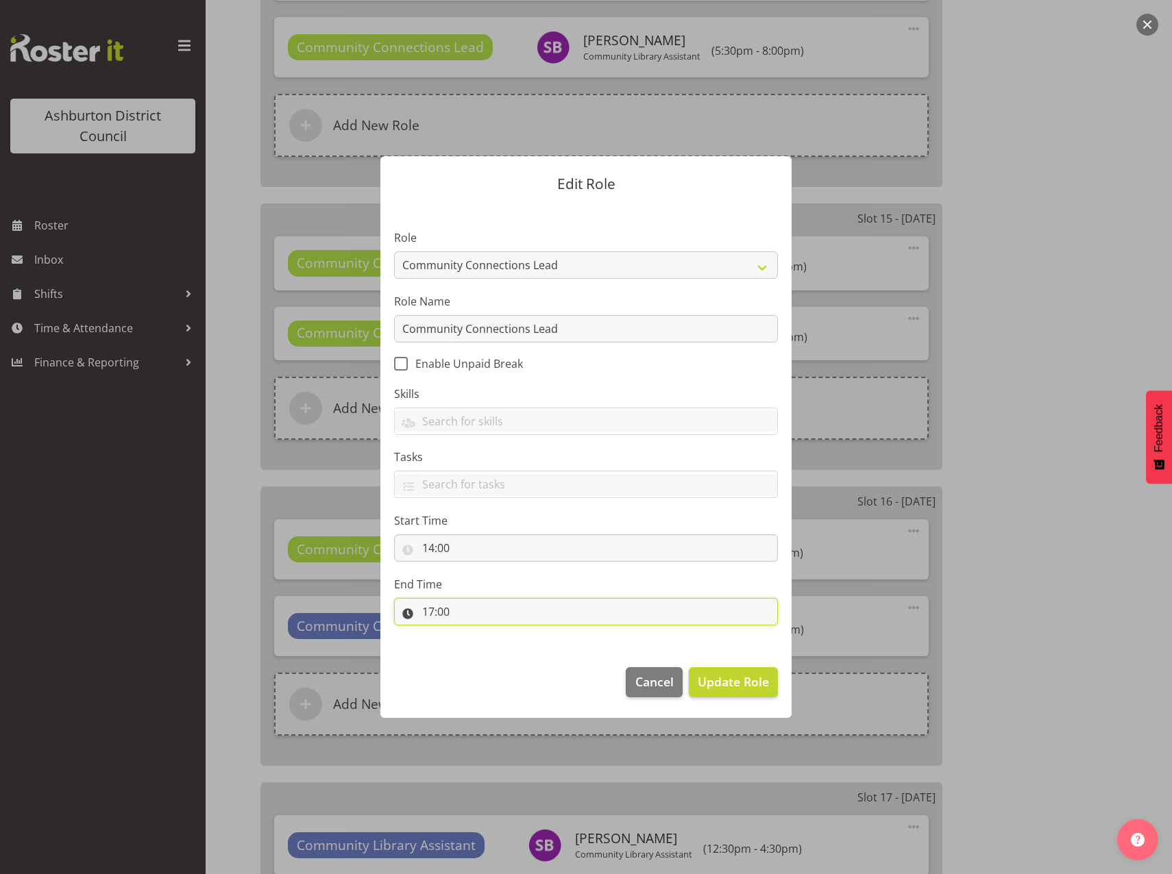
click at [428, 613] on input "17:00" at bounding box center [586, 611] width 384 height 27
click at [486, 646] on select "00 01 02 03 04 05 06 07 08 09 10 11 12 13 14 15 16 17 18 19 20 21 22 23" at bounding box center [487, 647] width 31 height 27
select select "18"
click at [472, 634] on select "00 01 02 03 04 05 06 07 08 09 10 11 12 13 14 15 16 17 18 19 20 21 22 23" at bounding box center [487, 647] width 31 height 27
type input "18:00"
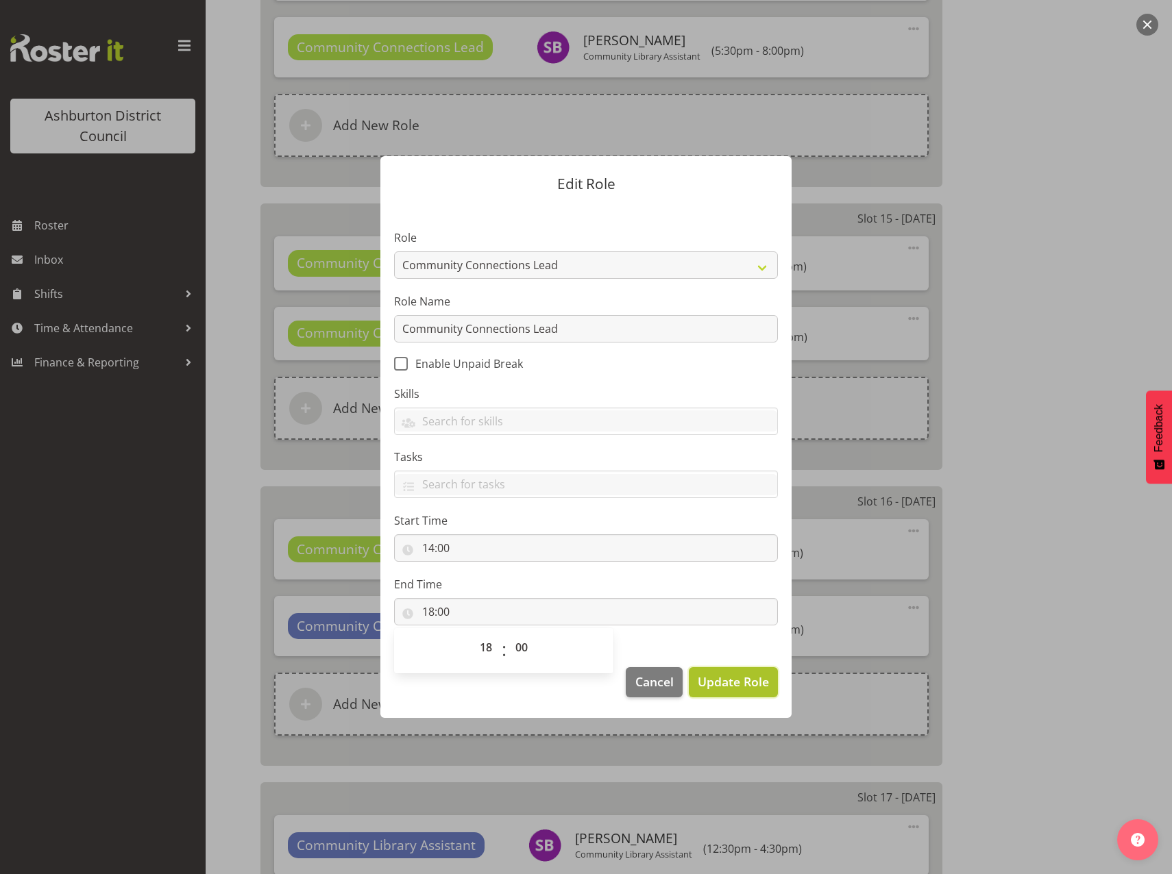
click at [723, 689] on span "Update Role" at bounding box center [733, 682] width 71 height 18
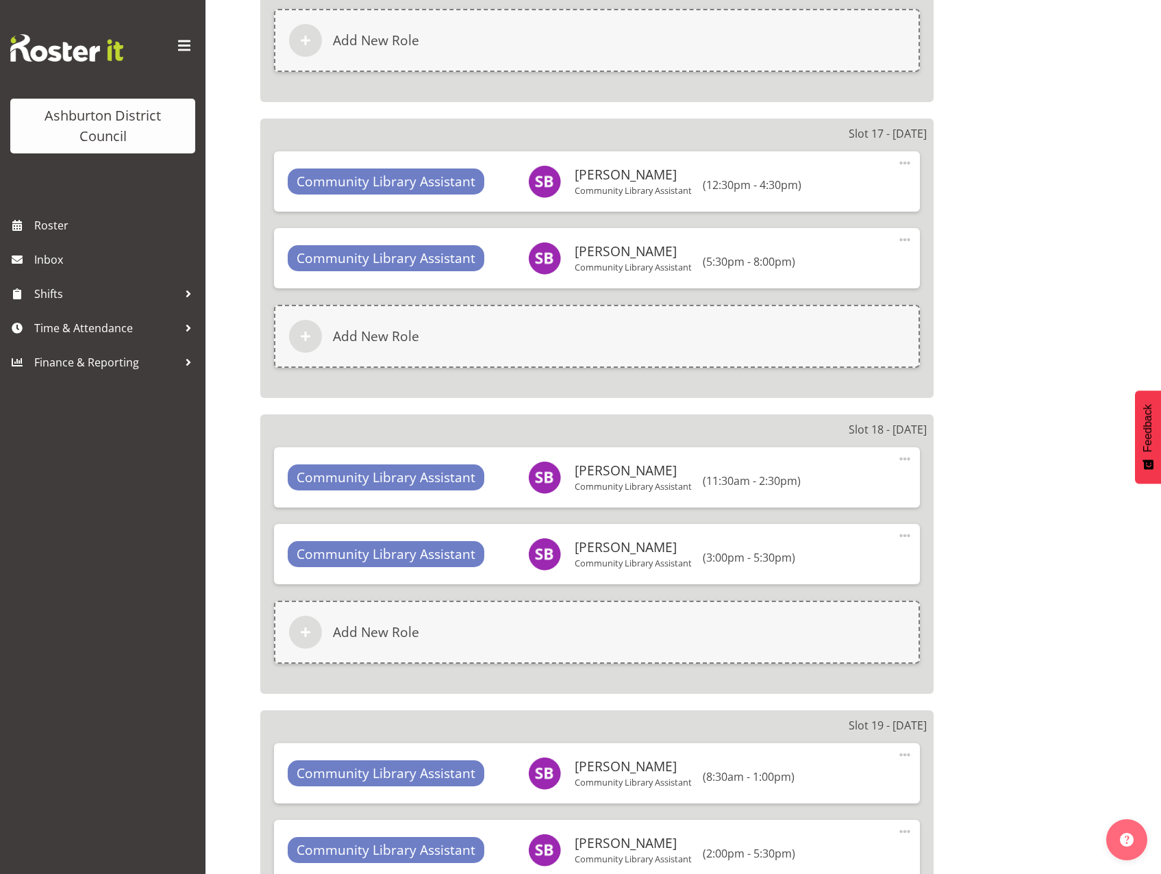
scroll to position [5255, 0]
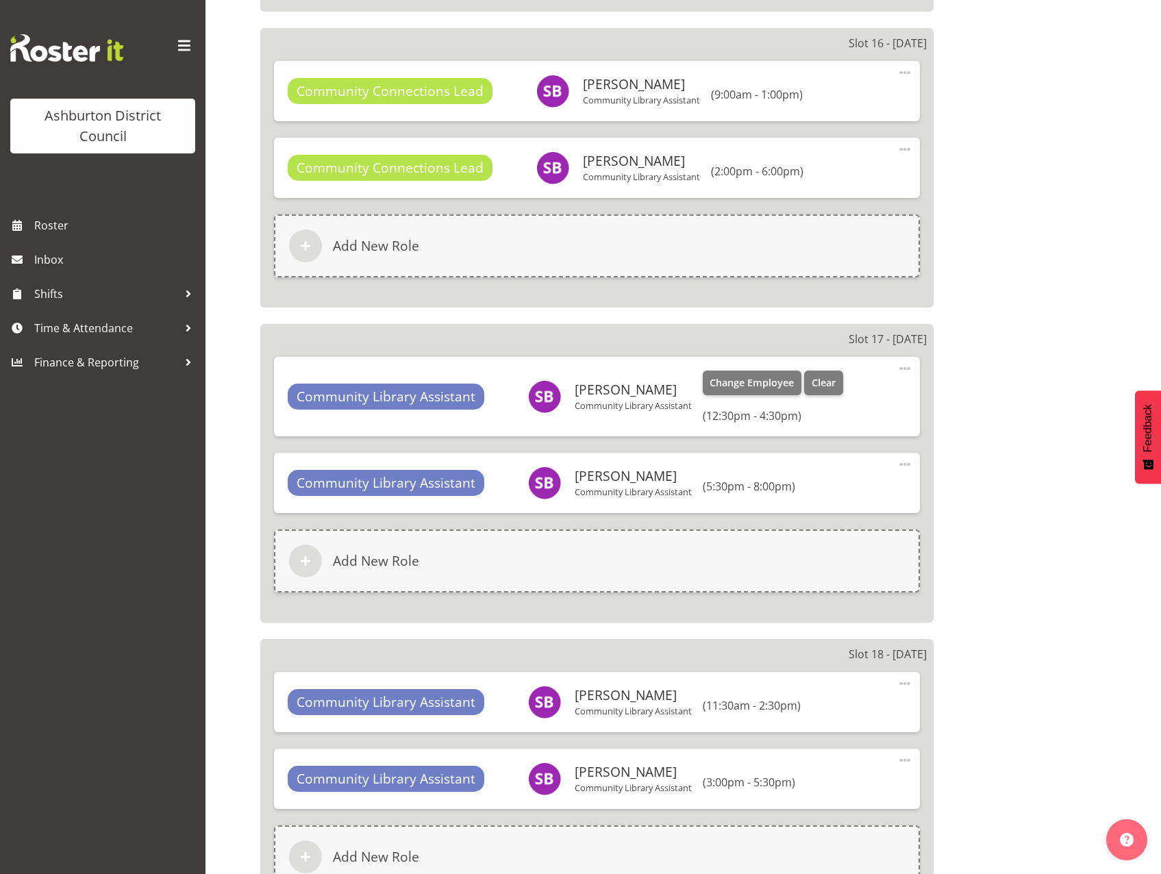
click at [905, 369] on span at bounding box center [905, 368] width 16 height 16
click at [861, 399] on link "Edit" at bounding box center [848, 401] width 132 height 25
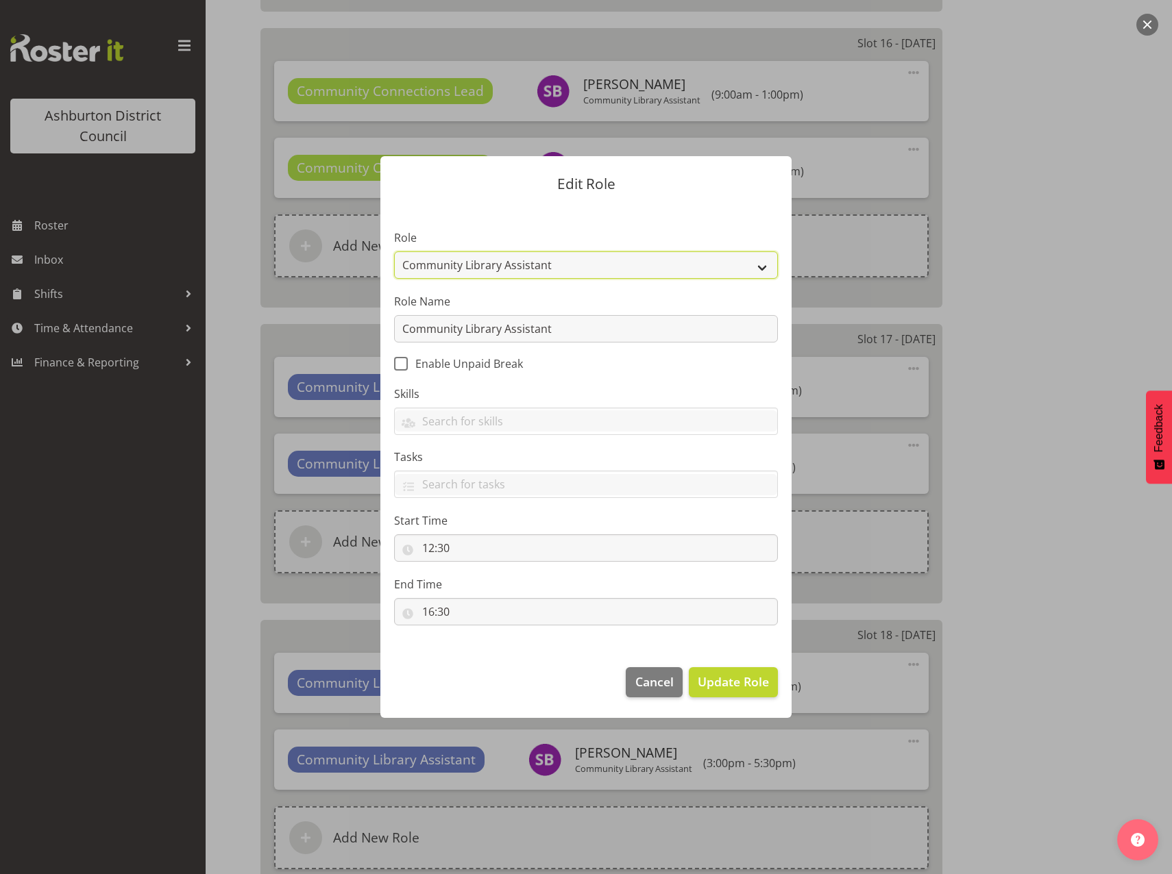
click at [766, 264] on select "AAGM Deputy Director AAGM Director Archivist Childrens Librarian Collections & …" at bounding box center [586, 264] width 384 height 27
select select "1345"
click at [394, 251] on select "AAGM Deputy Director AAGM Director Archivist Childrens Librarian Collections & …" at bounding box center [586, 264] width 384 height 27
drag, startPoint x: 568, startPoint y: 333, endPoint x: 370, endPoint y: 331, distance: 198.0
click at [370, 331] on div "Edit Role Role AAGM Deputy Director AAGM Director Archivist Childrens Librarian…" at bounding box center [586, 437] width 439 height 630
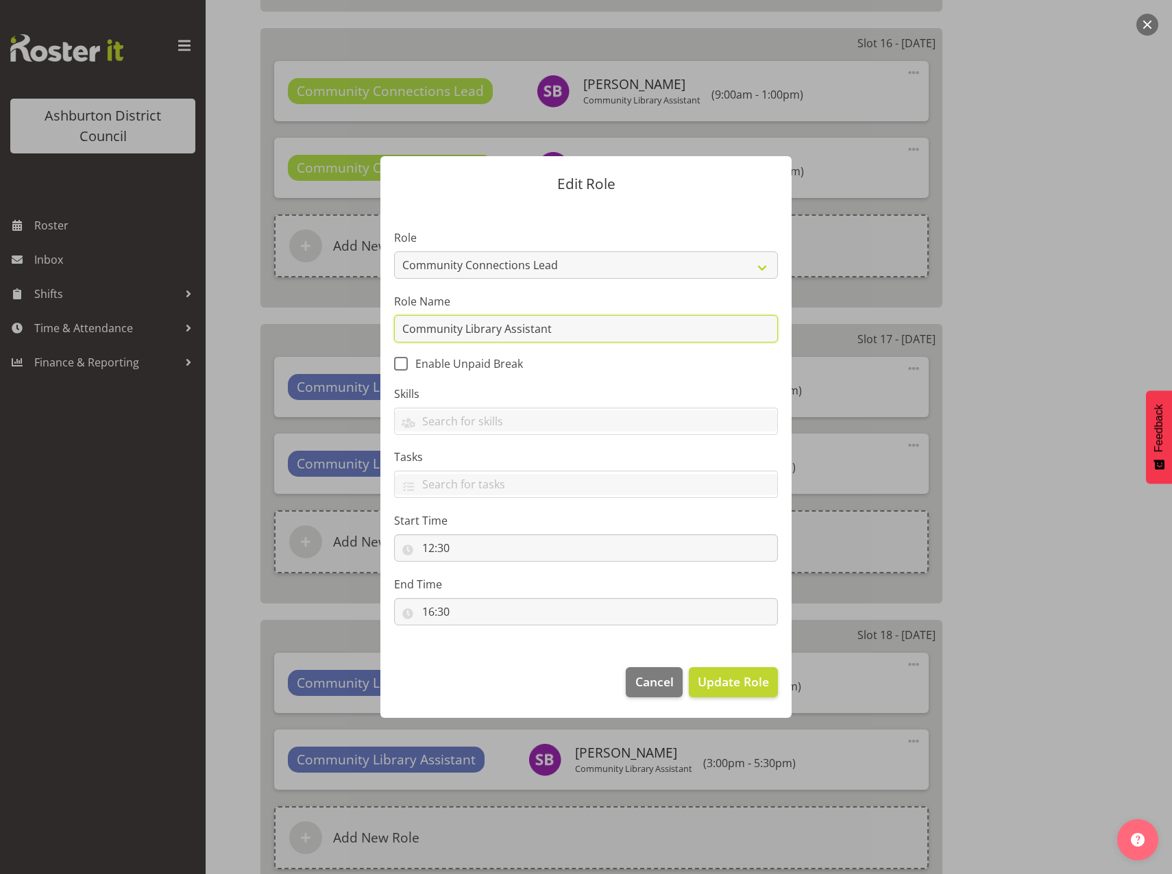
paste input "Connections Lead"
type input "Community Connections Lead"
click at [428, 547] on input "12:30" at bounding box center [586, 547] width 384 height 27
click at [484, 583] on select "00 01 02 03 04 05 06 07 08 09 10 11 12 13 14 15 16 17 18 19 20 21 22 23" at bounding box center [487, 583] width 31 height 27
select select "8"
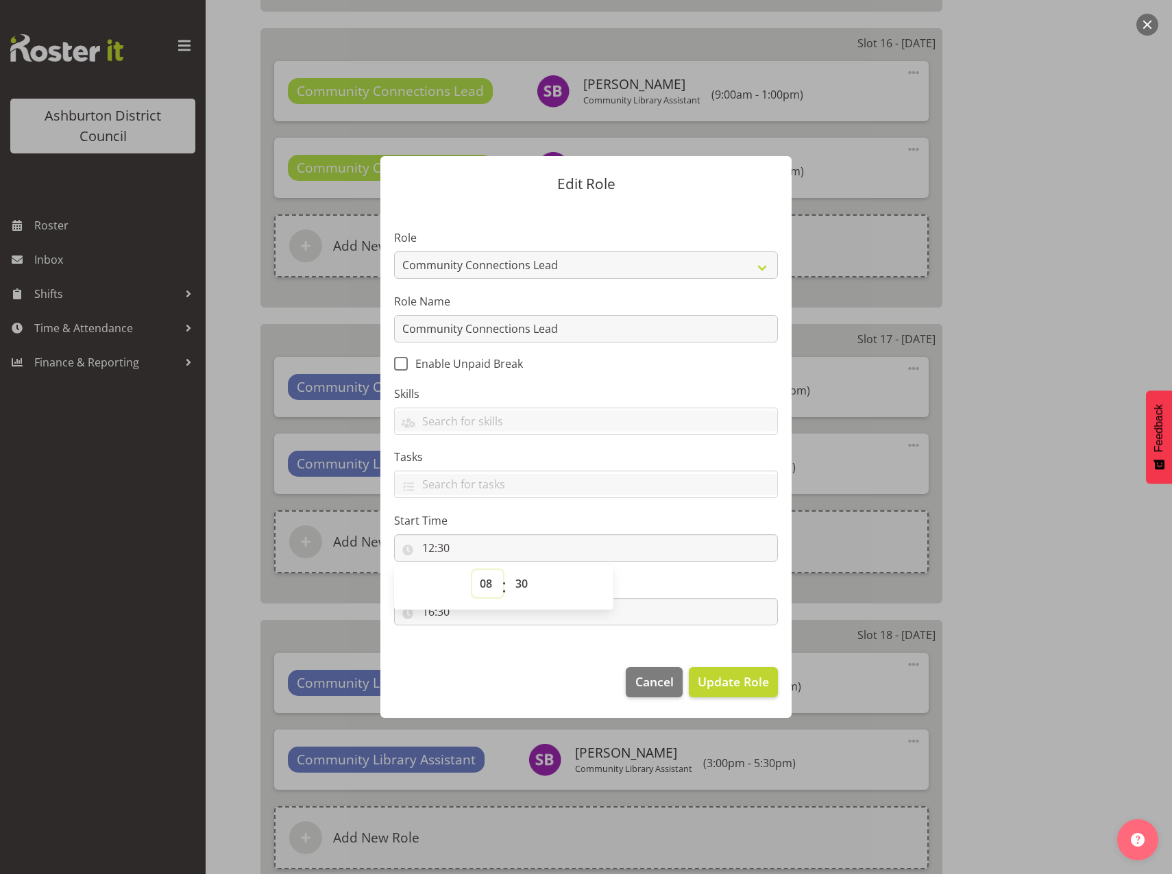
click at [472, 570] on select "00 01 02 03 04 05 06 07 08 09 10 11 12 13 14 15 16 17 18 19 20 21 22 23" at bounding box center [487, 583] width 31 height 27
type input "08:30"
click at [561, 685] on footer "Cancel Update Role" at bounding box center [585, 686] width 411 height 64
click at [428, 613] on input "16:30" at bounding box center [586, 611] width 384 height 27
click at [488, 646] on select "00 01 02 03 04 05 06 07 08 09 10 11 12 13 14 15 16 17 18 19 20 21 22 23" at bounding box center [487, 647] width 31 height 27
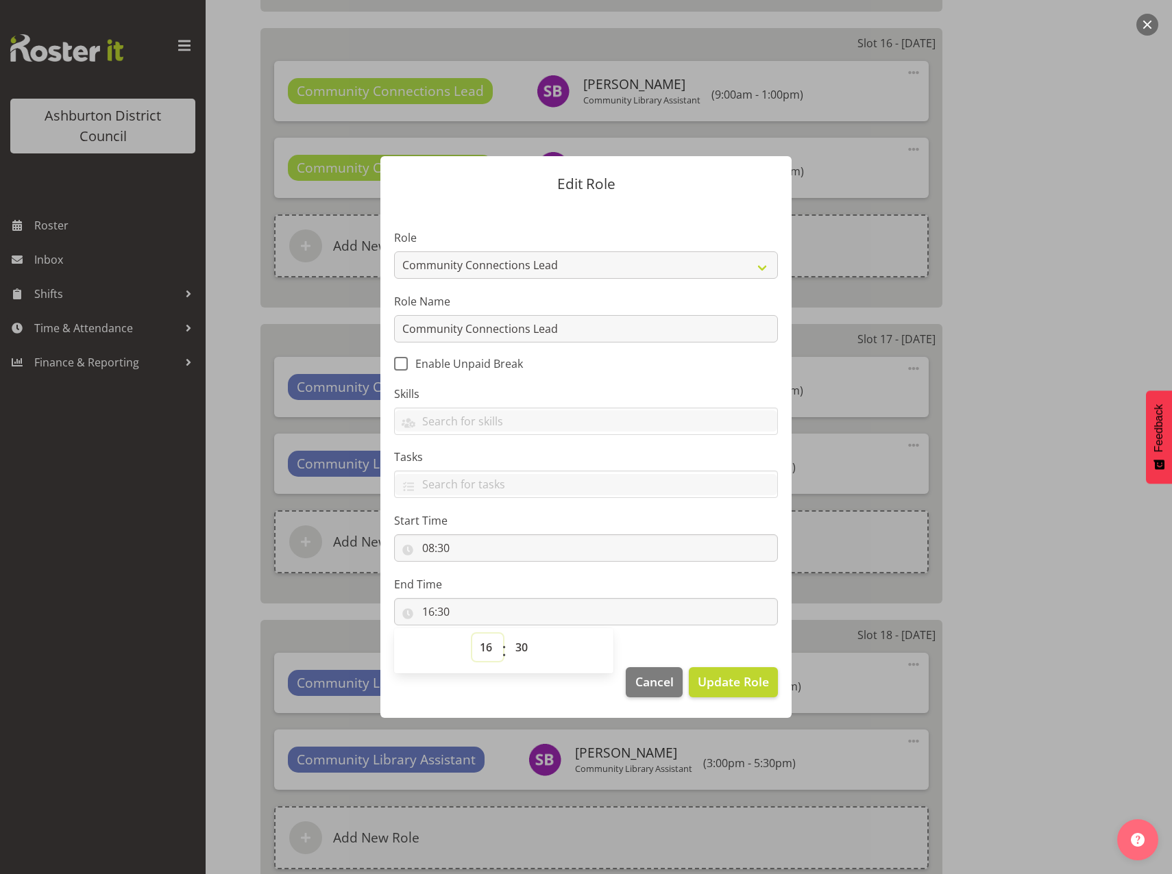
select select "13"
click at [472, 634] on select "00 01 02 03 04 05 06 07 08 09 10 11 12 13 14 15 16 17 18 19 20 21 22 23" at bounding box center [487, 647] width 31 height 27
type input "13:30"
click at [523, 646] on select "00 01 02 03 04 05 06 07 08 09 10 11 12 13 14 15 16 17 18 19 20 21 22 23 24 25 2…" at bounding box center [523, 647] width 31 height 27
select select "0"
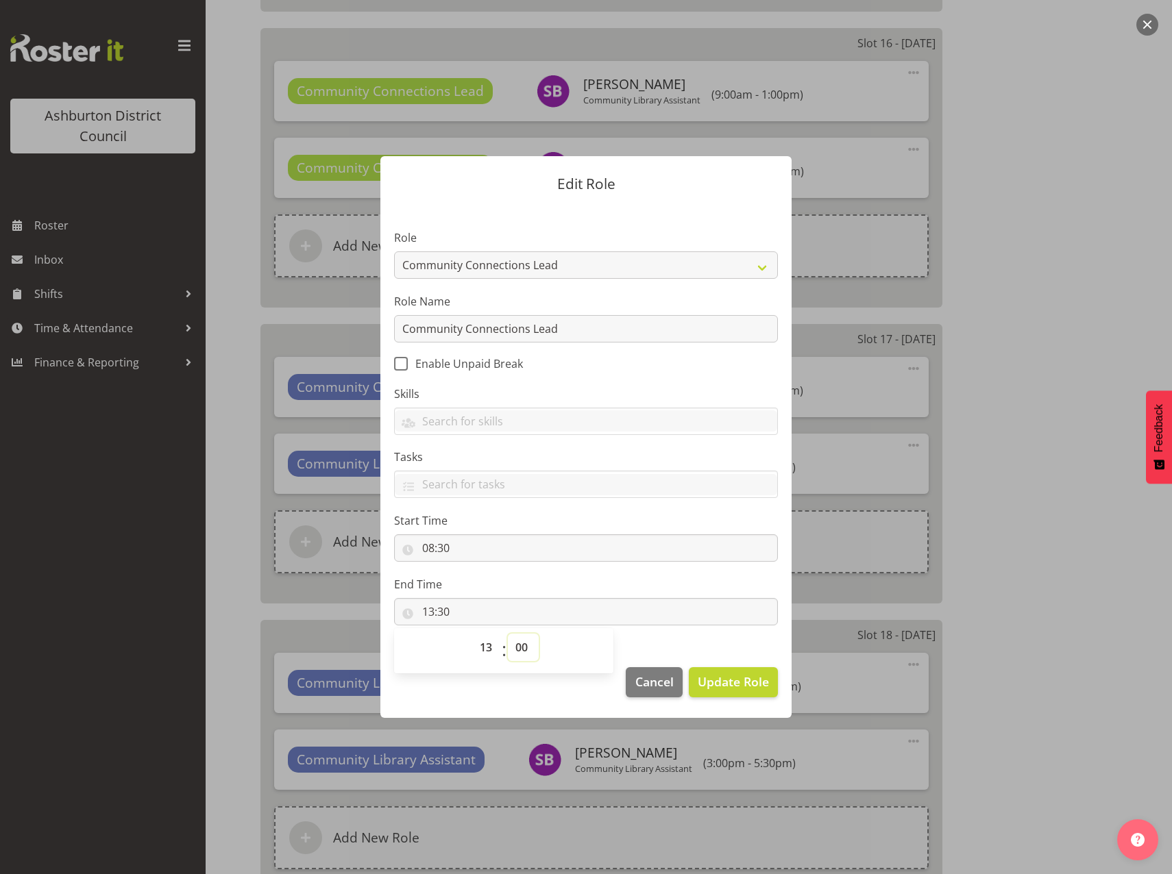
click at [508, 634] on select "00 01 02 03 04 05 06 07 08 09 10 11 12 13 14 15 16 17 18 19 20 21 22 23 24 25 2…" at bounding box center [523, 647] width 31 height 27
type input "13:00"
click at [721, 674] on span "Update Role" at bounding box center [733, 682] width 71 height 18
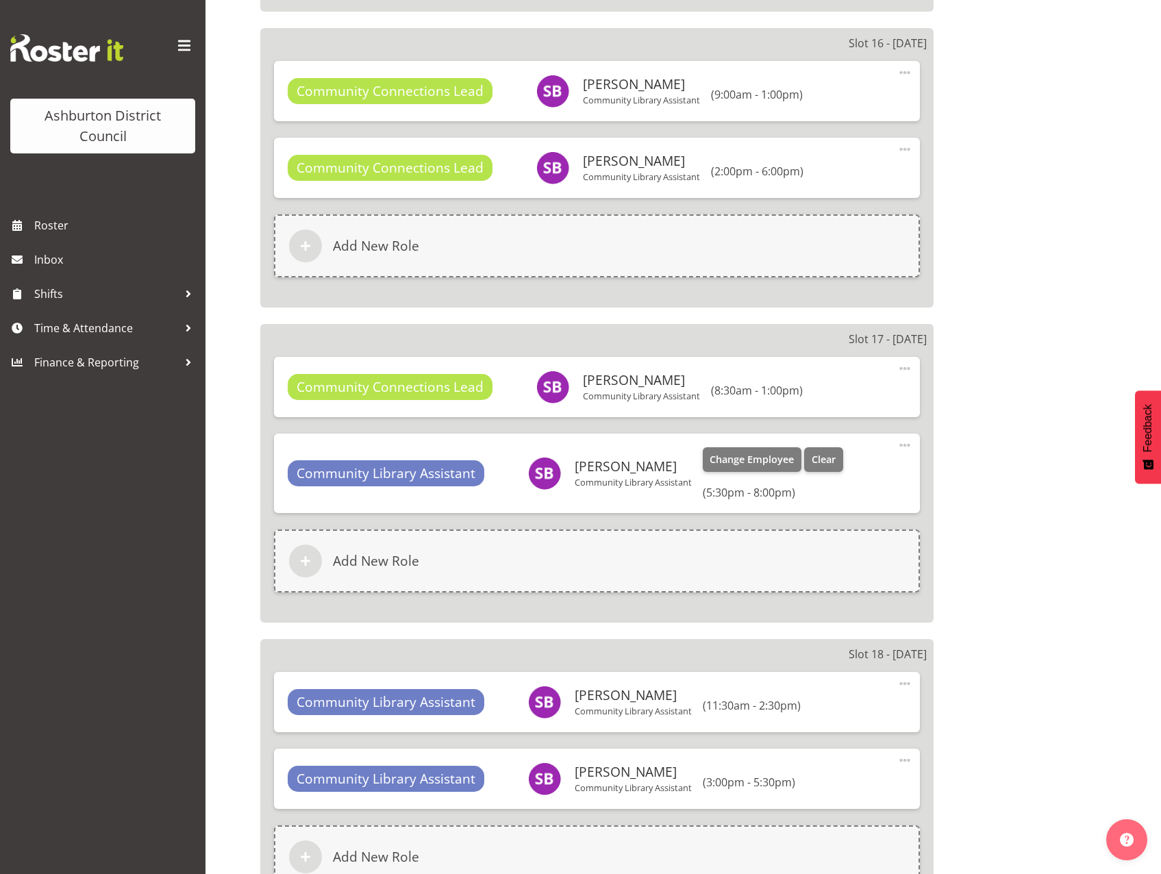
click at [907, 442] on span at bounding box center [905, 445] width 16 height 16
click at [839, 472] on link "Edit" at bounding box center [848, 478] width 132 height 25
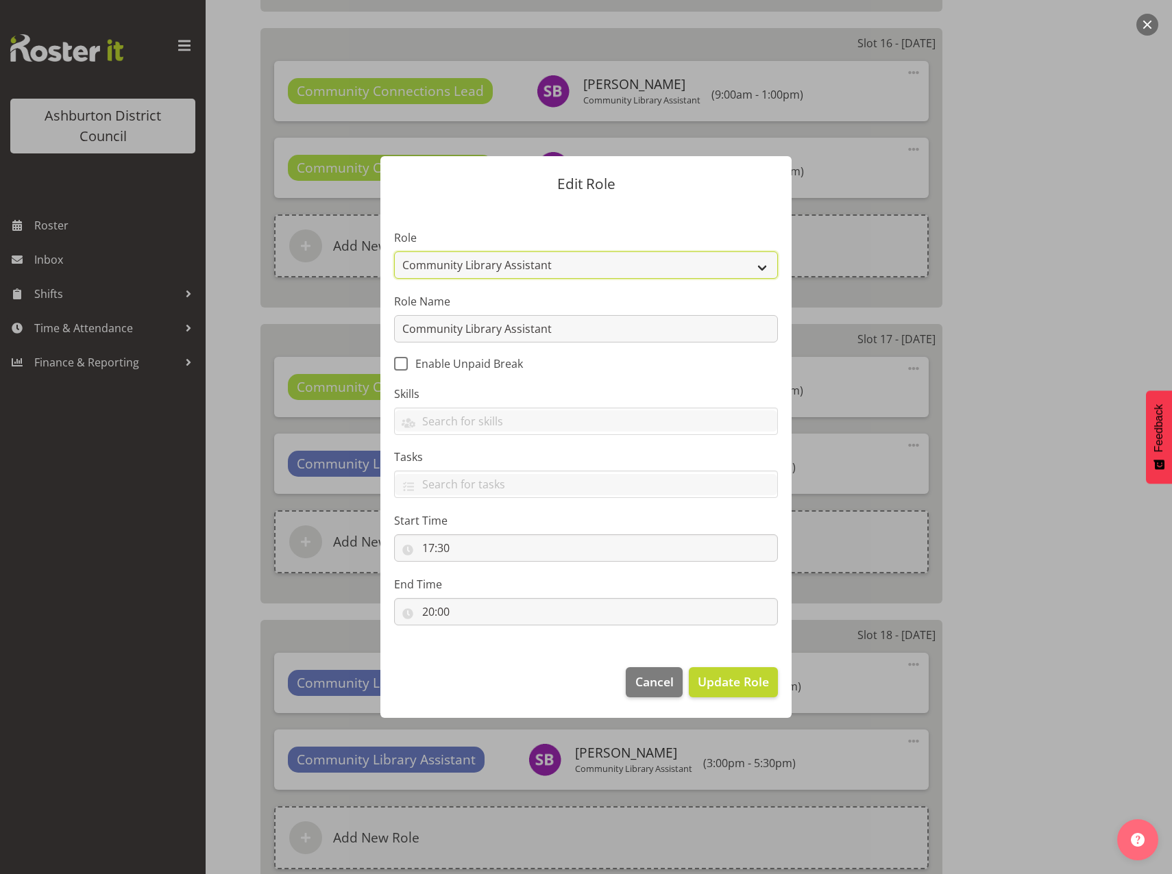
click at [754, 266] on select "AAGM Deputy Director AAGM Director Archivist Childrens Librarian Collections & …" at bounding box center [586, 264] width 384 height 27
select select "1345"
click at [394, 251] on select "AAGM Deputy Director AAGM Director Archivist Childrens Librarian Collections & …" at bounding box center [586, 264] width 384 height 27
click at [741, 333] on input "Community Library Assistant" at bounding box center [586, 328] width 384 height 27
drag, startPoint x: 571, startPoint y: 334, endPoint x: 287, endPoint y: 330, distance: 284.4
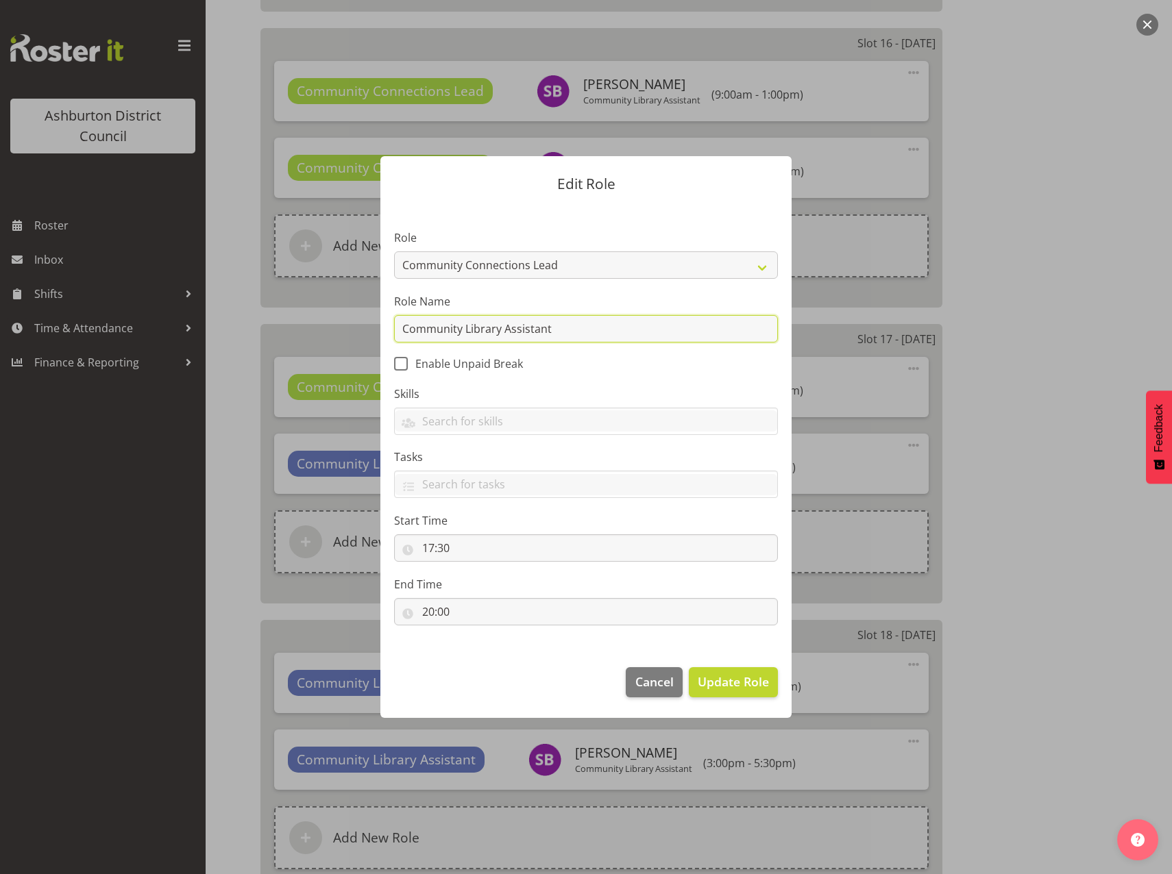
click at [287, 330] on form "Edit Role Role AAGM Deputy Director AAGM Director Archivist Childrens Librarian…" at bounding box center [586, 437] width 658 height 630
paste input "Connections Lead"
type input "Community Connections Lead"
click at [425, 554] on input "17:30" at bounding box center [586, 547] width 384 height 27
click at [479, 588] on select "00 01 02 03 04 05 06 07 08 09 10 11 12 13 14 15 16 17 18 19 20 21 22 23" at bounding box center [487, 583] width 31 height 27
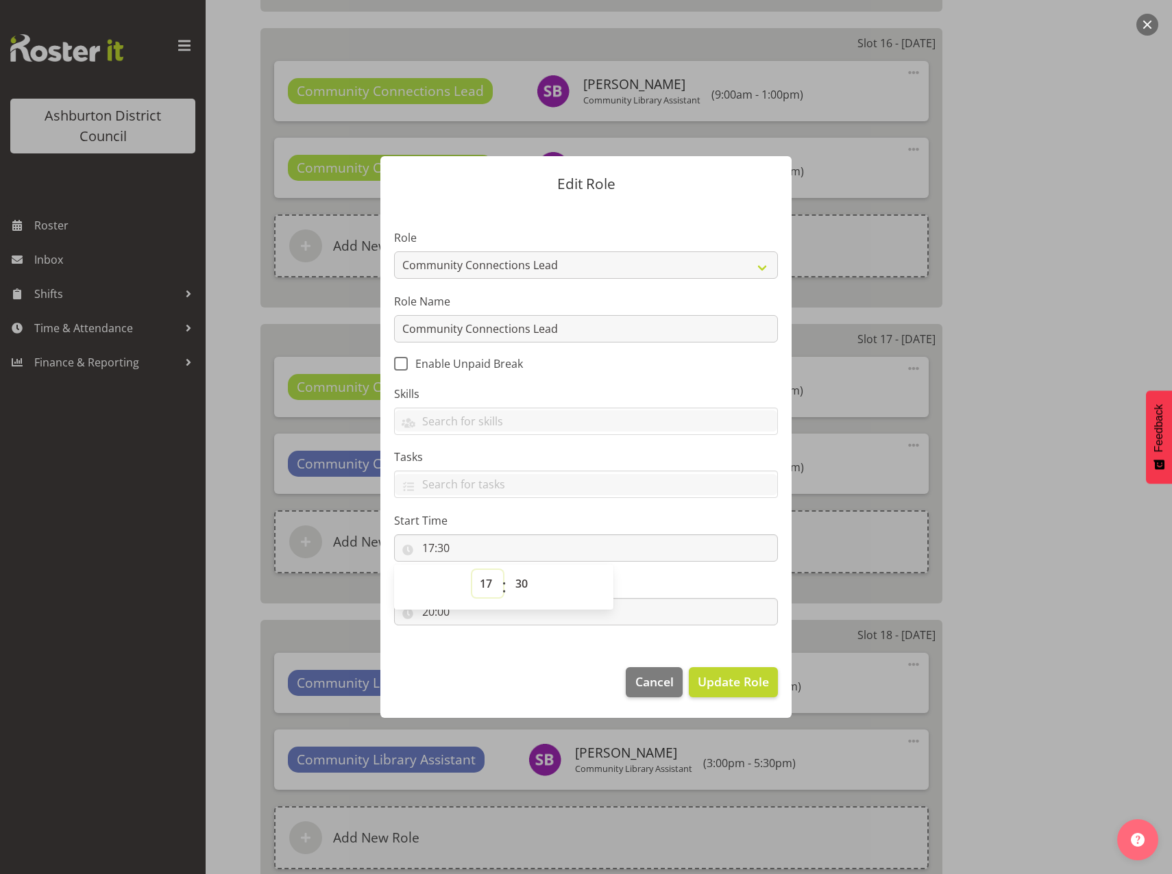
select select "13"
click at [472, 570] on select "00 01 02 03 04 05 06 07 08 09 10 11 12 13 14 15 16 17 18 19 20 21 22 23" at bounding box center [487, 583] width 31 height 27
type input "13:30"
click at [530, 658] on footer "Cancel Update Role" at bounding box center [585, 686] width 411 height 64
click at [423, 613] on input "20:00" at bounding box center [586, 611] width 384 height 27
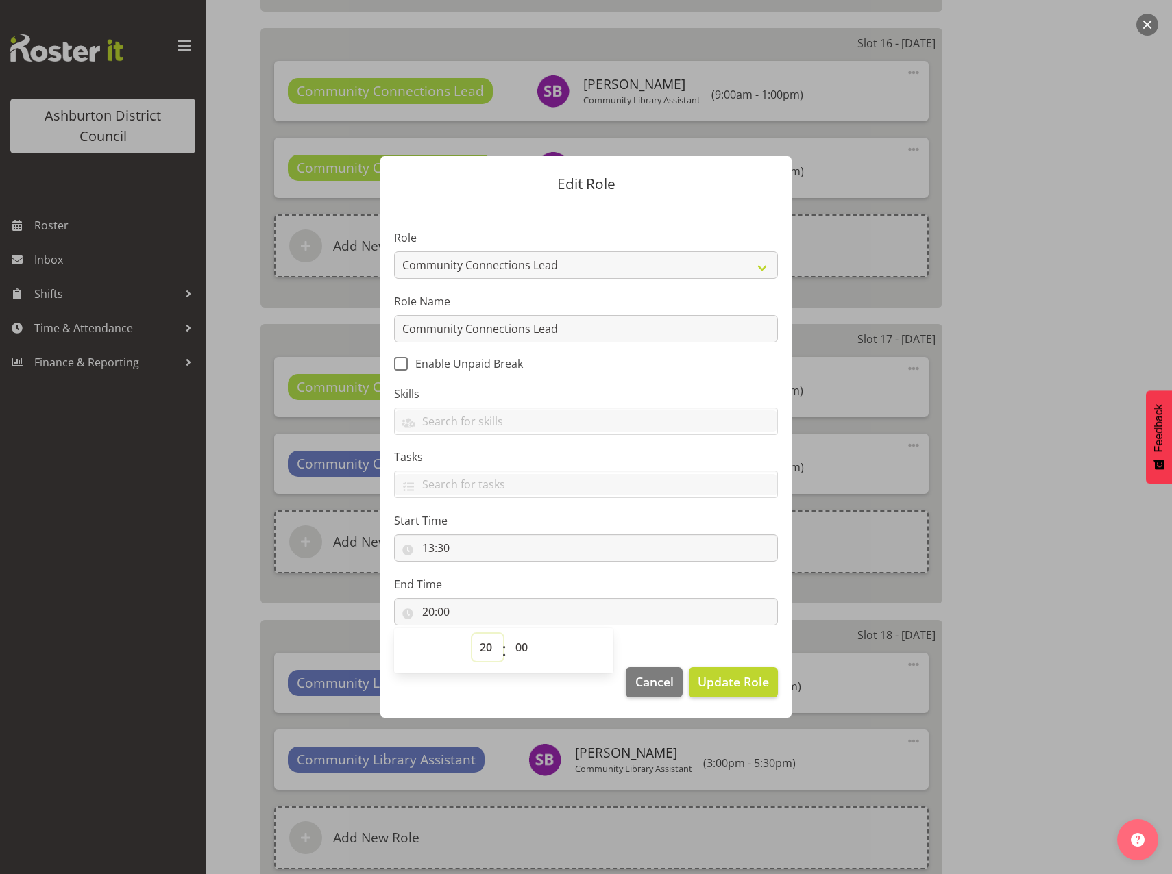
click at [484, 648] on select "00 01 02 03 04 05 06 07 08 09 10 11 12 13 14 15 16 17 18 19 20 21 22 23" at bounding box center [487, 647] width 31 height 27
select select "17"
click at [472, 634] on select "00 01 02 03 04 05 06 07 08 09 10 11 12 13 14 15 16 17 18 19 20 21 22 23" at bounding box center [487, 647] width 31 height 27
type input "17:00"
click at [723, 689] on span "Update Role" at bounding box center [733, 682] width 71 height 18
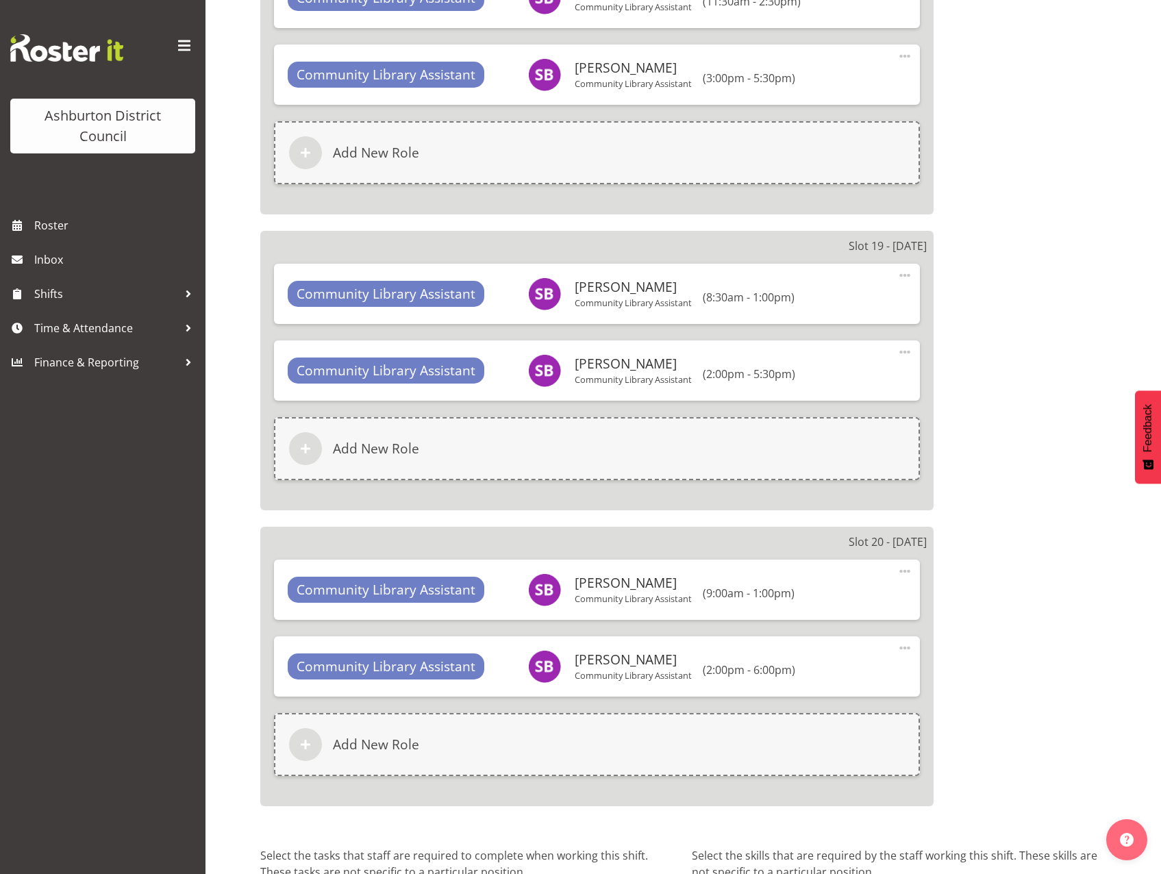
scroll to position [6077, 0]
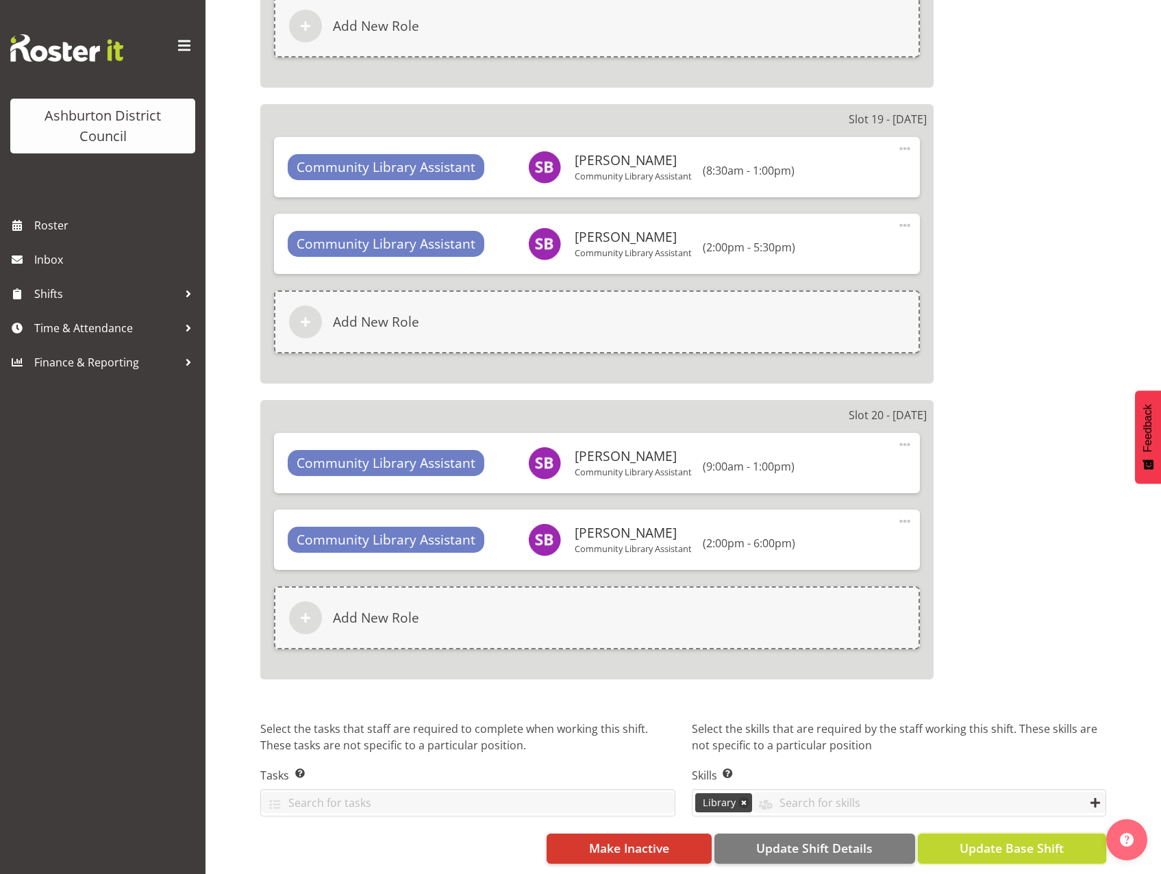
click at [1016, 845] on span "Update Base Shift" at bounding box center [1012, 848] width 104 height 18
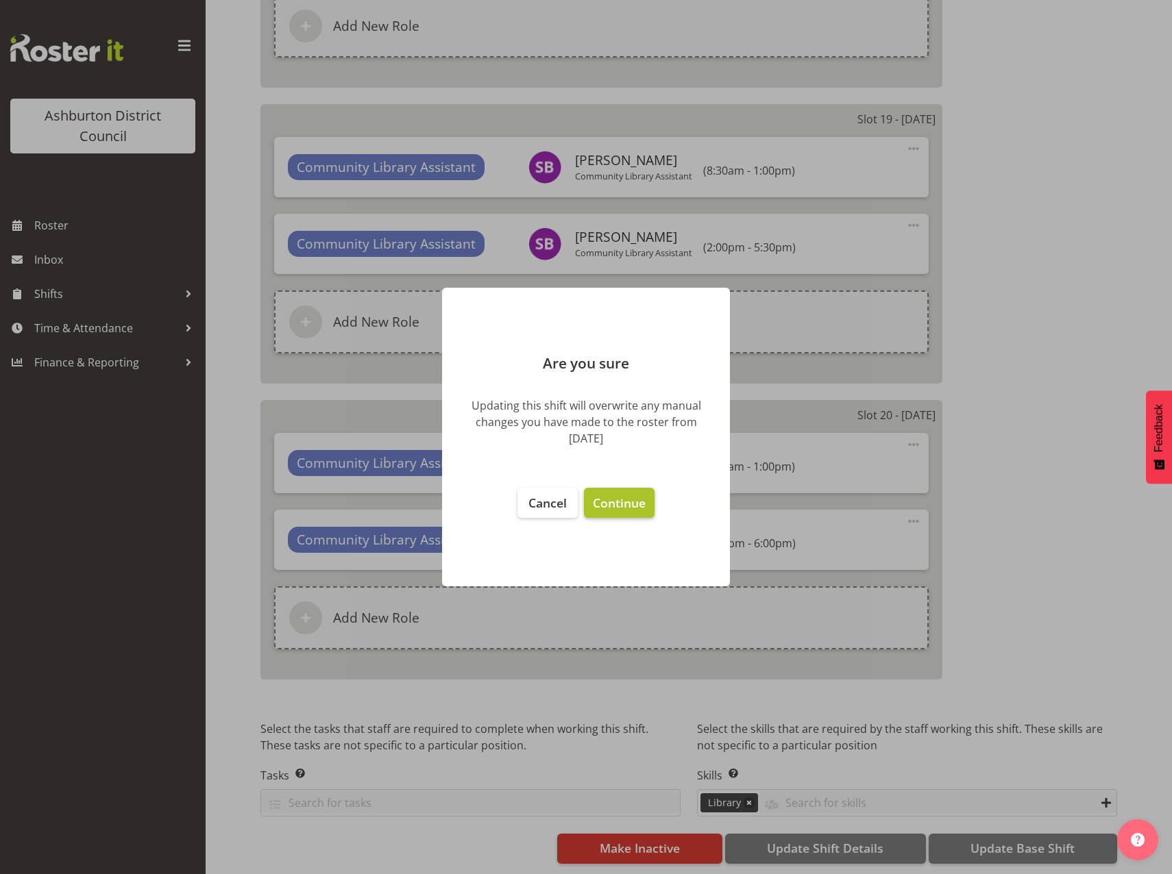
click at [636, 510] on span "Continue" at bounding box center [619, 503] width 53 height 16
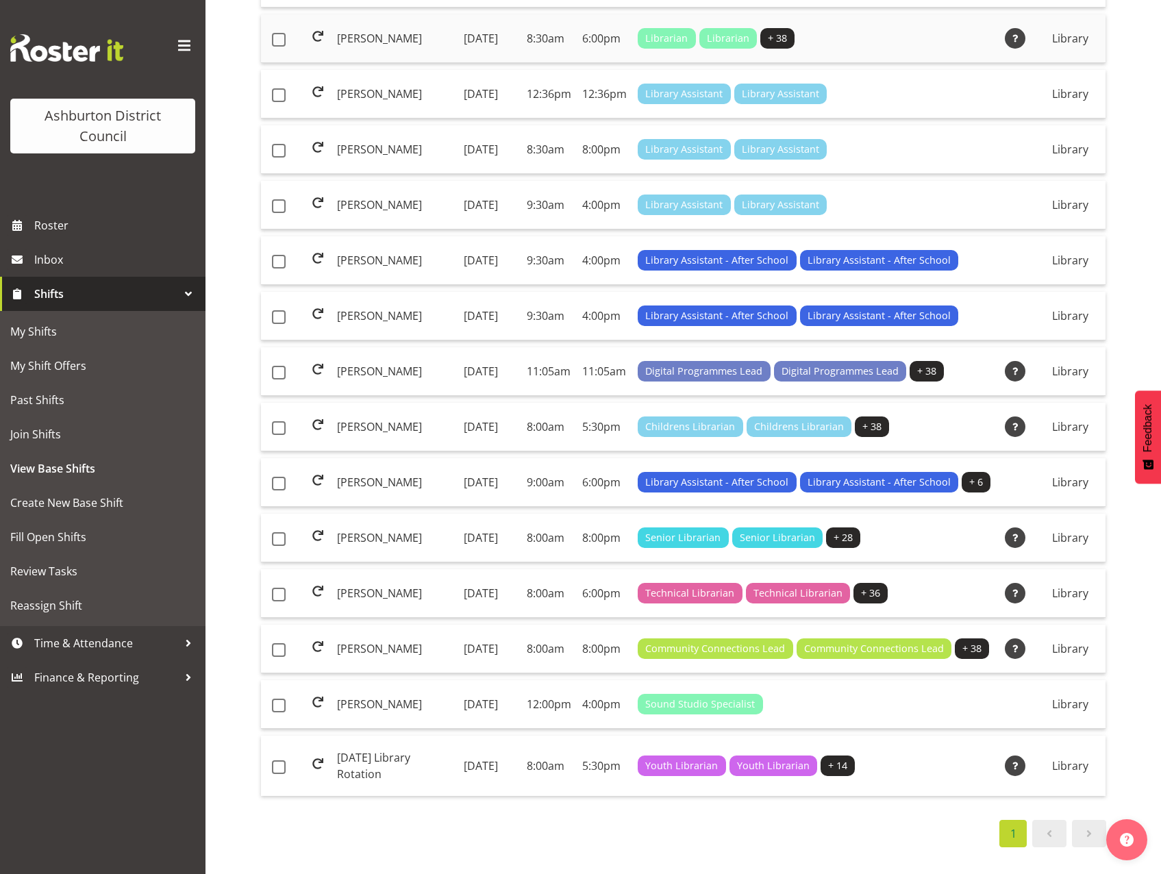
scroll to position [719, 0]
click at [362, 625] on td "[PERSON_NAME]" at bounding box center [395, 649] width 127 height 49
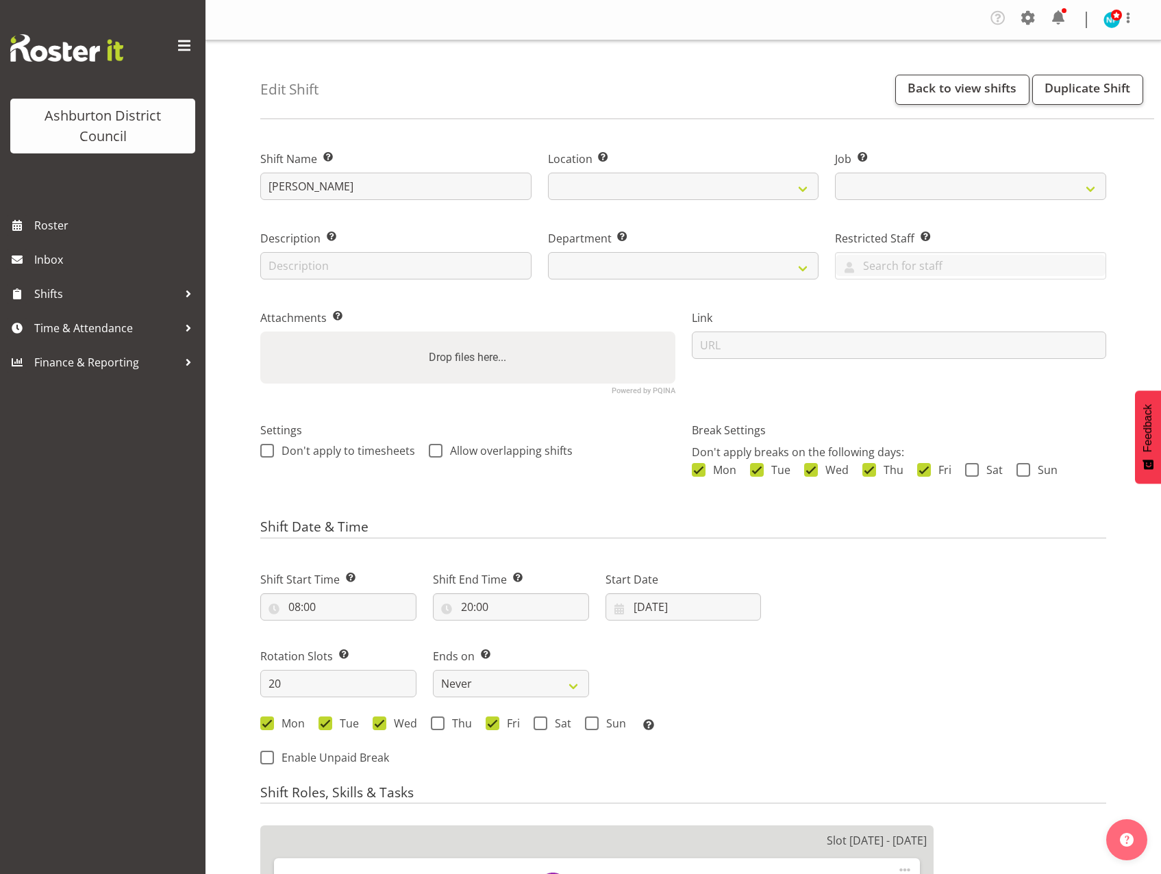
select select
select select "6995"
select select
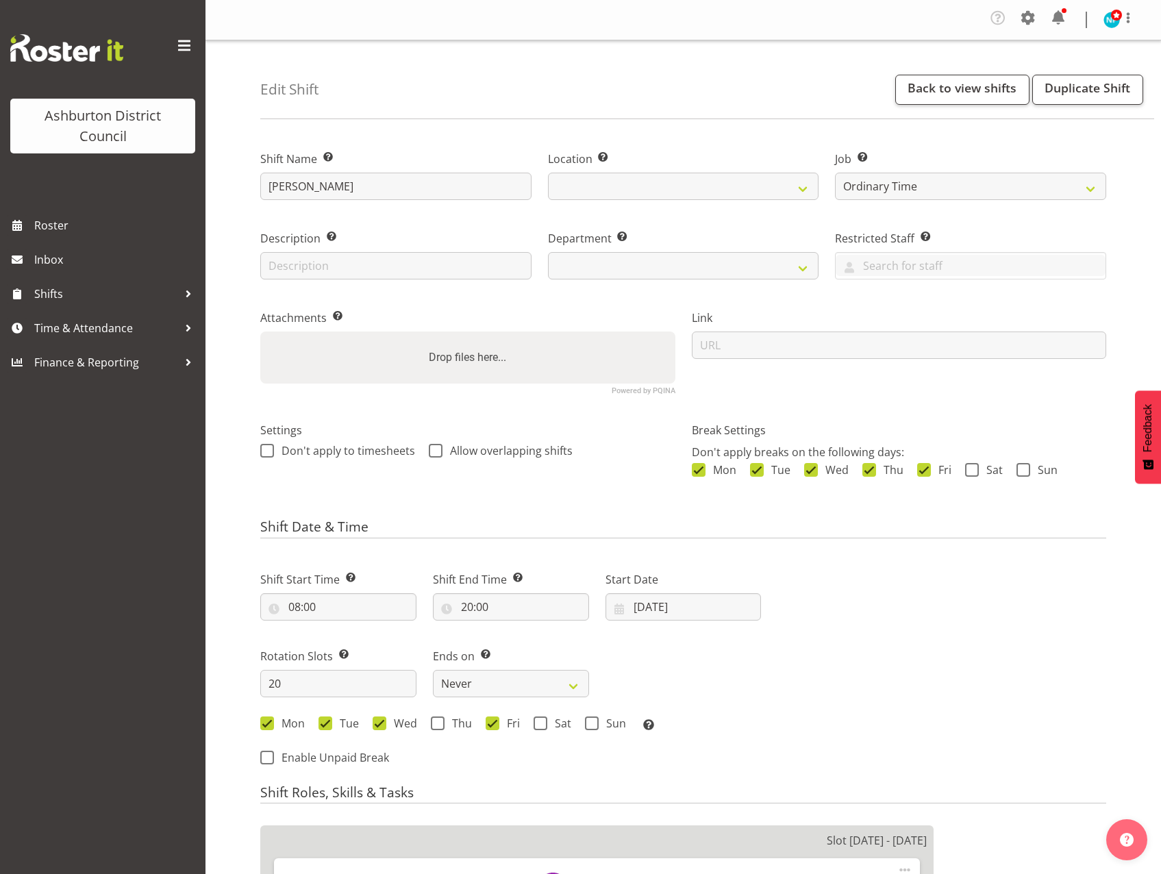
select select
select select "824"
select select "1180"
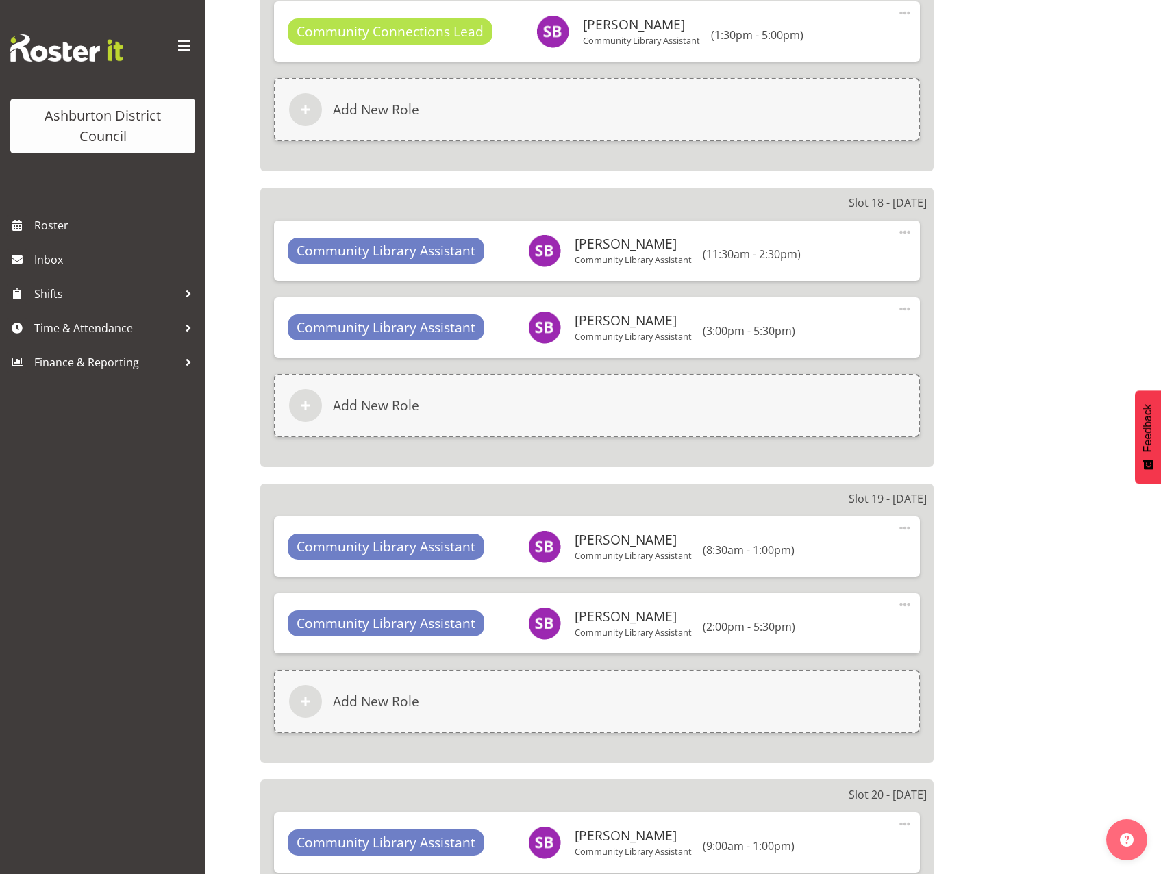
scroll to position [5619, 0]
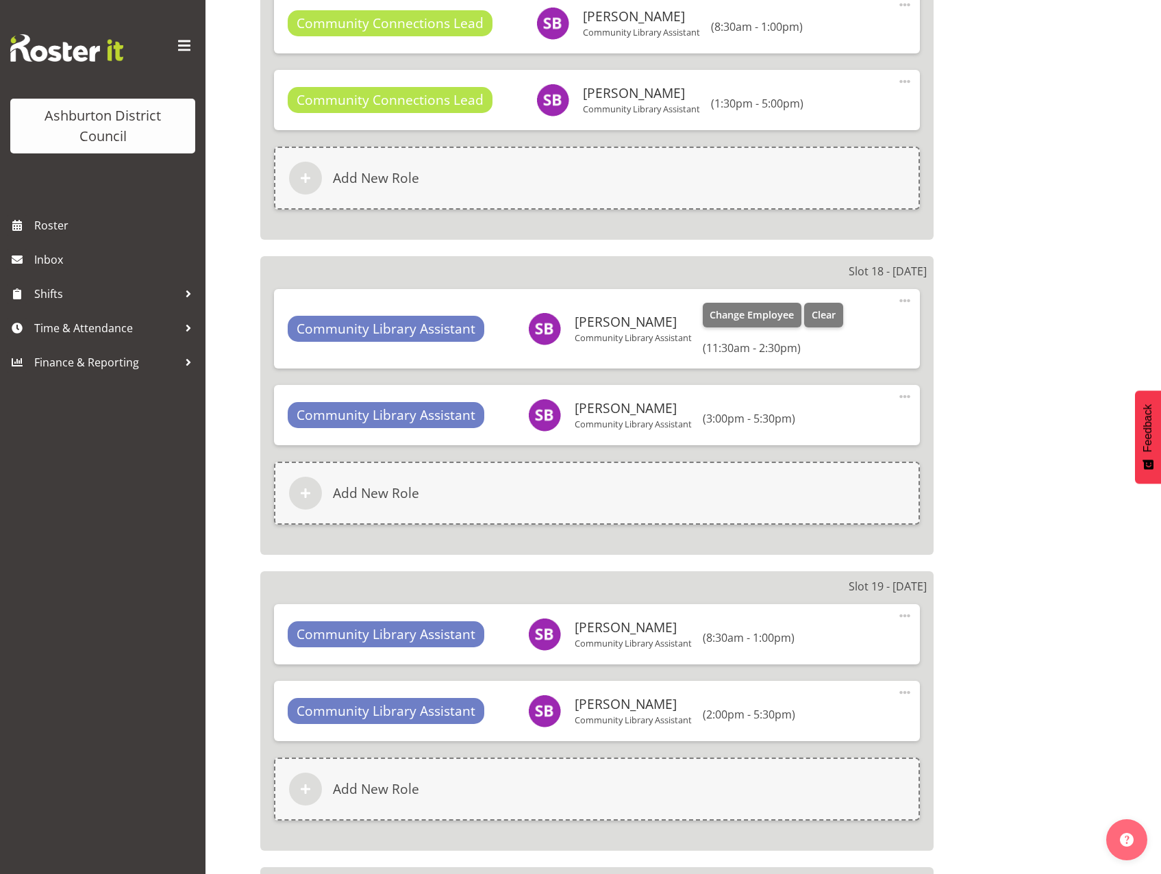
click at [899, 301] on span at bounding box center [905, 301] width 16 height 16
click at [870, 331] on link "Edit" at bounding box center [848, 333] width 132 height 25
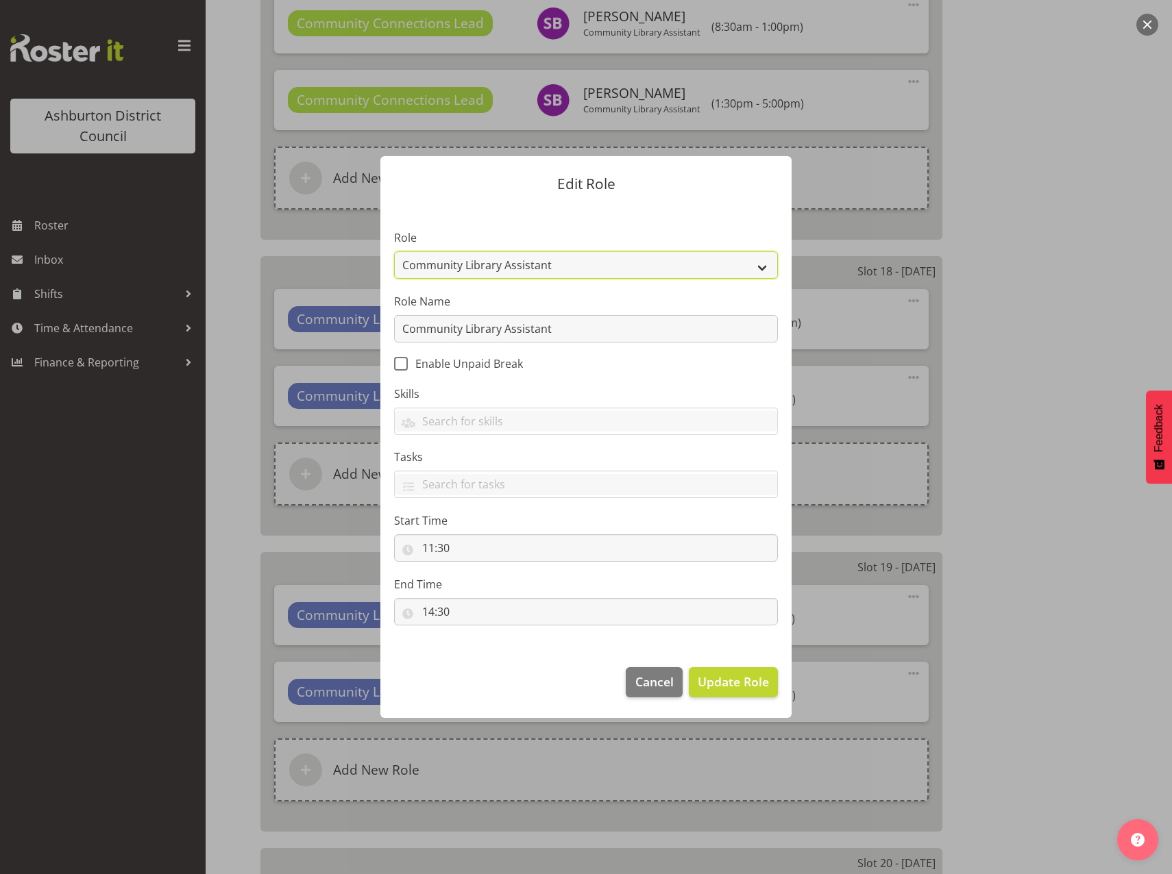
click at [763, 265] on select "AAGM Deputy Director AAGM Director Archivist Childrens Librarian Collections & …" at bounding box center [586, 264] width 384 height 27
select select "1345"
click at [394, 251] on select "AAGM Deputy Director AAGM Director Archivist Childrens Librarian Collections & …" at bounding box center [586, 264] width 384 height 27
drag, startPoint x: 566, startPoint y: 332, endPoint x: 325, endPoint y: 338, distance: 240.6
click at [325, 338] on form "Edit Role Role AAGM Deputy Director AAGM Director Archivist Childrens Librarian…" at bounding box center [586, 437] width 658 height 630
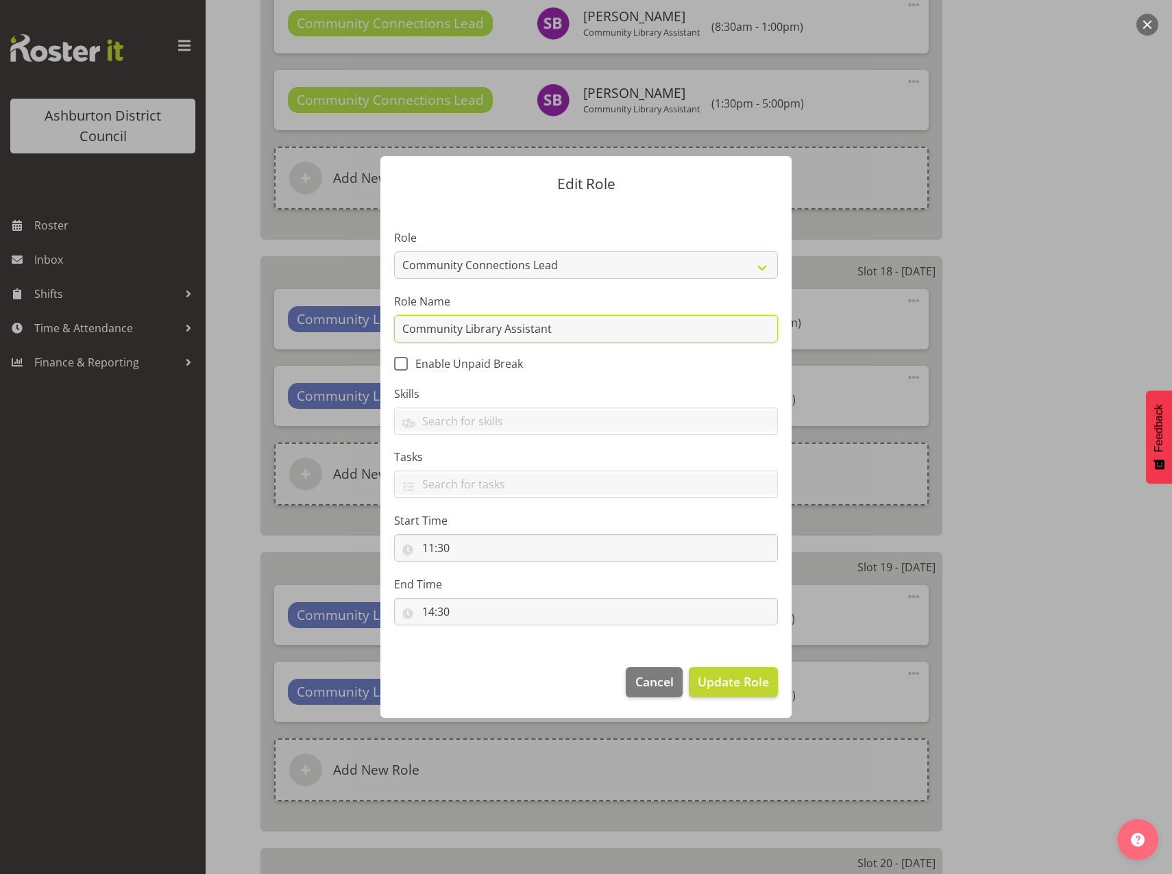
paste input "Connections Lead"
type input "Community Connections Lead"
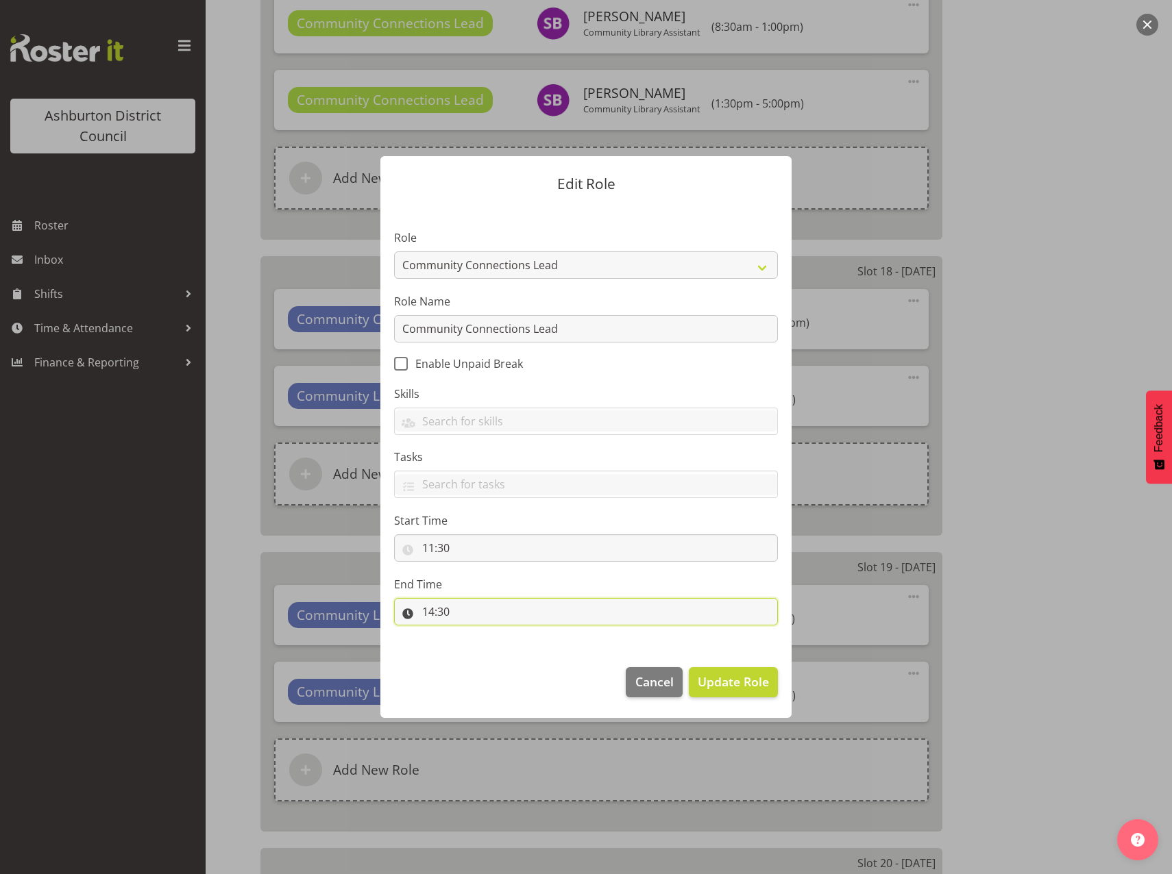
click at [426, 611] on input "14:30" at bounding box center [586, 611] width 384 height 27
click at [483, 645] on select "00 01 02 03 04 05 06 07 08 09 10 11 12 13 14 15 16 17 18 19 20 21 22 23" at bounding box center [487, 647] width 31 height 27
select select "17"
click at [472, 634] on select "00 01 02 03 04 05 06 07 08 09 10 11 12 13 14 15 16 17 18 19 20 21 22 23" at bounding box center [487, 647] width 31 height 27
type input "17:30"
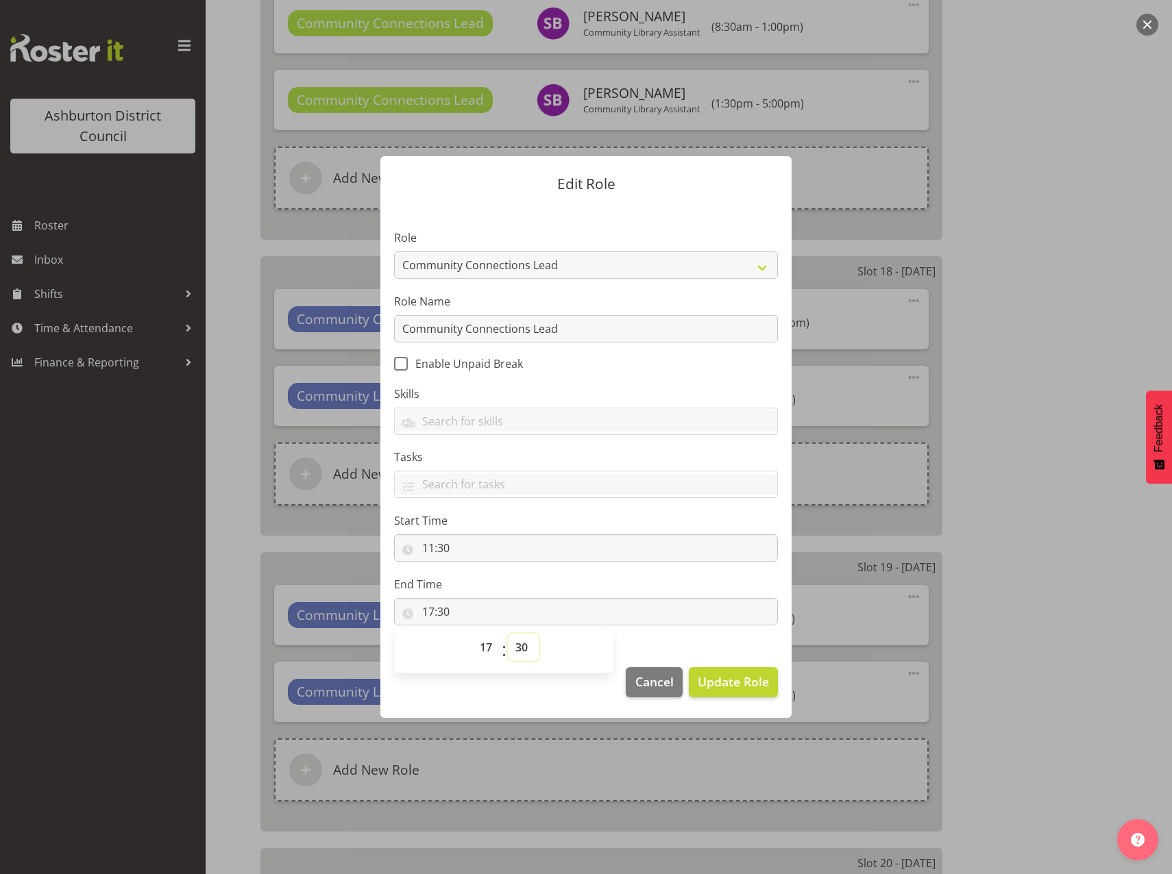
click at [517, 648] on select "00 01 02 03 04 05 06 07 08 09 10 11 12 13 14 15 16 17 18 19 20 21 22 23 24 25 2…" at bounding box center [523, 647] width 31 height 27
select select "0"
click at [508, 634] on select "00 01 02 03 04 05 06 07 08 09 10 11 12 13 14 15 16 17 18 19 20 21 22 23 24 25 2…" at bounding box center [523, 647] width 31 height 27
type input "17:00"
click at [750, 679] on span "Update Role" at bounding box center [733, 682] width 71 height 18
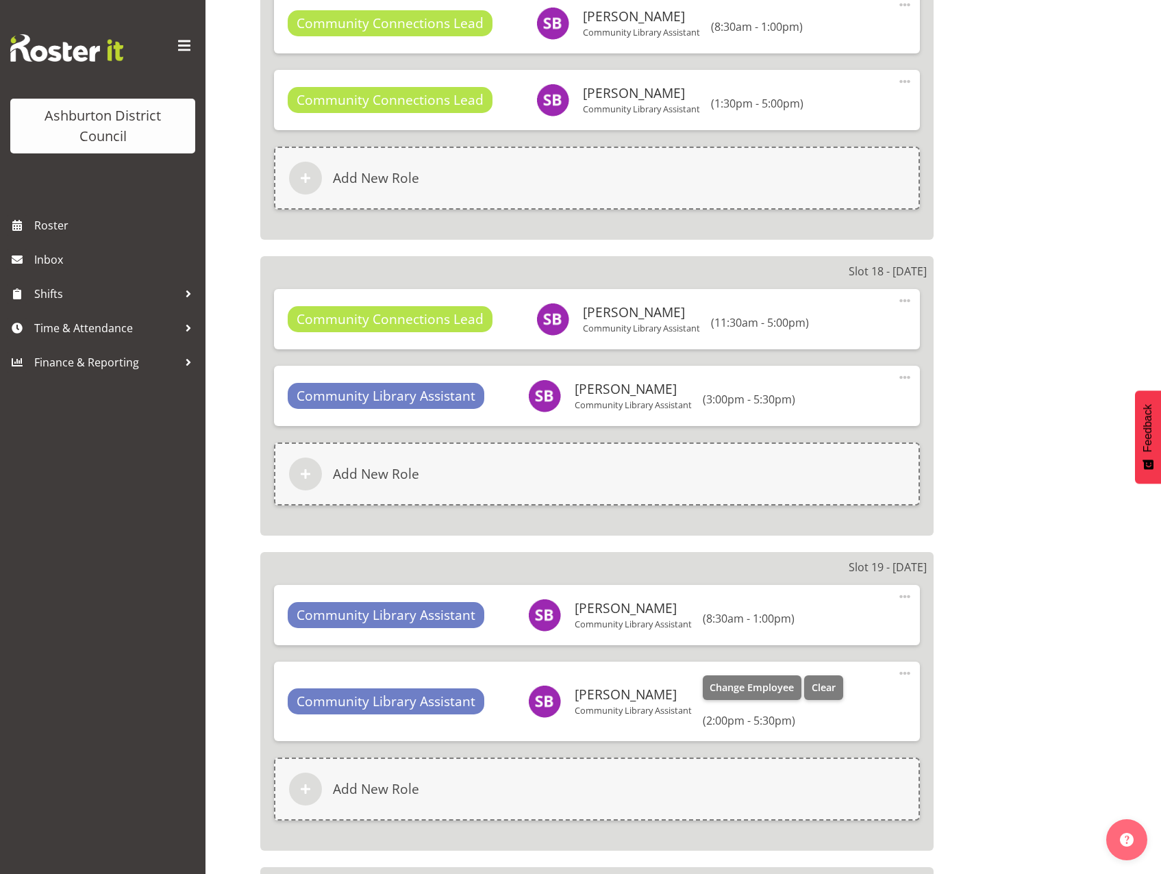
click at [909, 674] on span at bounding box center [905, 673] width 16 height 16
click at [820, 711] on link "Edit" at bounding box center [848, 706] width 132 height 25
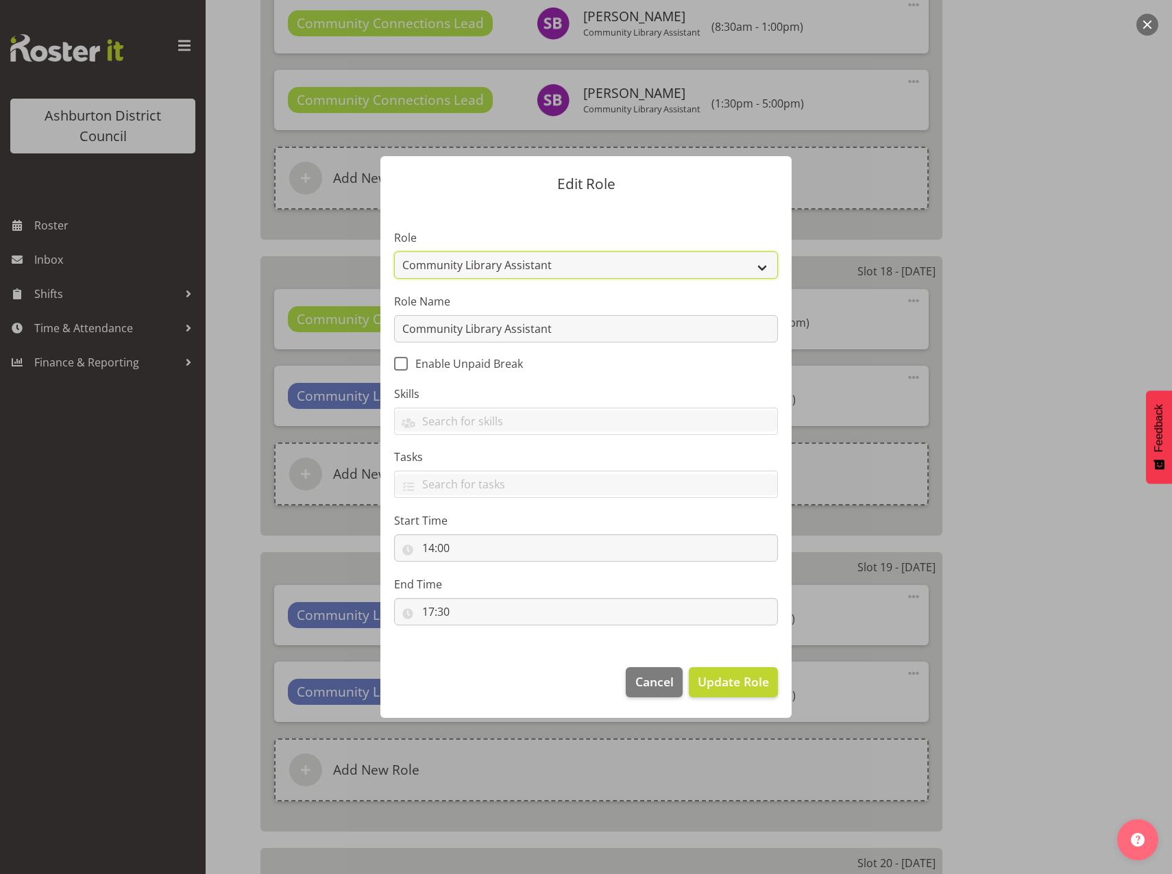
click at [761, 266] on select "AAGM Deputy Director AAGM Director Archivist Childrens Librarian Collections & …" at bounding box center [586, 264] width 384 height 27
select select "1345"
click at [394, 251] on select "AAGM Deputy Director AAGM Director Archivist Childrens Librarian Collections & …" at bounding box center [586, 264] width 384 height 27
drag, startPoint x: 573, startPoint y: 328, endPoint x: 335, endPoint y: 318, distance: 238.0
click at [335, 318] on form "Edit Role Role AAGM Deputy Director AAGM Director Archivist Childrens Librarian…" at bounding box center [586, 437] width 658 height 630
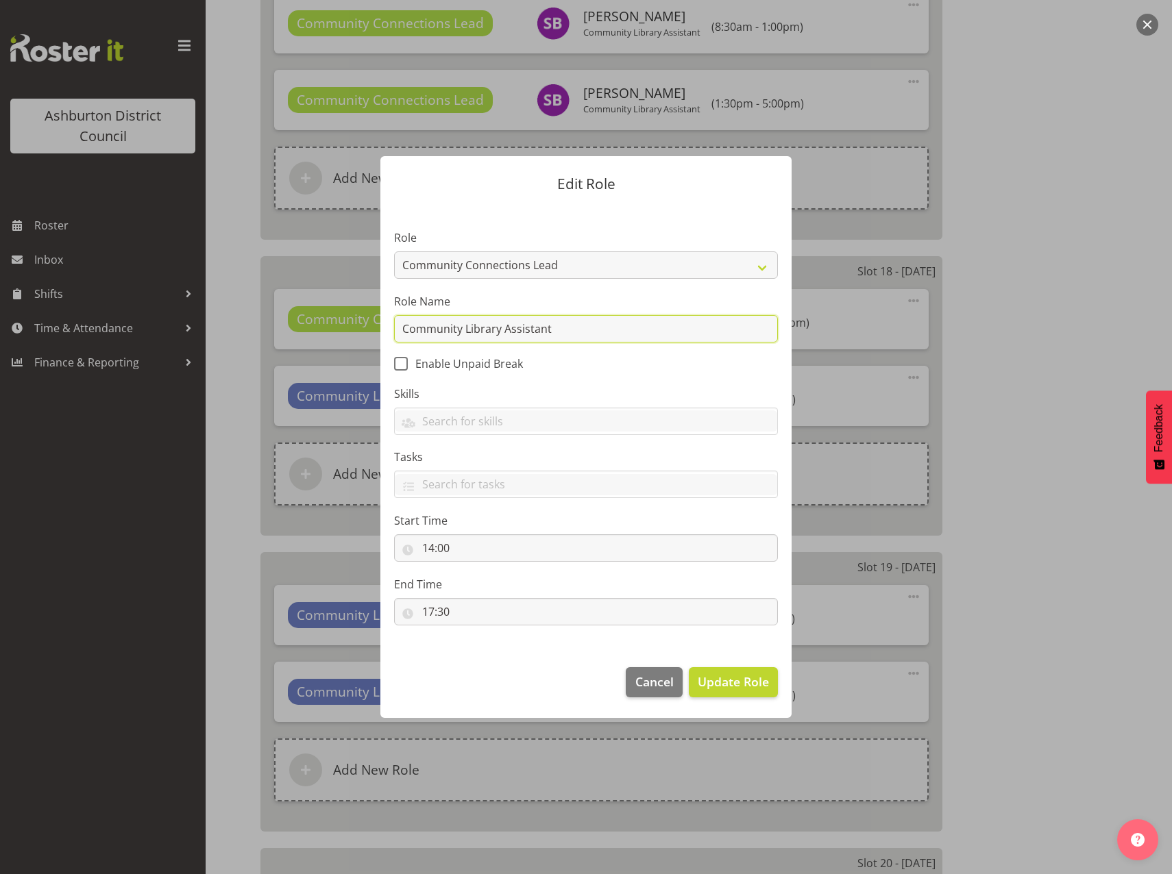
paste input "Connections Lead"
type input "Community Connections Lead"
click at [430, 552] on input "14:00" at bounding box center [586, 547] width 384 height 27
click at [479, 585] on select "00 01 02 03 04 05 06 07 08 09 10 11 12 13 14 15 16 17 18 19 20 21 22 23" at bounding box center [487, 583] width 31 height 27
select select "17"
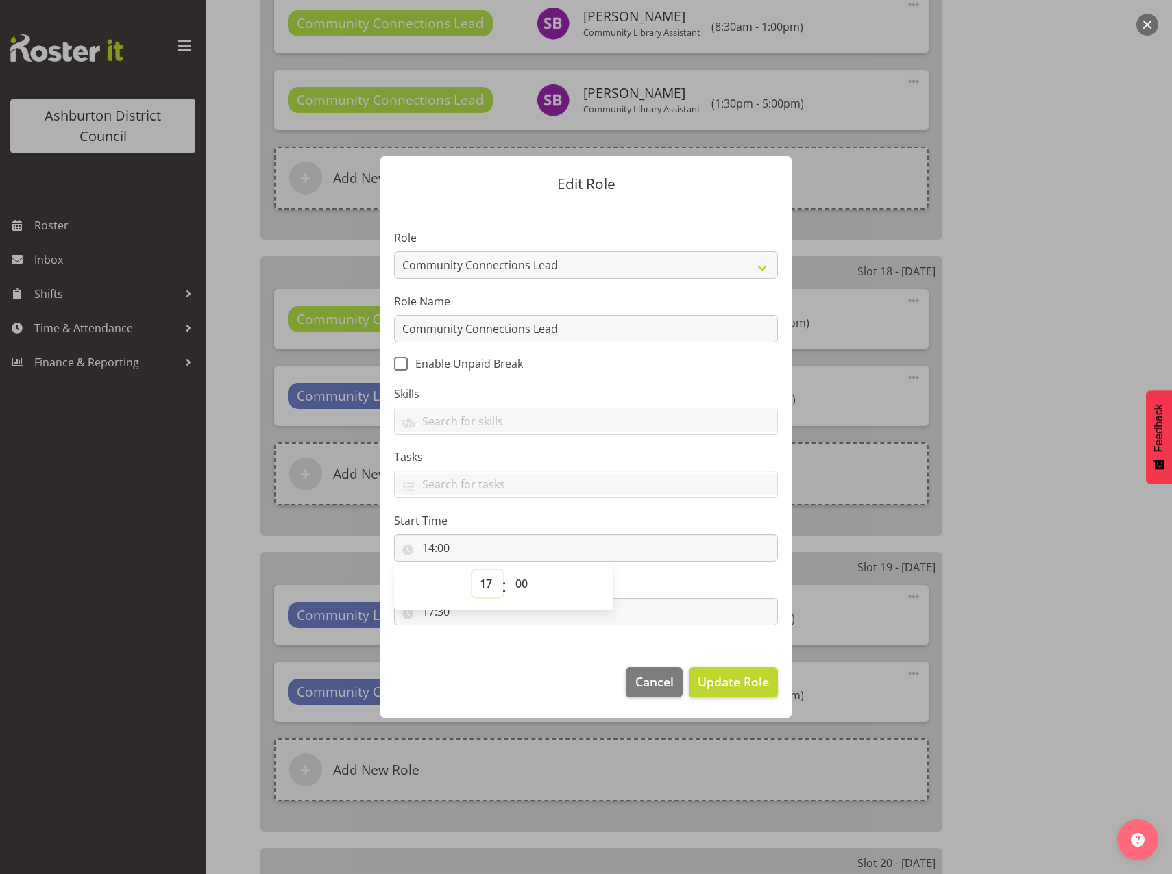
click at [472, 570] on select "00 01 02 03 04 05 06 07 08 09 10 11 12 13 14 15 16 17 18 19 20 21 22 23" at bounding box center [487, 583] width 31 height 27
type input "17:00"
click at [521, 587] on select "00 01 02 03 04 05 06 07 08 09 10 11 12 13 14 15 16 17 18 19 20 21 22 23 24 25 2…" at bounding box center [523, 583] width 31 height 27
select select "30"
click at [508, 570] on select "00 01 02 03 04 05 06 07 08 09 10 11 12 13 14 15 16 17 18 19 20 21 22 23 24 25 2…" at bounding box center [523, 583] width 31 height 27
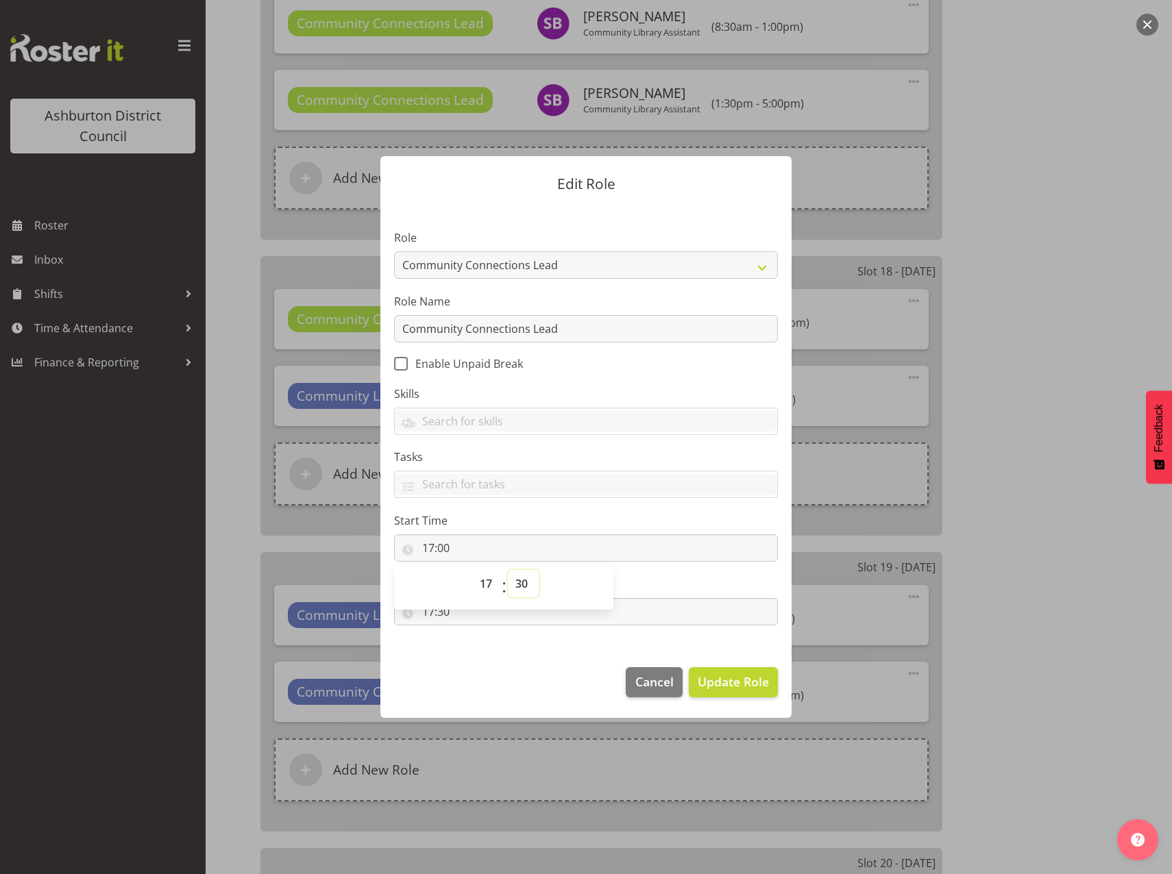
type input "17:30"
click at [497, 652] on section "Role AAGM Deputy Director AAGM Director Archivist Childrens Librarian Collectio…" at bounding box center [585, 429] width 411 height 448
click at [428, 612] on input "17:30" at bounding box center [586, 611] width 384 height 27
click at [484, 644] on select "00 01 02 03 04 05 06 07 08 09 10 11 12 13 14 15 16 17 18 19 20 21 22 23" at bounding box center [487, 647] width 31 height 27
select select "20"
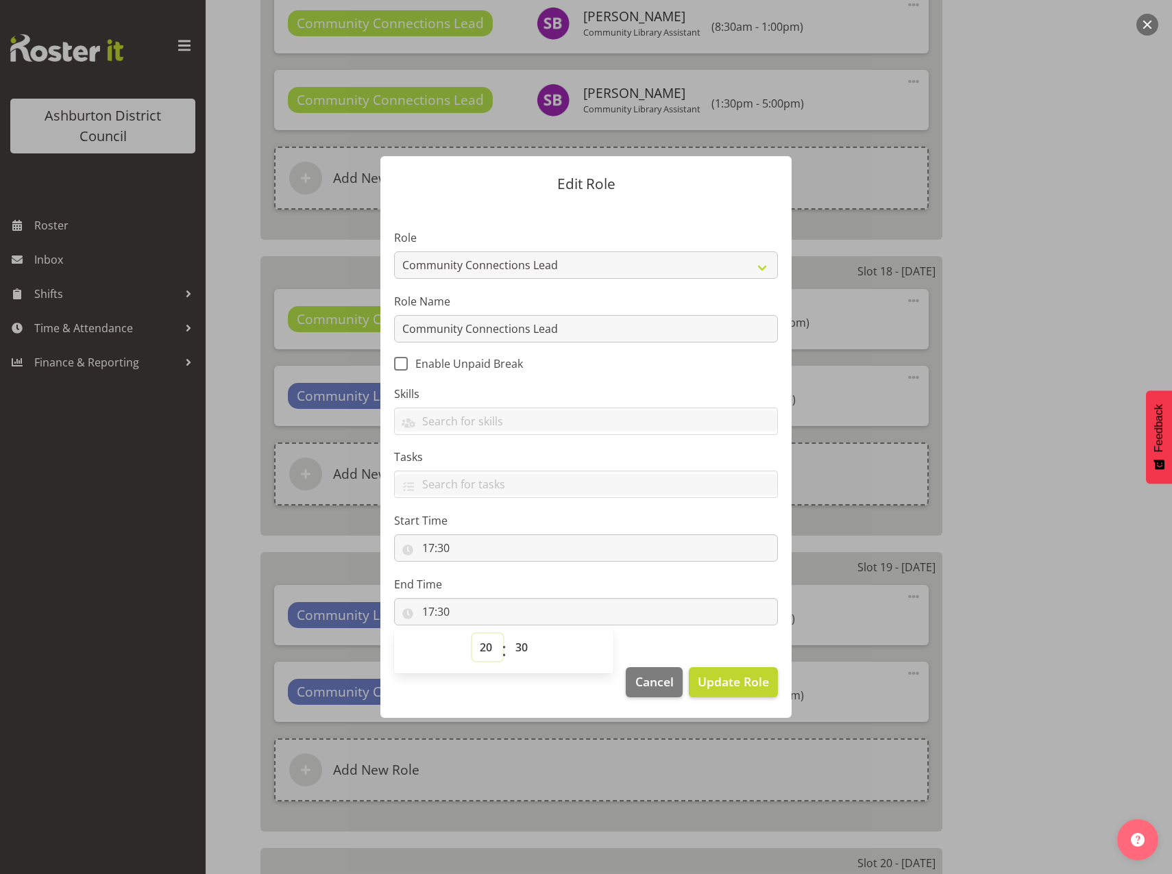
click at [472, 634] on select "00 01 02 03 04 05 06 07 08 09 10 11 12 13 14 15 16 17 18 19 20 21 22 23" at bounding box center [487, 647] width 31 height 27
type input "20:30"
click at [518, 645] on select "00 01 02 03 04 05 06 07 08 09 10 11 12 13 14 15 16 17 18 19 20 21 22 23 24 25 2…" at bounding box center [523, 647] width 31 height 27
select select "0"
click at [508, 634] on select "00 01 02 03 04 05 06 07 08 09 10 11 12 13 14 15 16 17 18 19 20 21 22 23 24 25 2…" at bounding box center [523, 647] width 31 height 27
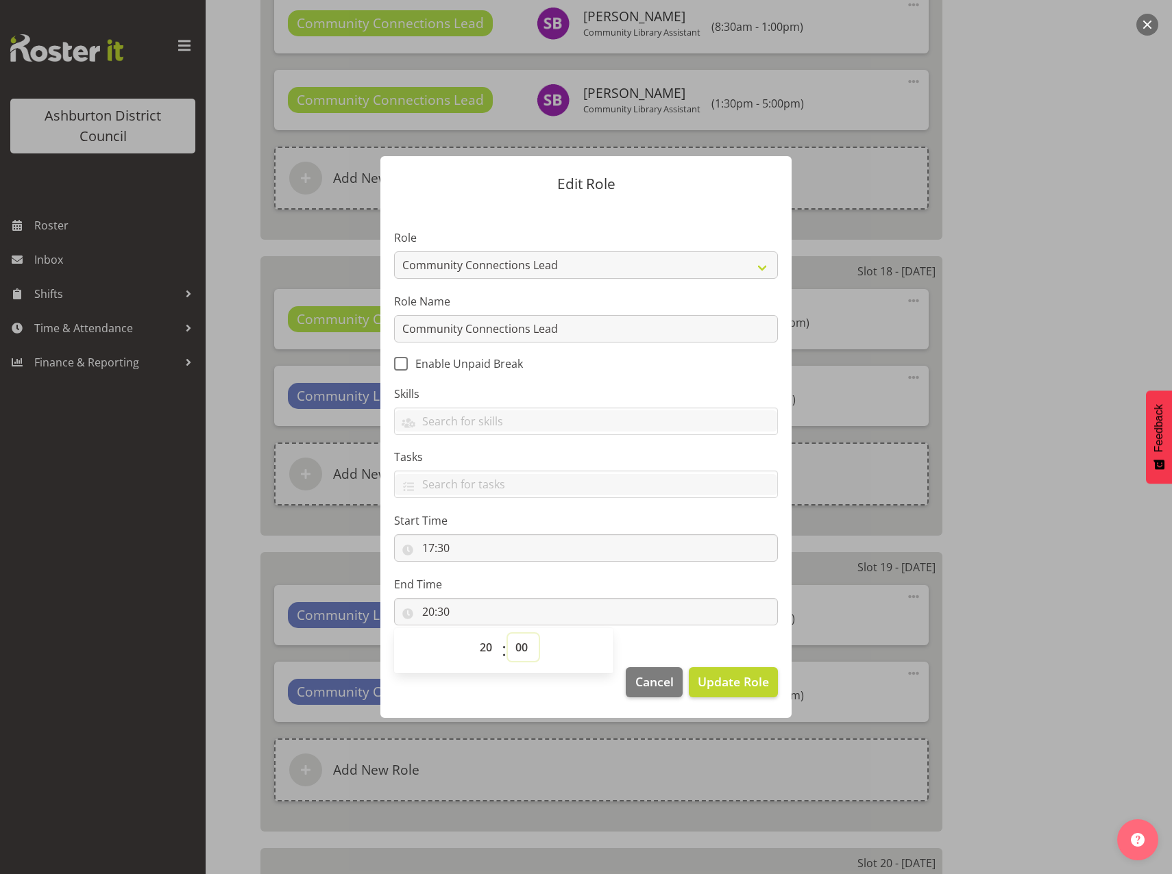
type input "20:00"
click at [750, 687] on span "Update Role" at bounding box center [733, 682] width 71 height 18
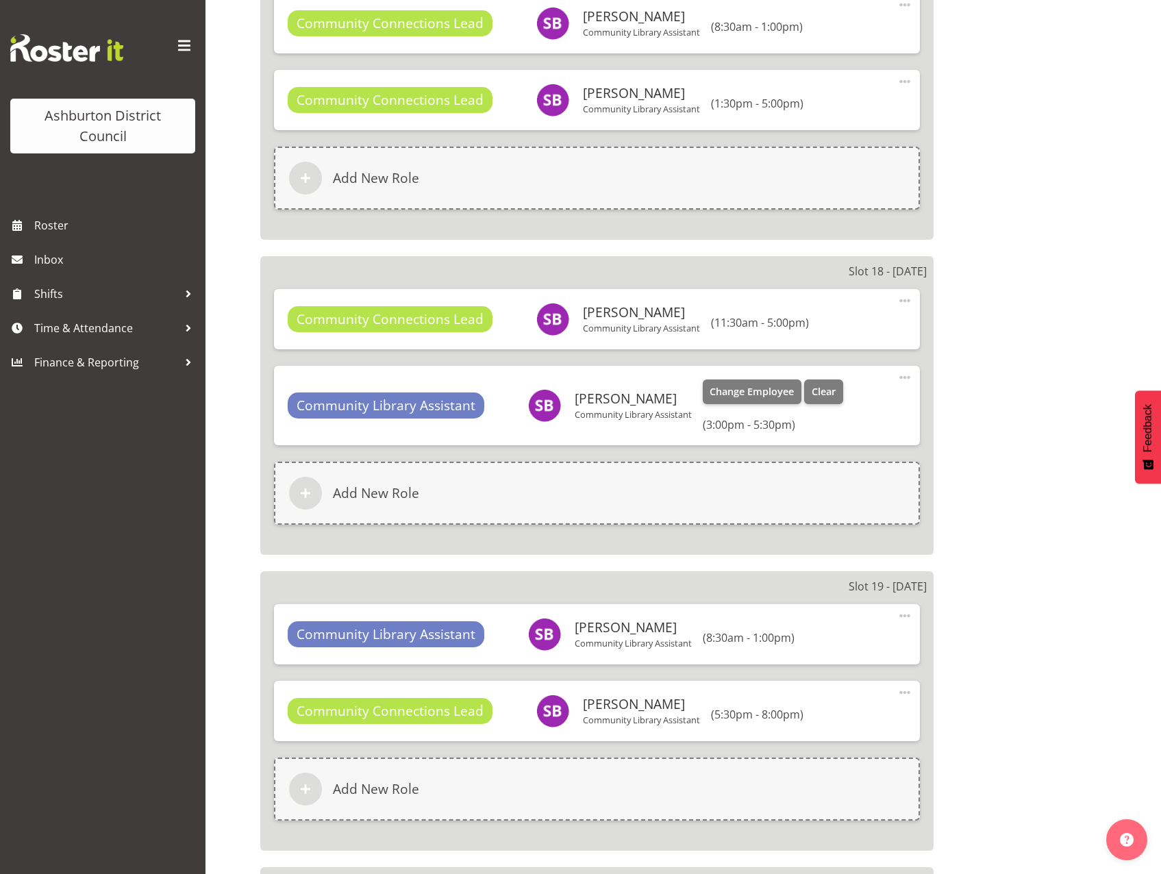
click at [900, 371] on span at bounding box center [905, 377] width 16 height 16
click at [821, 412] on link "Edit" at bounding box center [848, 410] width 132 height 25
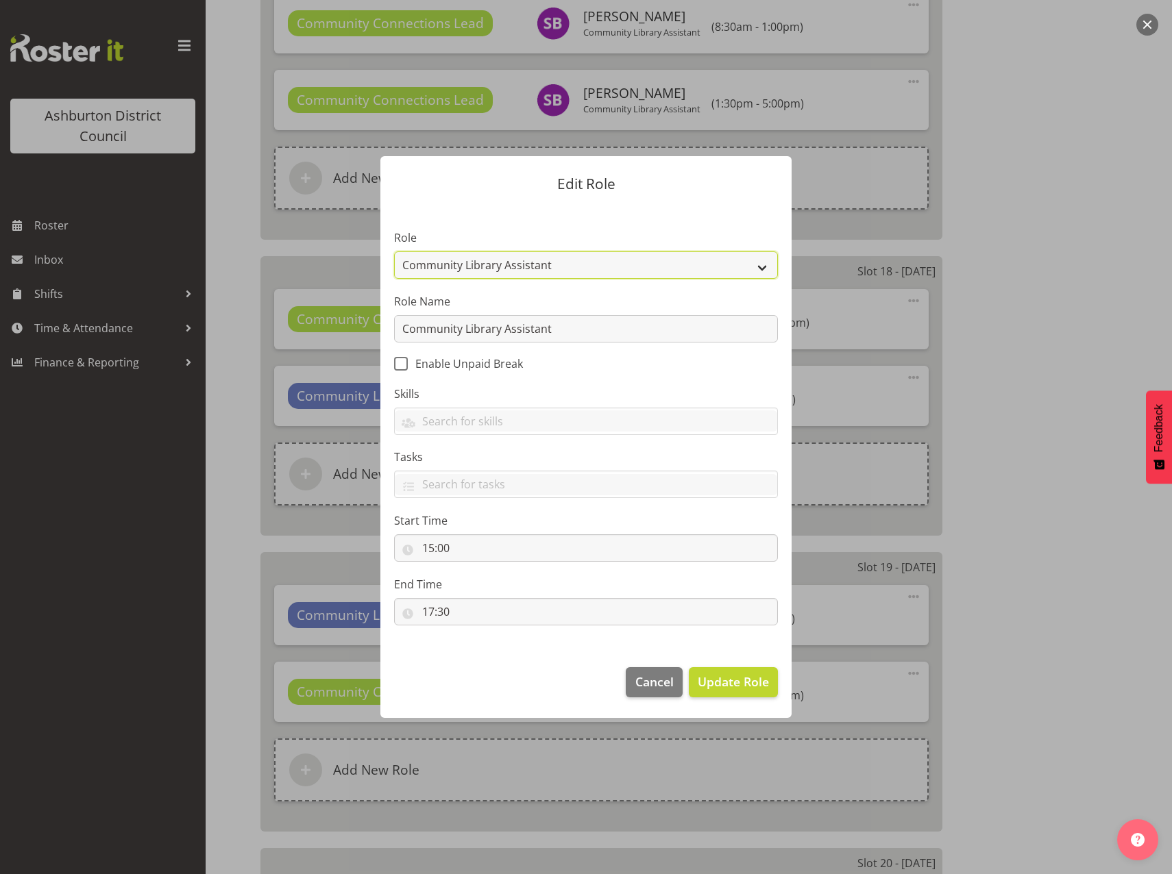
click at [760, 264] on select "AAGM Deputy Director AAGM Director Archivist Childrens Librarian Collections & …" at bounding box center [586, 264] width 384 height 27
select select "1345"
click at [394, 251] on select "AAGM Deputy Director AAGM Director Archivist Childrens Librarian Collections & …" at bounding box center [586, 264] width 384 height 27
drag, startPoint x: 682, startPoint y: 332, endPoint x: 243, endPoint y: 297, distance: 439.9
click at [243, 297] on div "Edit Role Role AAGM Deputy Director AAGM Director Archivist Childrens Librarian…" at bounding box center [586, 437] width 1172 height 874
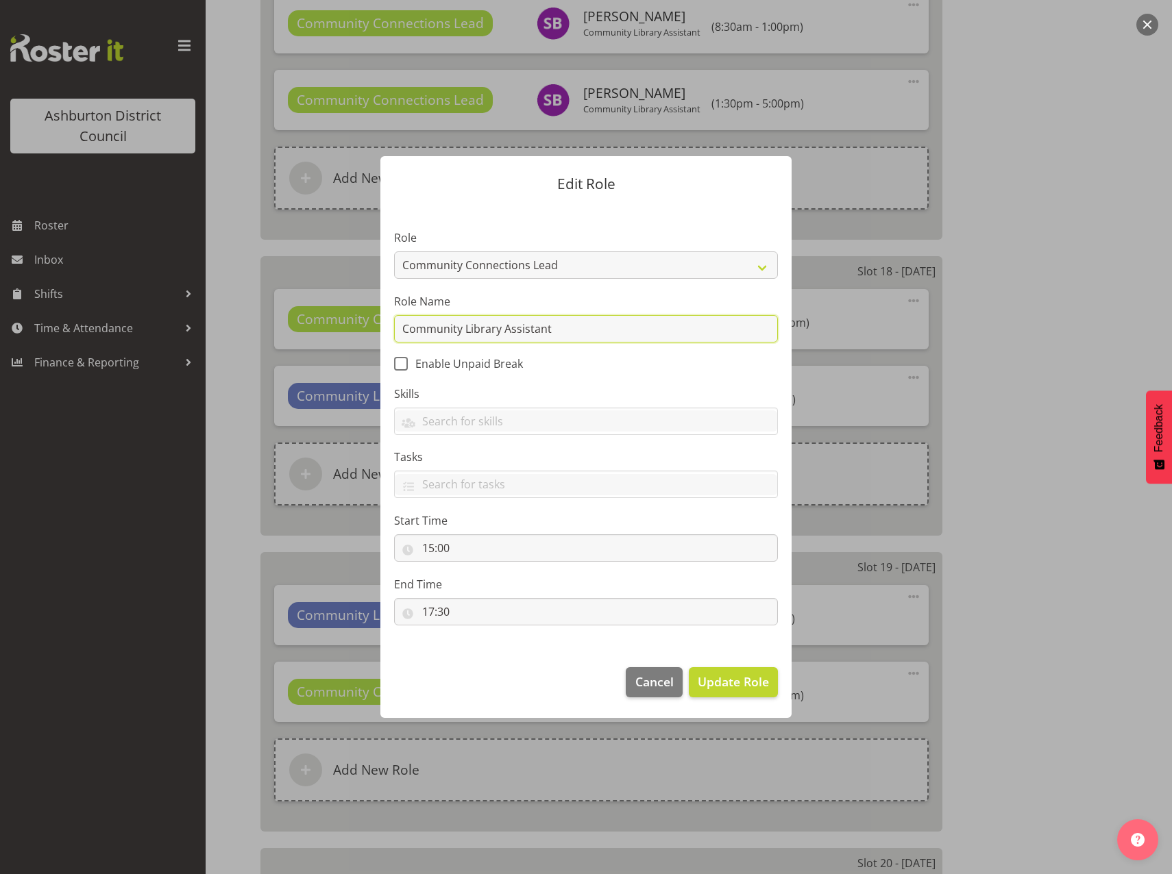
paste input "Connections Lead"
type input "Community Connections Lead"
click at [430, 552] on input "15:00" at bounding box center [586, 547] width 384 height 27
click at [487, 584] on select "00 01 02 03 04 05 06 07 08 09 10 11 12 13 14 15 16 17 18 19 20 21 22 23" at bounding box center [487, 583] width 31 height 27
select select "17"
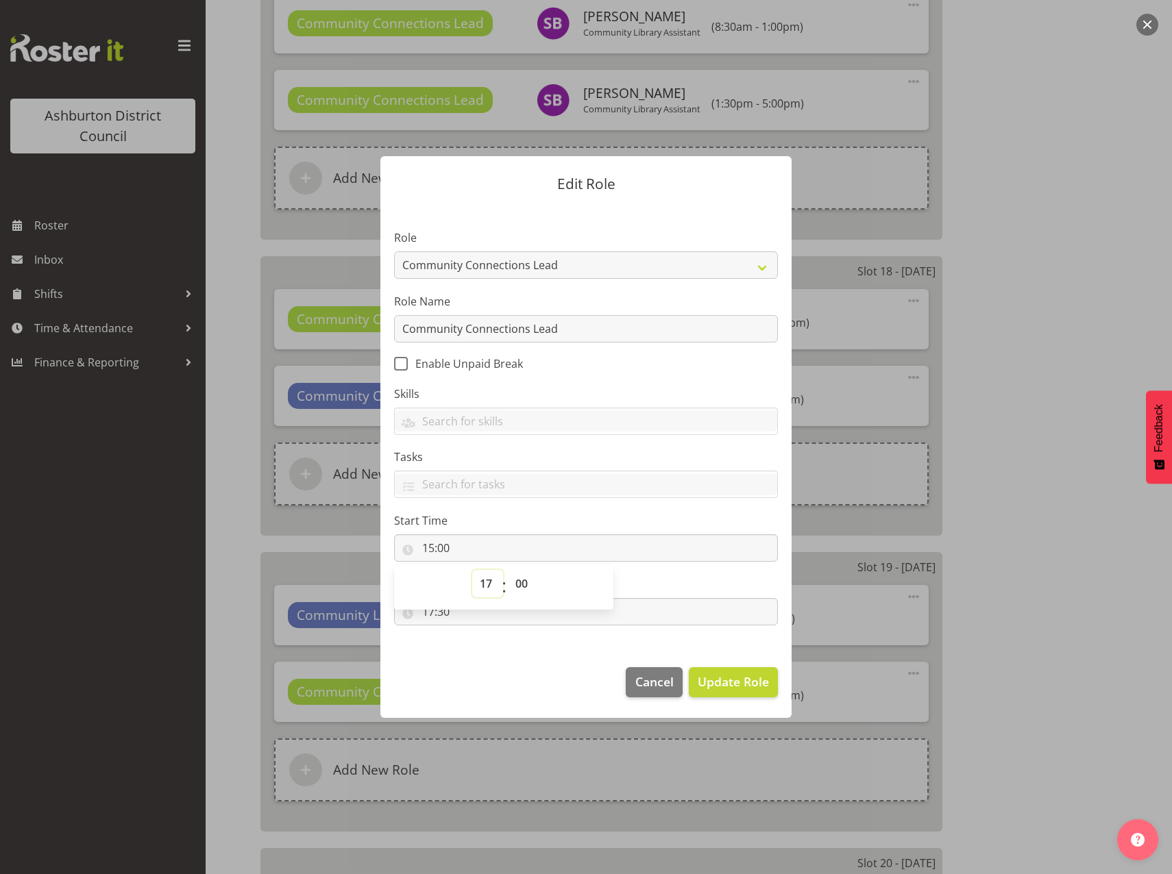
click at [472, 570] on select "00 01 02 03 04 05 06 07 08 09 10 11 12 13 14 15 16 17 18 19 20 21 22 23" at bounding box center [487, 583] width 31 height 27
type input "17:00"
click at [494, 641] on section "Role AAGM Deputy Director AAGM Director Archivist Childrens Librarian Collectio…" at bounding box center [585, 429] width 411 height 448
click at [430, 614] on input "17:30" at bounding box center [586, 611] width 384 height 27
click at [487, 654] on select "00 01 02 03 04 05 06 07 08 09 10 11 12 13 14 15 16 17 18 19 20 21 22 23" at bounding box center [487, 647] width 31 height 27
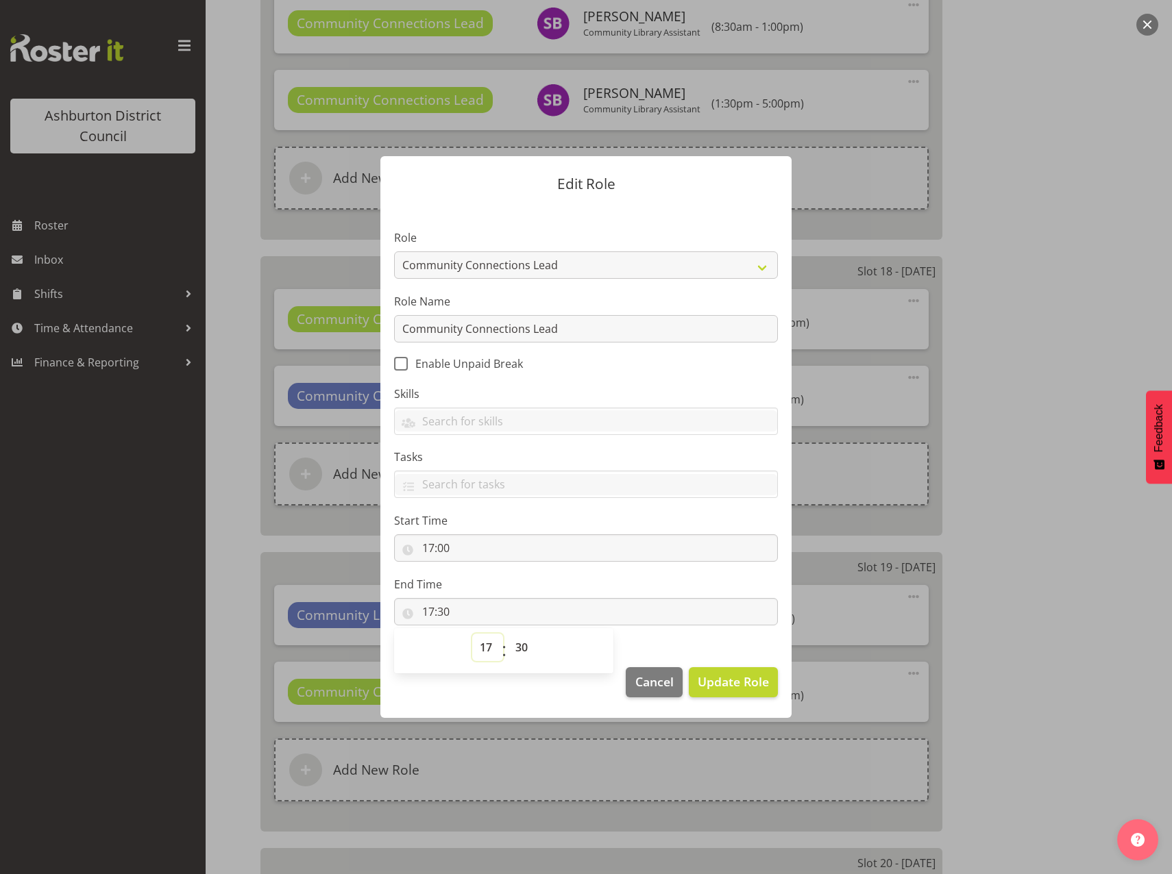
select select "20"
click at [472, 634] on select "00 01 02 03 04 05 06 07 08 09 10 11 12 13 14 15 16 17 18 19 20 21 22 23" at bounding box center [487, 647] width 31 height 27
type input "20:30"
click at [527, 652] on select "00 01 02 03 04 05 06 07 08 09 10 11 12 13 14 15 16 17 18 19 20 21 22 23 24 25 2…" at bounding box center [523, 647] width 31 height 27
select select "0"
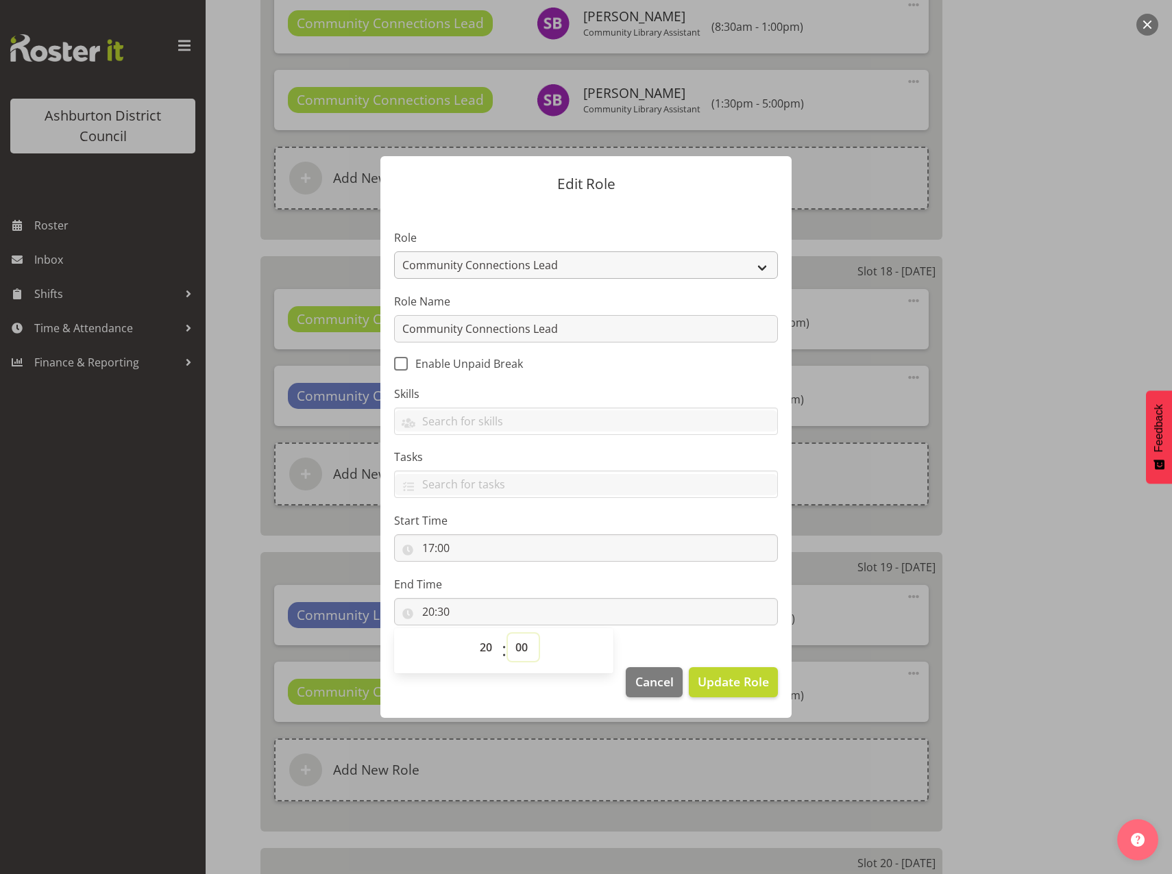
click at [508, 634] on select "00 01 02 03 04 05 06 07 08 09 10 11 12 13 14 15 16 17 18 19 20 21 22 23 24 25 2…" at bounding box center [523, 647] width 31 height 27
type input "20:00"
click at [751, 680] on span "Update Role" at bounding box center [733, 682] width 71 height 18
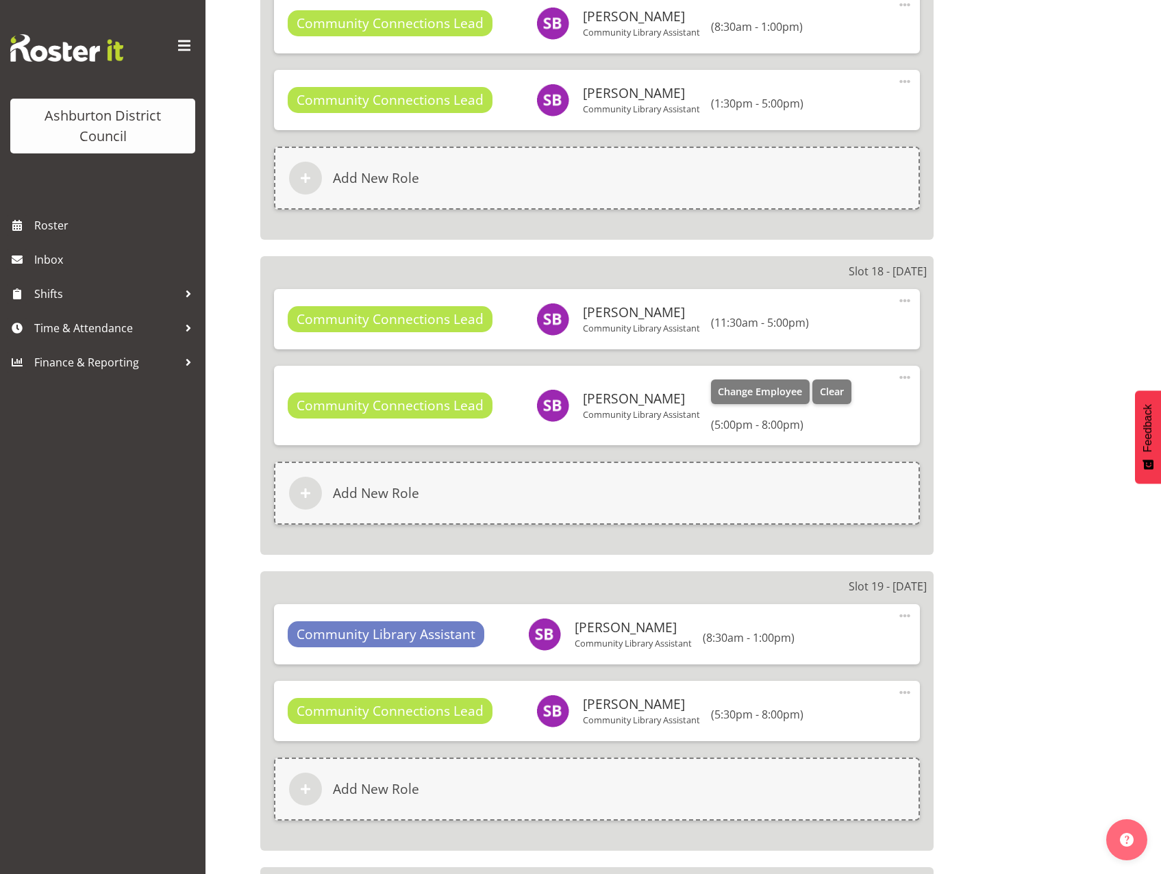
click at [902, 377] on span at bounding box center [905, 377] width 16 height 16
click at [860, 411] on link "Edit" at bounding box center [848, 410] width 132 height 25
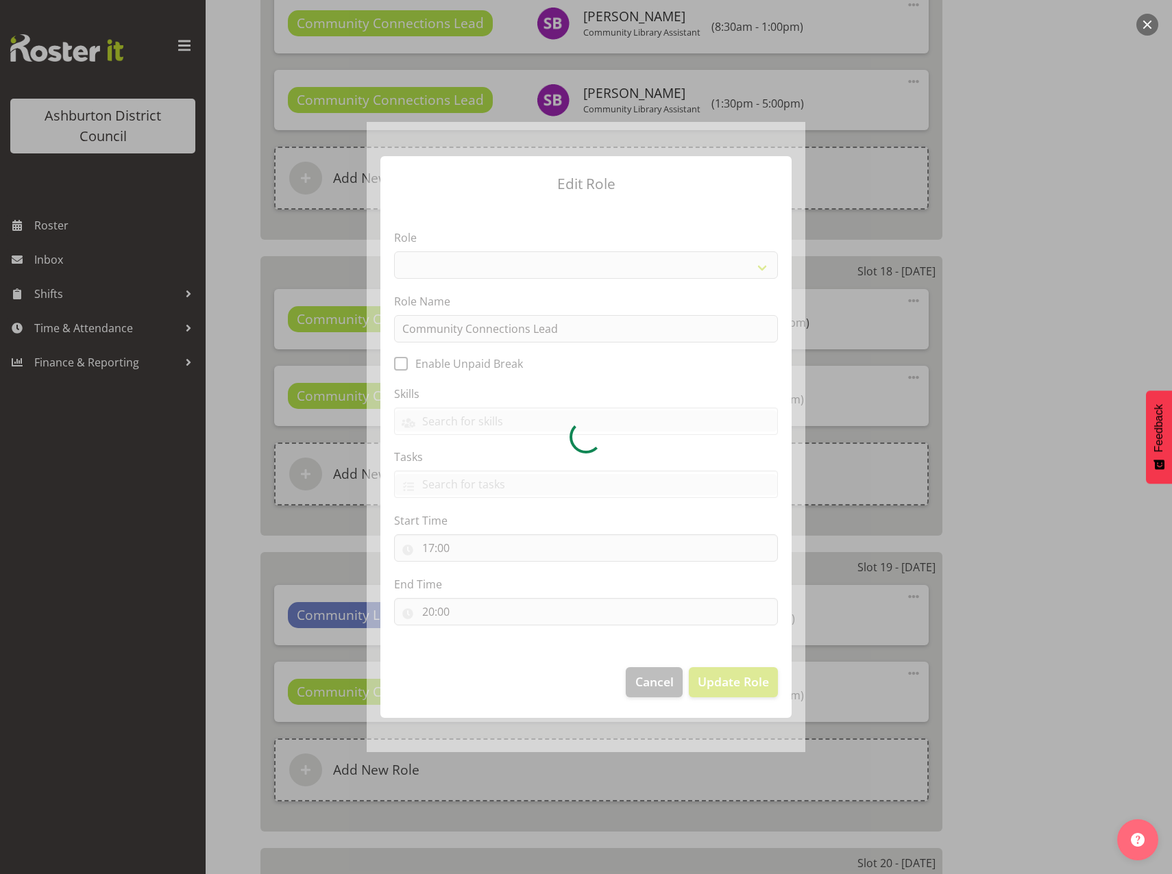
select select "1345"
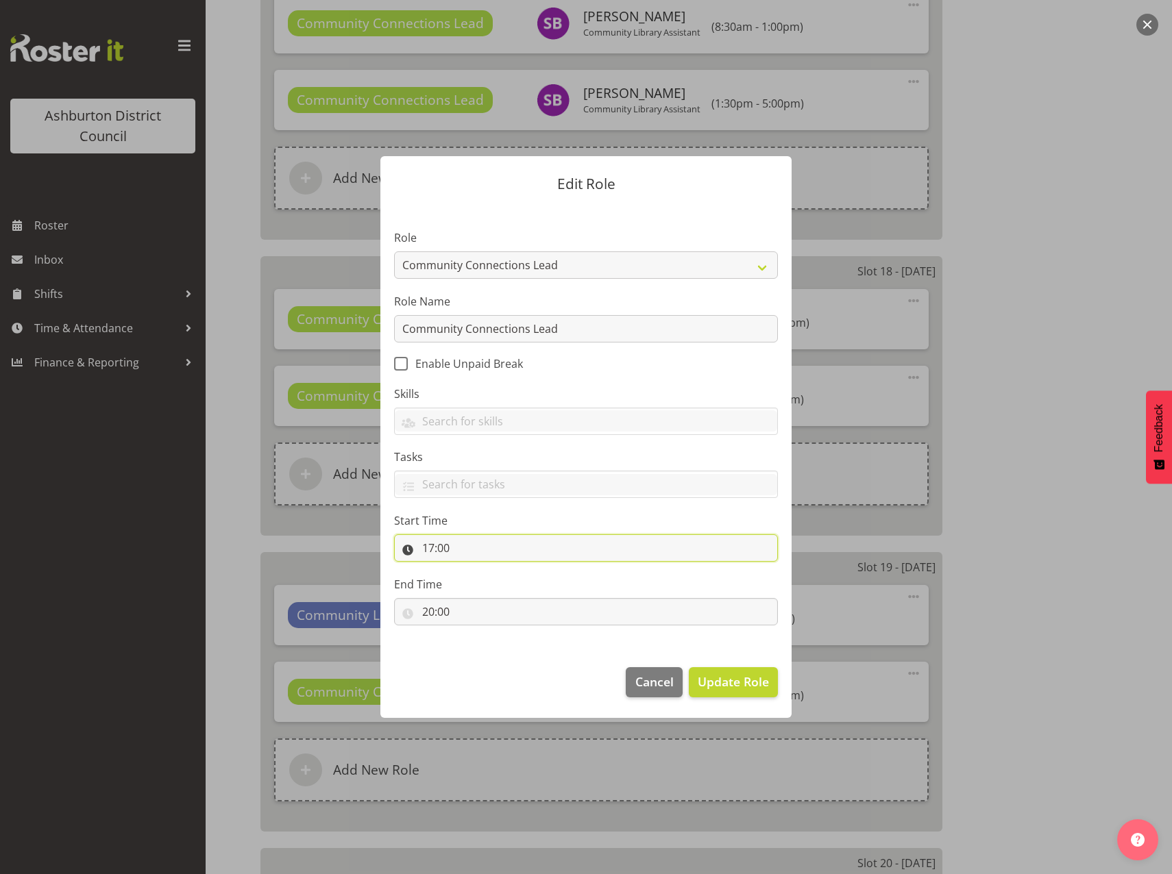
click at [448, 545] on input "17:00" at bounding box center [586, 547] width 384 height 27
click at [521, 584] on select "00 01 02 03 04 05 06 07 08 09 10 11 12 13 14 15 16 17 18 19 20 21 22 23 24 25 2…" at bounding box center [523, 583] width 31 height 27
select select "30"
click at [508, 570] on select "00 01 02 03 04 05 06 07 08 09 10 11 12 13 14 15 16 17 18 19 20 21 22 23 24 25 2…" at bounding box center [523, 583] width 31 height 27
type input "17:30"
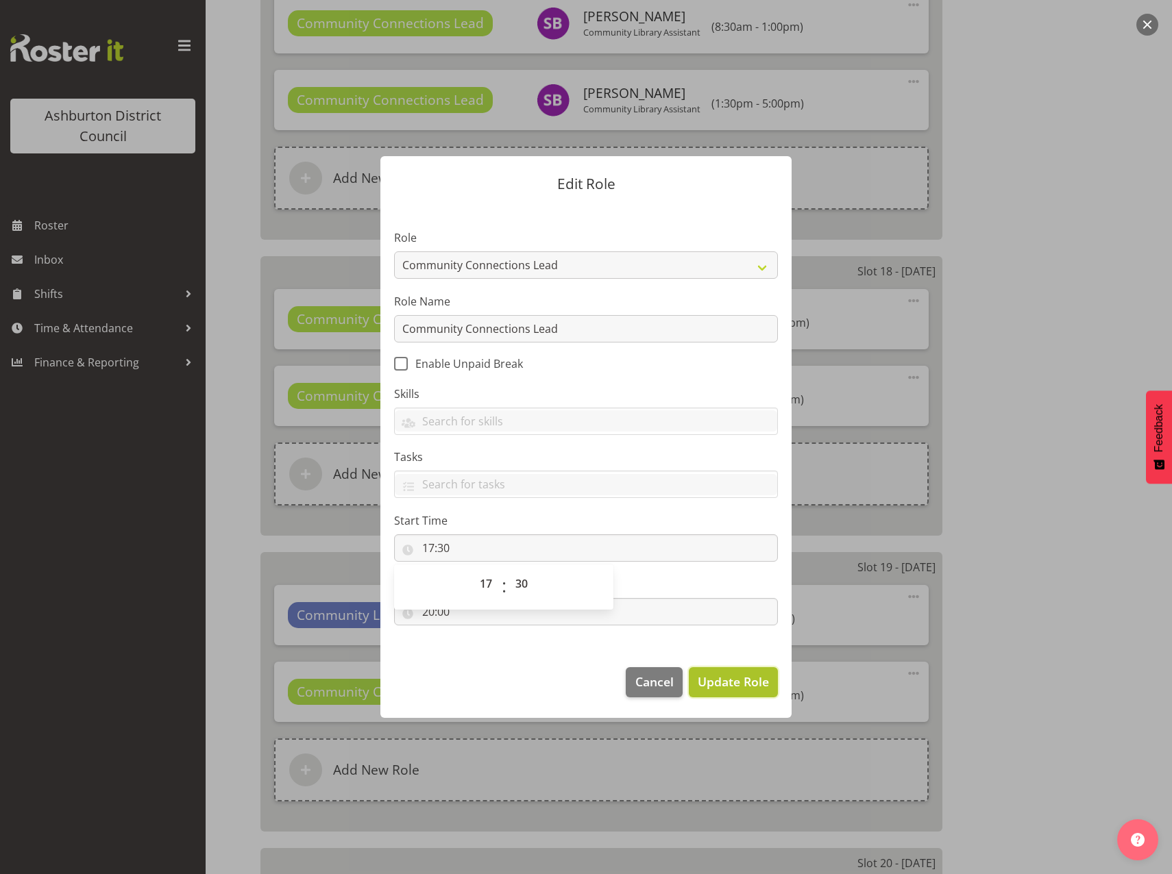
click at [714, 689] on span "Update Role" at bounding box center [733, 682] width 71 height 18
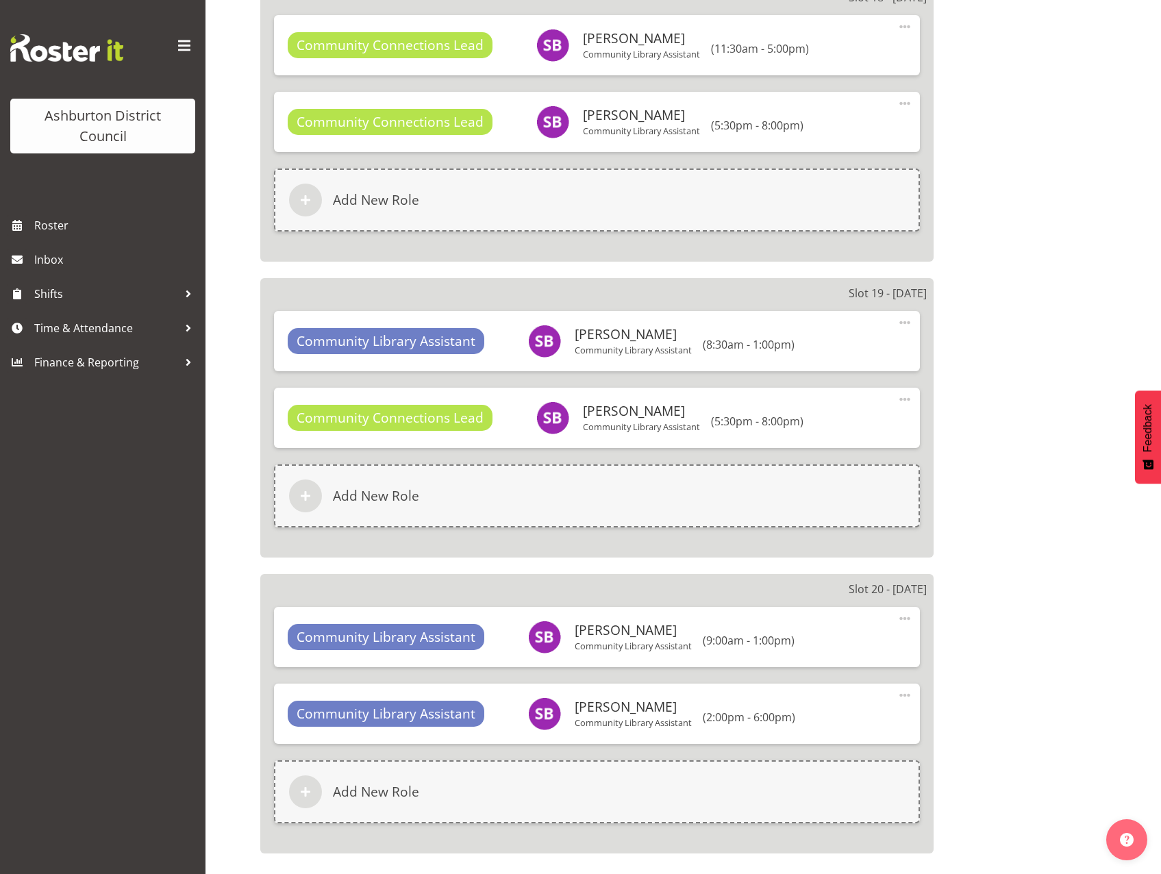
scroll to position [6077, 0]
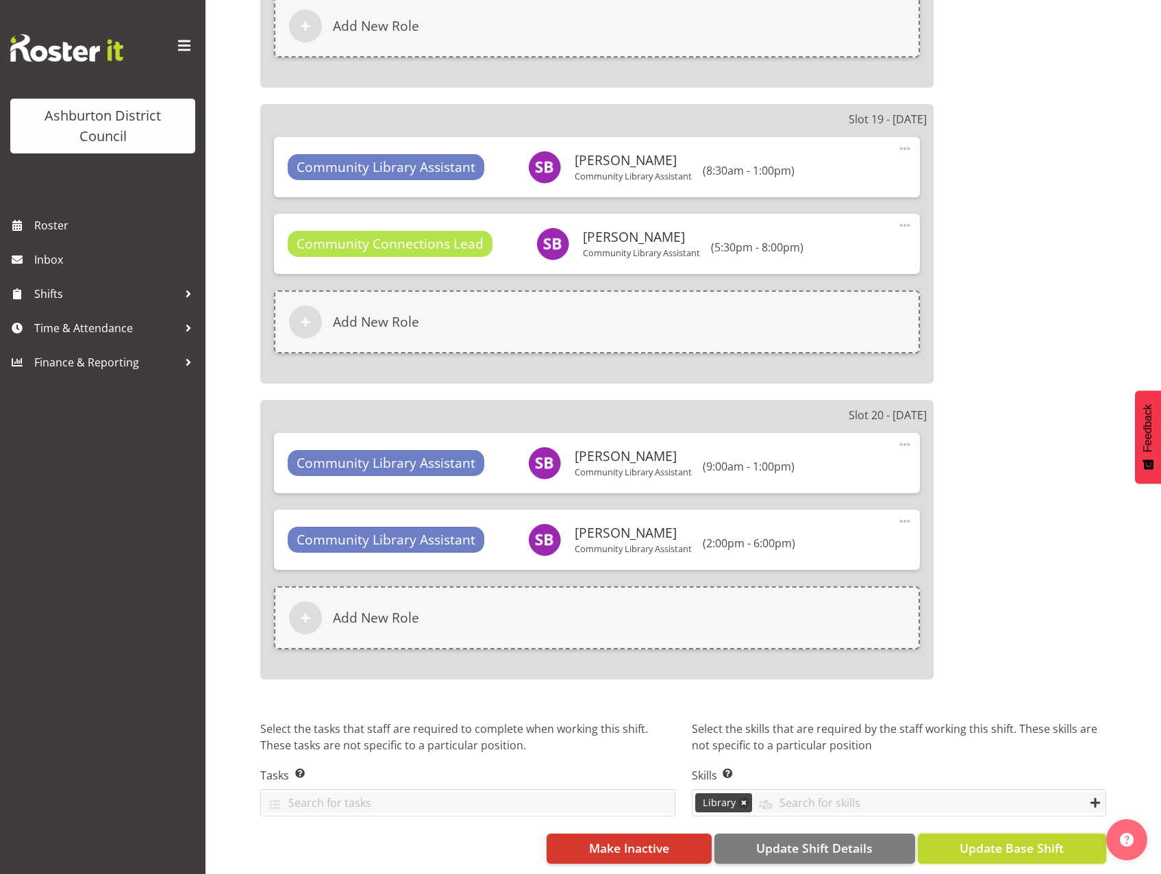
click at [992, 841] on span "Update Base Shift" at bounding box center [1012, 848] width 104 height 18
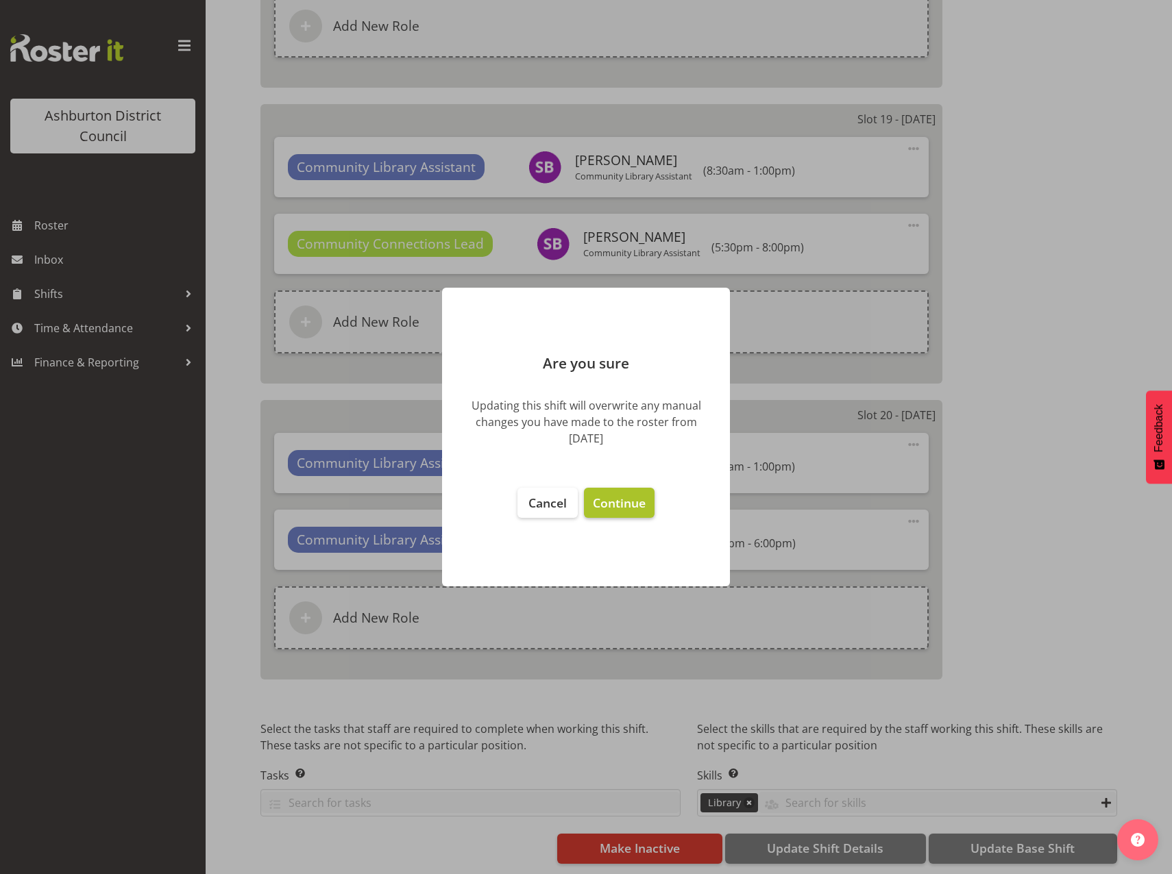
click at [637, 508] on span "Continue" at bounding box center [619, 503] width 53 height 16
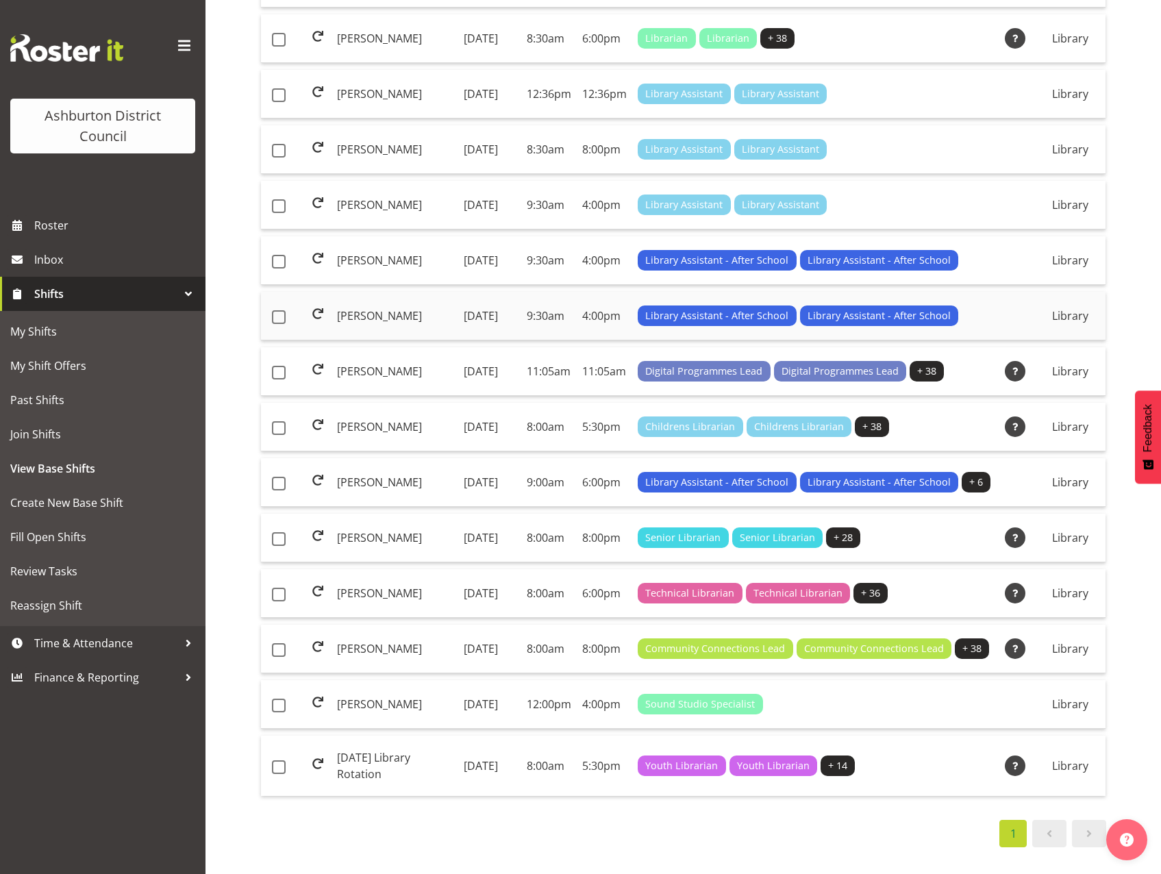
scroll to position [719, 0]
click at [321, 639] on span at bounding box center [318, 647] width 16 height 16
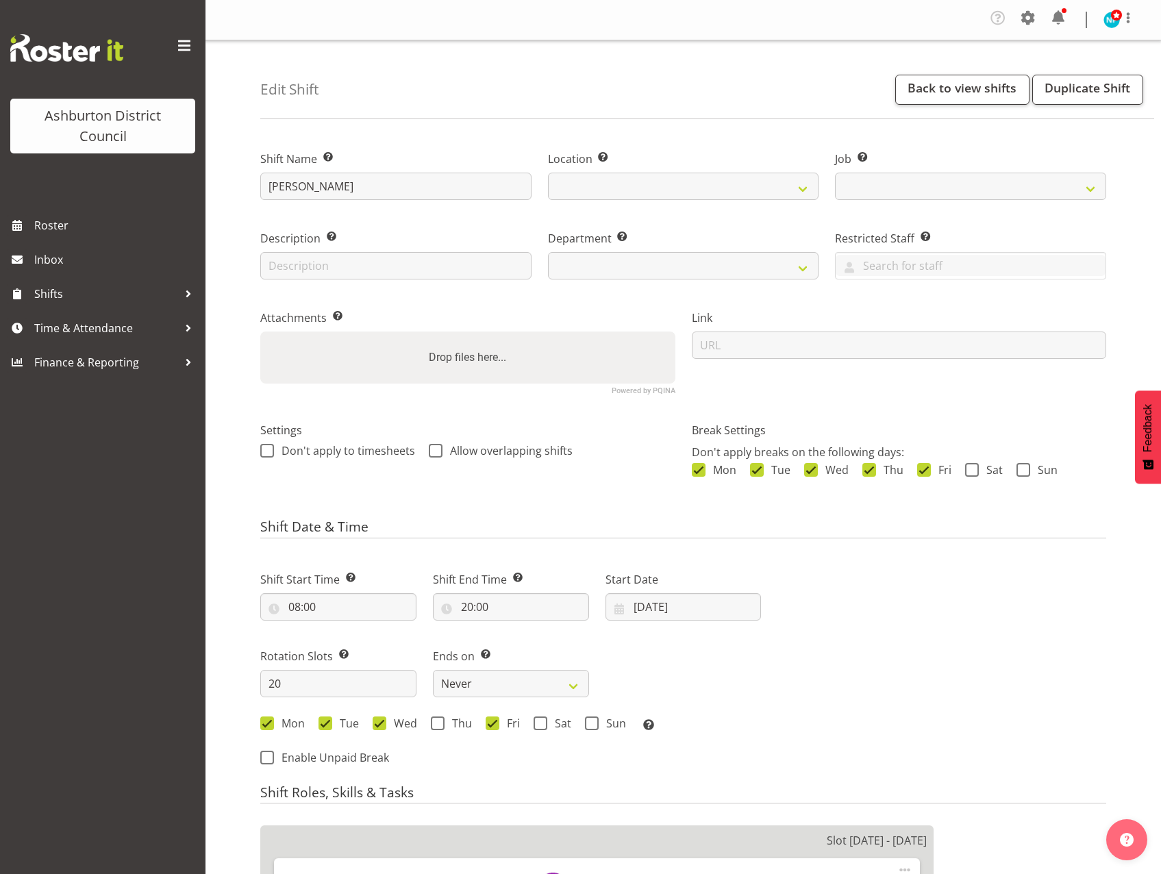
select select
select select "6995"
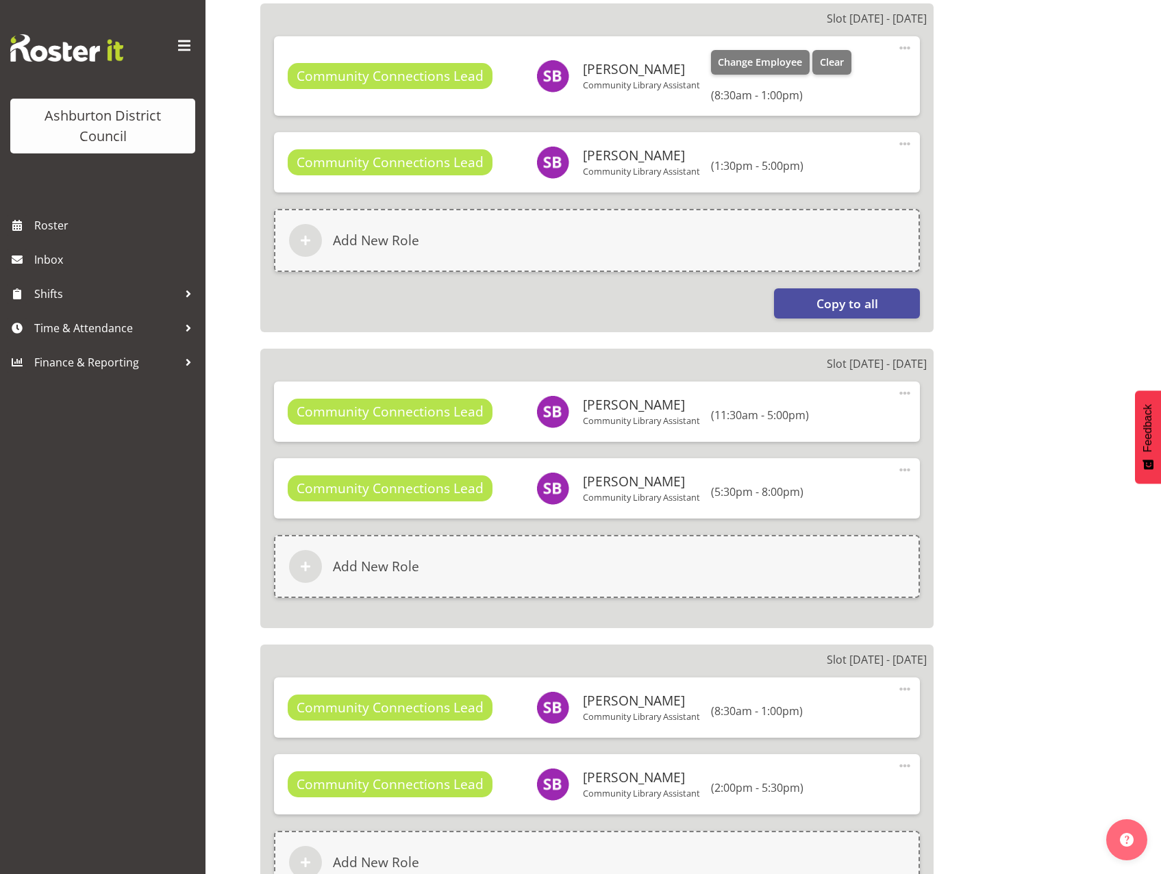
select select
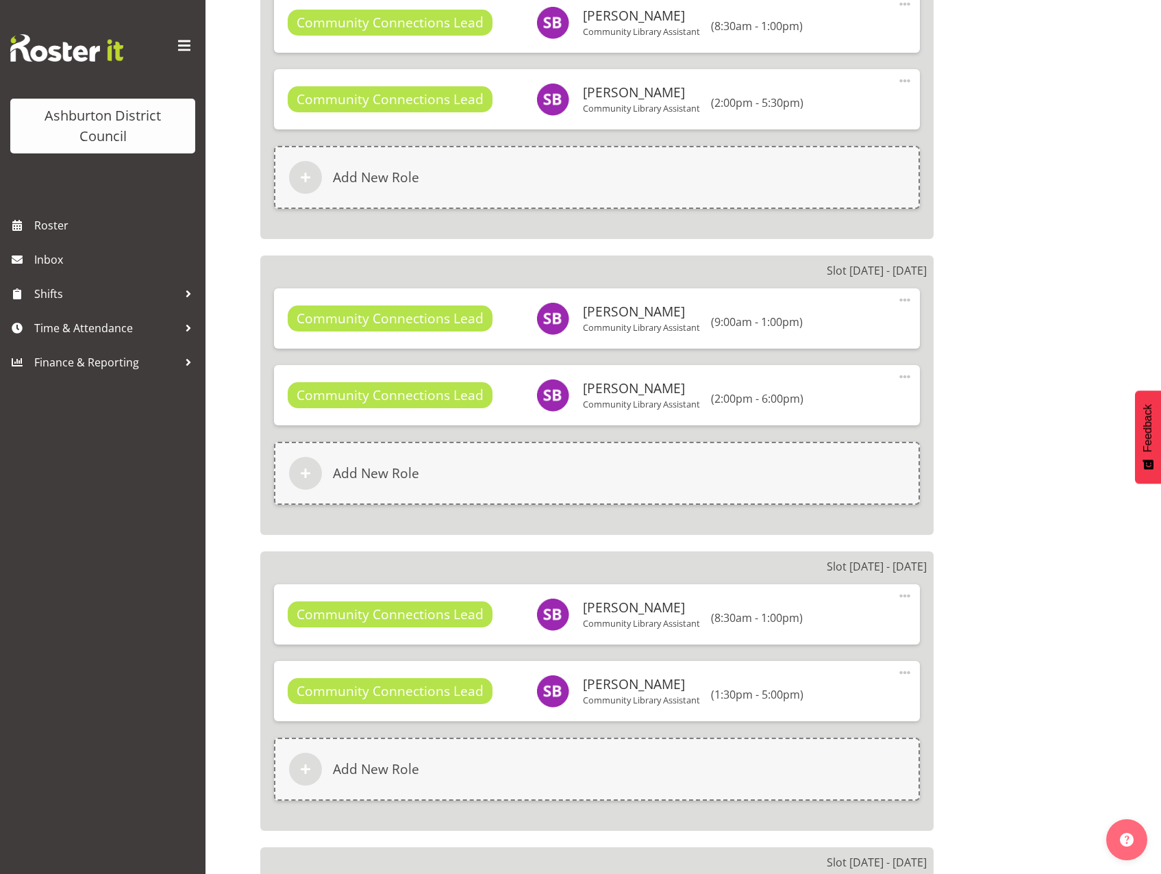
select select
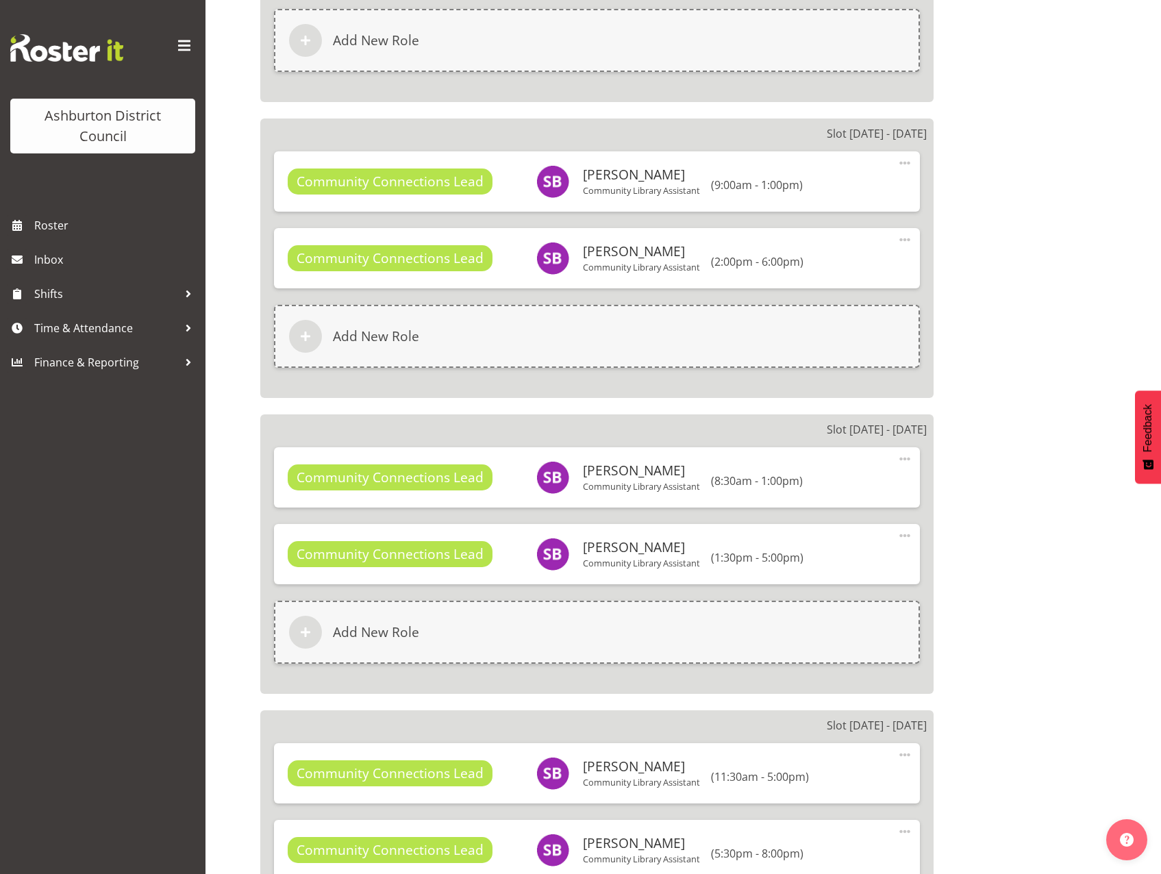
select select
select select "824"
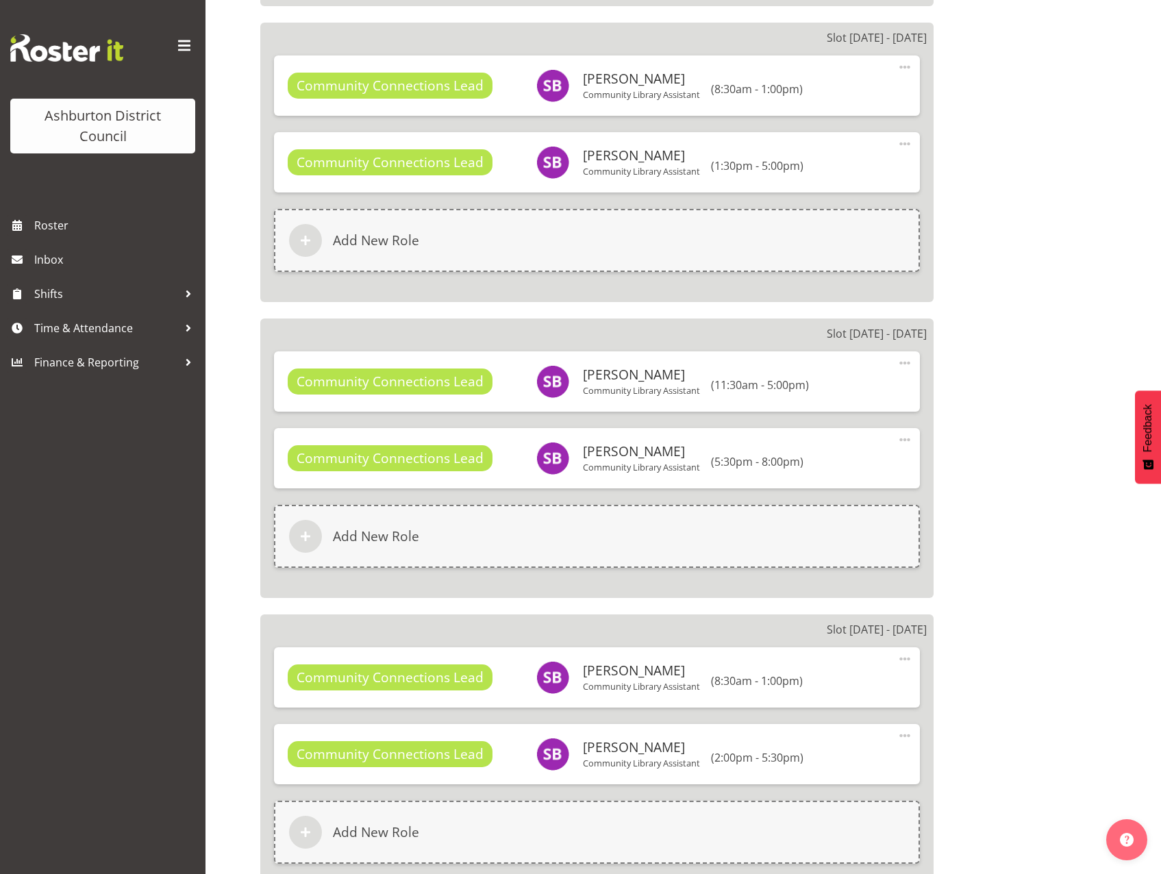
select select "1180"
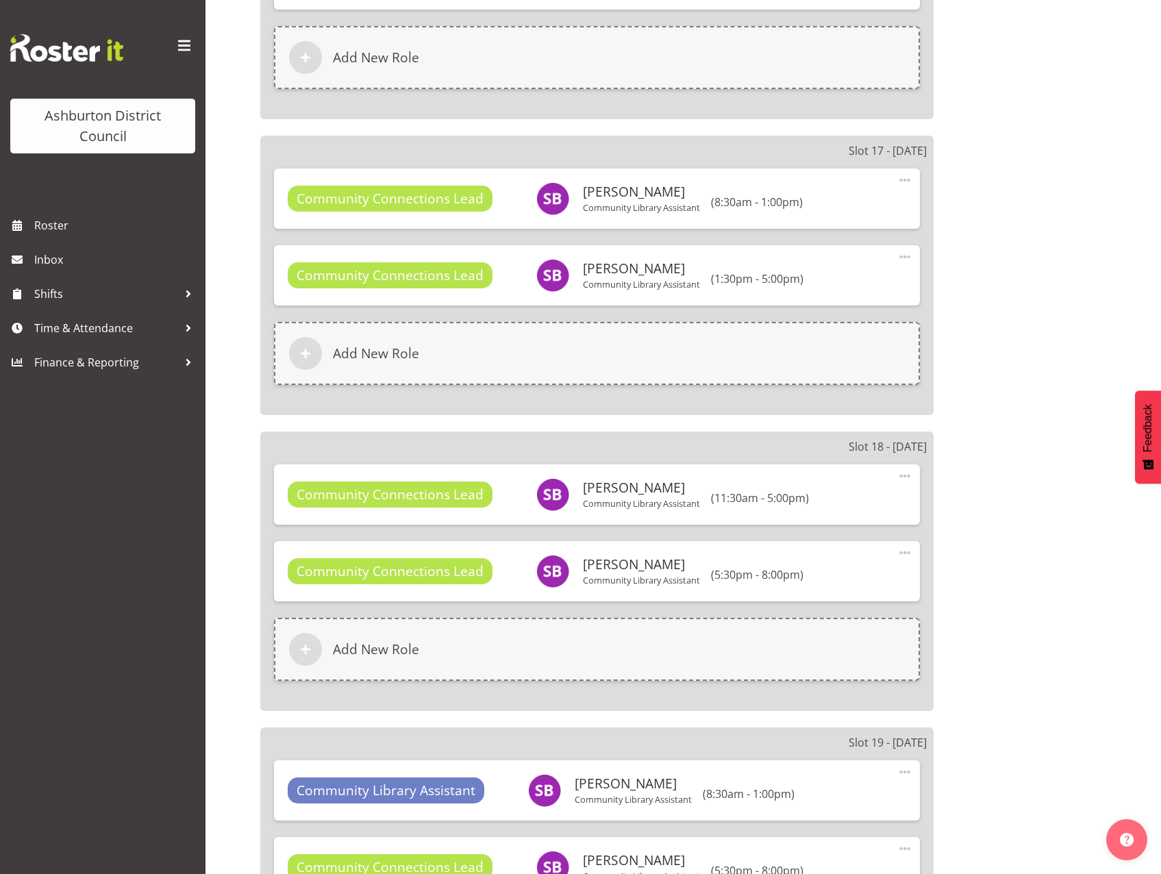
scroll to position [5668, 0]
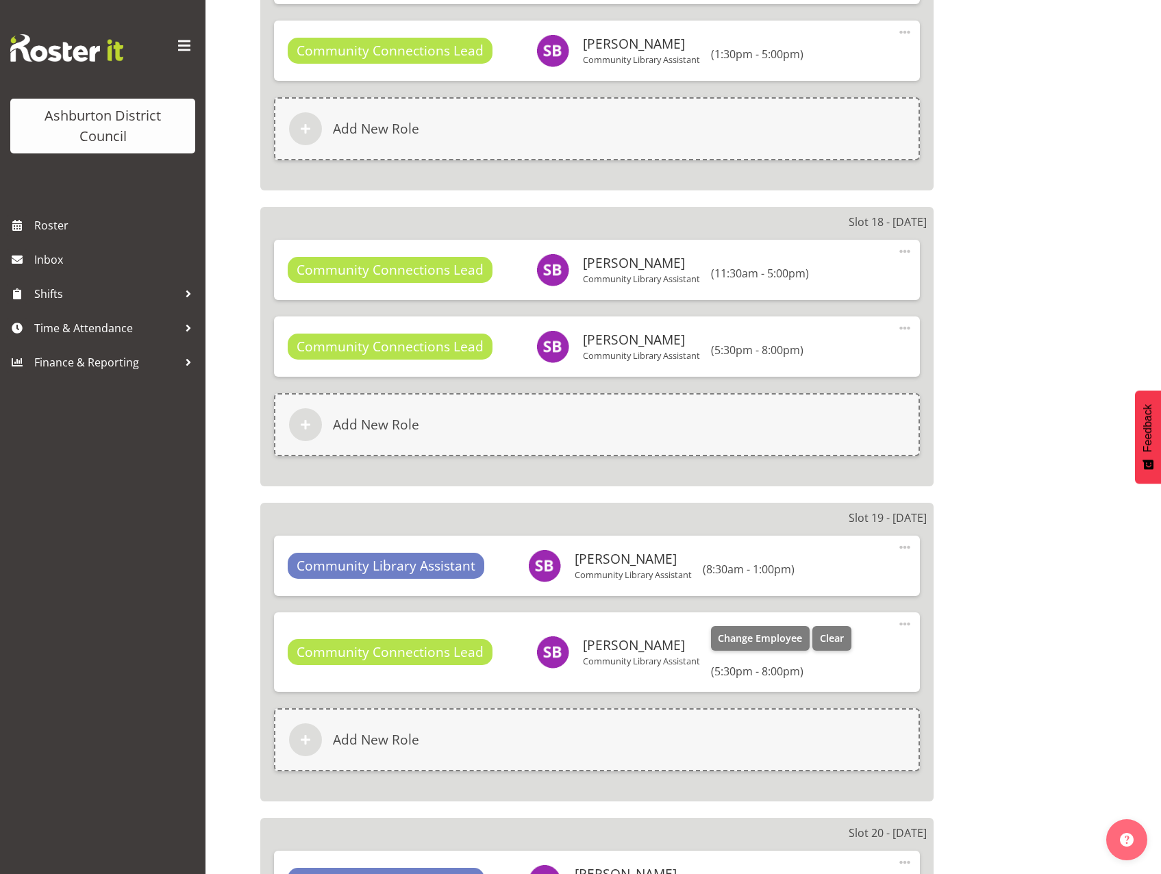
click at [904, 622] on span at bounding box center [905, 624] width 16 height 16
click at [849, 667] on link "Edit" at bounding box center [848, 657] width 132 height 25
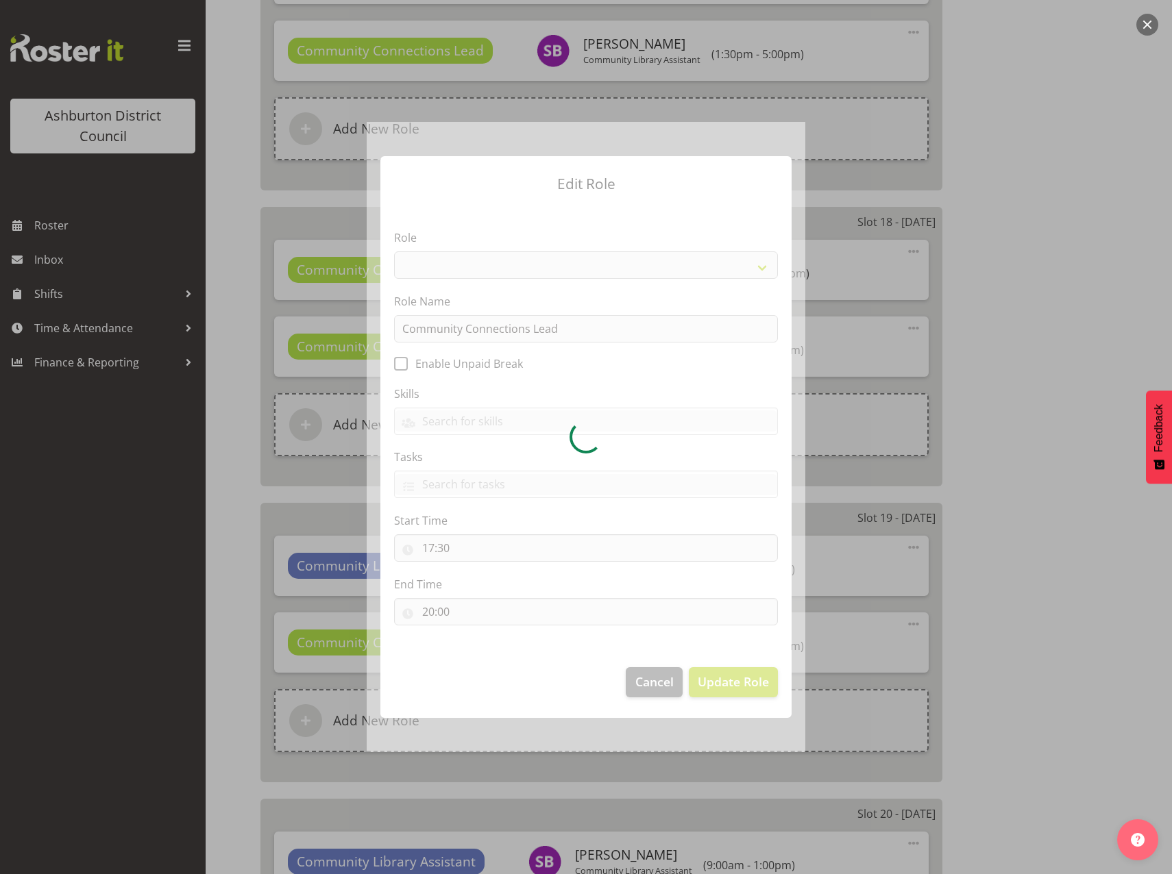
select select "1345"
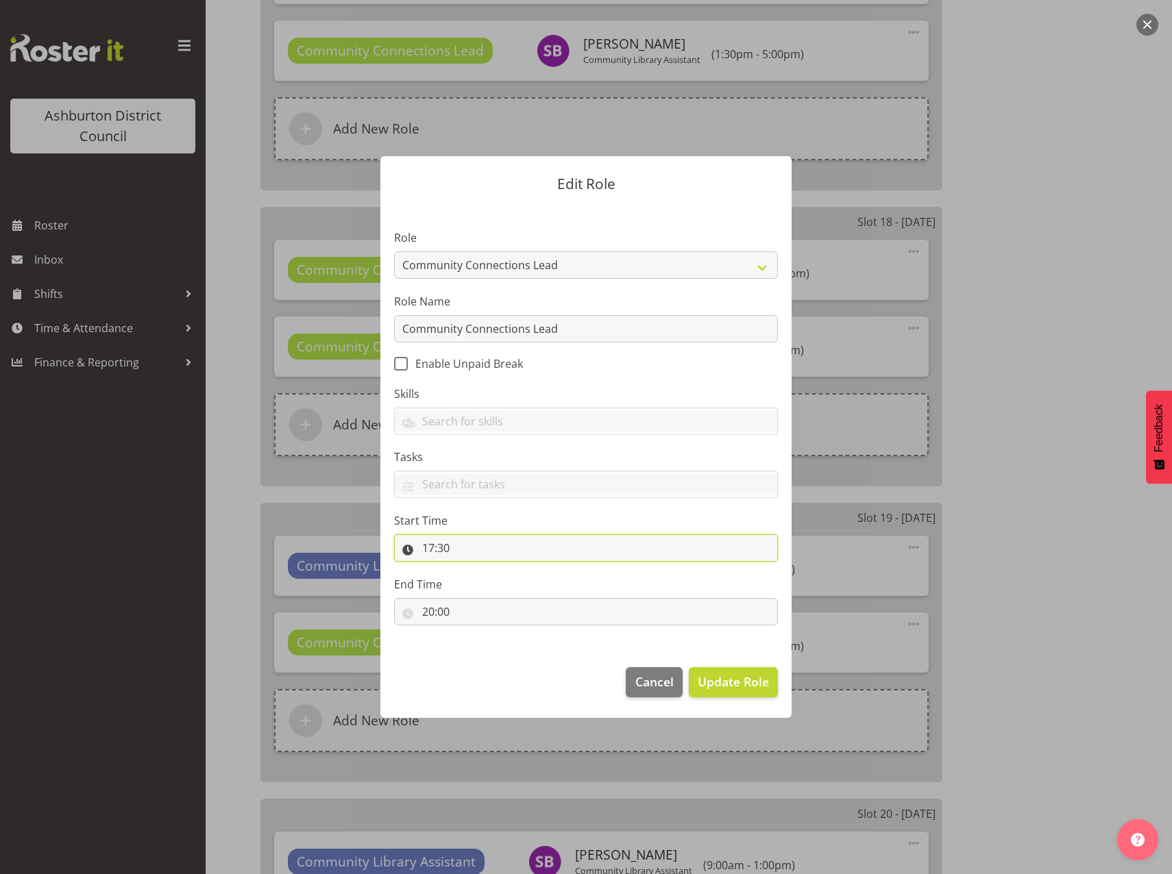
click at [428, 549] on input "17:30" at bounding box center [586, 547] width 384 height 27
click at [486, 584] on select "00 01 02 03 04 05 06 07 08 09 10 11 12 13 14 15 16 17 18 19 20 21 22 23" at bounding box center [487, 583] width 31 height 27
select select "13"
click at [472, 570] on select "00 01 02 03 04 05 06 07 08 09 10 11 12 13 14 15 16 17 18 19 20 21 22 23" at bounding box center [487, 583] width 31 height 27
type input "13:30"
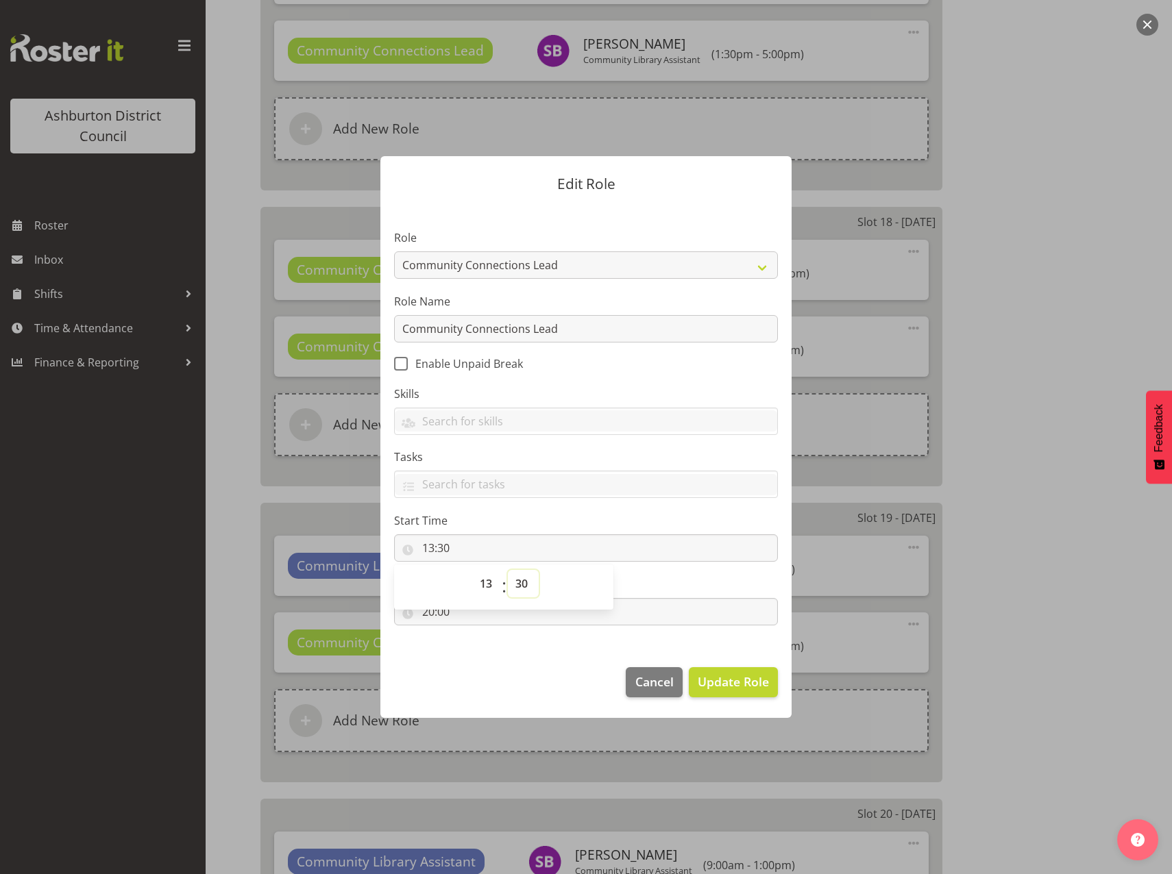
click at [530, 583] on select "00 01 02 03 04 05 06 07 08 09 10 11 12 13 14 15 16 17 18 19 20 21 22 23 24 25 2…" at bounding box center [523, 583] width 31 height 27
select select "0"
click at [508, 570] on select "00 01 02 03 04 05 06 07 08 09 10 11 12 13 14 15 16 17 18 19 20 21 22 23 24 25 2…" at bounding box center [523, 583] width 31 height 27
type input "13:00"
click at [485, 682] on footer "Cancel Update Role" at bounding box center [585, 686] width 411 height 64
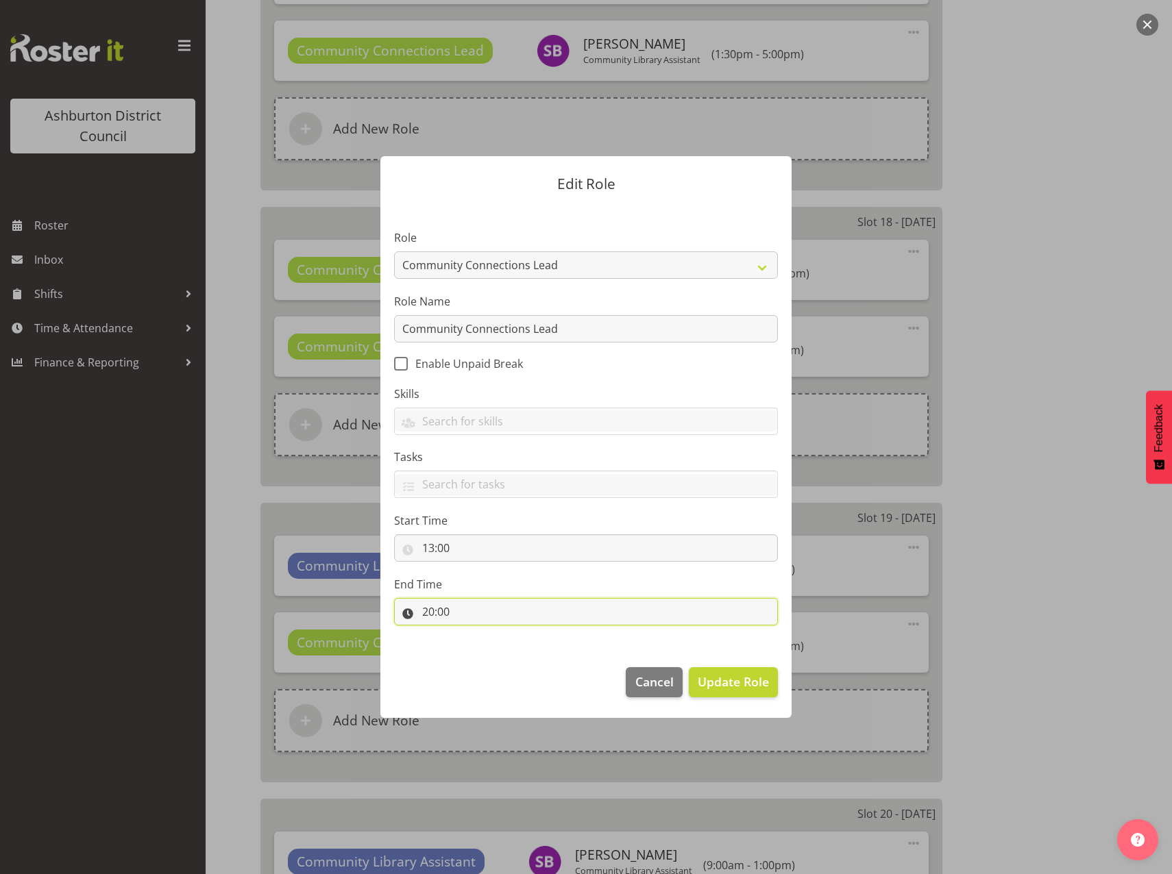
click at [428, 616] on input "20:00" at bounding box center [586, 611] width 384 height 27
click at [480, 648] on select "00 01 02 03 04 05 06 07 08 09 10 11 12 13 14 15 16 17 18 19 20 21 22 23" at bounding box center [487, 647] width 31 height 27
select select "17"
click at [472, 634] on select "00 01 02 03 04 05 06 07 08 09 10 11 12 13 14 15 16 17 18 19 20 21 22 23" at bounding box center [487, 647] width 31 height 27
type input "17:00"
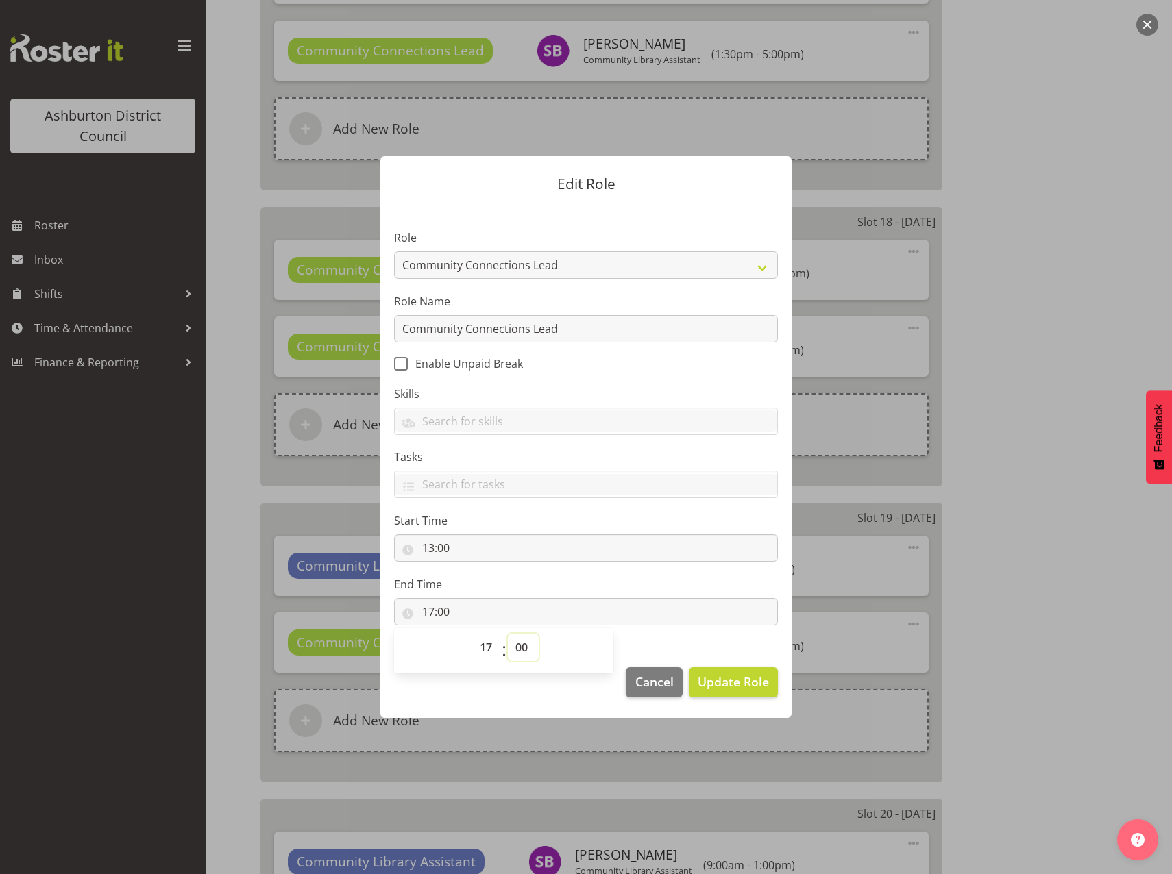
click at [526, 652] on select "00 01 02 03 04 05 06 07 08 09 10 11 12 13 14 15 16 17 18 19 20 21 22 23 24 25 2…" at bounding box center [523, 647] width 31 height 27
select select "30"
click at [508, 634] on select "00 01 02 03 04 05 06 07 08 09 10 11 12 13 14 15 16 17 18 19 20 21 22 23 24 25 2…" at bounding box center [523, 647] width 31 height 27
type input "17:30"
click at [719, 690] on span "Update Role" at bounding box center [733, 682] width 71 height 18
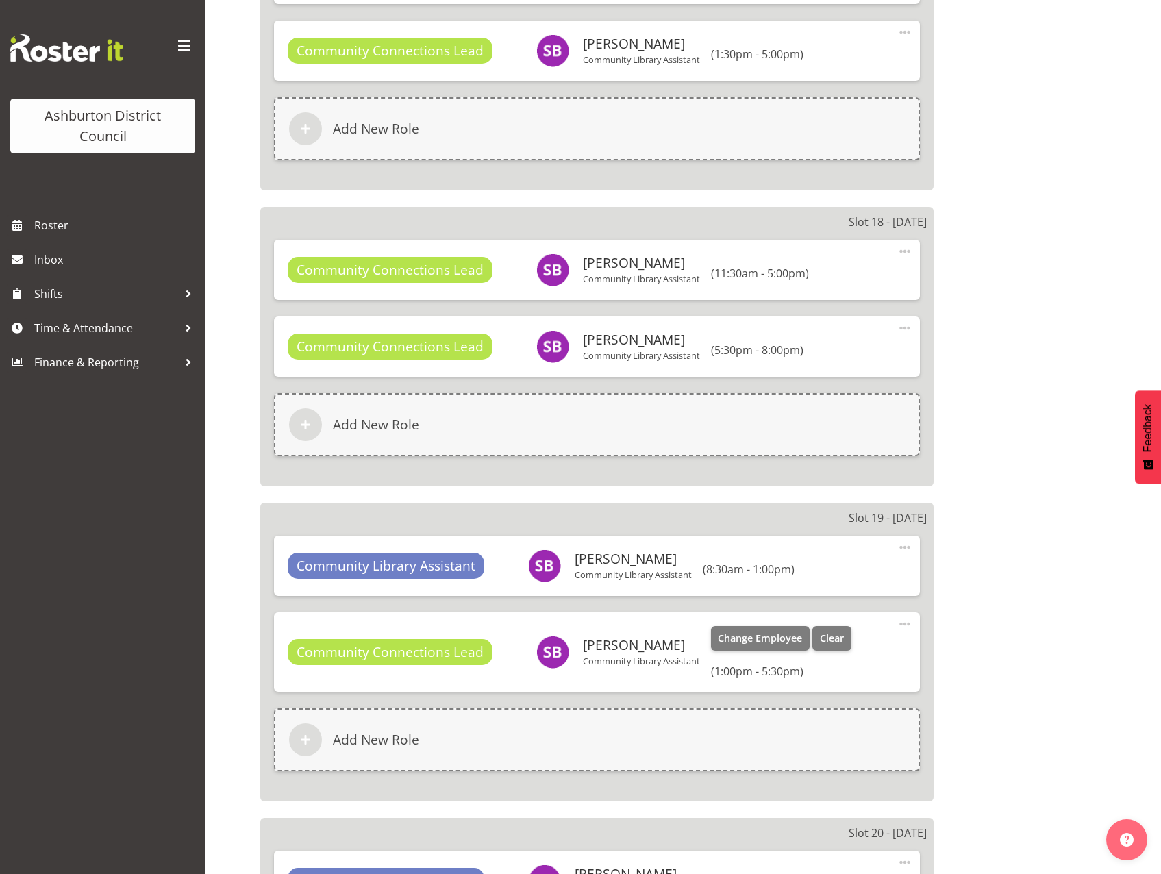
click at [905, 623] on span at bounding box center [905, 624] width 16 height 16
click at [824, 659] on link "Edit" at bounding box center [848, 657] width 132 height 25
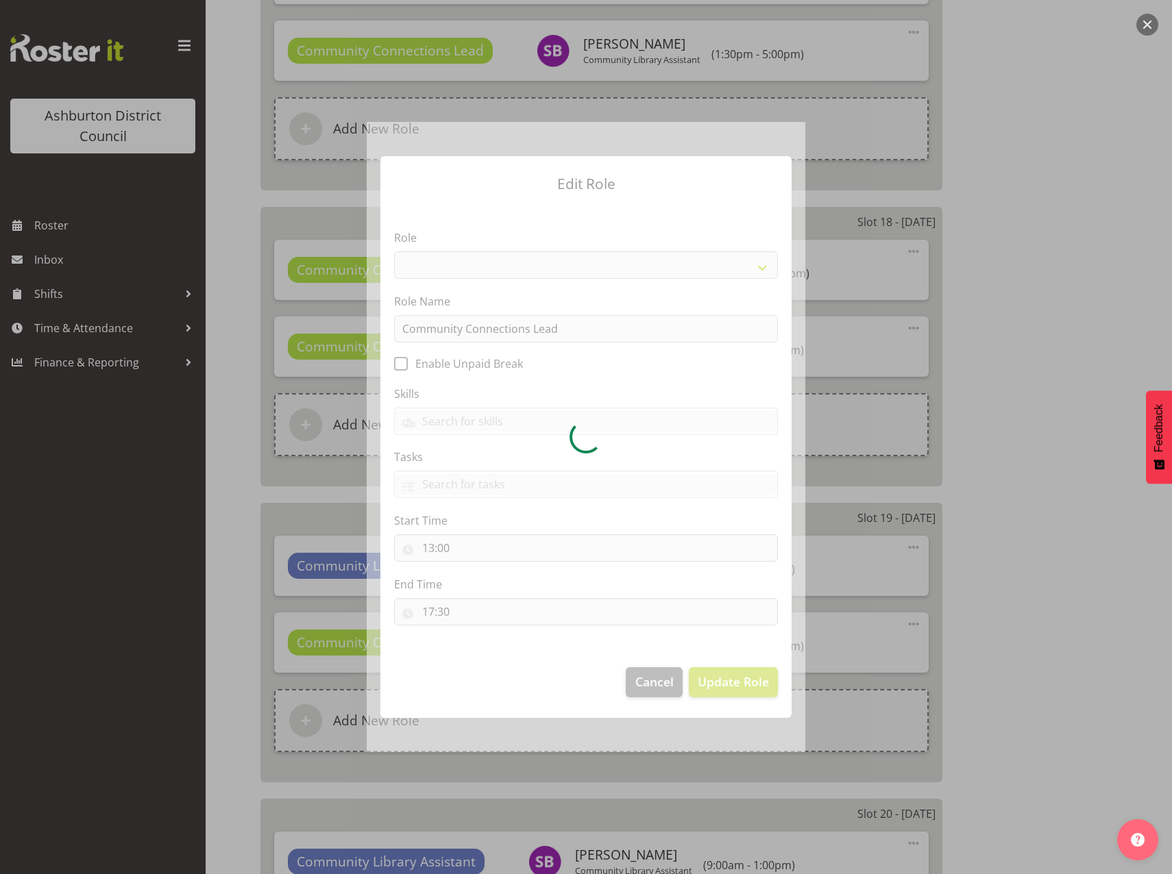
select select "1345"
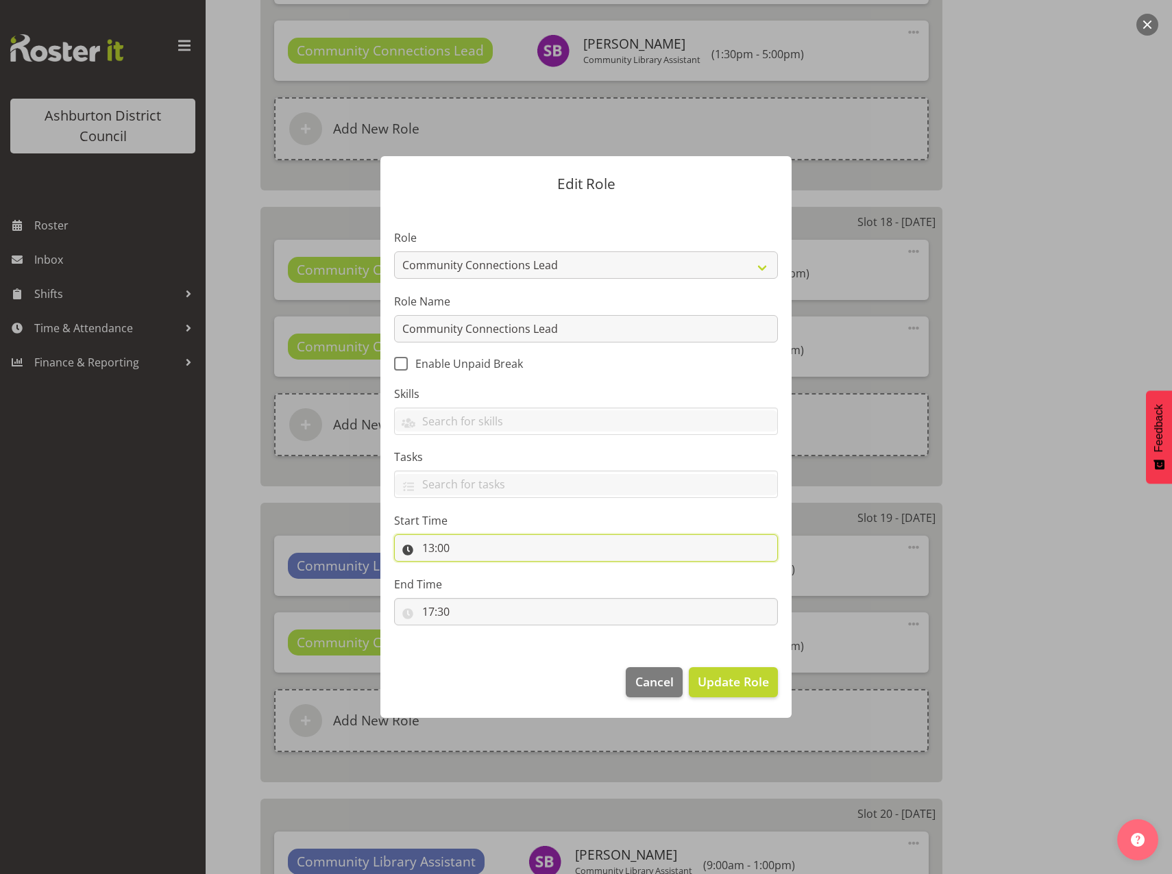
click at [429, 552] on input "13:00" at bounding box center [586, 547] width 384 height 27
click at [483, 588] on select "00 01 02 03 04 05 06 07 08 09 10 11 12 13 14 15 16 17 18 19 20 21 22 23" at bounding box center [487, 583] width 31 height 27
select select "14"
click at [472, 570] on select "00 01 02 03 04 05 06 07 08 09 10 11 12 13 14 15 16 17 18 19 20 21 22 23" at bounding box center [487, 583] width 31 height 27
type input "14:00"
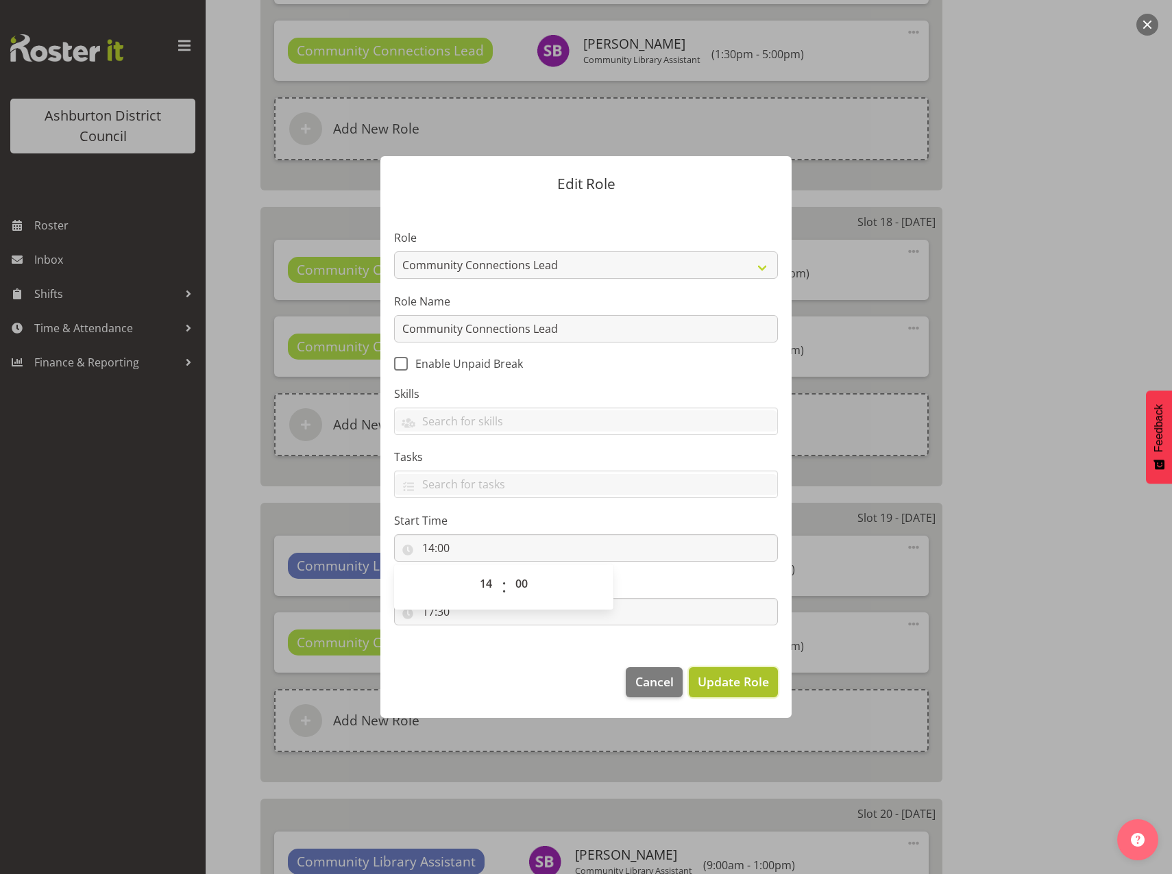
click at [724, 685] on span "Update Role" at bounding box center [733, 682] width 71 height 18
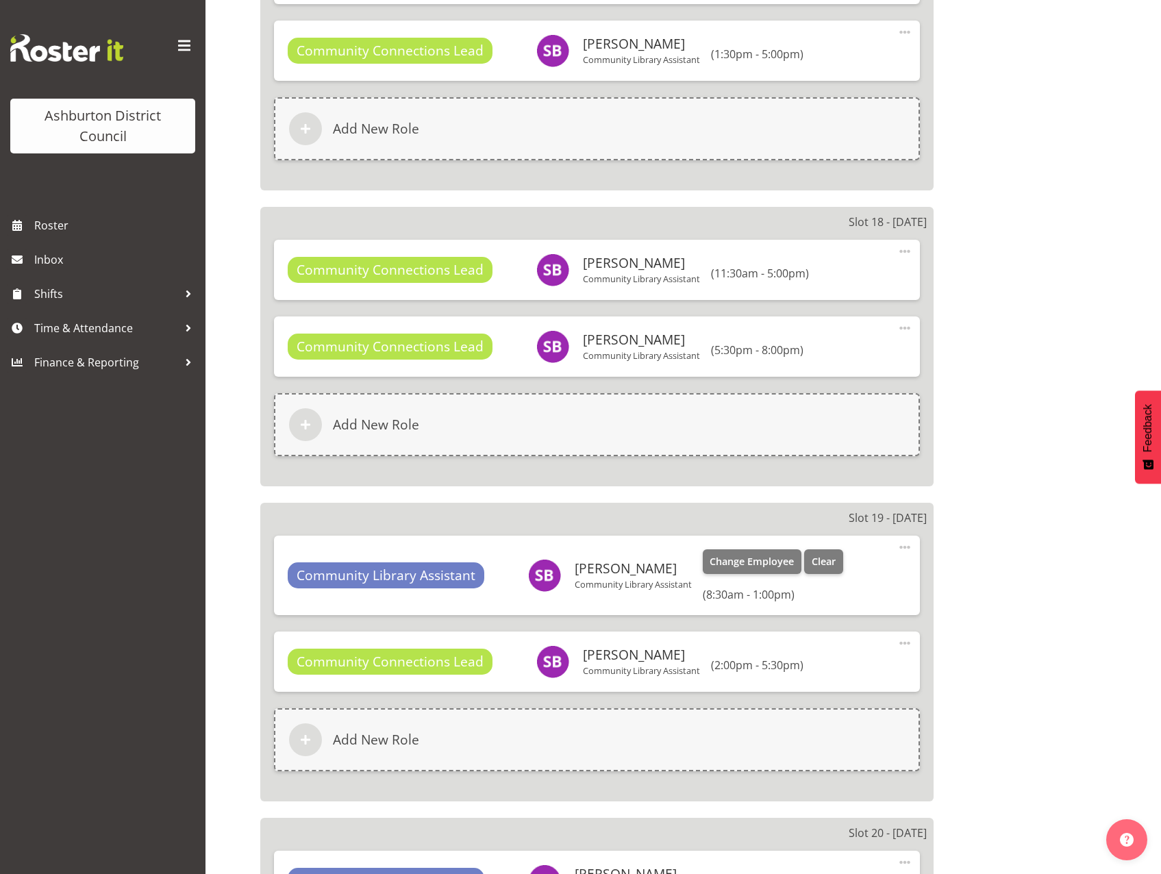
click at [902, 546] on span at bounding box center [905, 547] width 16 height 16
click at [824, 578] on link "Edit" at bounding box center [848, 580] width 132 height 25
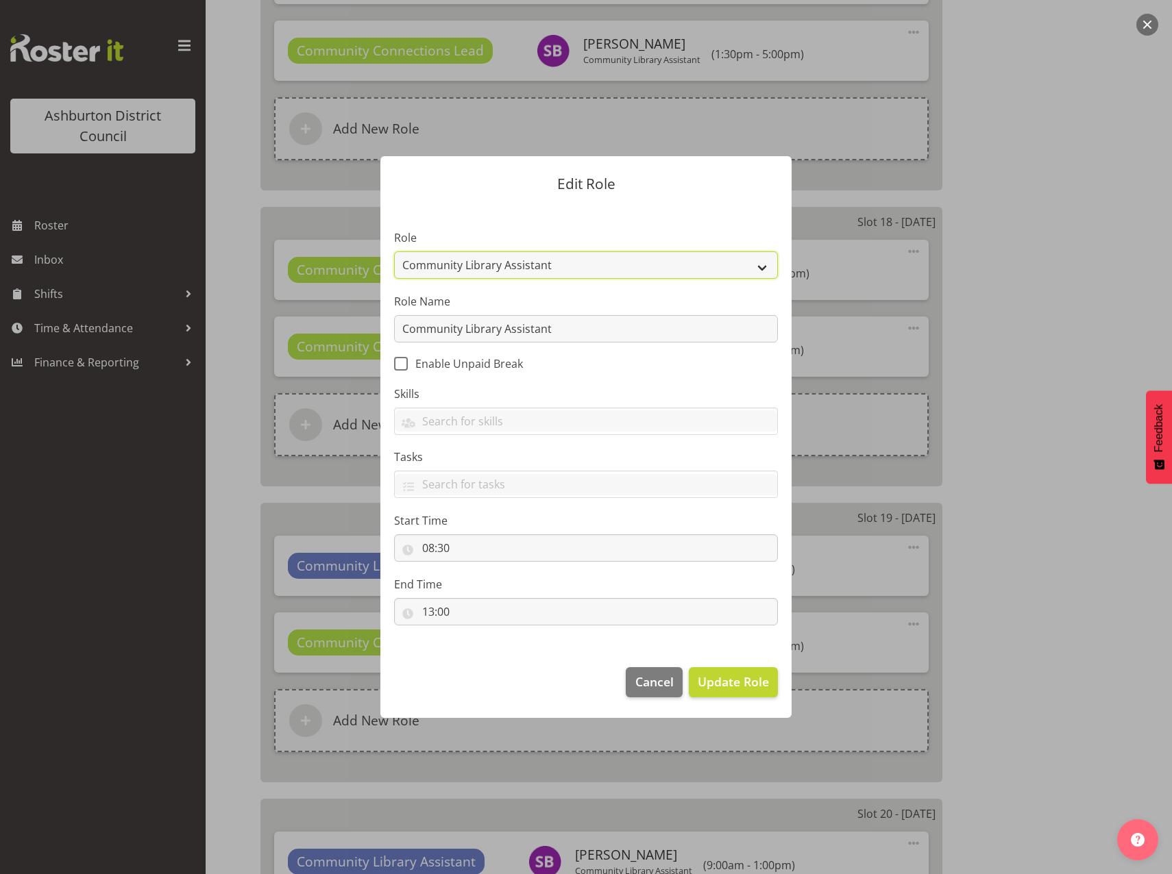
click at [763, 269] on select "AAGM Deputy Director AAGM Director Archivist Childrens Librarian Collections & …" at bounding box center [586, 264] width 384 height 27
select select "1345"
click at [394, 251] on select "AAGM Deputy Director AAGM Director Archivist Childrens Librarian Collections & …" at bounding box center [586, 264] width 384 height 27
drag, startPoint x: 576, startPoint y: 330, endPoint x: 244, endPoint y: 332, distance: 332.3
click at [244, 332] on div "Edit Role Role AAGM Deputy Director AAGM Director Archivist Childrens Librarian…" at bounding box center [586, 437] width 1172 height 874
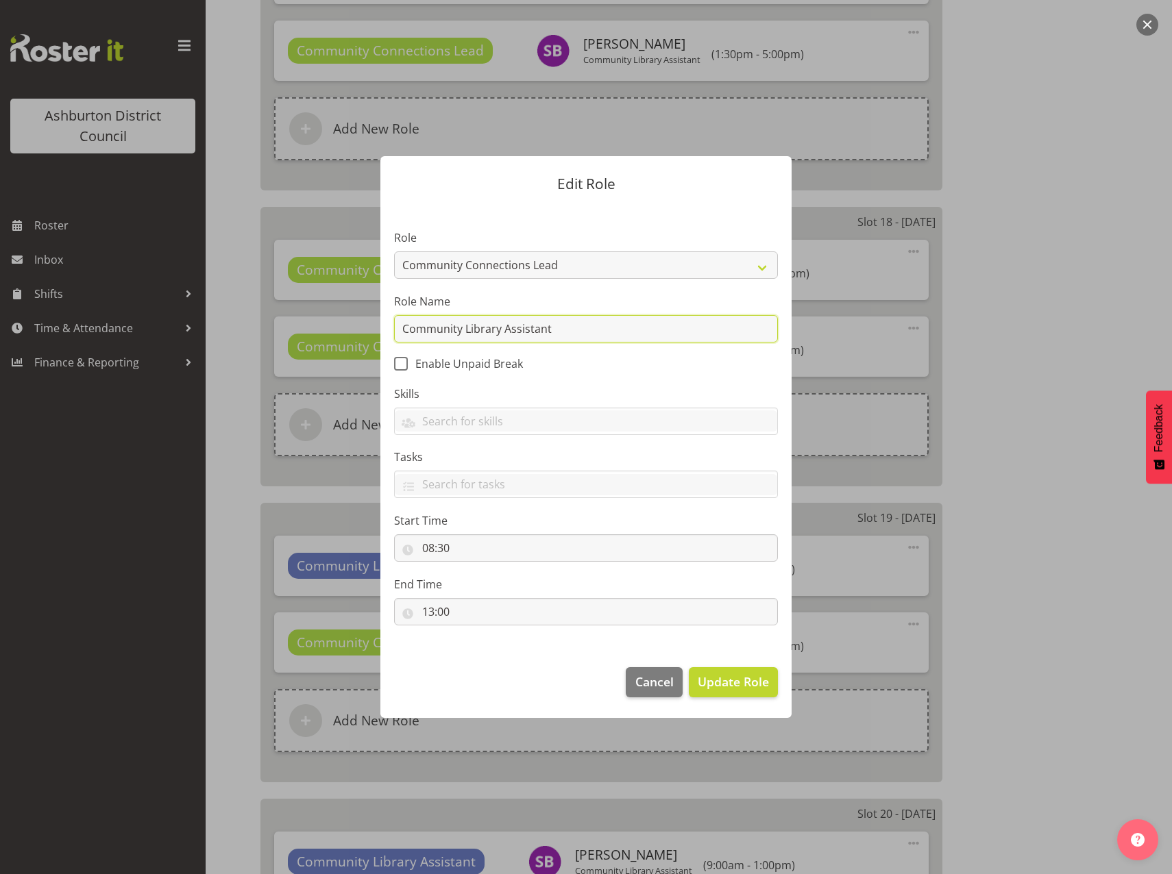
paste input "Connections Lead"
type input "Community Connections Lead"
click at [718, 680] on span "Update Role" at bounding box center [733, 682] width 71 height 18
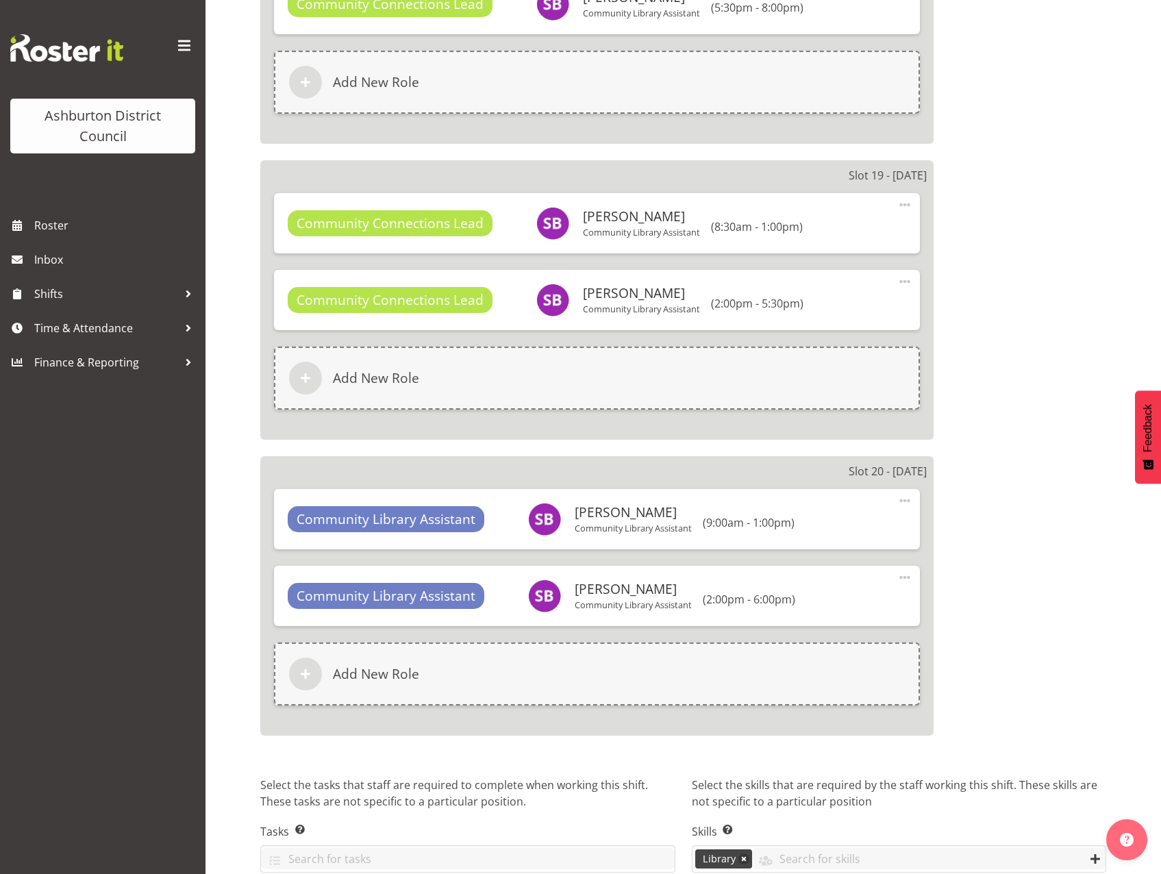
scroll to position [6077, 0]
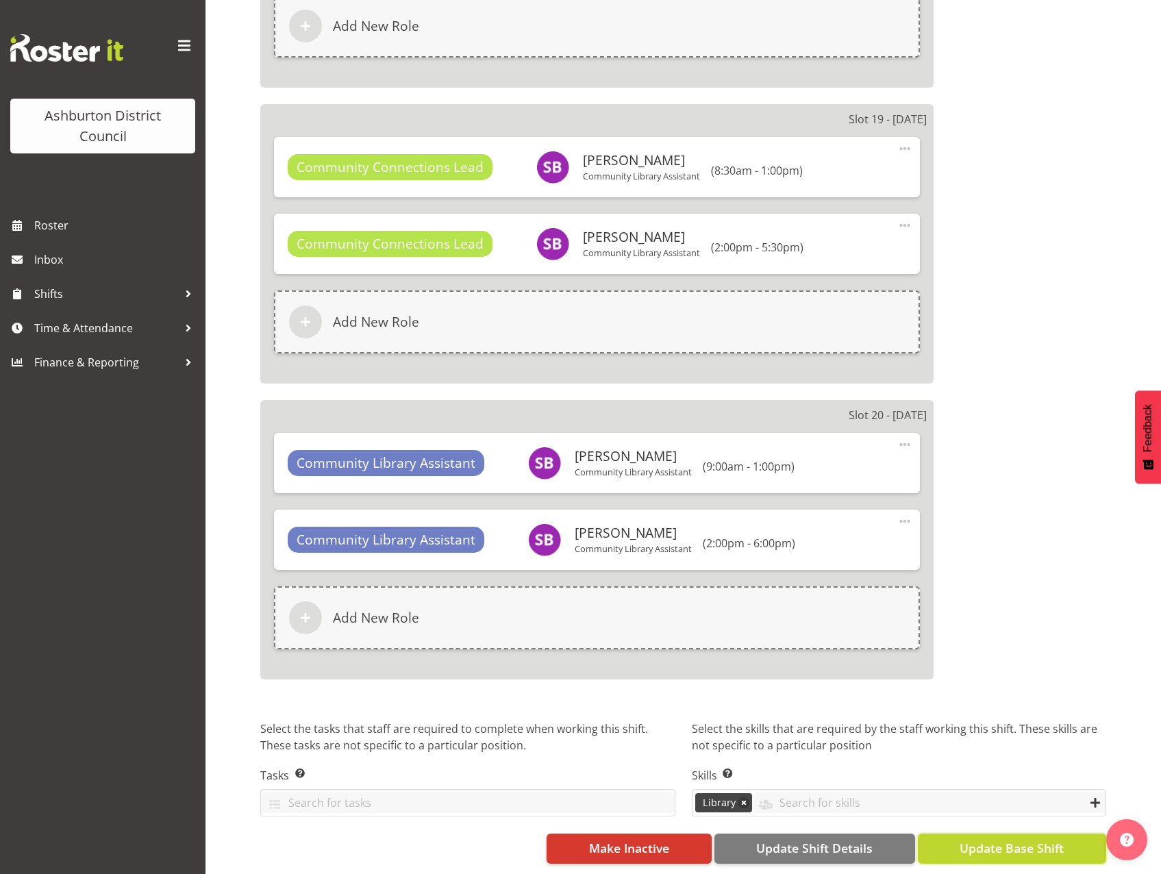
click at [1017, 846] on span "Update Base Shift" at bounding box center [1012, 848] width 104 height 18
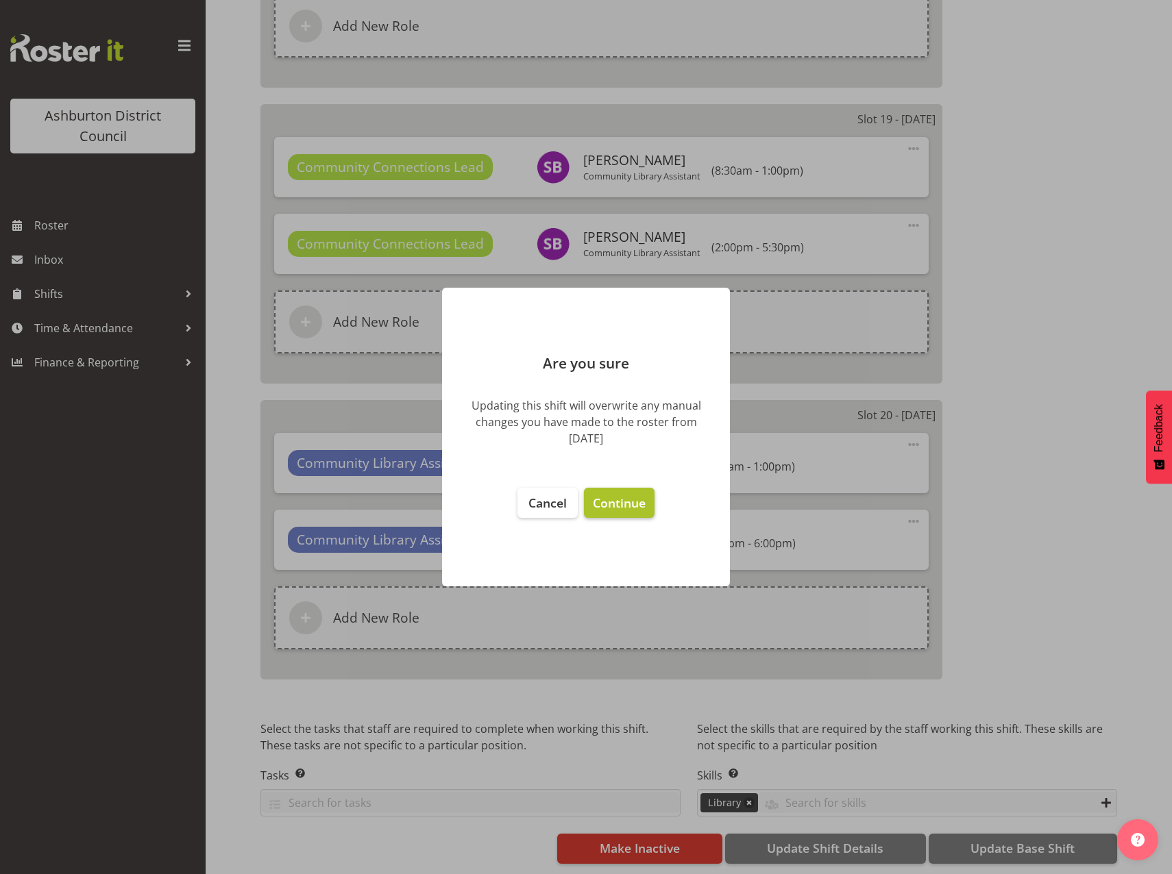
click at [635, 504] on span "Continue" at bounding box center [619, 503] width 53 height 16
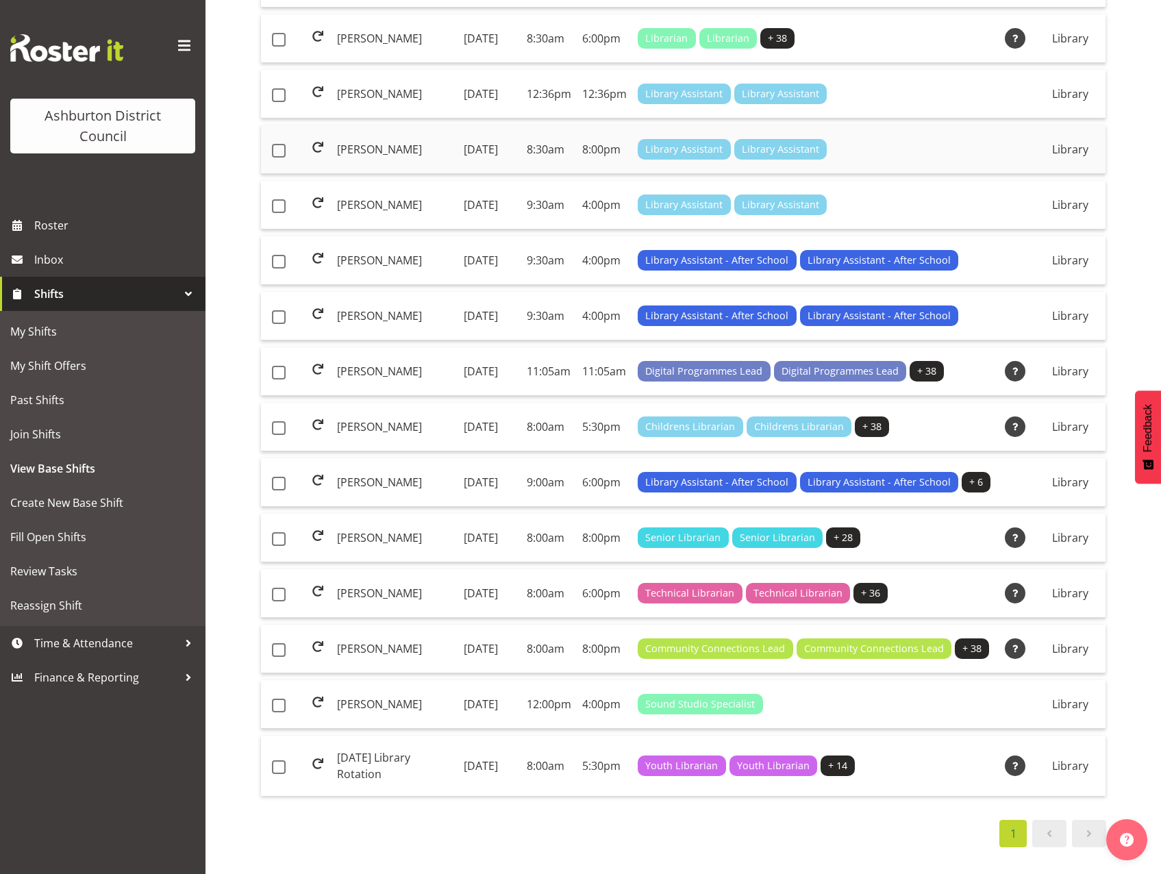
scroll to position [719, 0]
click at [363, 625] on td "[PERSON_NAME]" at bounding box center [395, 649] width 127 height 49
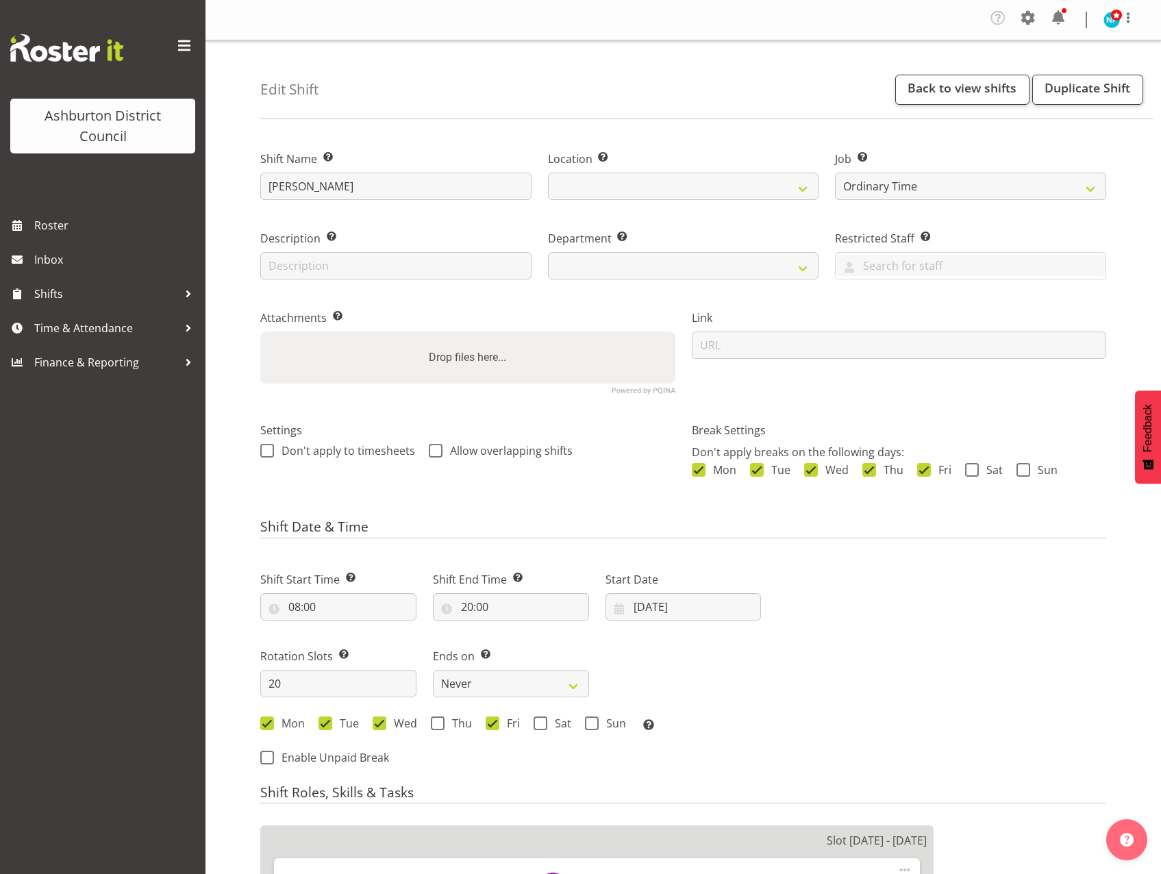
select select "6995"
select select
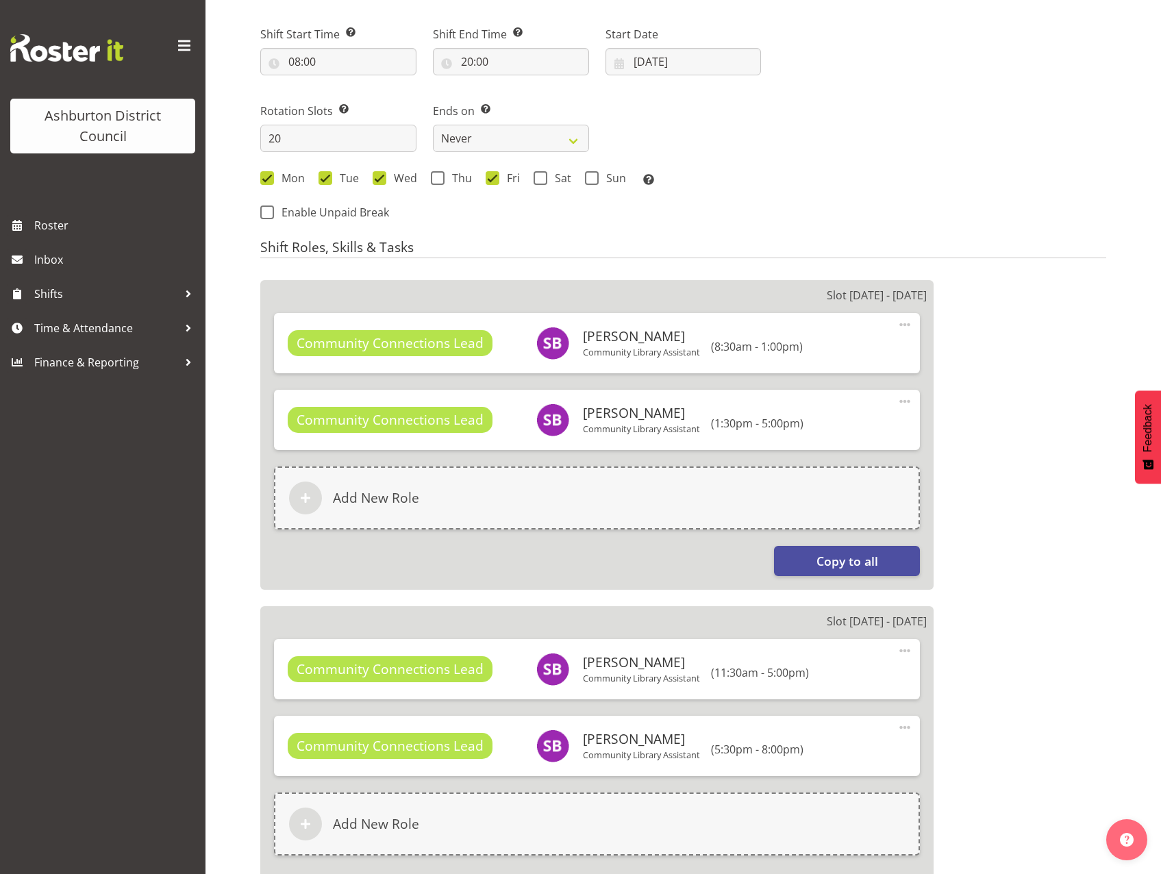
select select
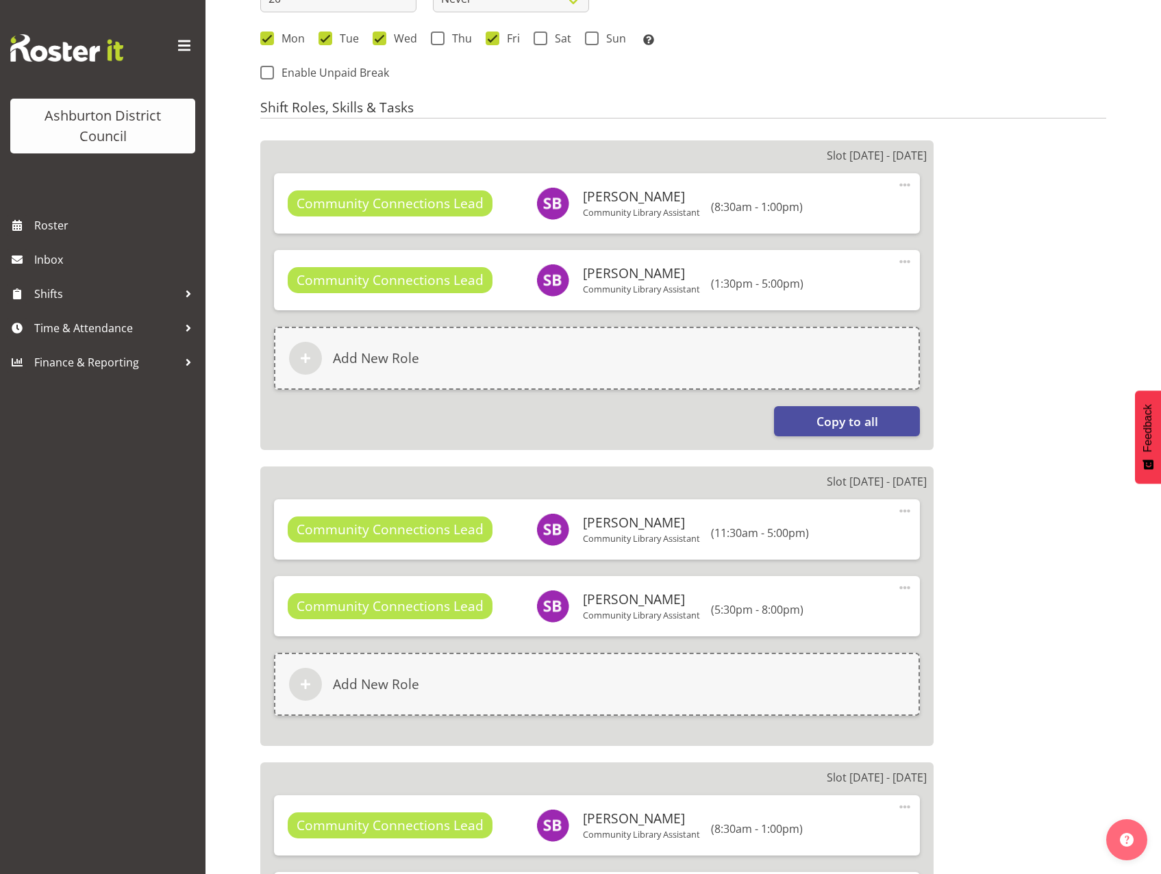
select select "824"
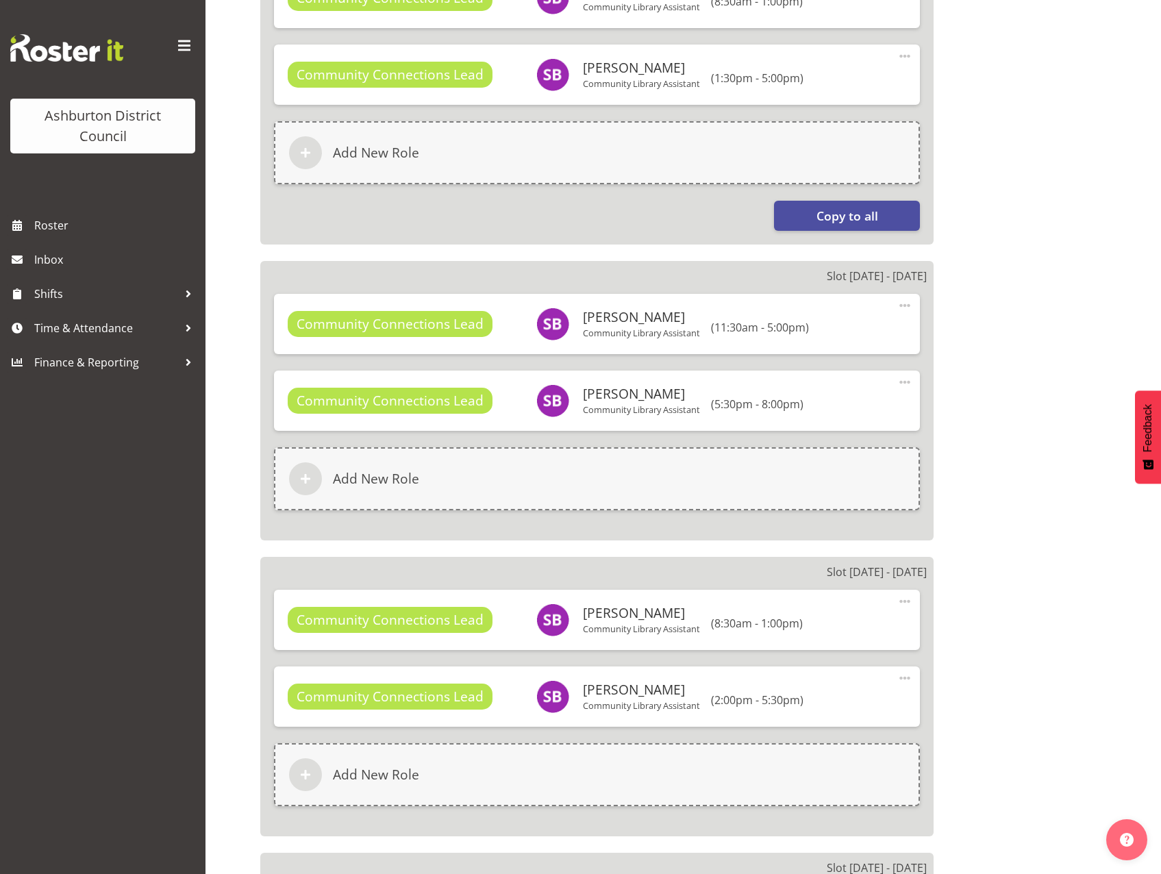
select select "1180"
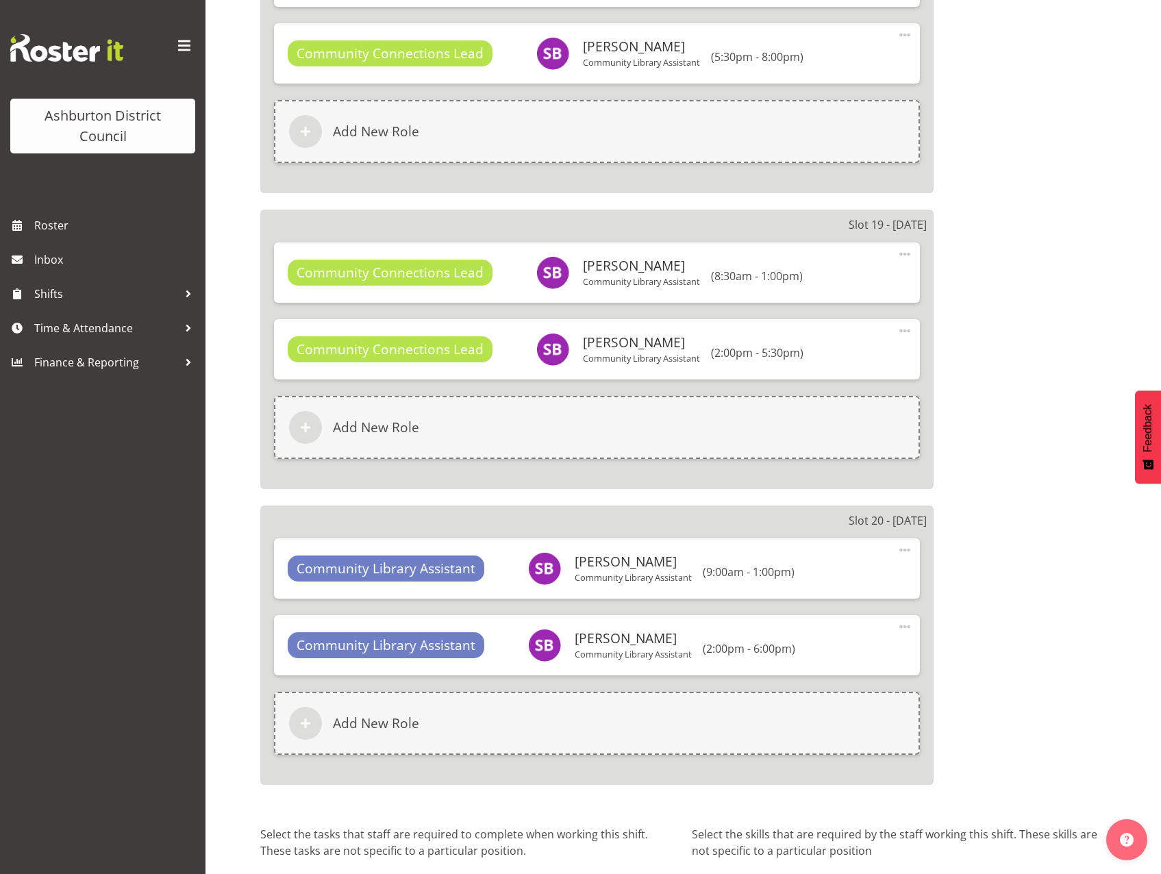
scroll to position [6077, 0]
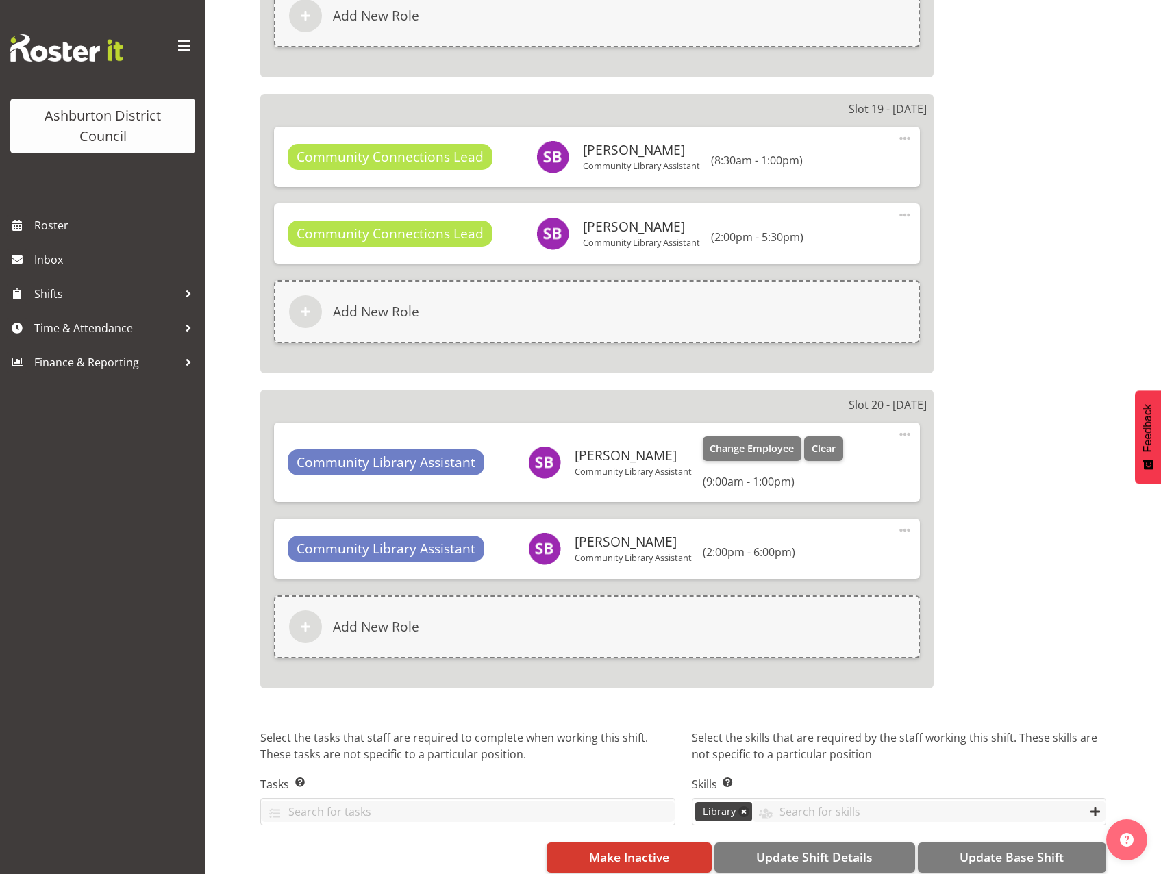
click at [902, 431] on span at bounding box center [905, 434] width 16 height 16
click at [824, 466] on link "Edit" at bounding box center [848, 467] width 132 height 25
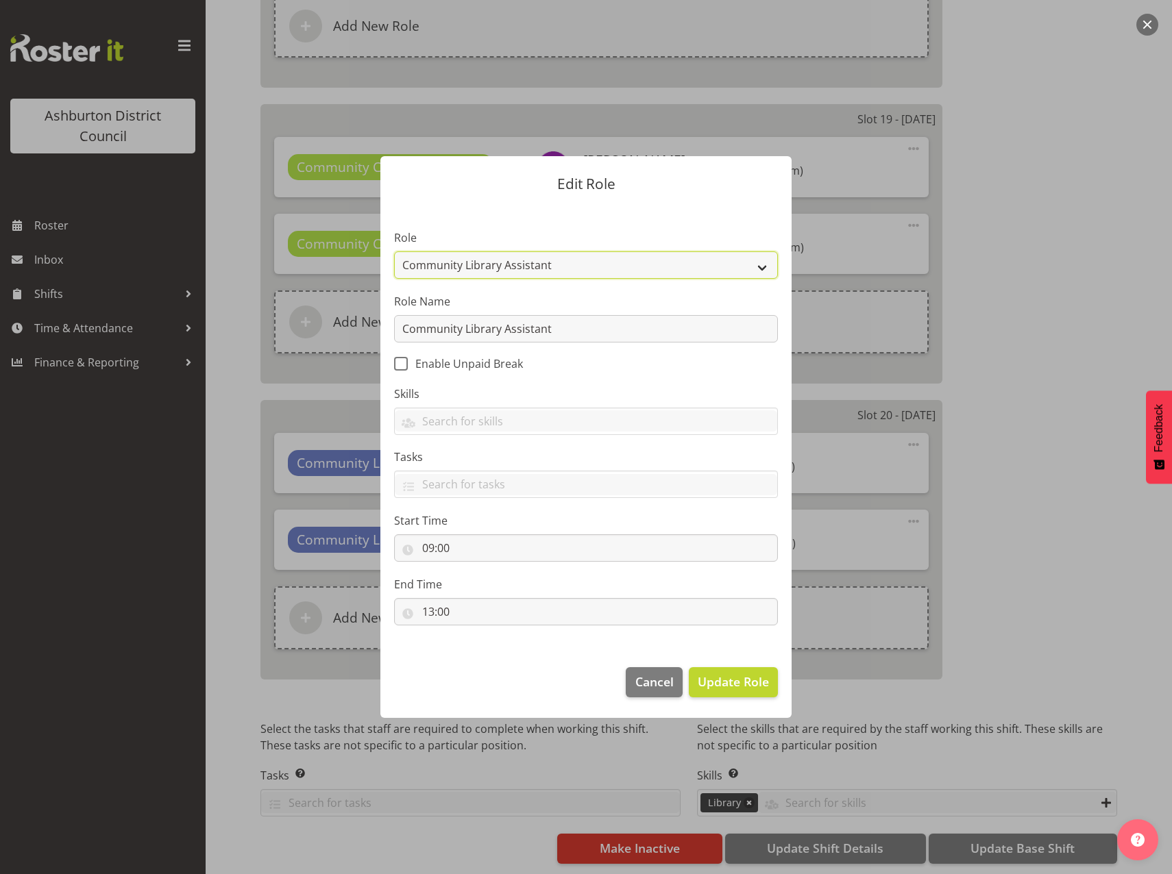
click at [761, 264] on select "AAGM Deputy Director AAGM Director Archivist Childrens Librarian Collections & …" at bounding box center [586, 264] width 384 height 27
select select "1345"
click at [394, 251] on select "AAGM Deputy Director AAGM Director Archivist Childrens Librarian Collections & …" at bounding box center [586, 264] width 384 height 27
drag, startPoint x: 595, startPoint y: 329, endPoint x: 325, endPoint y: 334, distance: 270.0
click at [325, 334] on form "Edit Role Role AAGM Deputy Director AAGM Director Archivist Childrens Librarian…" at bounding box center [586, 437] width 658 height 630
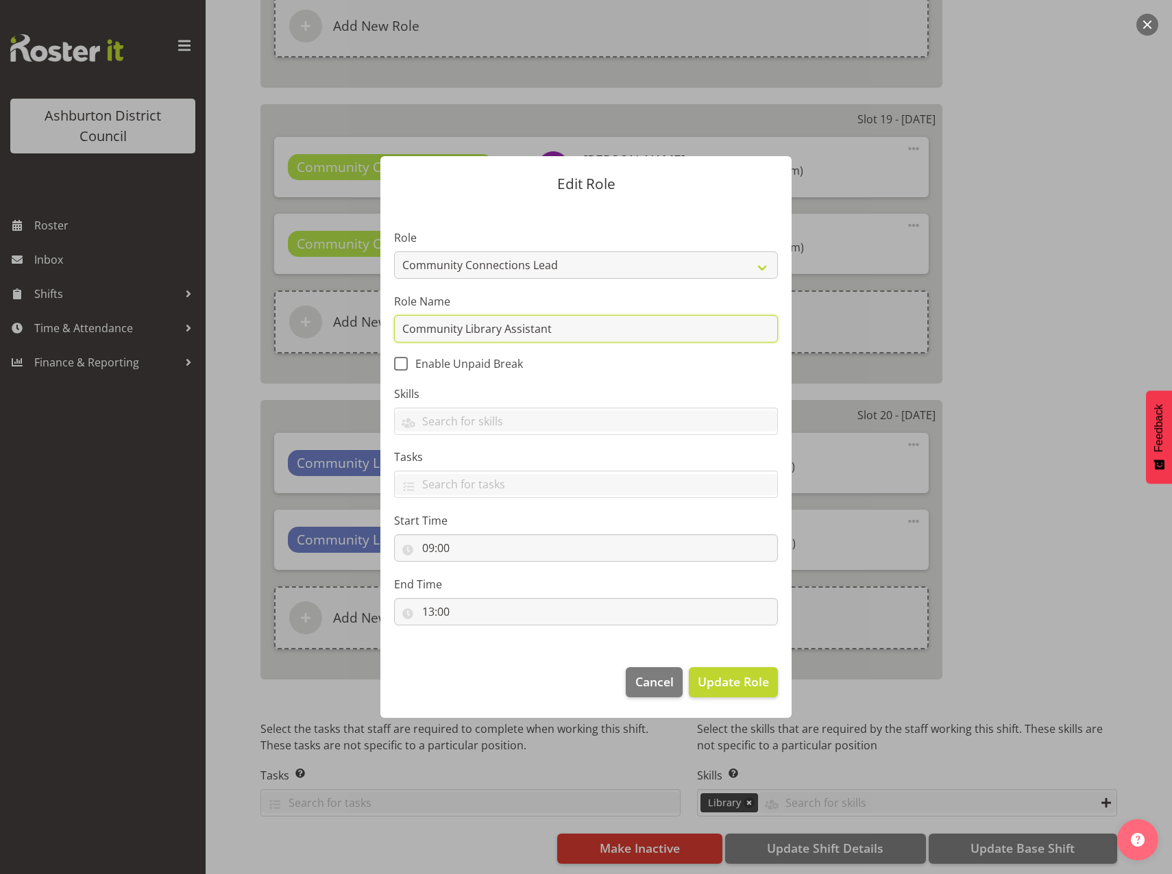
paste input "Connections Lead"
type input "Community Connections Lead"
click at [737, 676] on span "Update Role" at bounding box center [733, 682] width 71 height 18
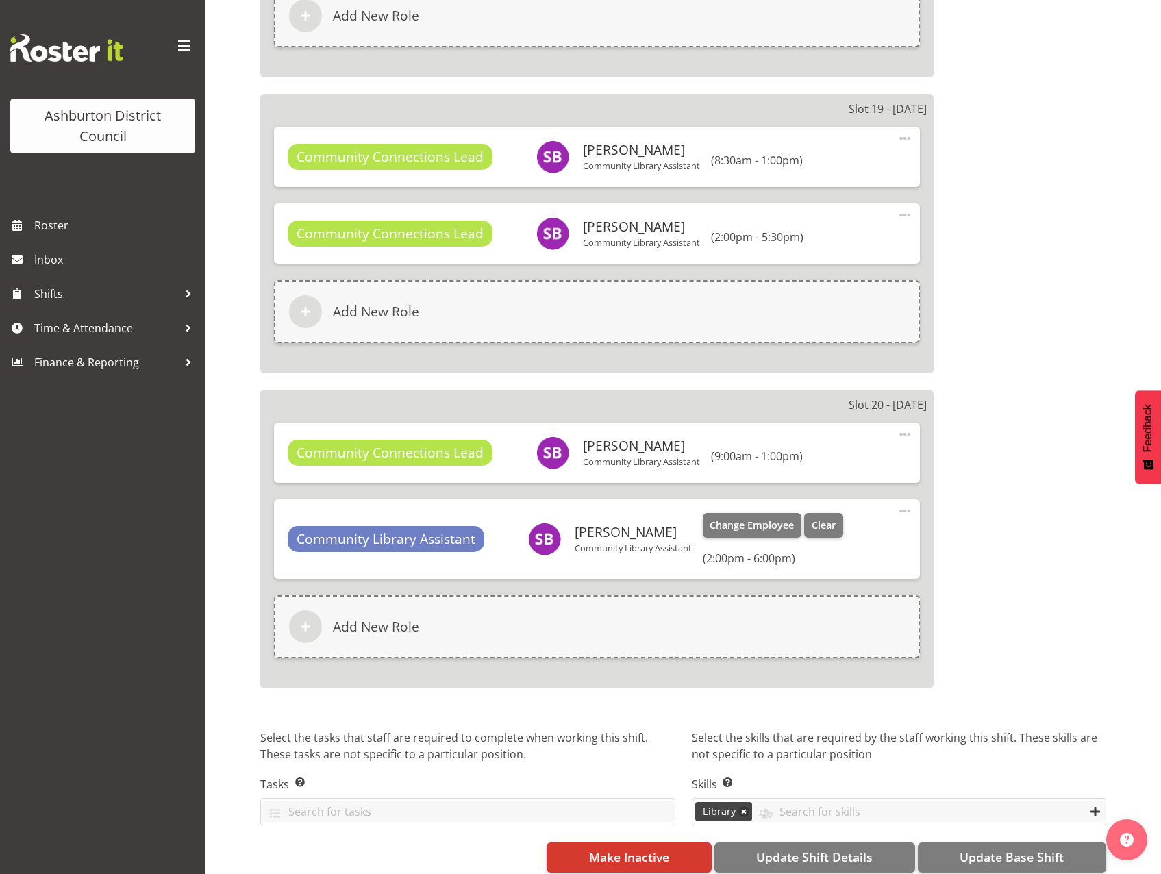
click at [905, 511] on span at bounding box center [905, 511] width 16 height 16
click at [857, 547] on link "Edit" at bounding box center [848, 544] width 132 height 25
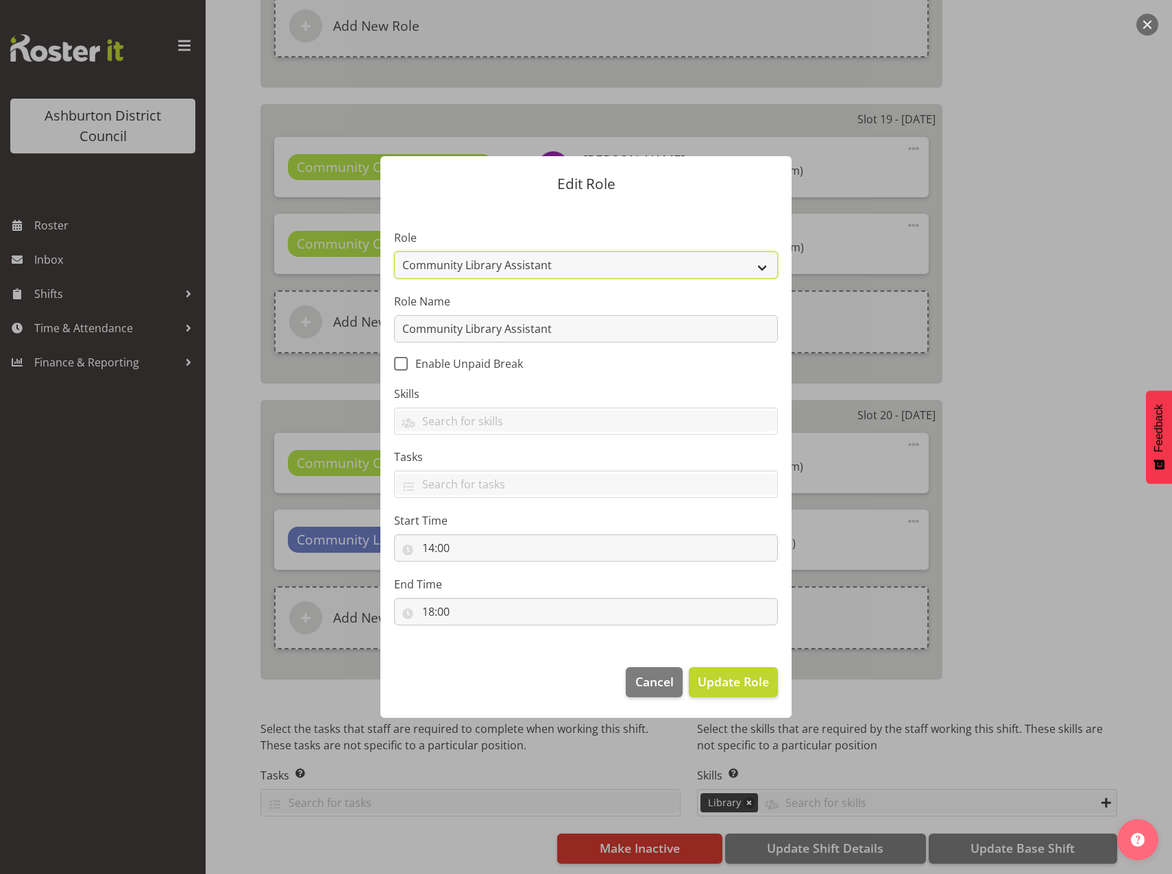
click at [760, 262] on select "AAGM Deputy Director AAGM Director Archivist Childrens Librarian Collections & …" at bounding box center [586, 264] width 384 height 27
select select "1345"
click at [394, 251] on select "AAGM Deputy Director AAGM Director Archivist Childrens Librarian Collections & …" at bounding box center [586, 264] width 384 height 27
drag, startPoint x: 673, startPoint y: 332, endPoint x: 273, endPoint y: 336, distance: 399.5
click at [273, 336] on form "Edit Role Role AAGM Deputy Director AAGM Director Archivist Childrens Librarian…" at bounding box center [586, 437] width 658 height 630
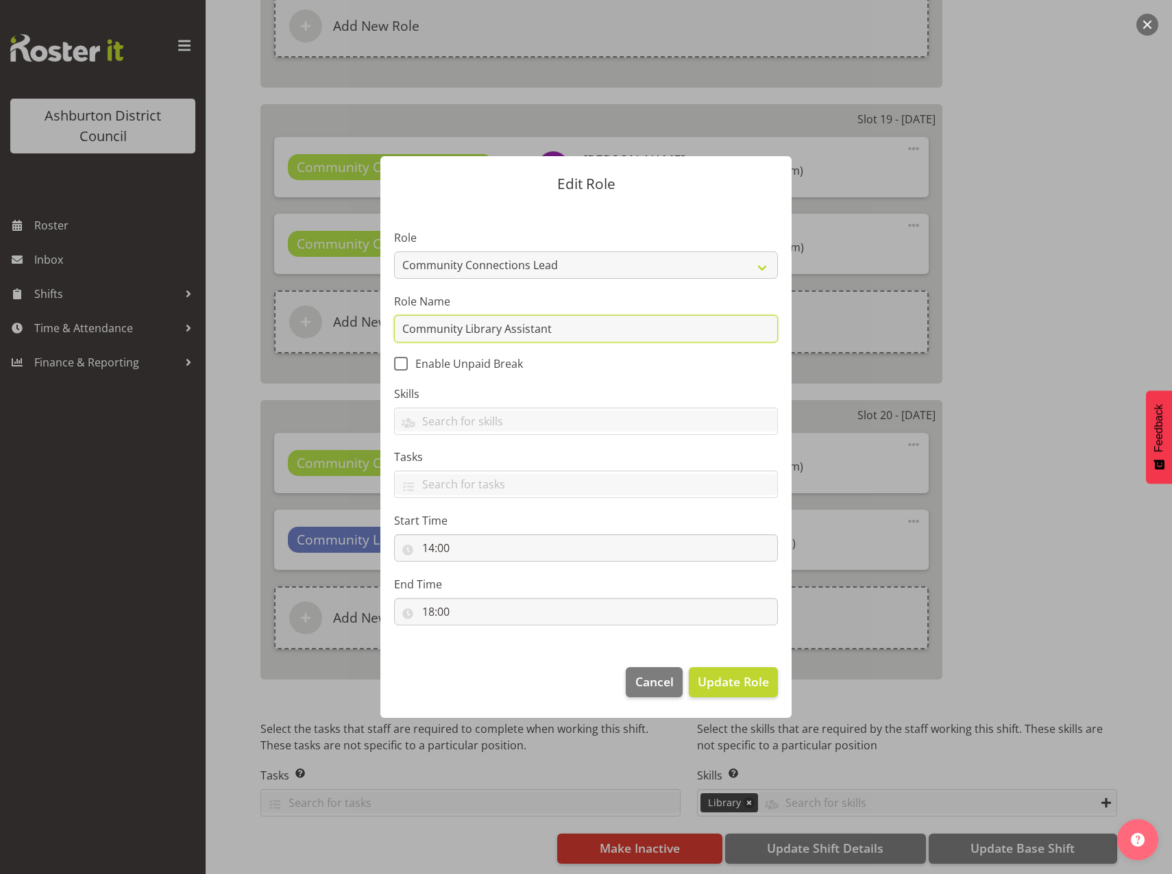
paste input "Connections Lead"
type input "Community Connections Lead"
click at [728, 689] on span "Update Role" at bounding box center [733, 682] width 71 height 18
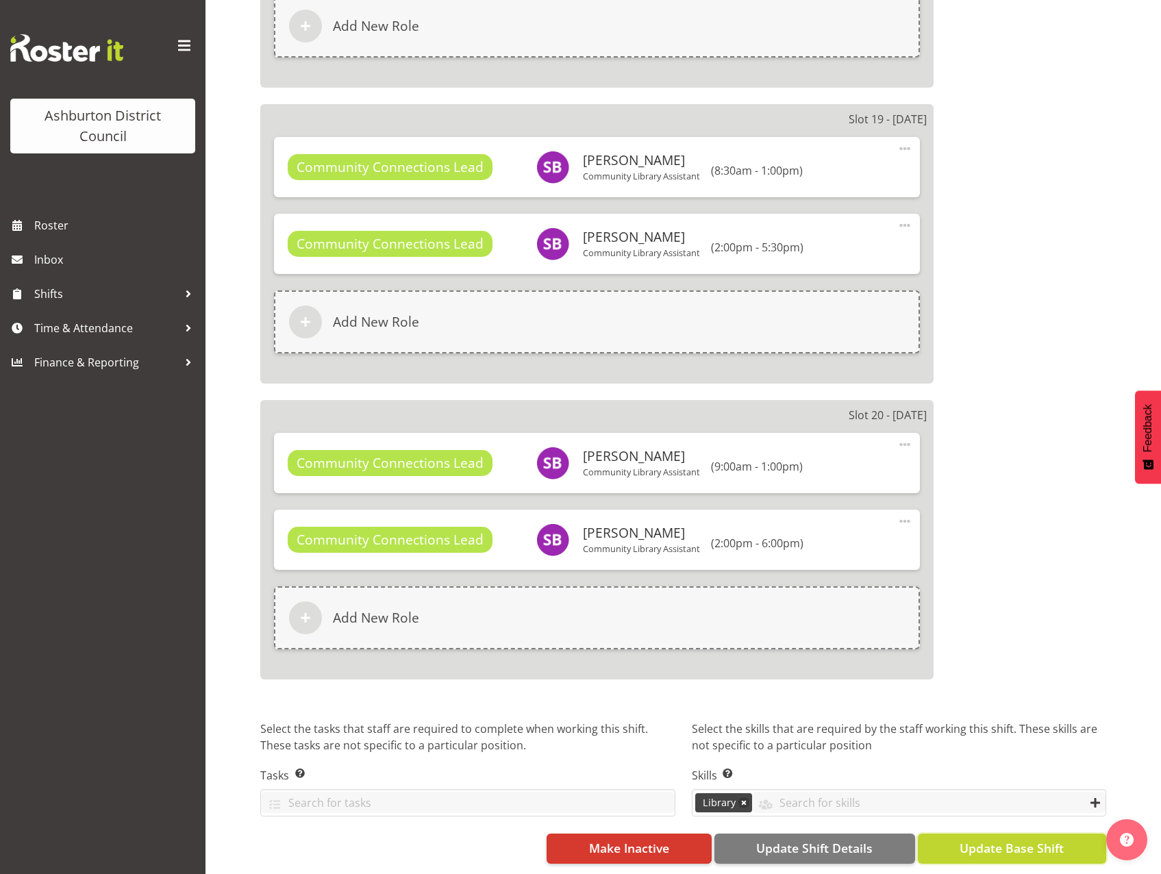
click at [1004, 844] on span "Update Base Shift" at bounding box center [1012, 848] width 104 height 18
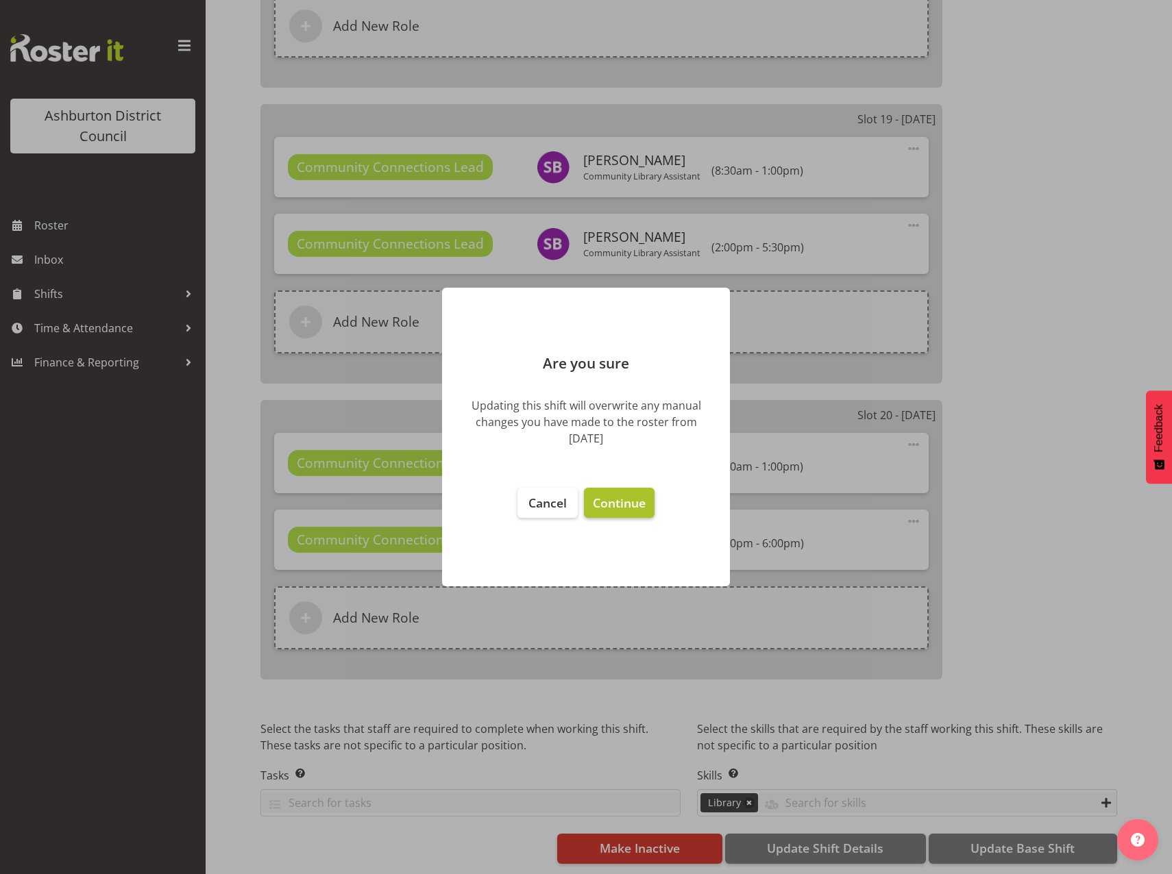
click at [640, 508] on span "Continue" at bounding box center [619, 503] width 53 height 16
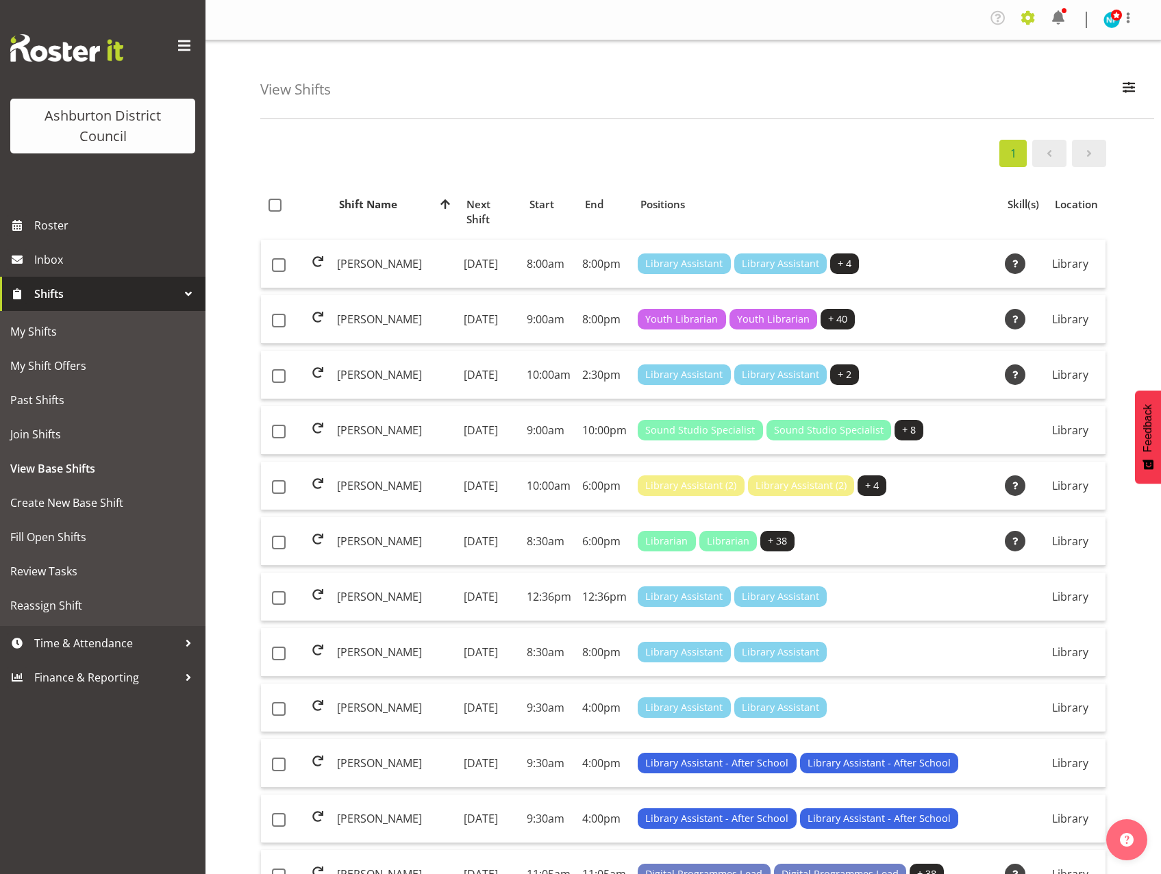
click at [1025, 23] on span at bounding box center [1029, 18] width 22 height 22
click at [928, 145] on link "Employees" at bounding box center [945, 152] width 190 height 25
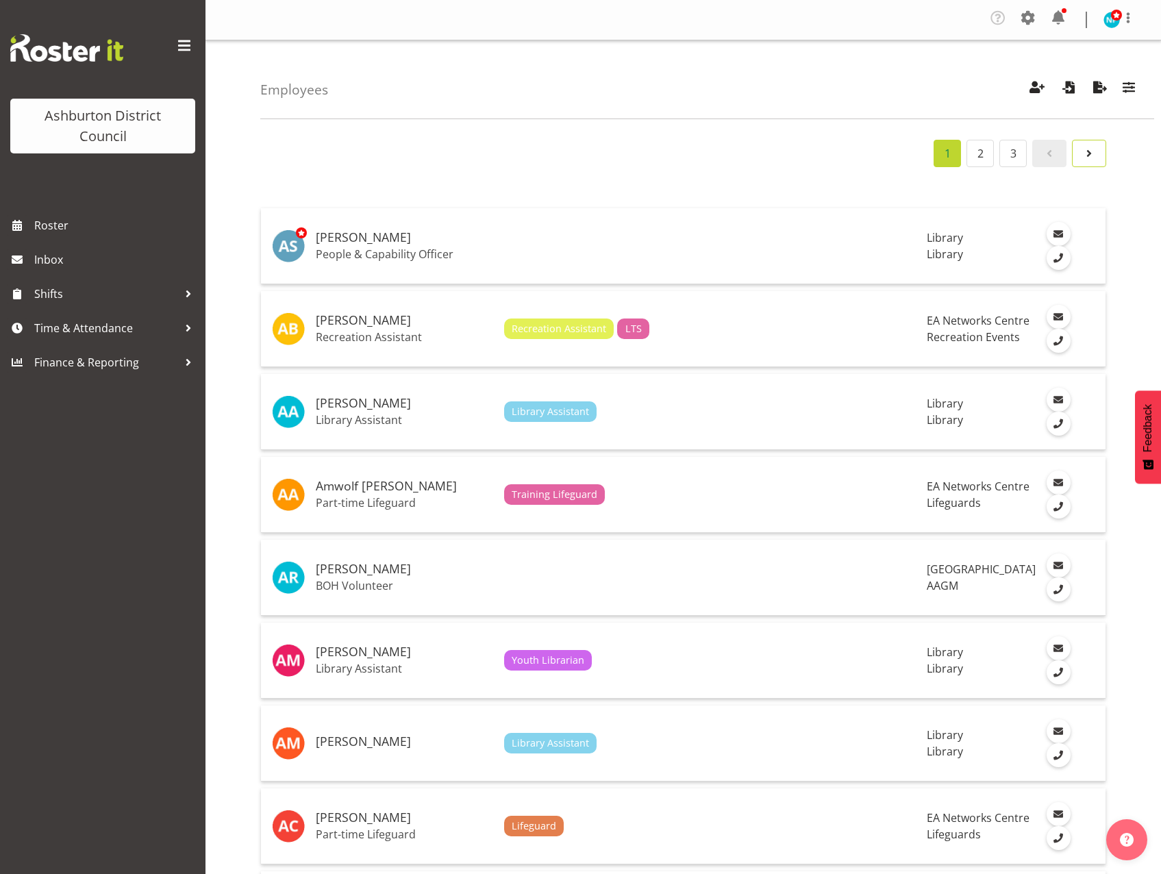
click at [1087, 158] on span "Page 2." at bounding box center [1089, 153] width 16 height 16
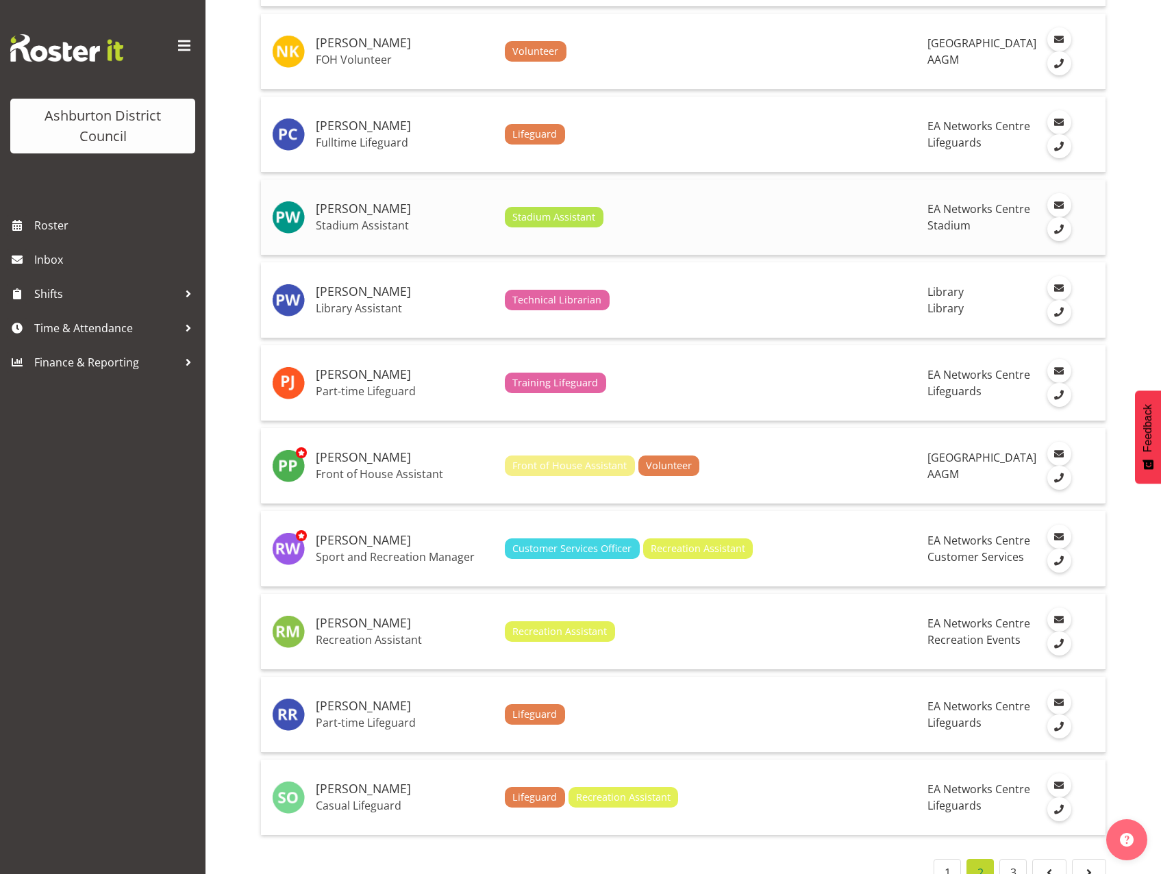
scroll to position [3580, 0]
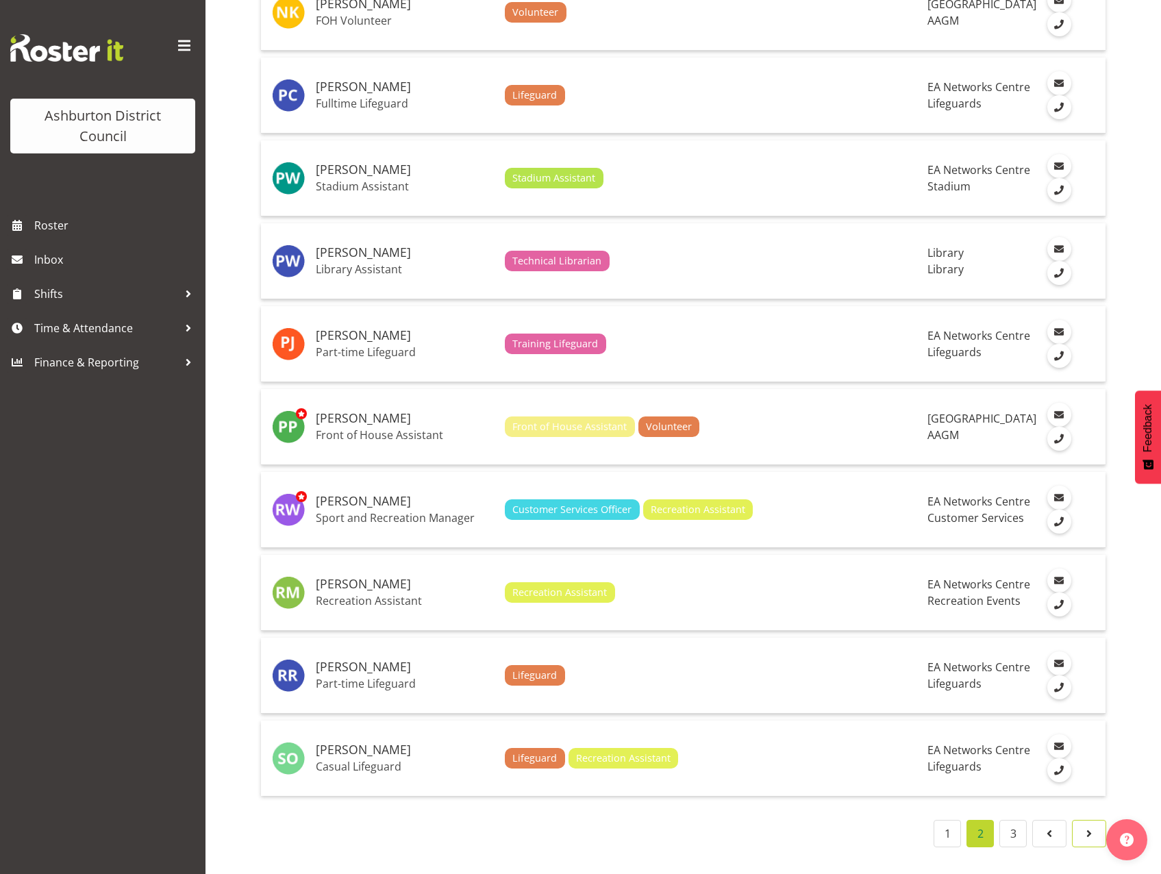
click at [1083, 826] on span at bounding box center [1089, 834] width 16 height 16
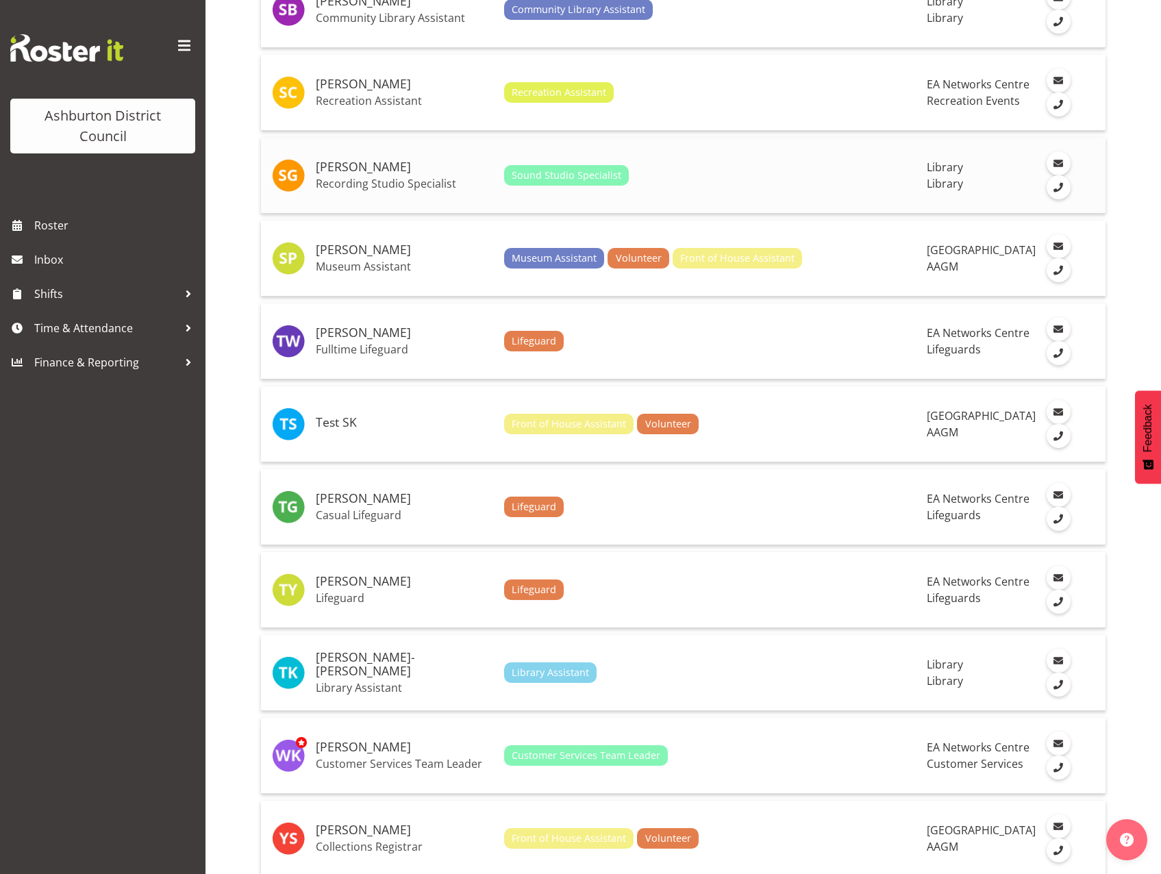
scroll to position [225, 0]
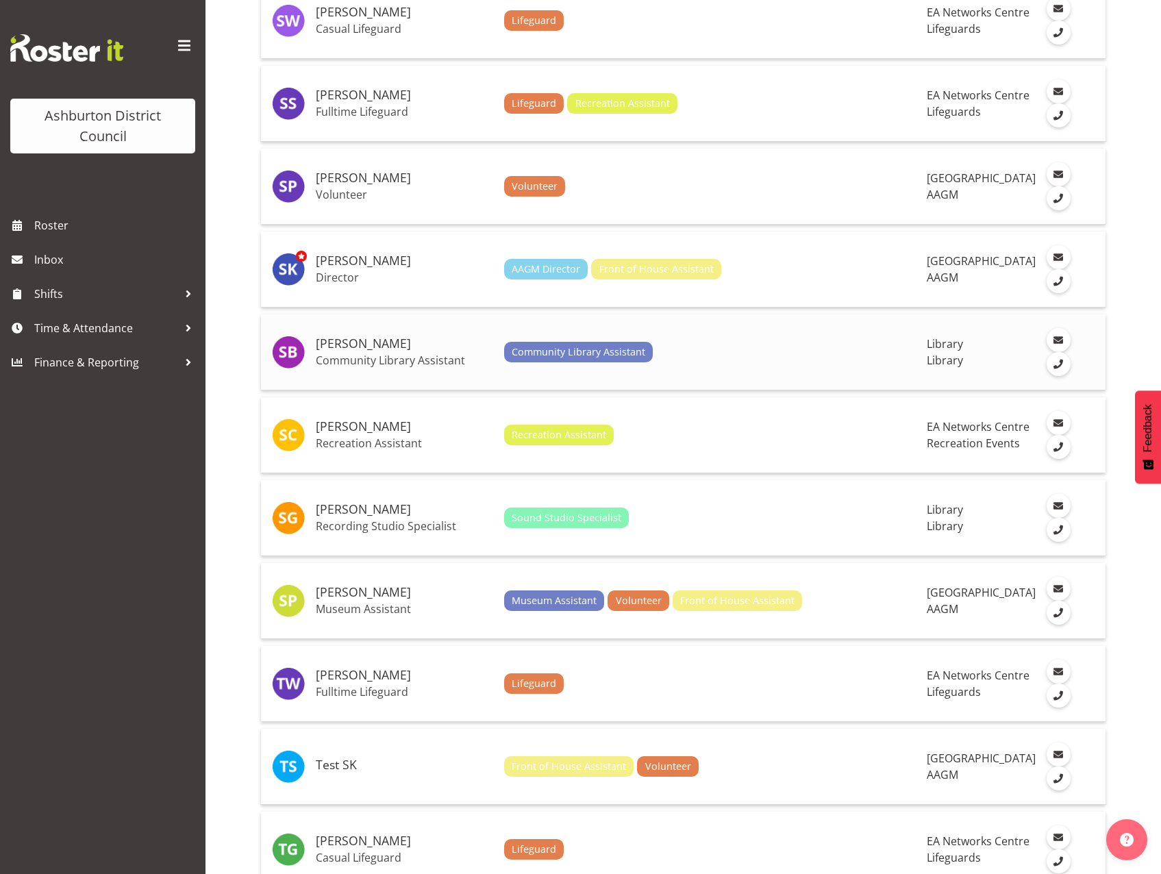
click at [375, 337] on h5 "[PERSON_NAME]" at bounding box center [404, 344] width 177 height 14
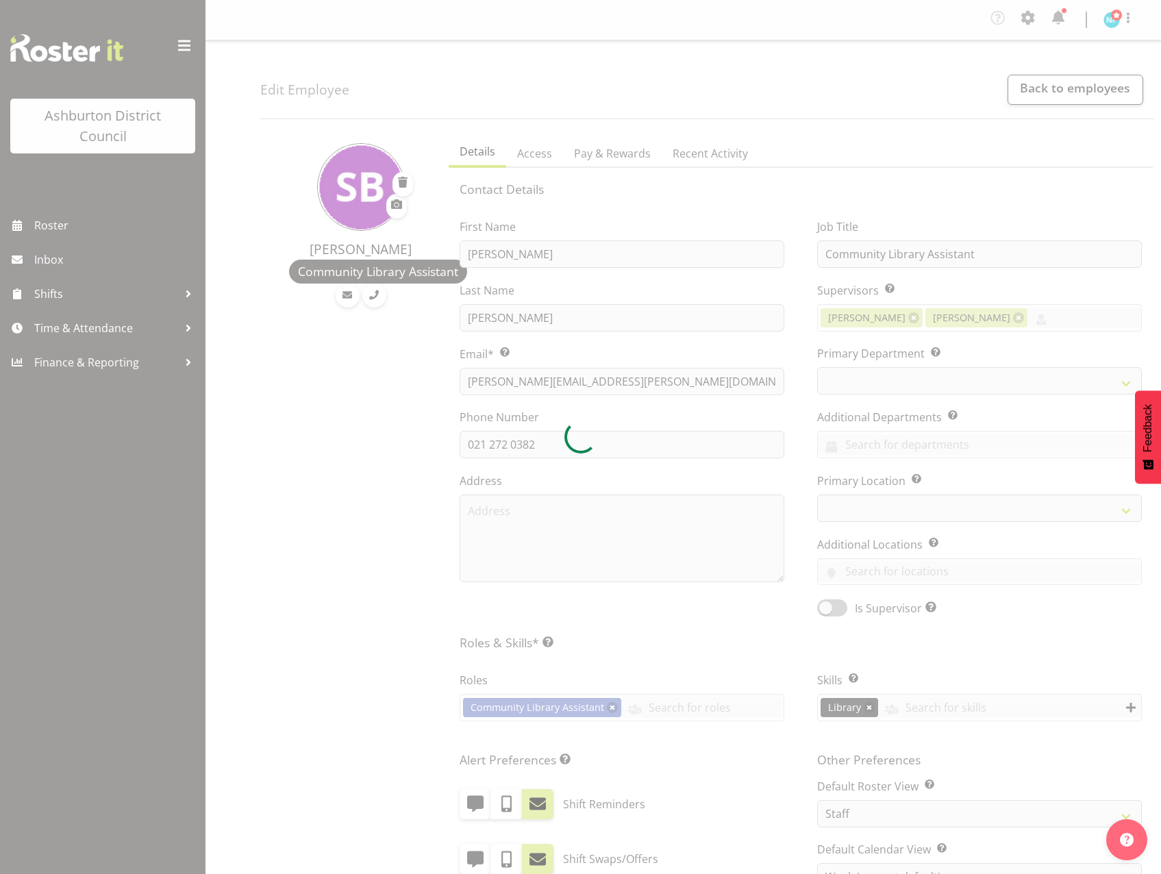
select select "TimelineWeek"
select select
select select "824"
select select "1180"
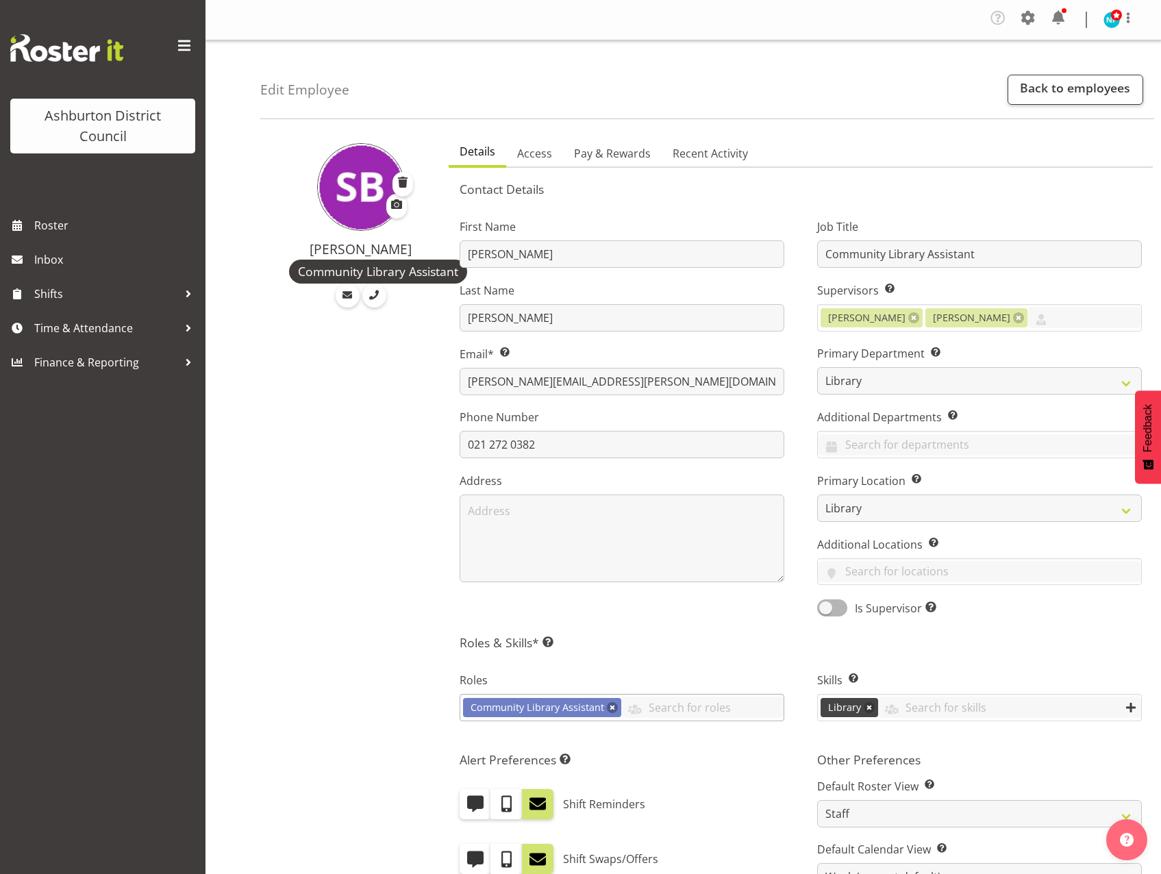
click at [614, 709] on link at bounding box center [612, 707] width 11 height 11
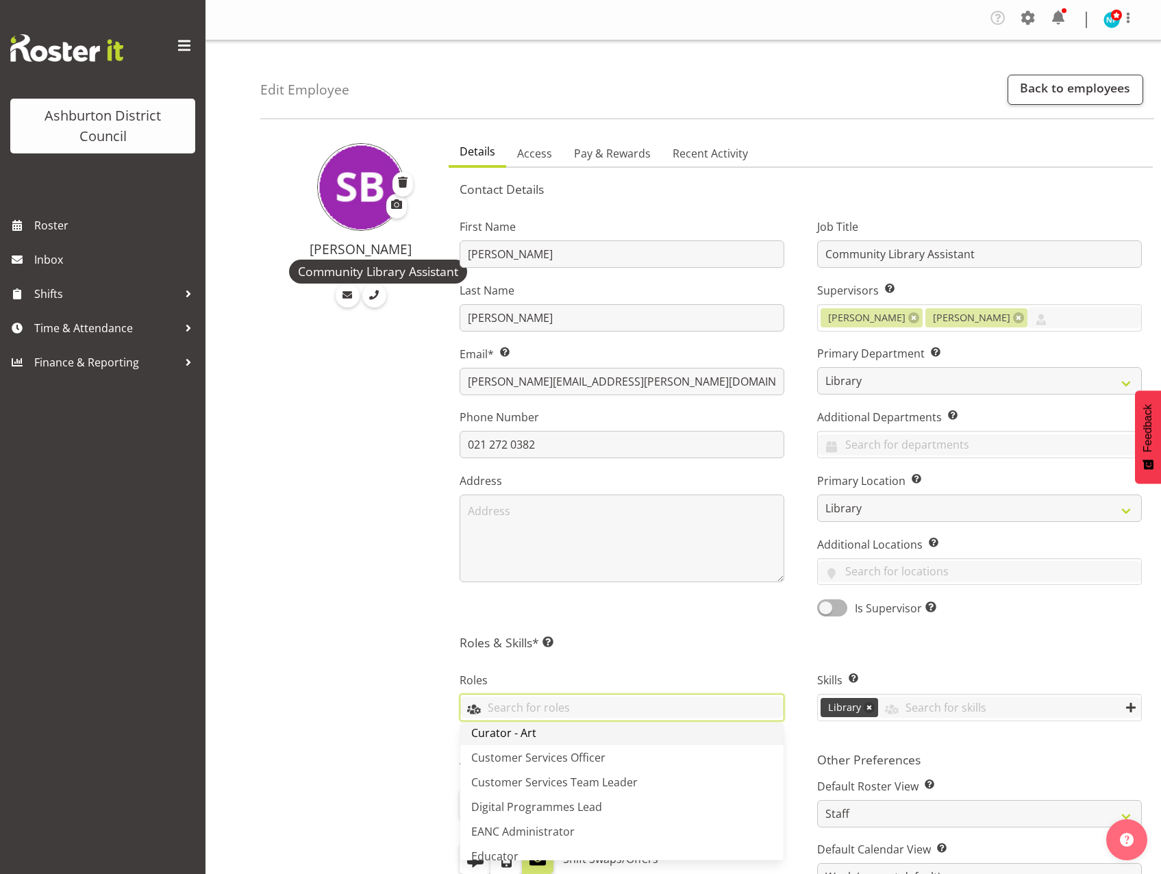
scroll to position [137, 0]
click at [632, 761] on link "Community Connections Lead" at bounding box center [621, 752] width 323 height 25
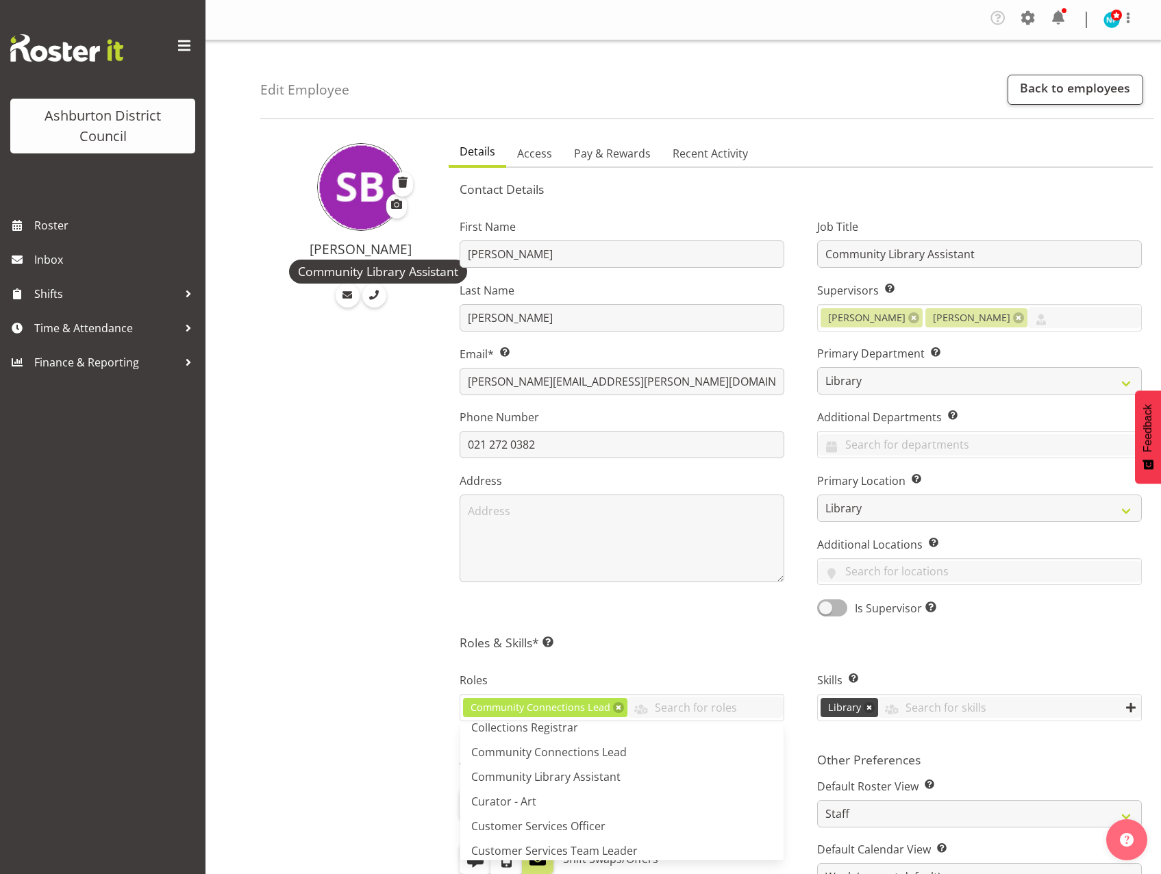
scroll to position [395, 0]
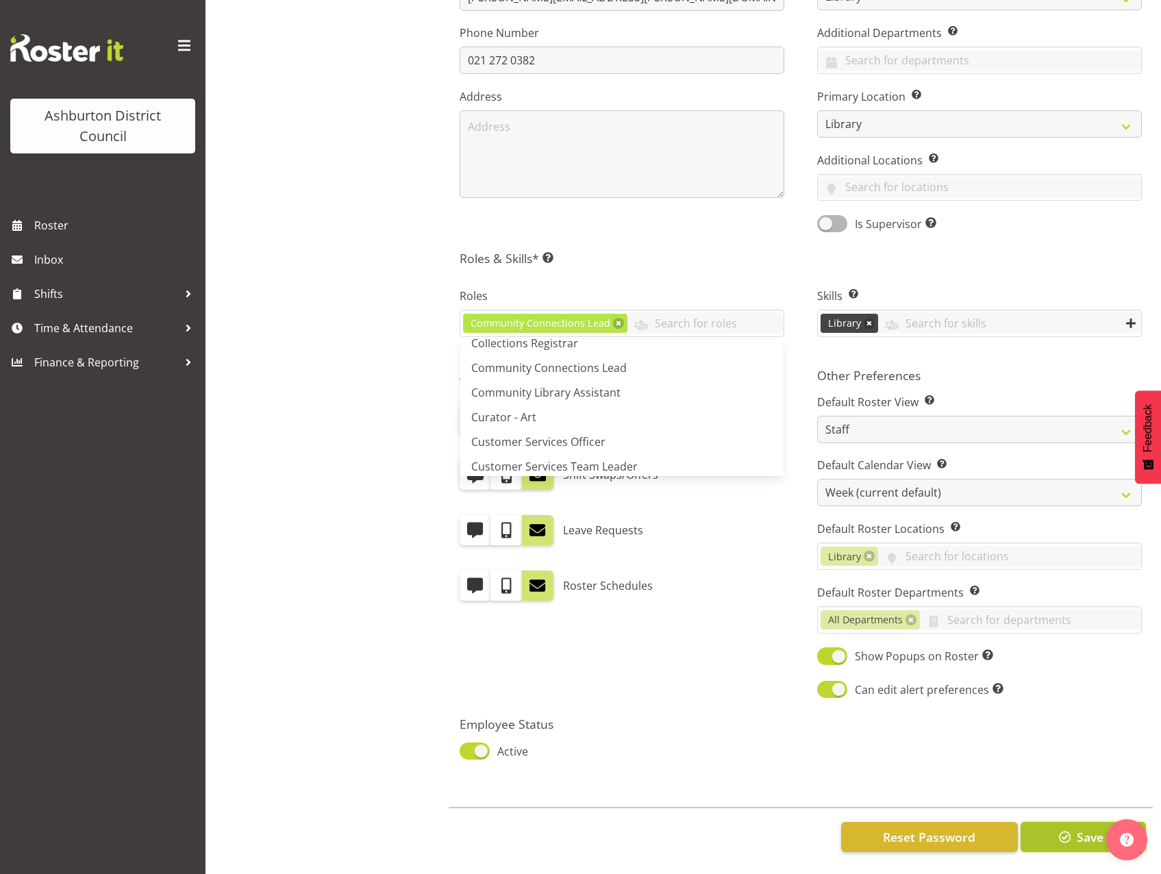
click at [1055, 829] on button "Save" at bounding box center [1083, 837] width 125 height 30
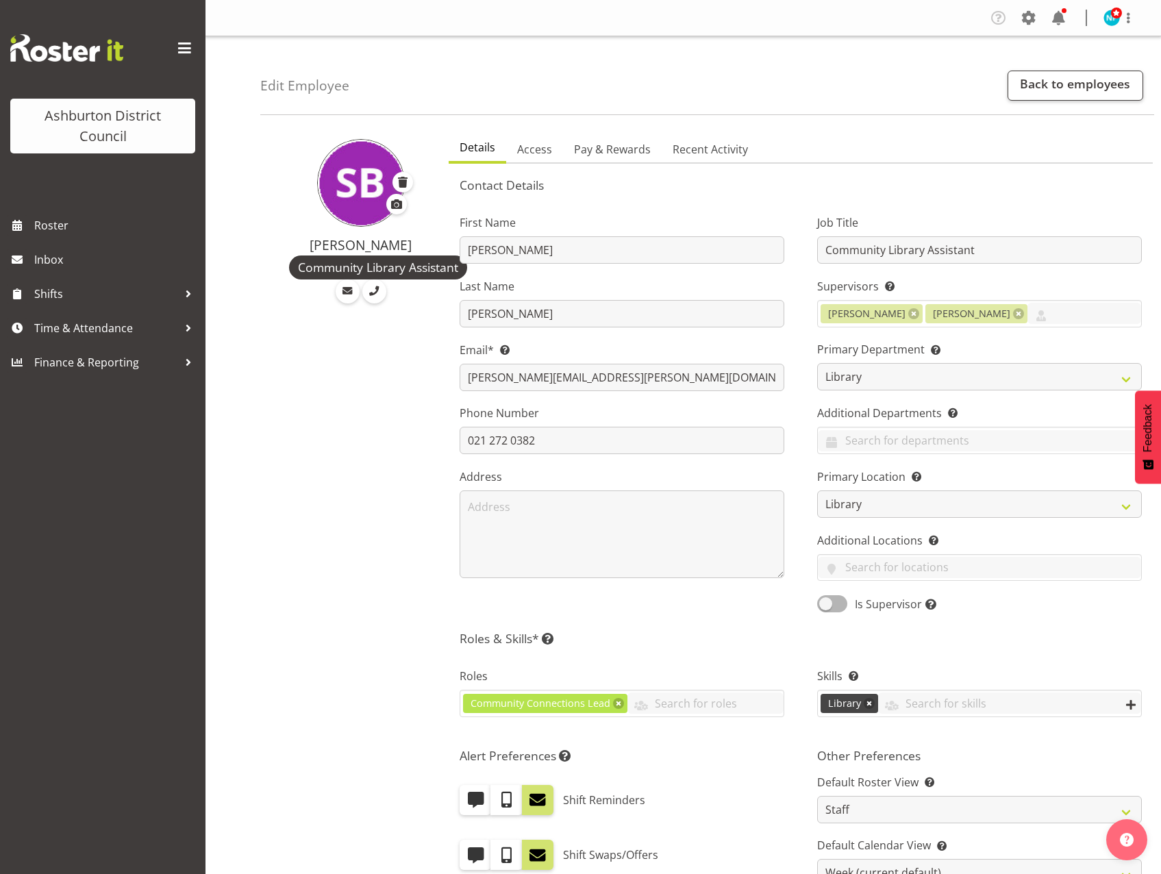
select select "824"
select select "1180"
select select "TimelineWeek"
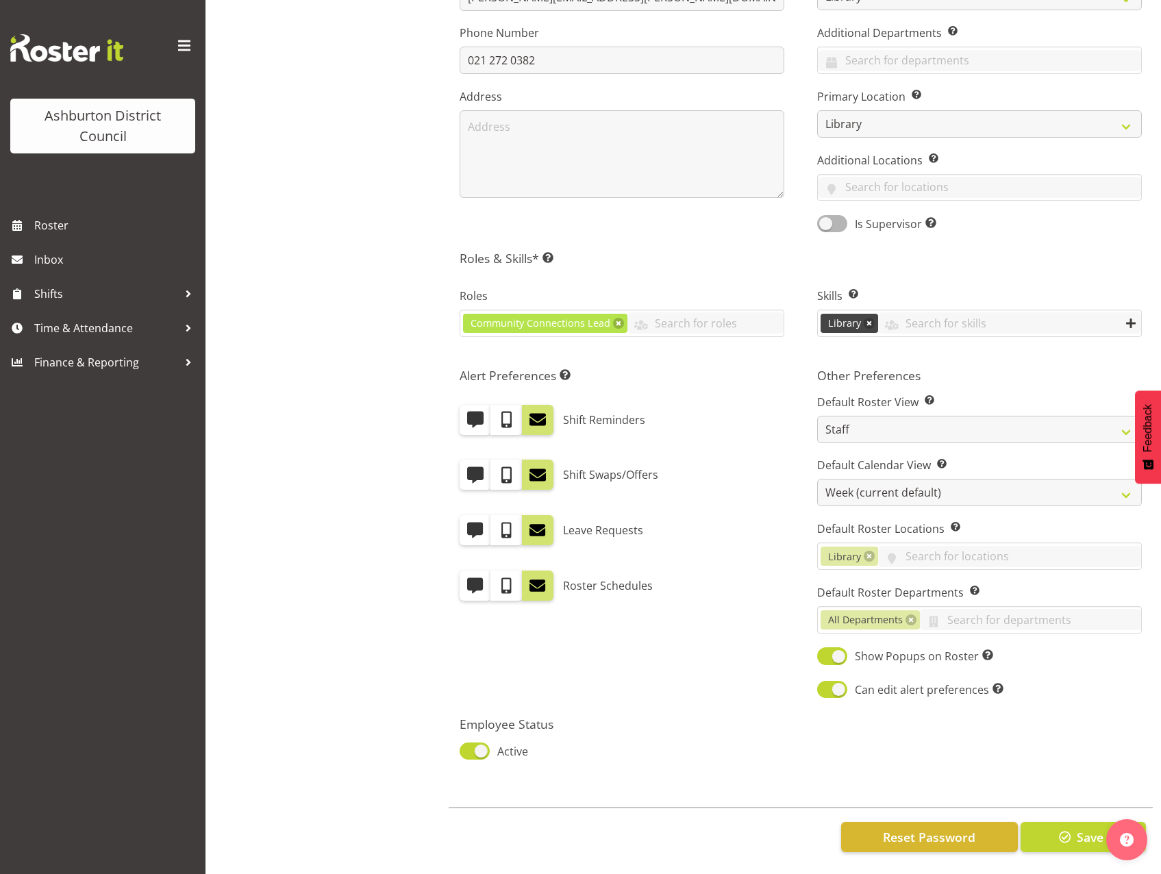
scroll to position [395, 0]
click at [1059, 831] on span "button" at bounding box center [1066, 837] width 18 height 18
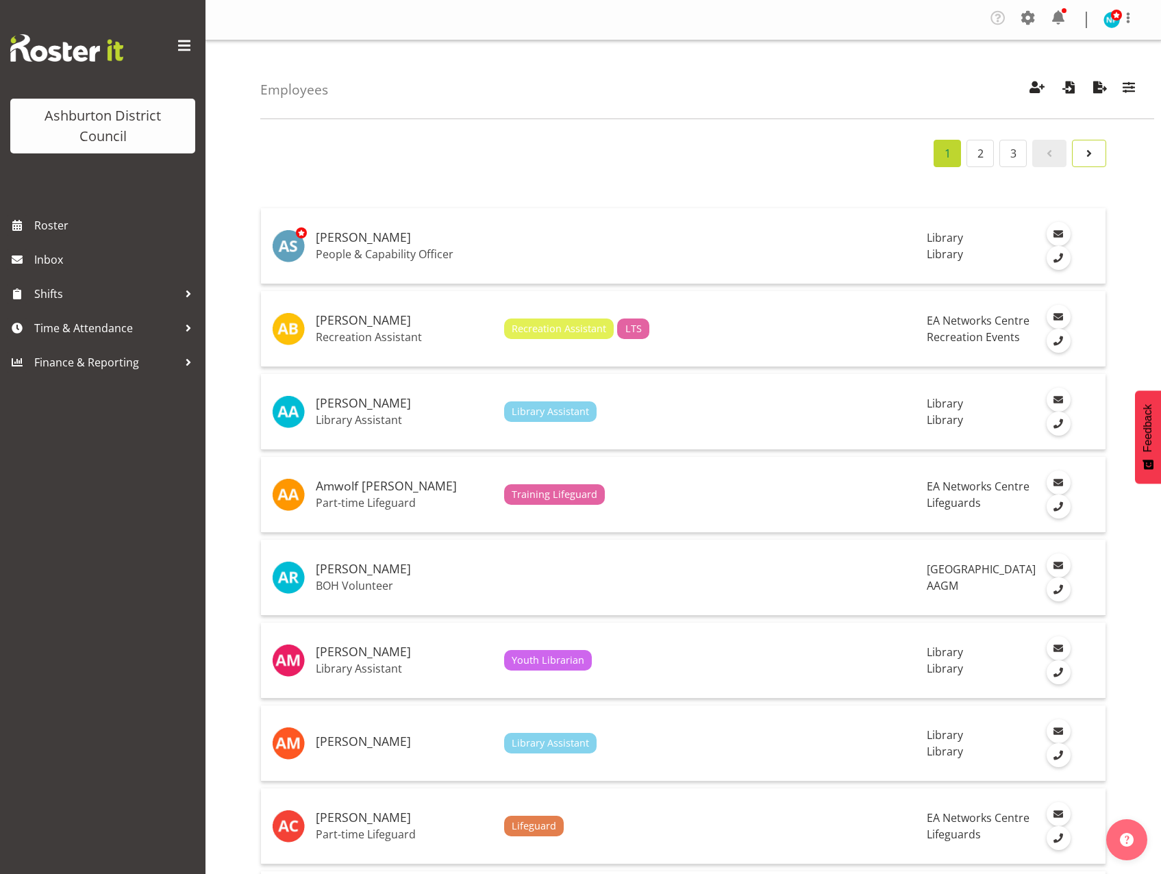
click at [1090, 160] on span "Page 2." at bounding box center [1089, 153] width 16 height 16
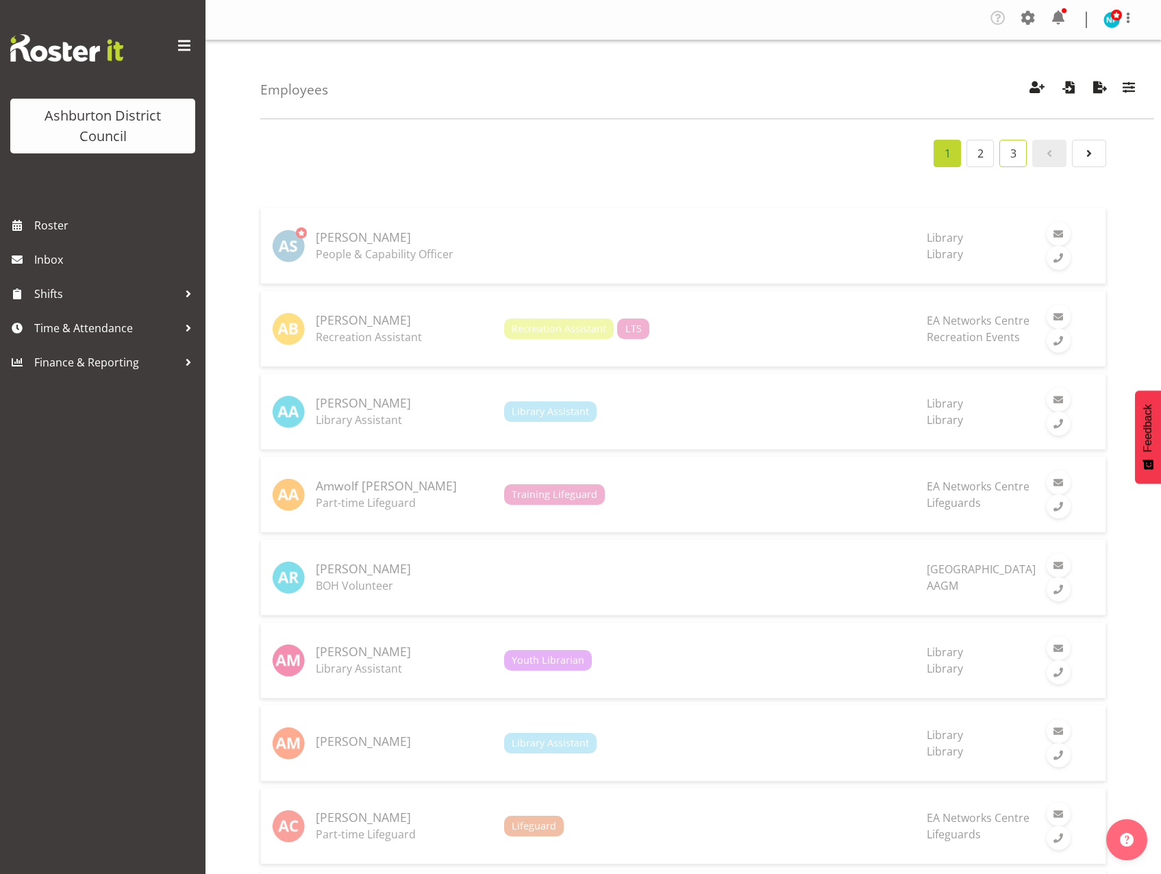
click at [1020, 153] on link "3" at bounding box center [1013, 153] width 27 height 27
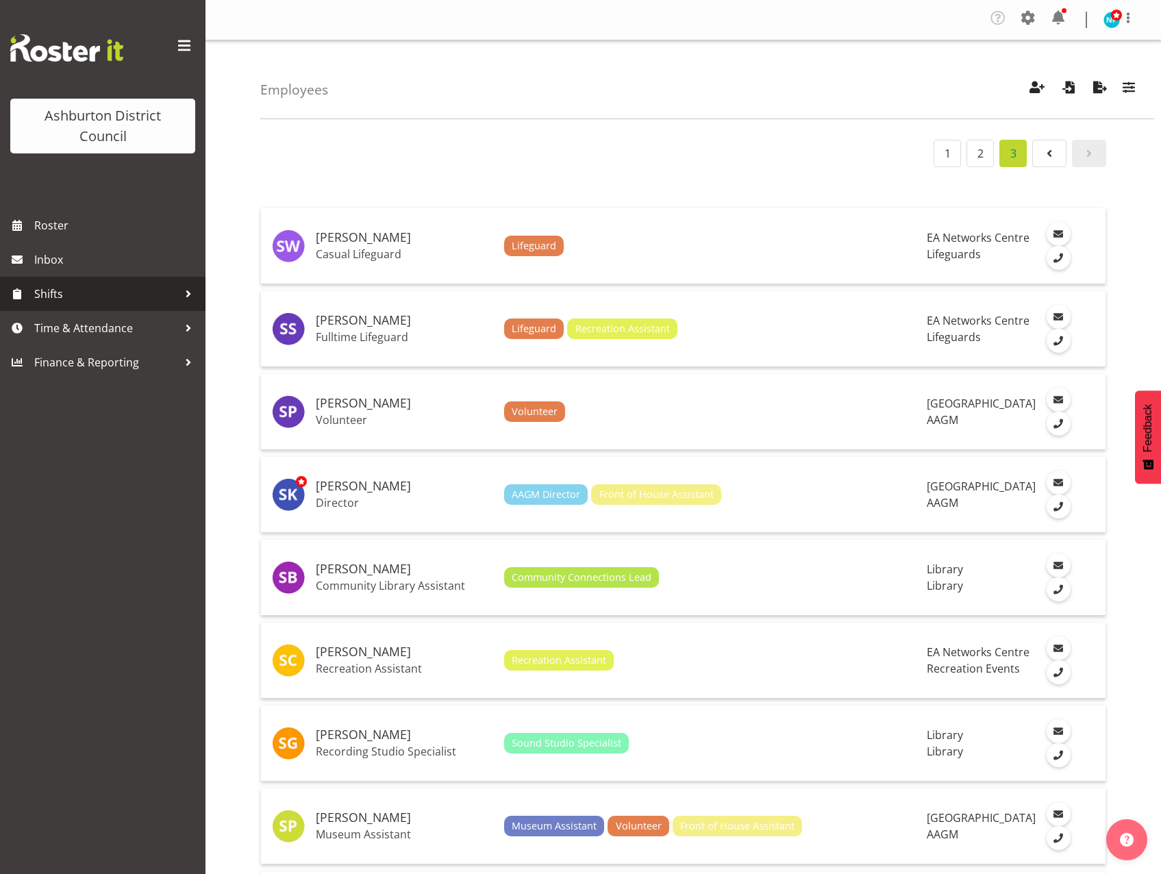
click at [56, 296] on span "Shifts" at bounding box center [106, 294] width 144 height 21
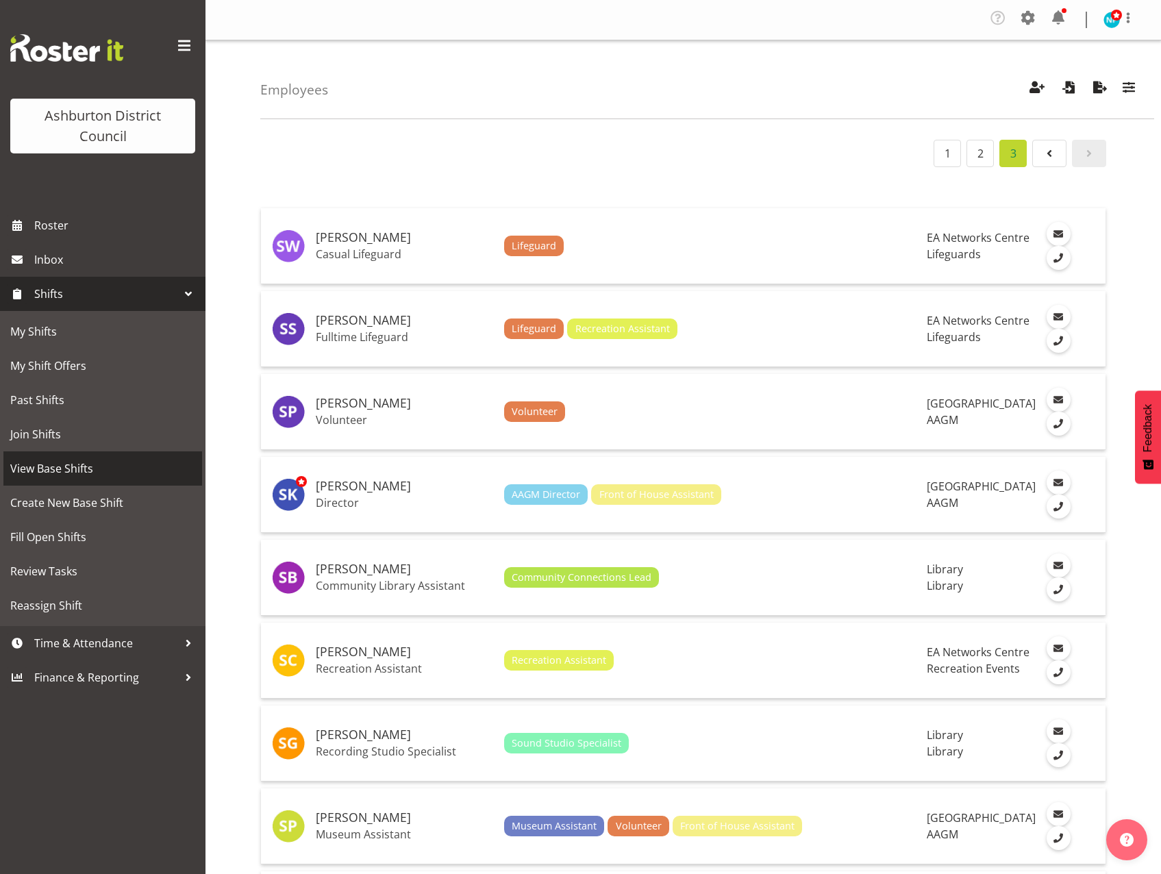
click at [59, 465] on span "View Base Shifts" at bounding box center [102, 468] width 185 height 21
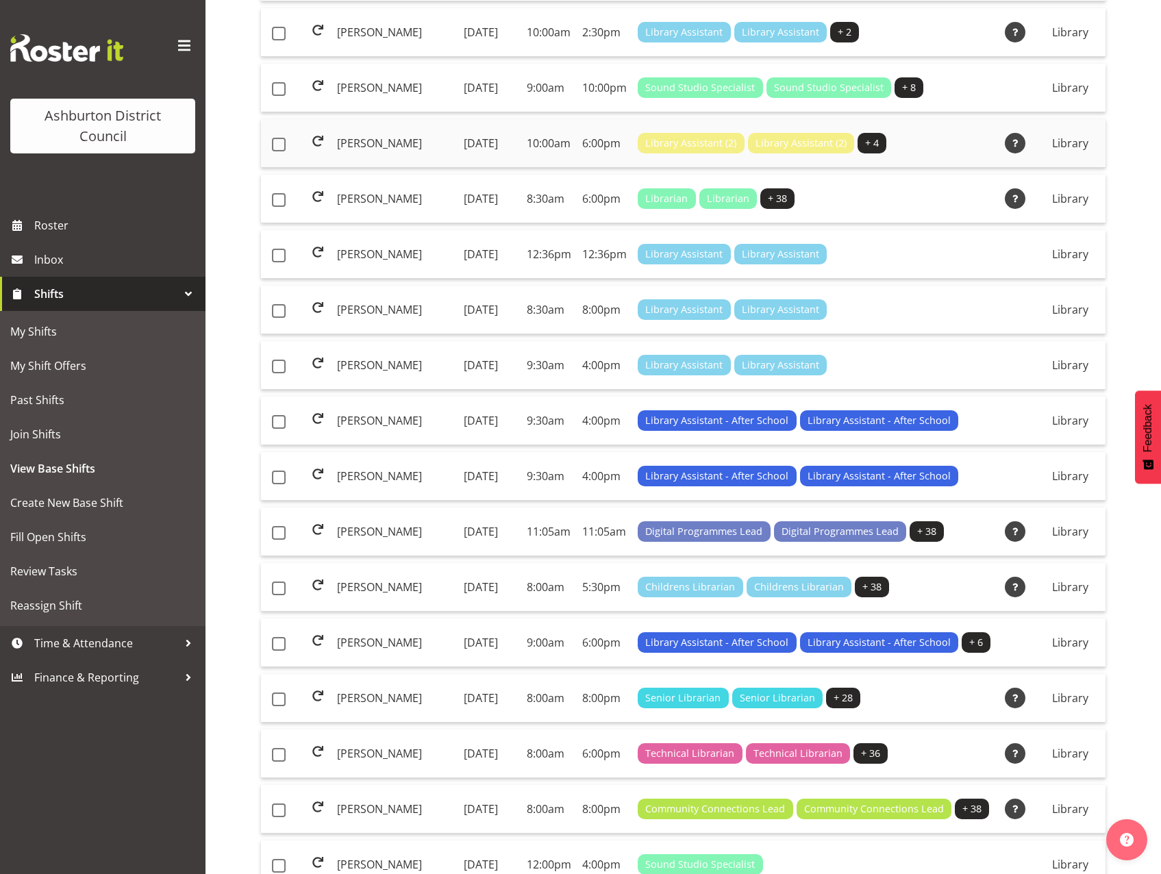
scroll to position [719, 0]
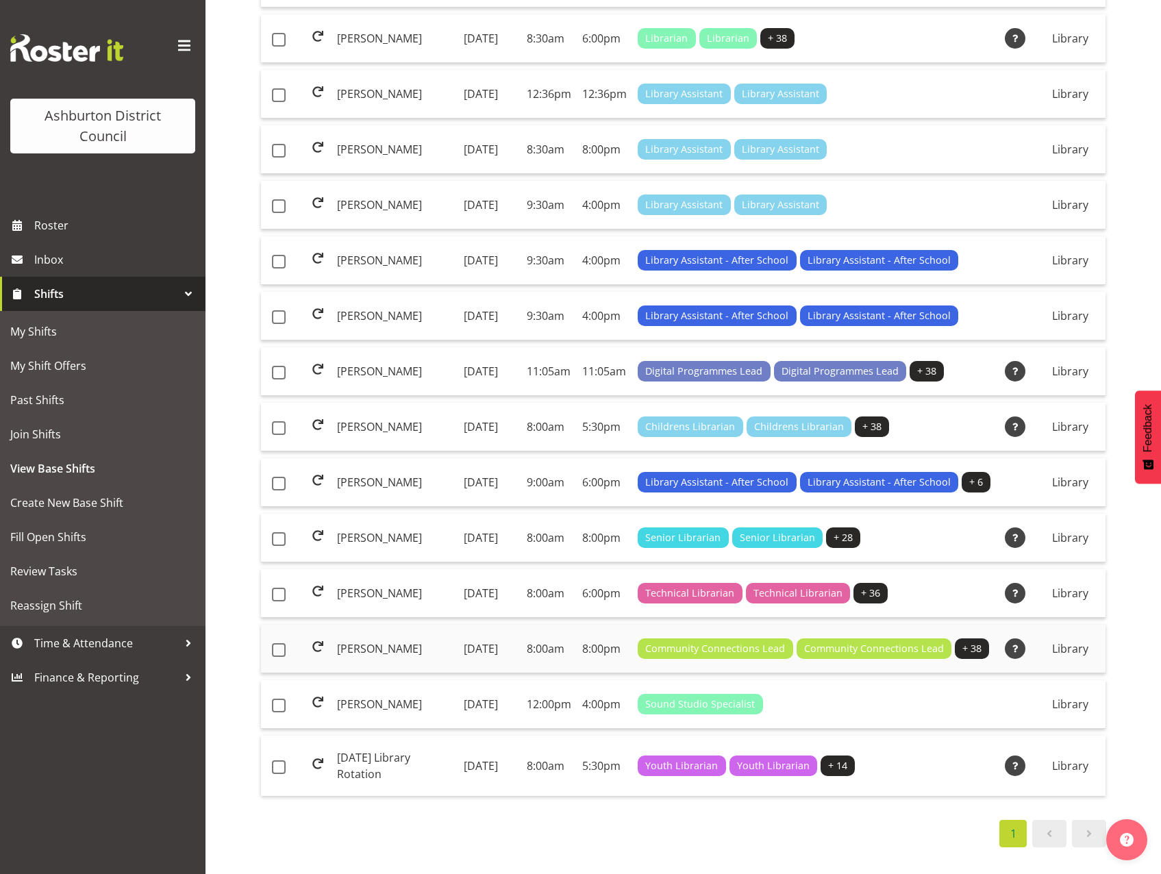
click at [336, 625] on td "[PERSON_NAME]" at bounding box center [395, 649] width 127 height 49
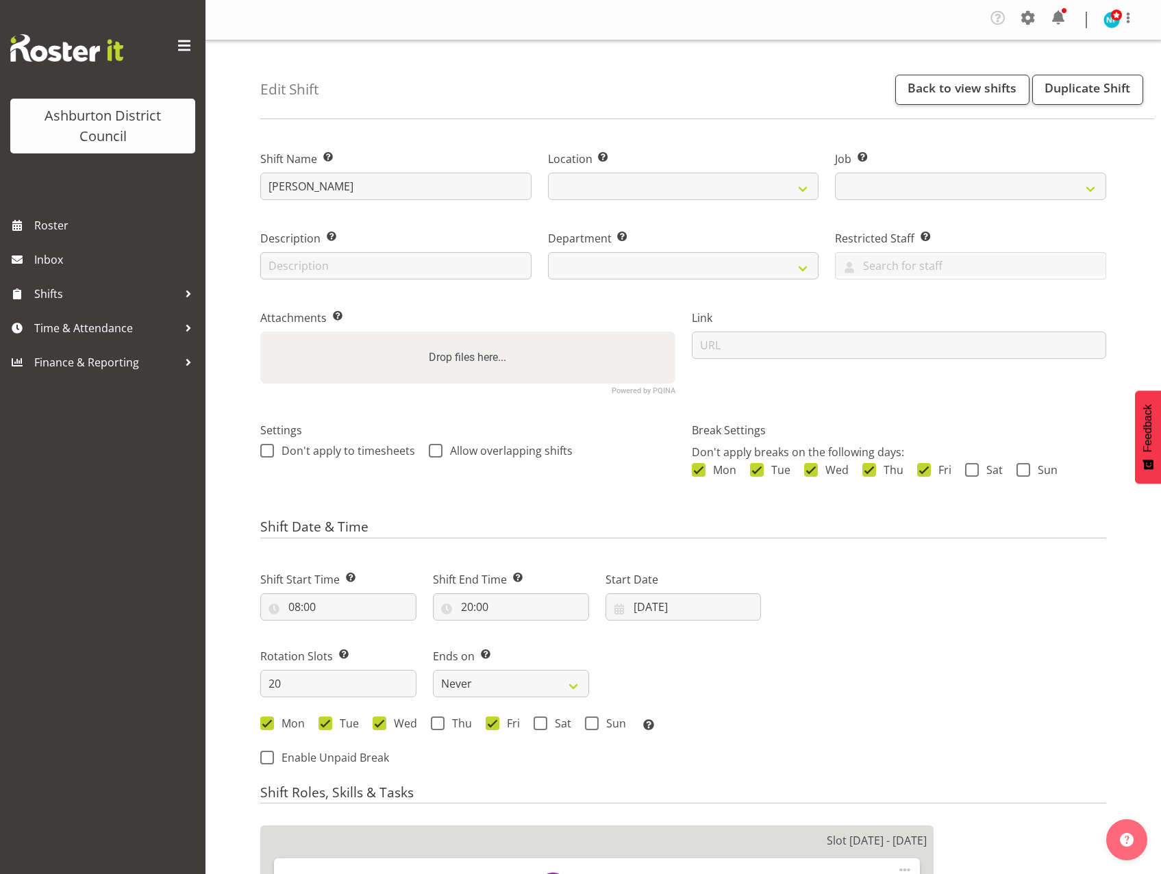
select select
select select "6995"
select select
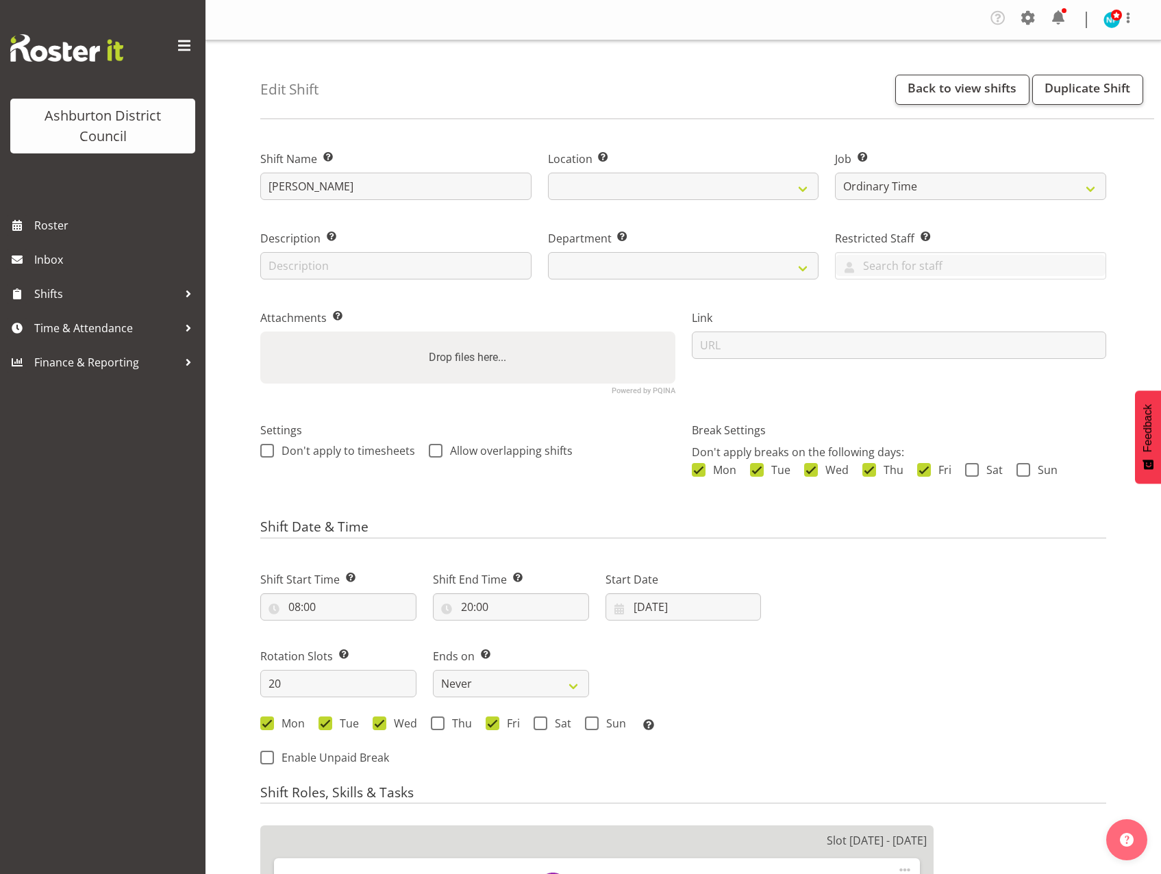
select select
select select "1180"
select select "824"
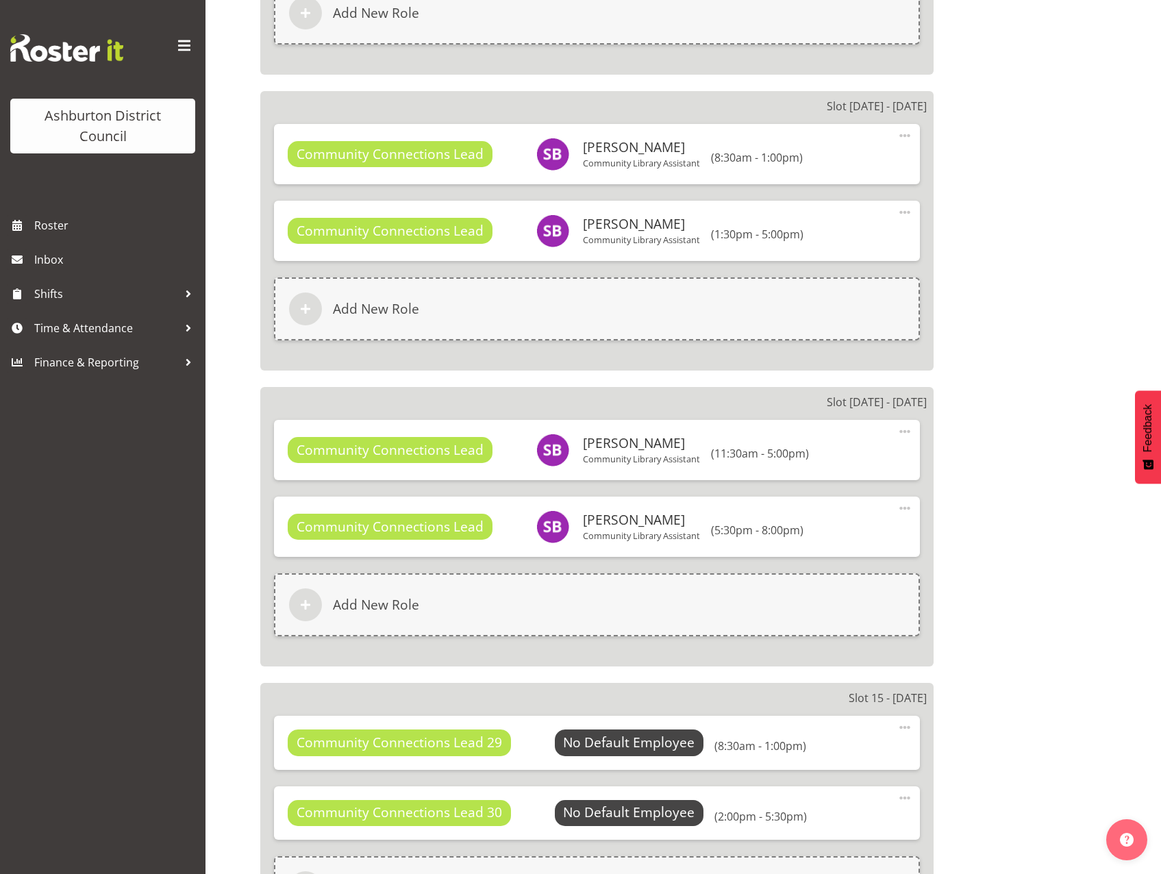
scroll to position [4591, 0]
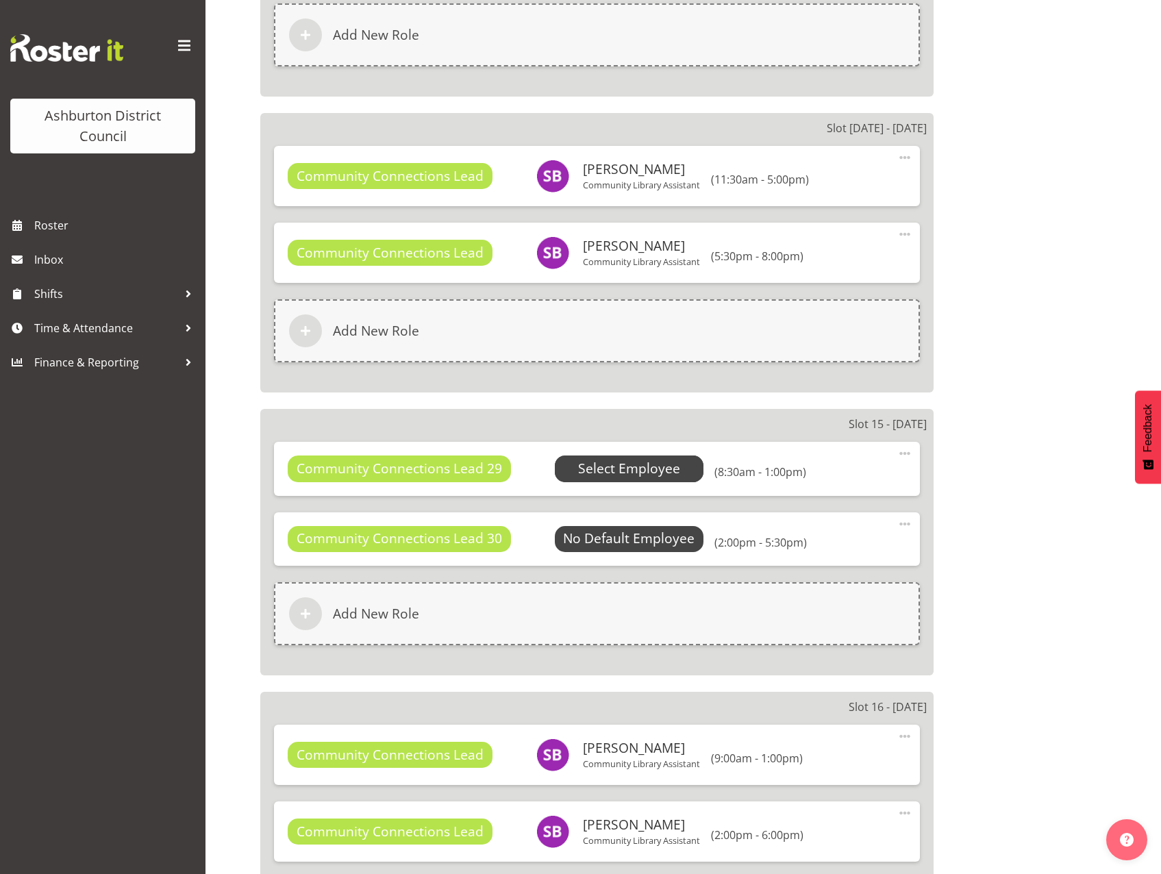
click at [658, 467] on span "Select Employee" at bounding box center [629, 469] width 102 height 20
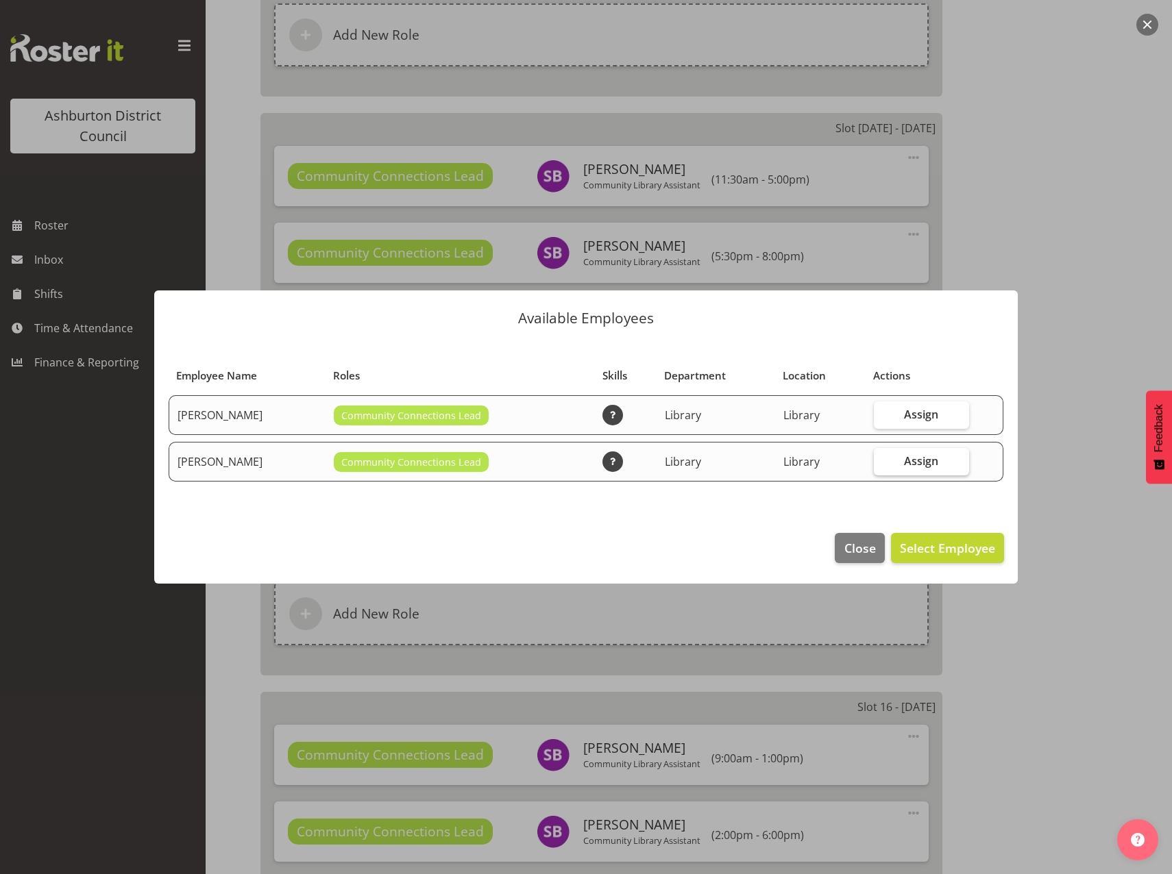
click at [942, 460] on label "Assign" at bounding box center [921, 461] width 95 height 27
click at [883, 460] on input "Assign" at bounding box center [878, 460] width 9 height 9
checkbox input "true"
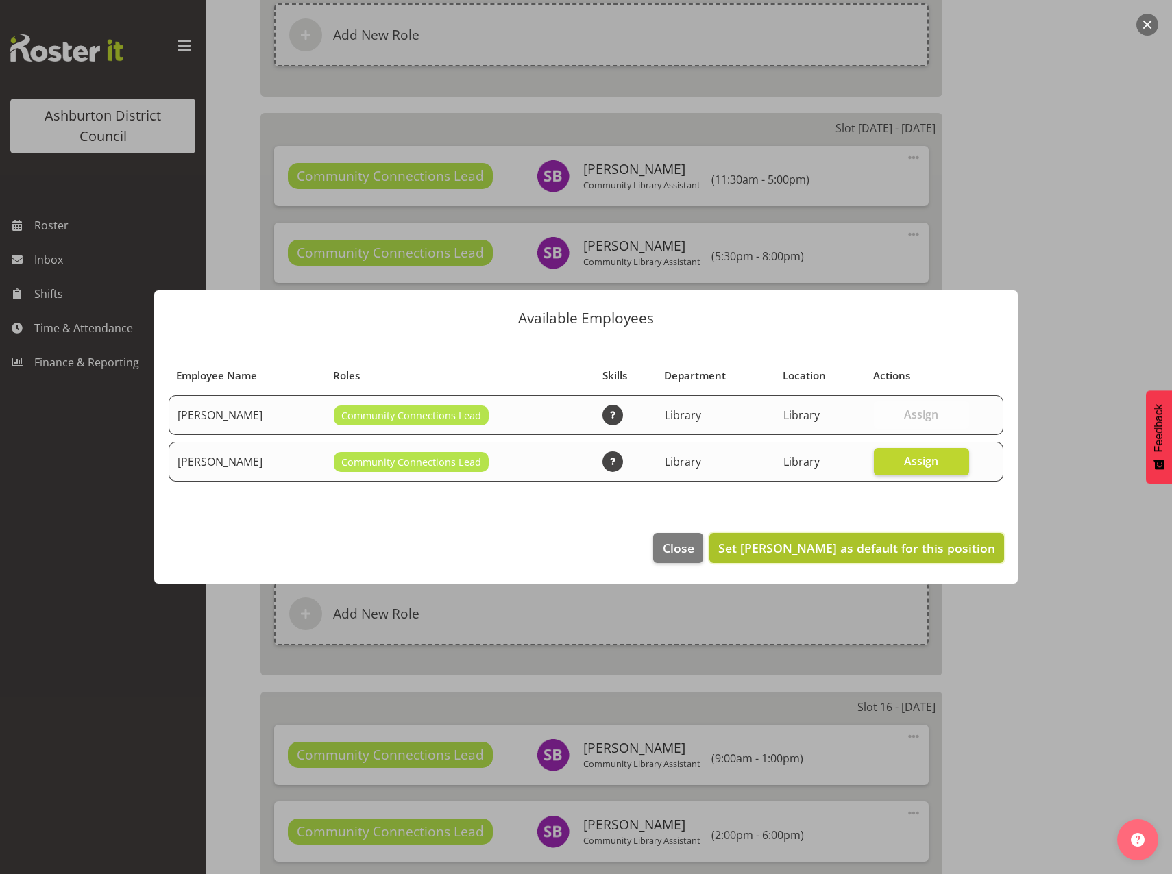
click at [937, 549] on span "Set Stacey Broadbent as default for this position" at bounding box center [856, 548] width 277 height 16
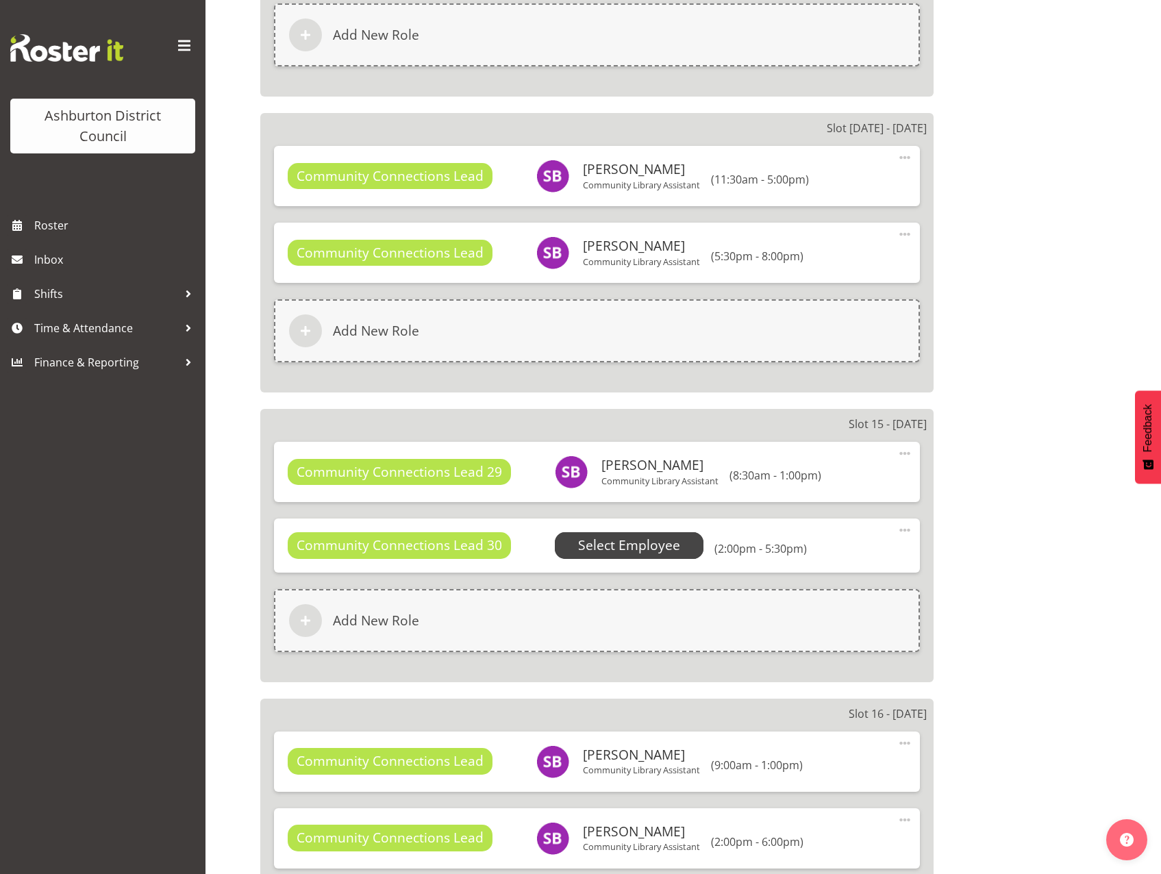
click at [601, 537] on span "Select Employee" at bounding box center [629, 546] width 102 height 20
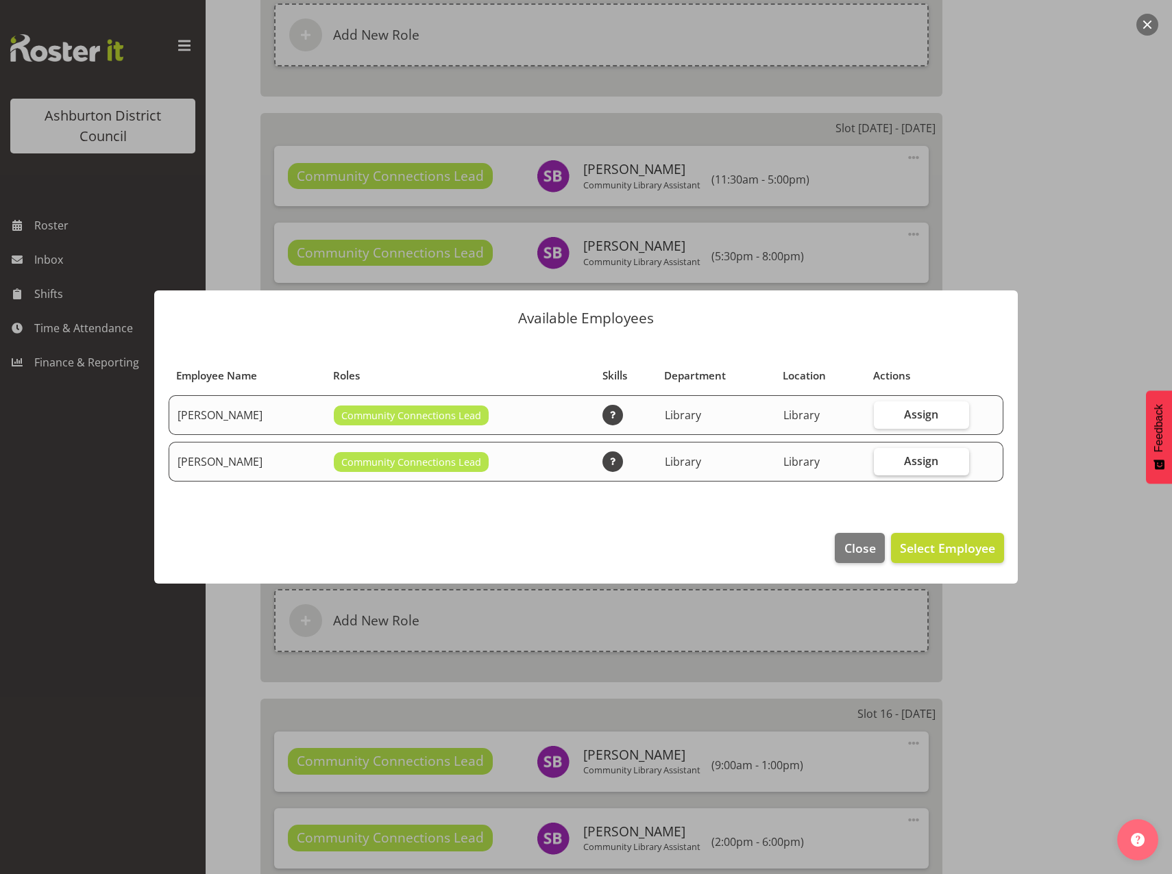
click at [920, 464] on span "Assign" at bounding box center [921, 461] width 34 height 14
click at [883, 464] on input "Assign" at bounding box center [878, 460] width 9 height 9
checkbox input "true"
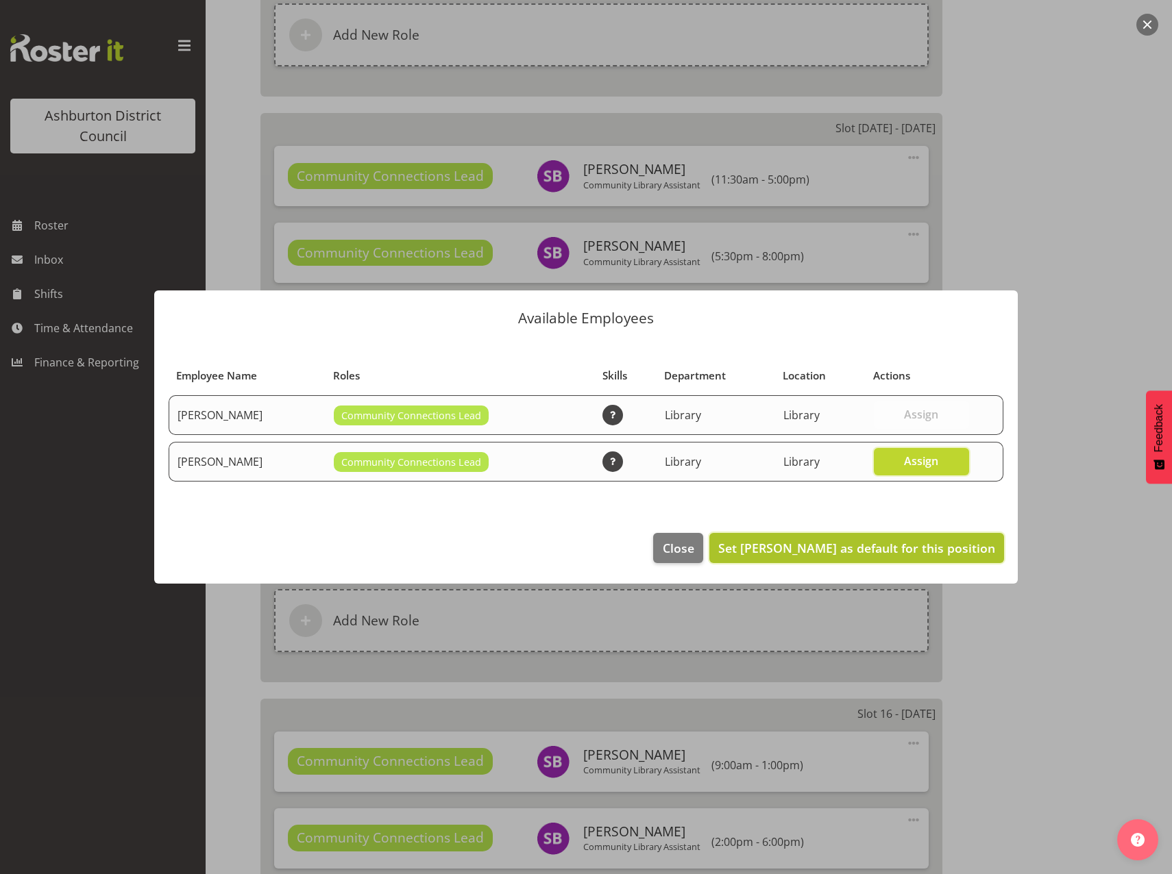
click at [925, 553] on span "Set Stacey Broadbent as default for this position" at bounding box center [856, 548] width 277 height 16
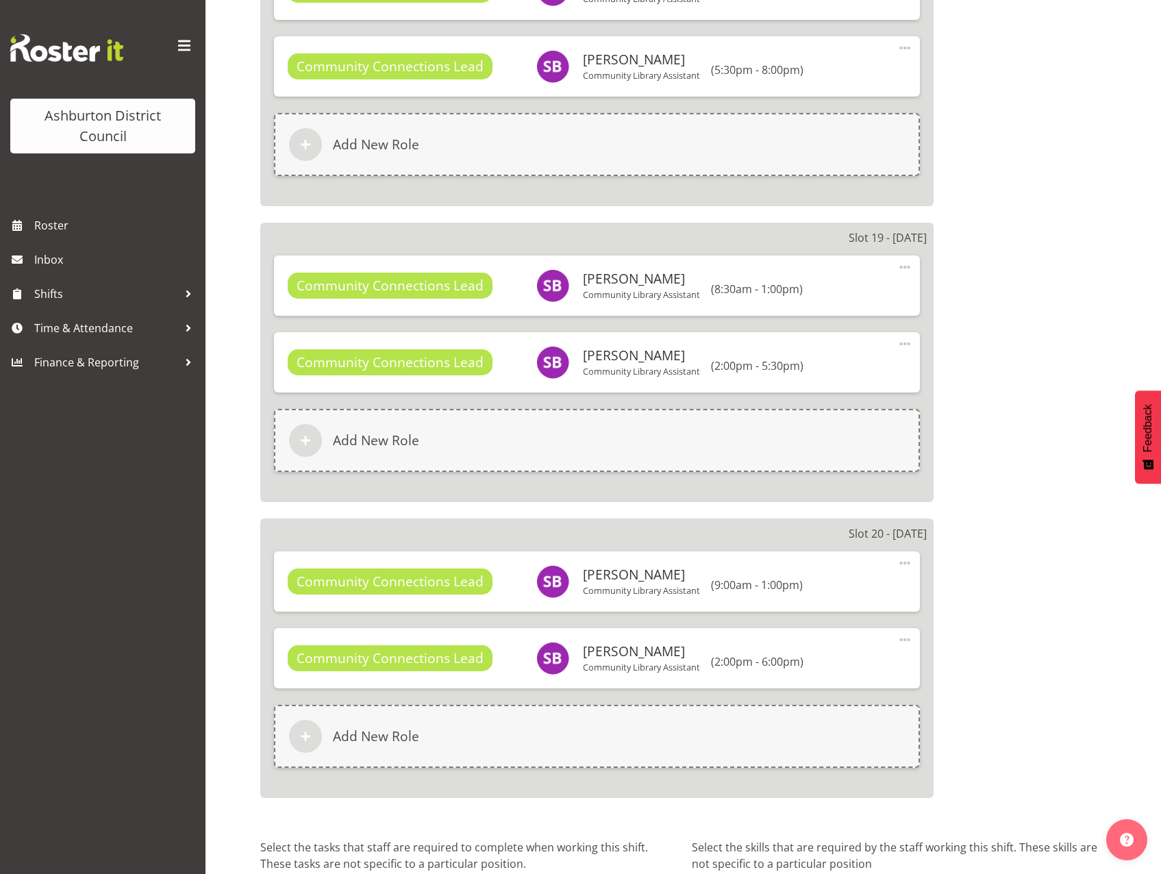
scroll to position [6090, 0]
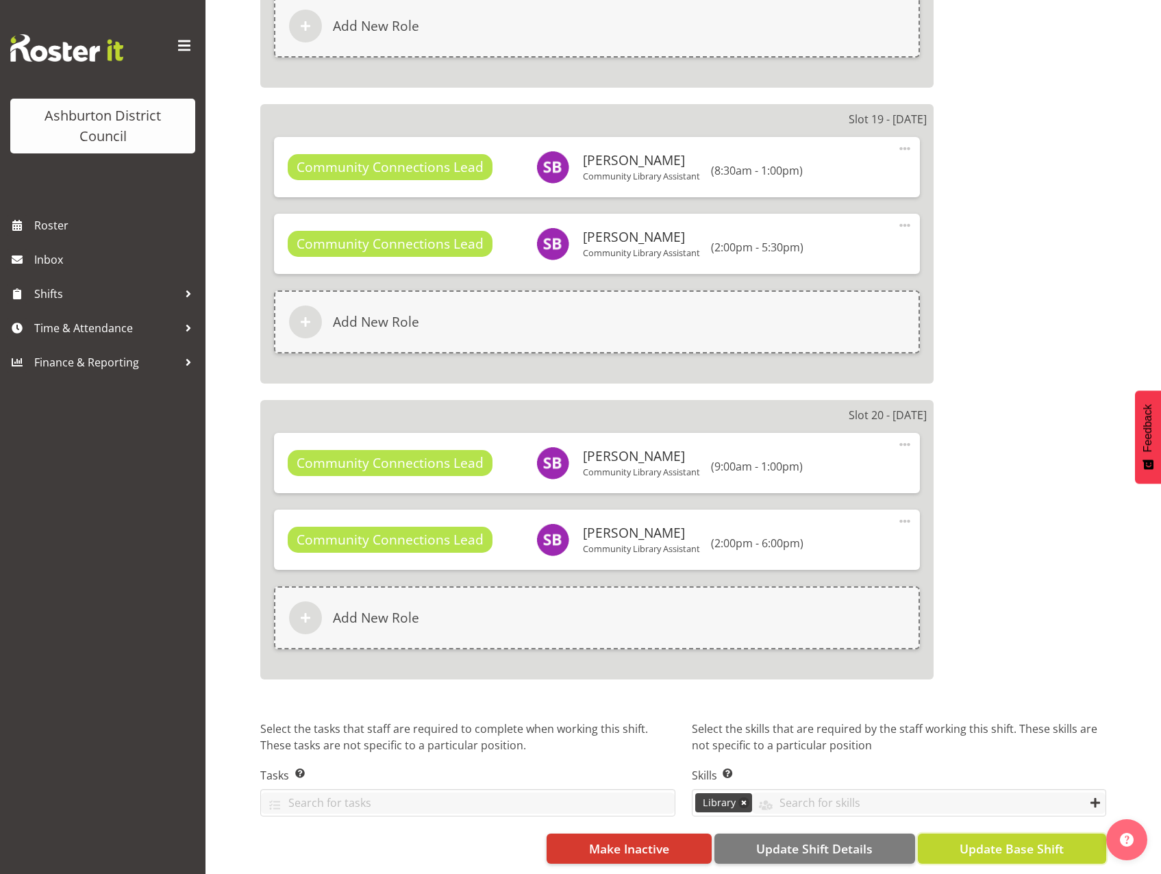
click at [1011, 840] on span "Update Base Shift" at bounding box center [1012, 849] width 104 height 18
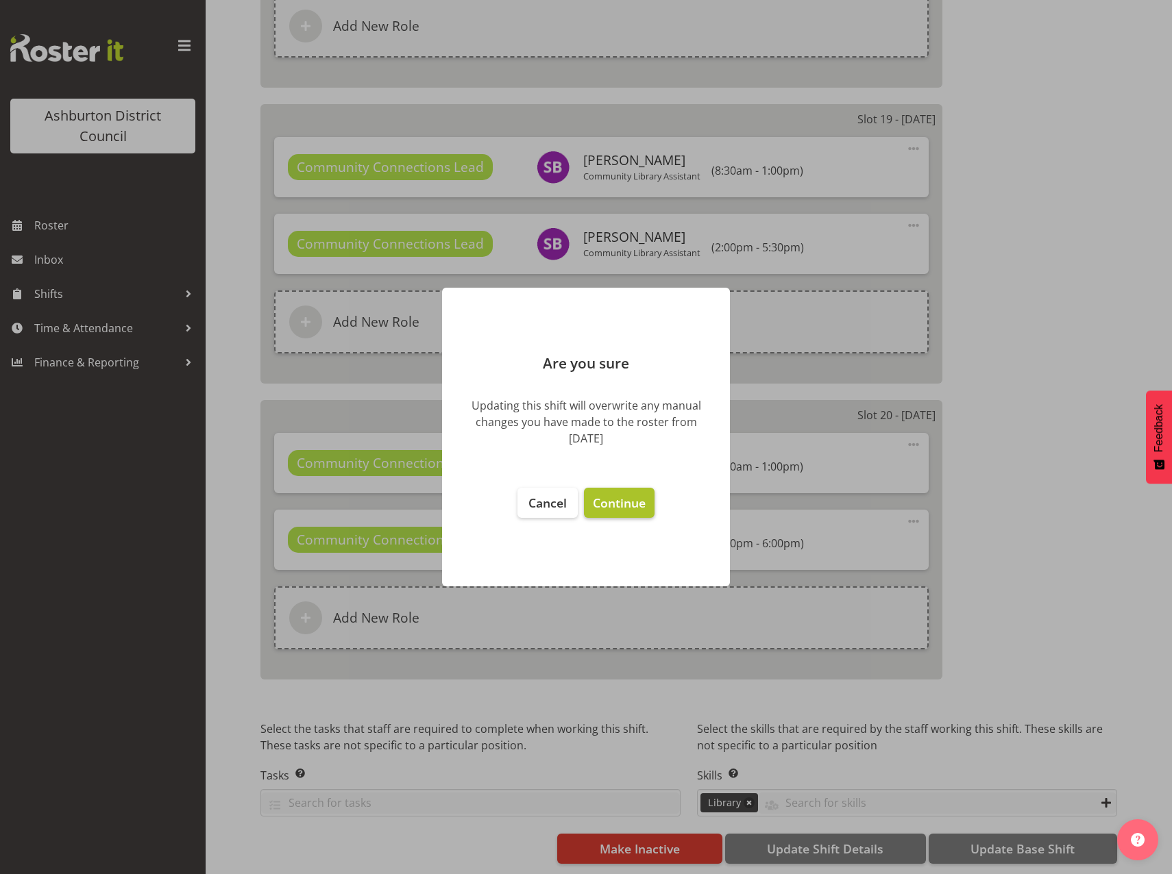
click at [613, 504] on span "Continue" at bounding box center [619, 503] width 53 height 16
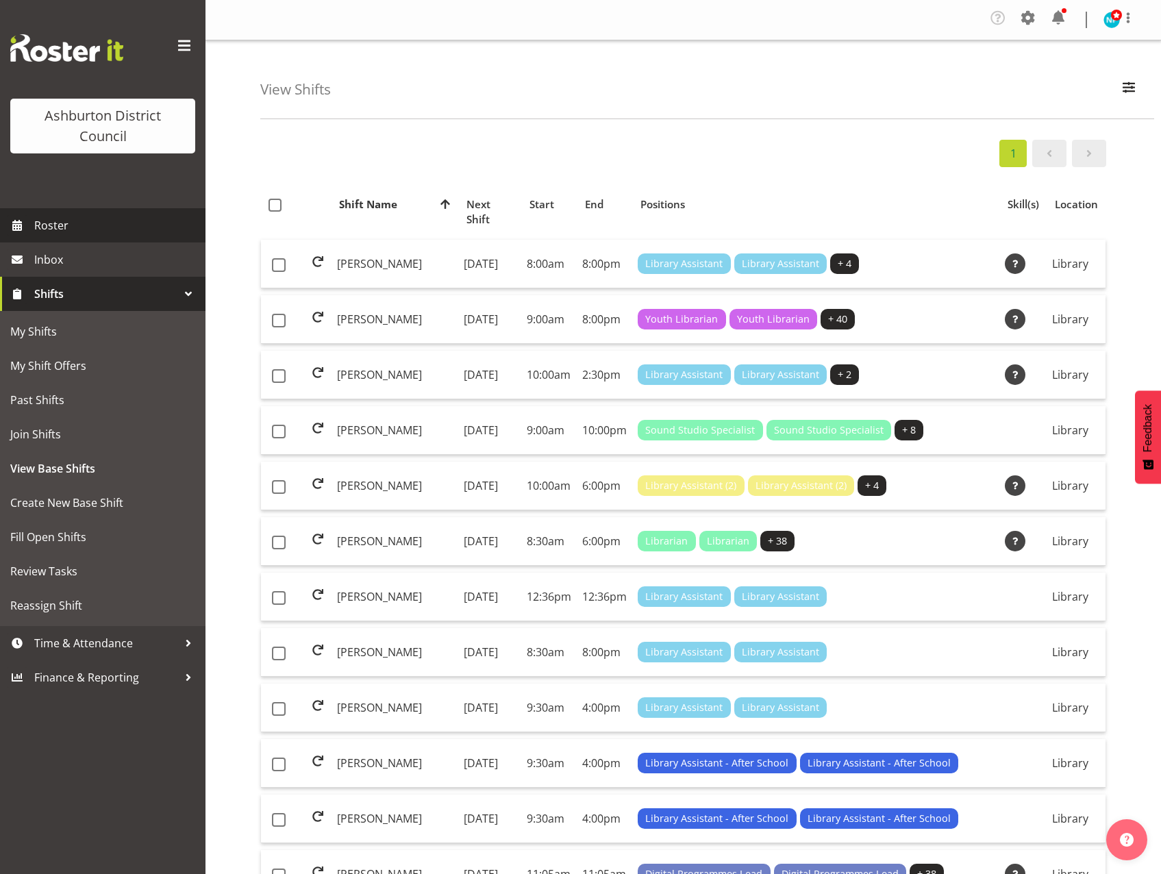
click at [49, 219] on span "Roster" at bounding box center [116, 225] width 164 height 21
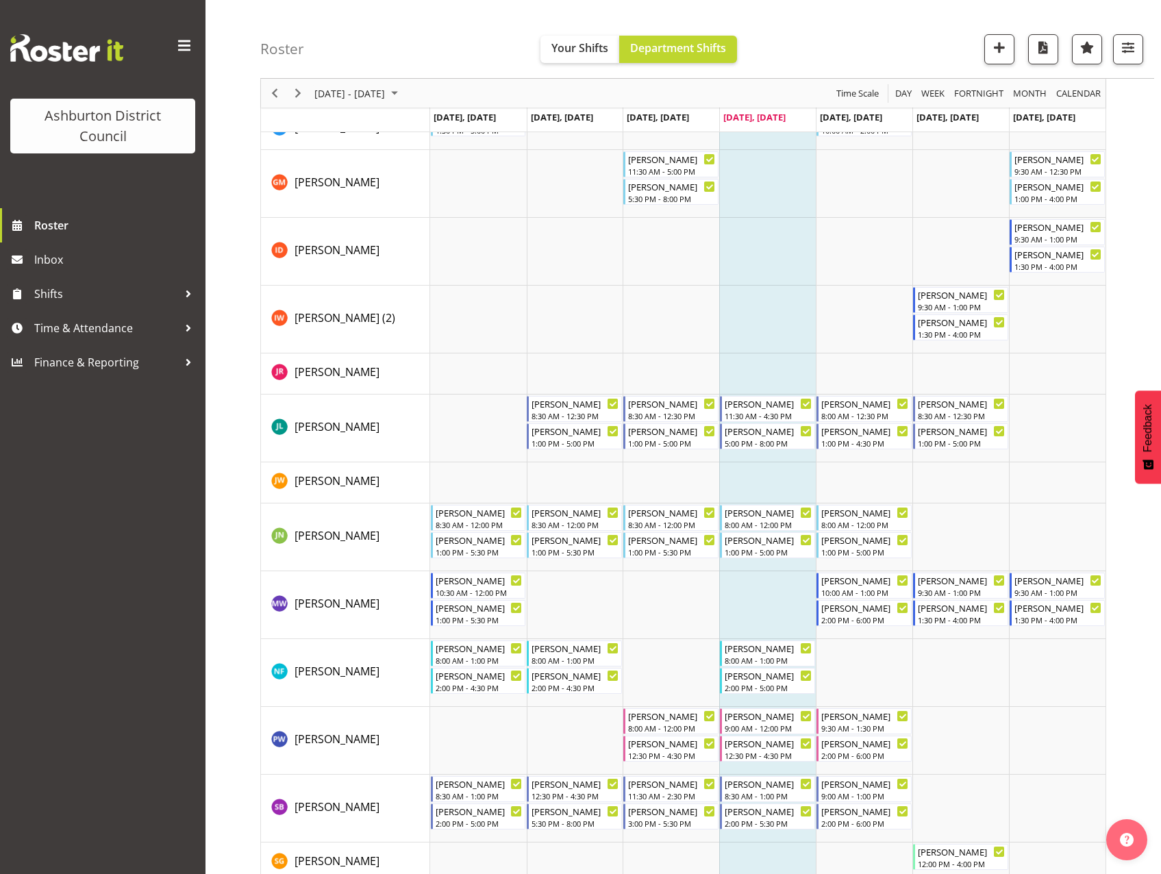
scroll to position [747, 0]
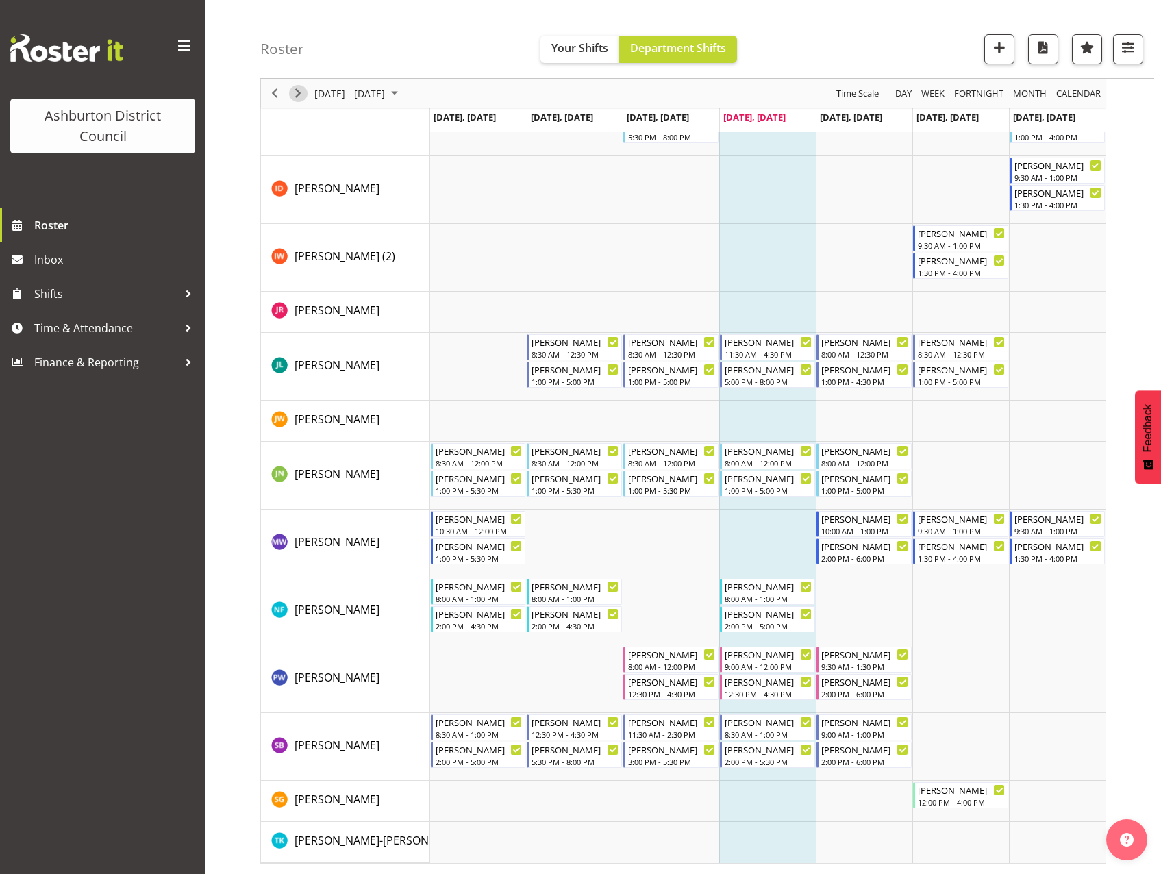
click at [296, 95] on span "Next" at bounding box center [298, 93] width 16 height 17
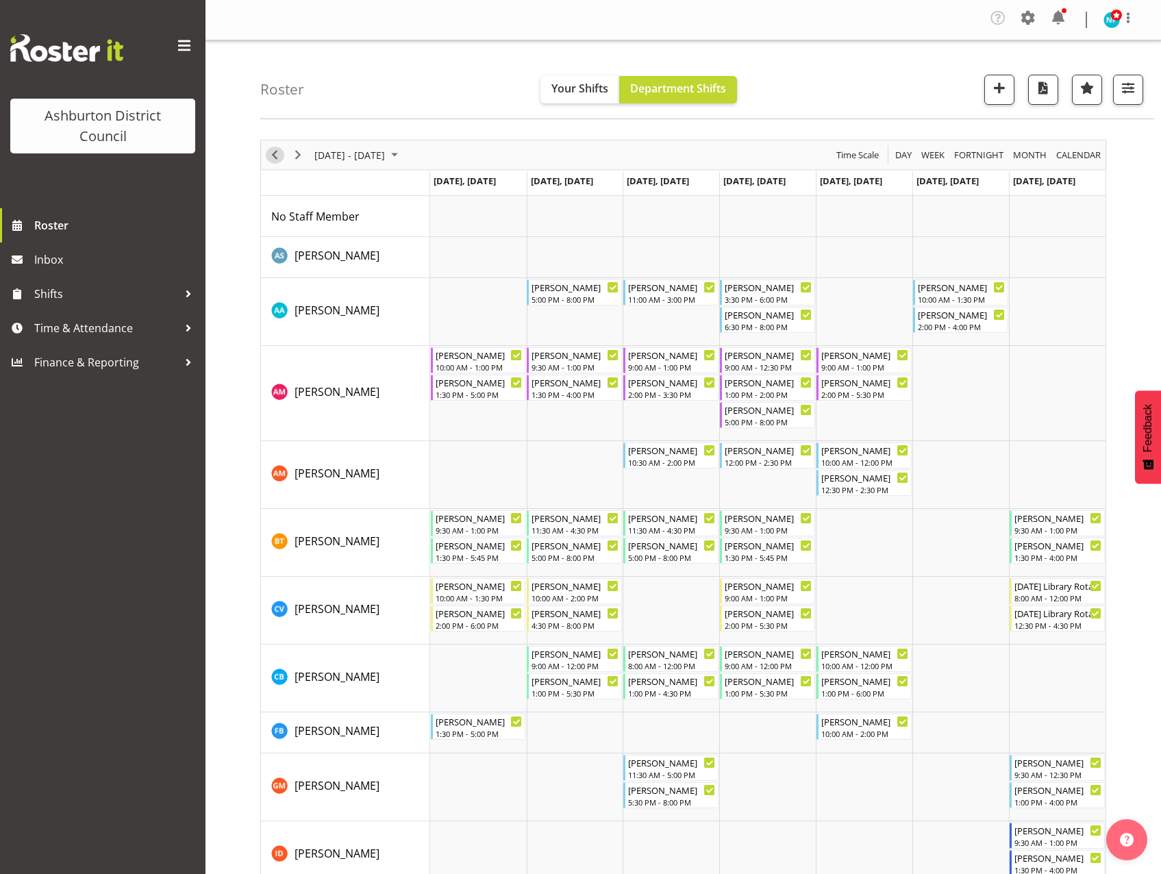
click at [278, 157] on span "Previous" at bounding box center [275, 155] width 16 height 17
